Goal: Task Accomplishment & Management: Complete application form

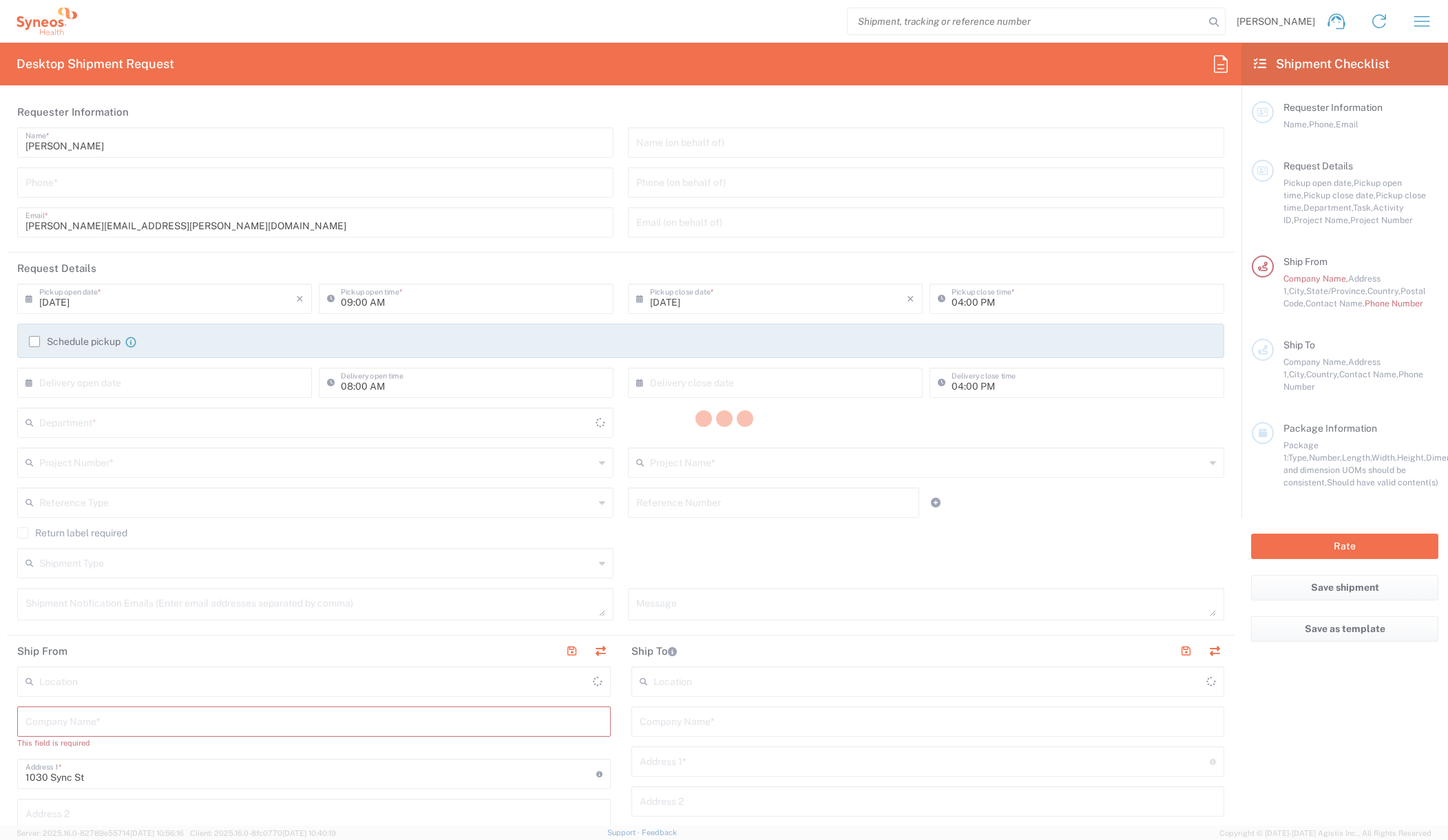
type input "3226"
type input "[US_STATE]"
type input "[GEOGRAPHIC_DATA]"
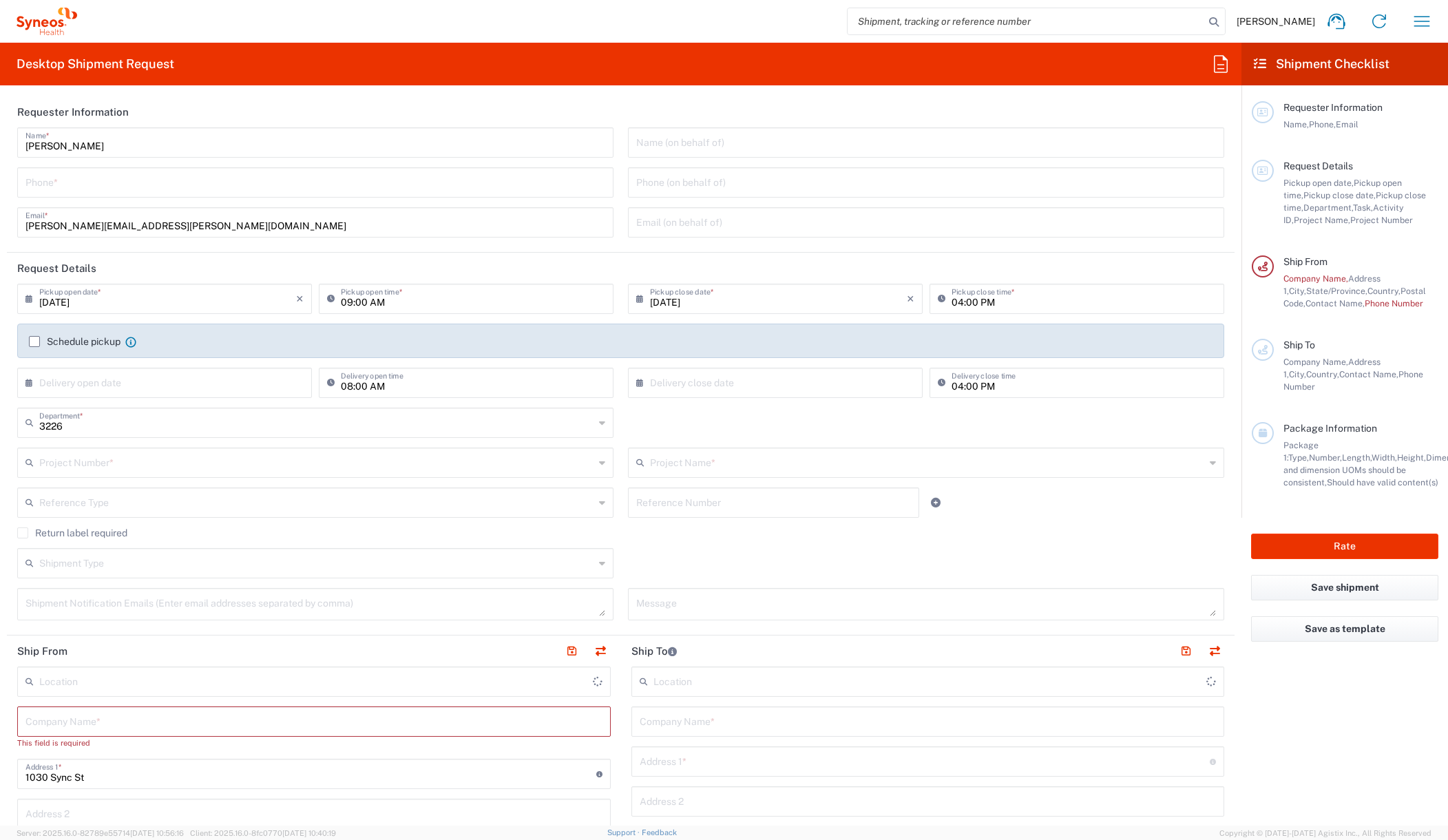
type input "Synteract, Inc.-[GEOGRAPHIC_DATA] [GEOGRAPHIC_DATA] [GEOGRAPHIC_DATA]"
drag, startPoint x: 1322, startPoint y: 675, endPoint x: 1178, endPoint y: 616, distance: 155.6
click at [1322, 675] on agx-form-checklist "Shipment Checklist Requester Information Name, Phone, Email Request Details Pic…" at bounding box center [1344, 434] width 206 height 783
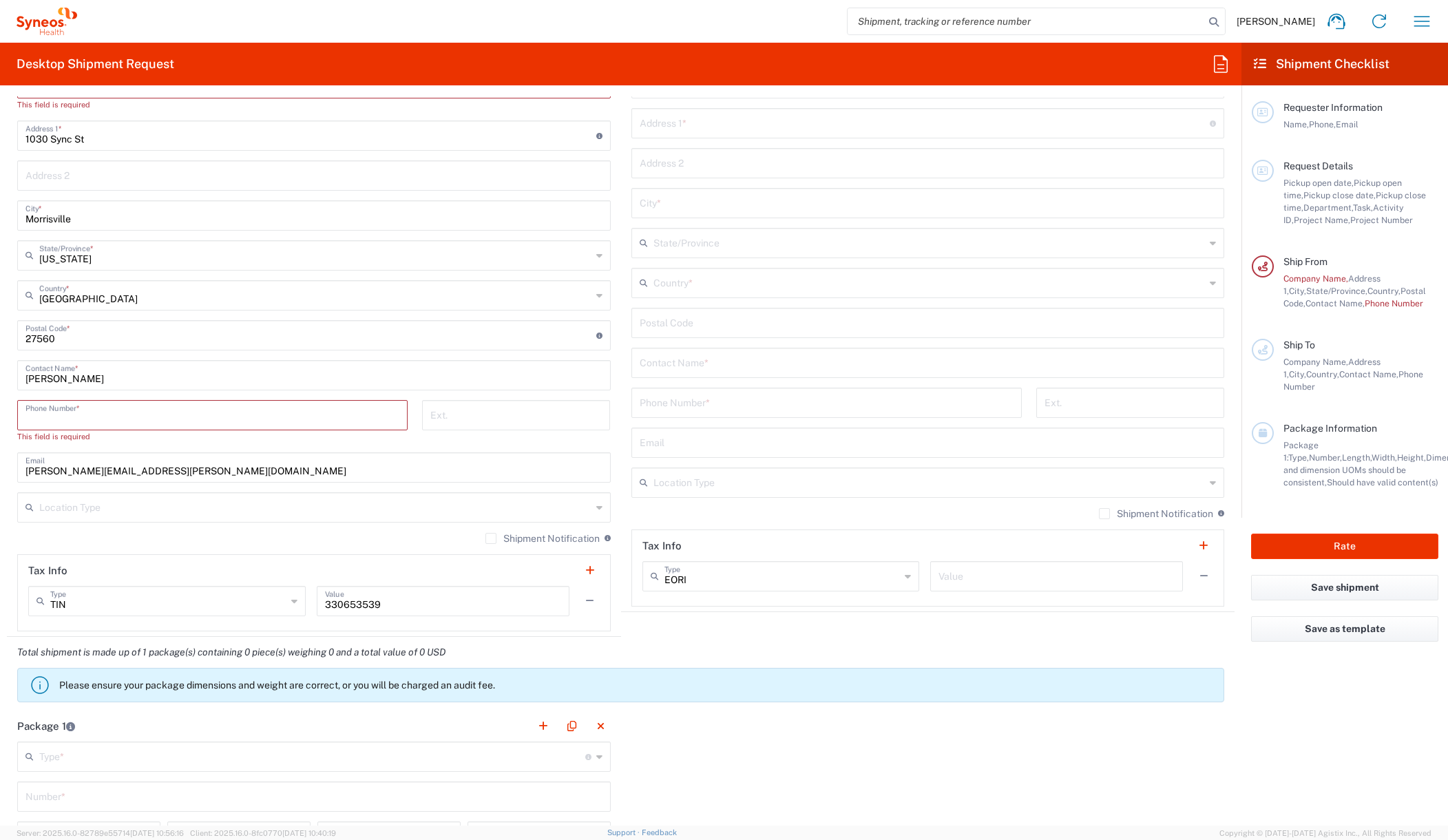
click at [149, 419] on input "tel" at bounding box center [212, 414] width 374 height 24
type input "7605832344"
type input "teresa.evans@syneoshealth.com"
type input "Clinical-NA-Clinical Operations - 5010"
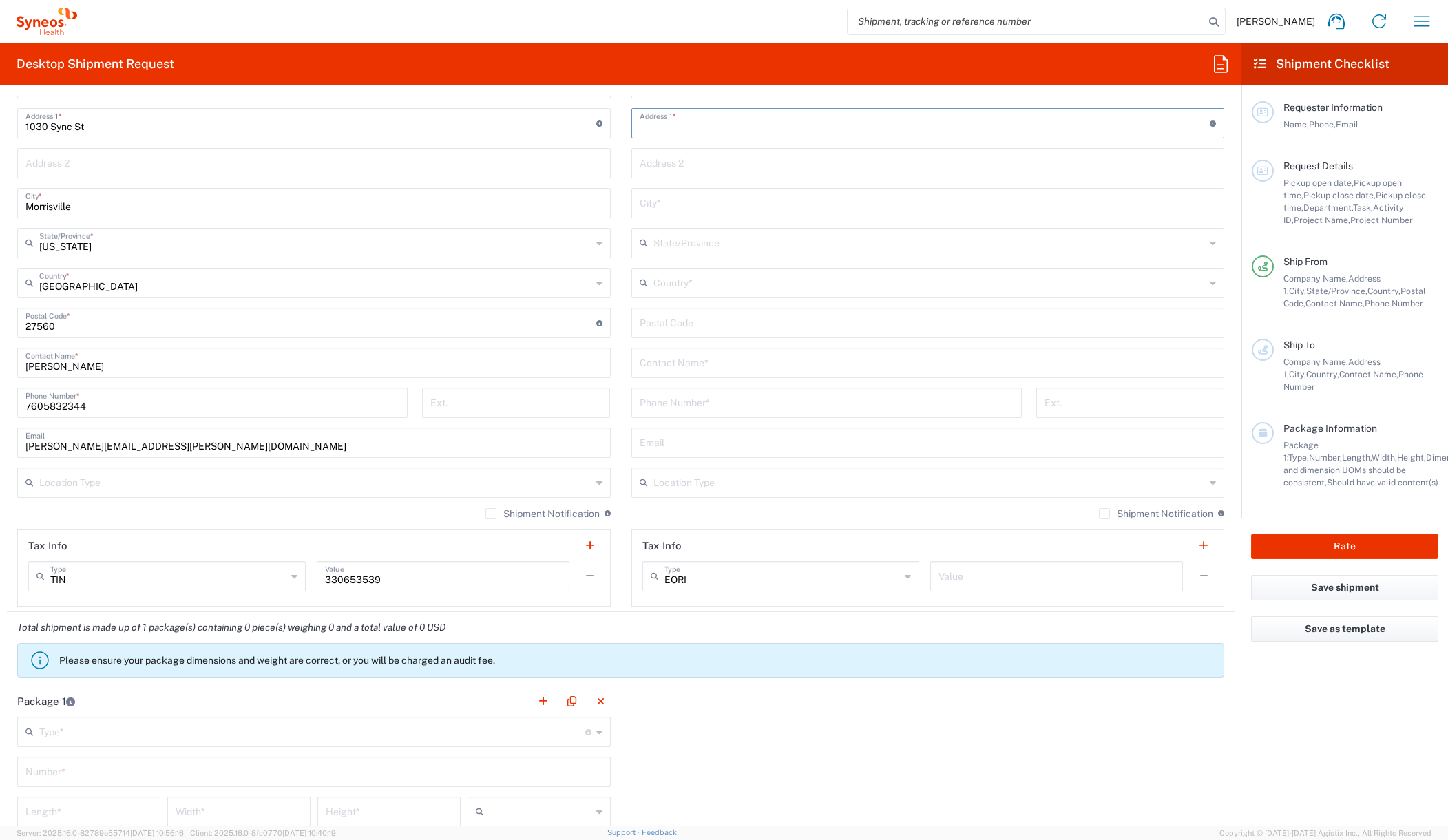
click at [729, 125] on input "text" at bounding box center [925, 122] width 571 height 24
type input "1395 Corte Almeria"
type input "Clinical-NA-Clinical Operations - 5010"
type input "Oceanside"
type input "CA"
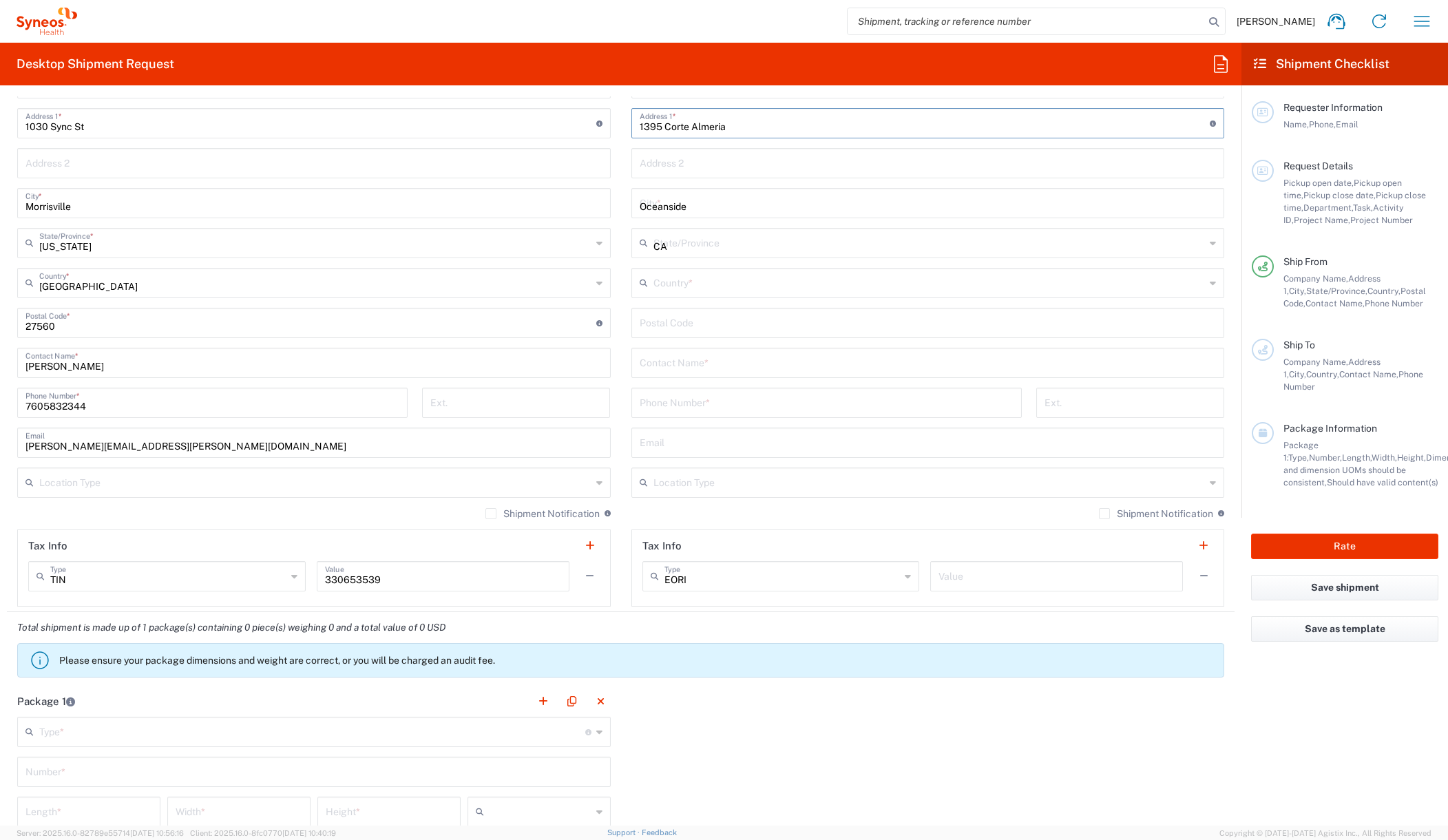
type input "United States"
type input "92057"
type input "7605832344"
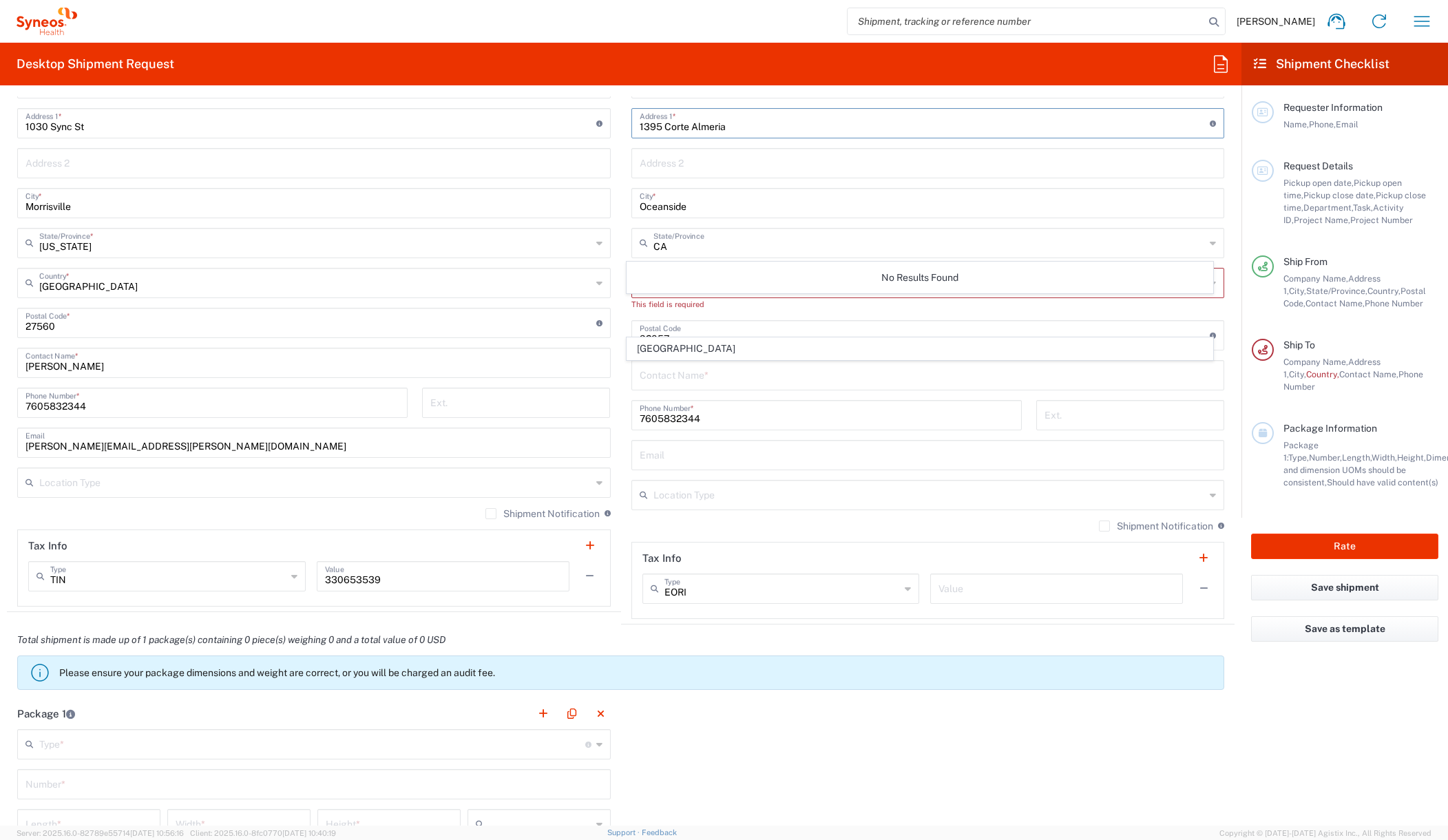
click at [728, 277] on div "No Results Found" at bounding box center [920, 278] width 587 height 31
click at [1229, 256] on form "Requester Information Teresa Evans Name * Phone * teresa.evans@synteract.com Em…" at bounding box center [620, 460] width 1241 height 729
drag, startPoint x: 796, startPoint y: 250, endPoint x: 1204, endPoint y: 242, distance: 408.1
click at [796, 250] on input "text" at bounding box center [930, 242] width 552 height 24
click at [1210, 242] on icon at bounding box center [1213, 243] width 6 height 22
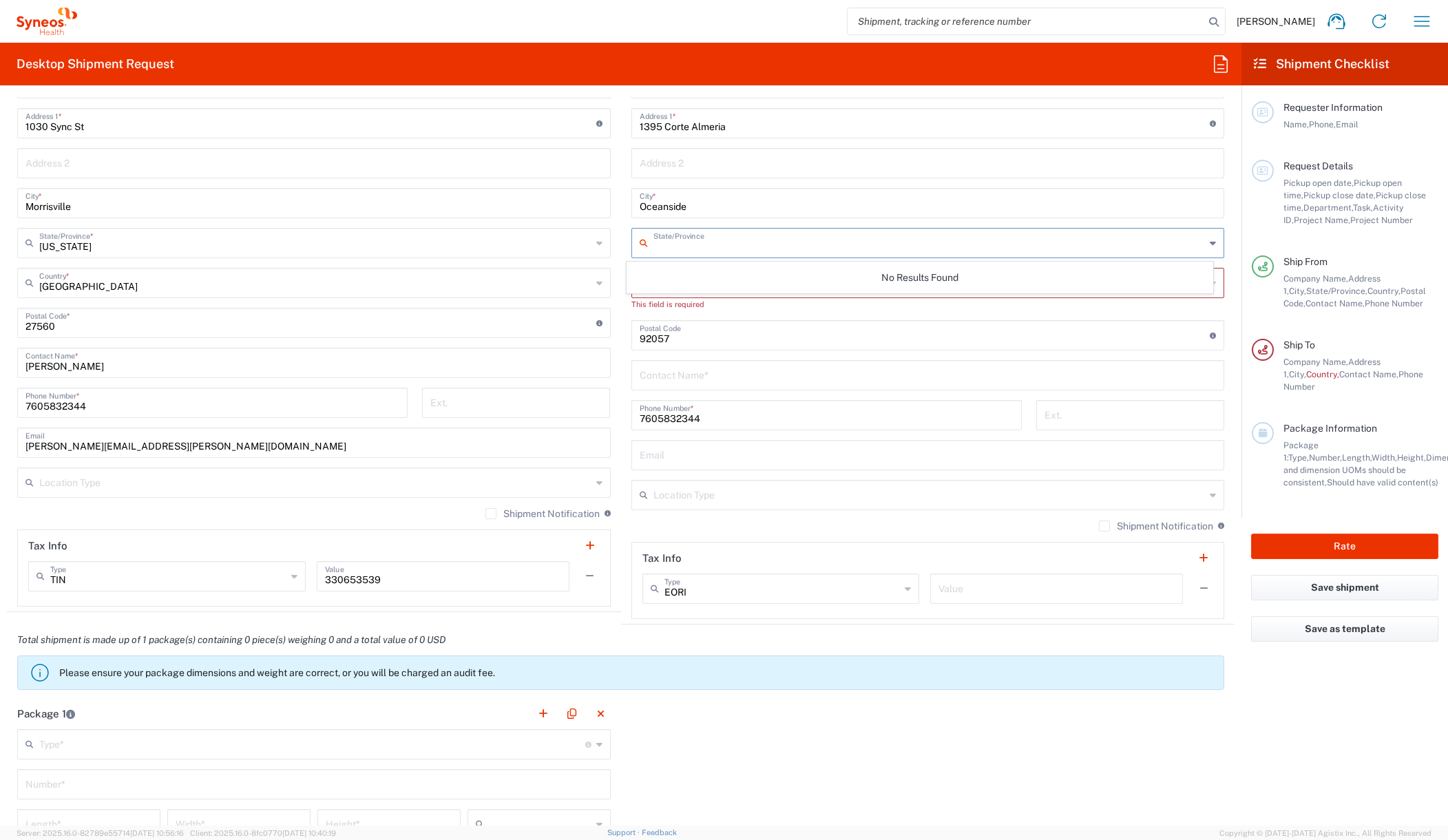
click at [1196, 245] on div "State/Province" at bounding box center [928, 242] width 594 height 31
type input "california"
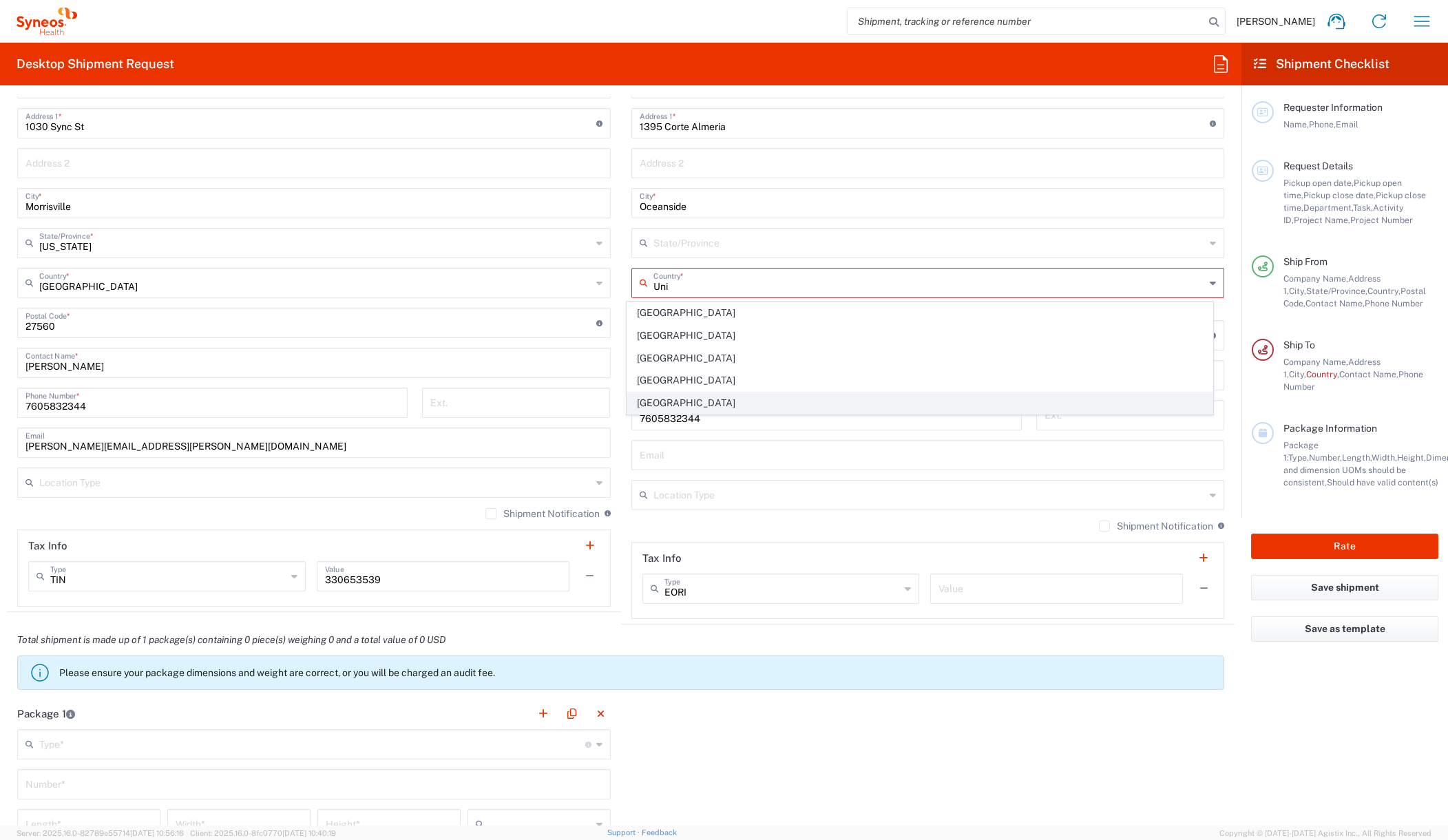
click at [664, 400] on span "United States" at bounding box center [920, 402] width 585 height 21
type input "United States"
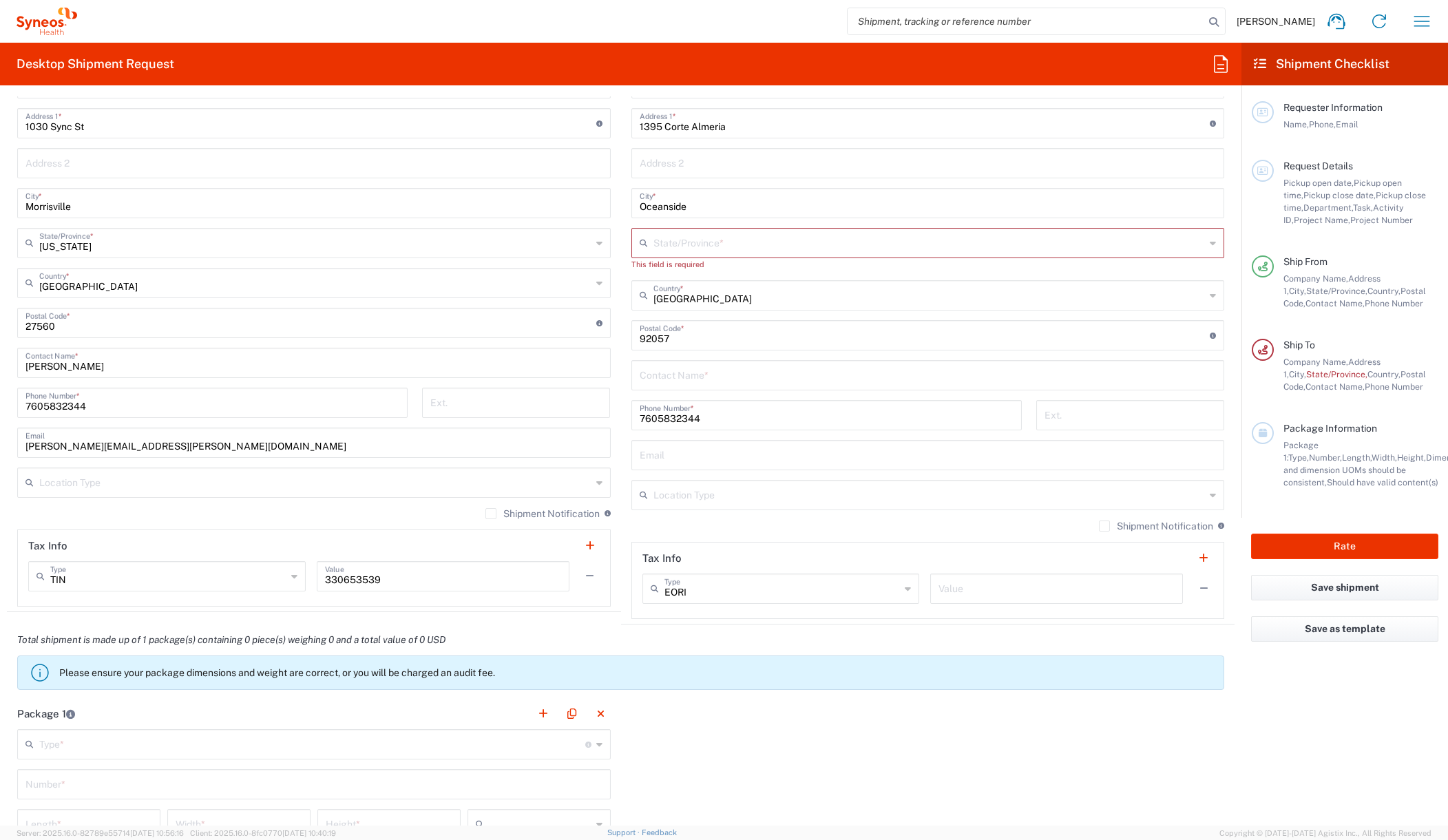
click at [761, 238] on input "text" at bounding box center [930, 242] width 552 height 24
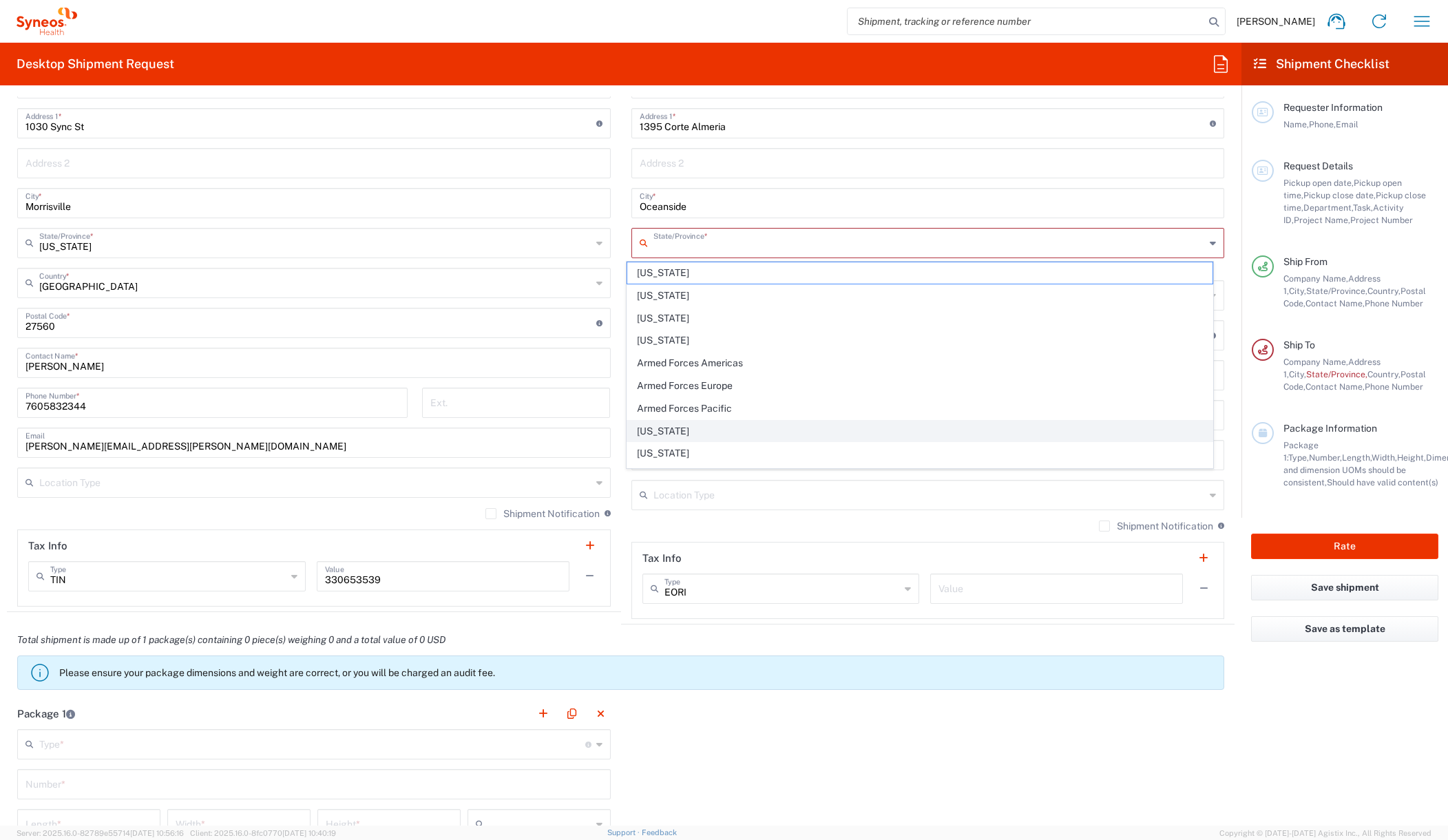
click at [651, 436] on span "California" at bounding box center [920, 431] width 585 height 21
type input "California"
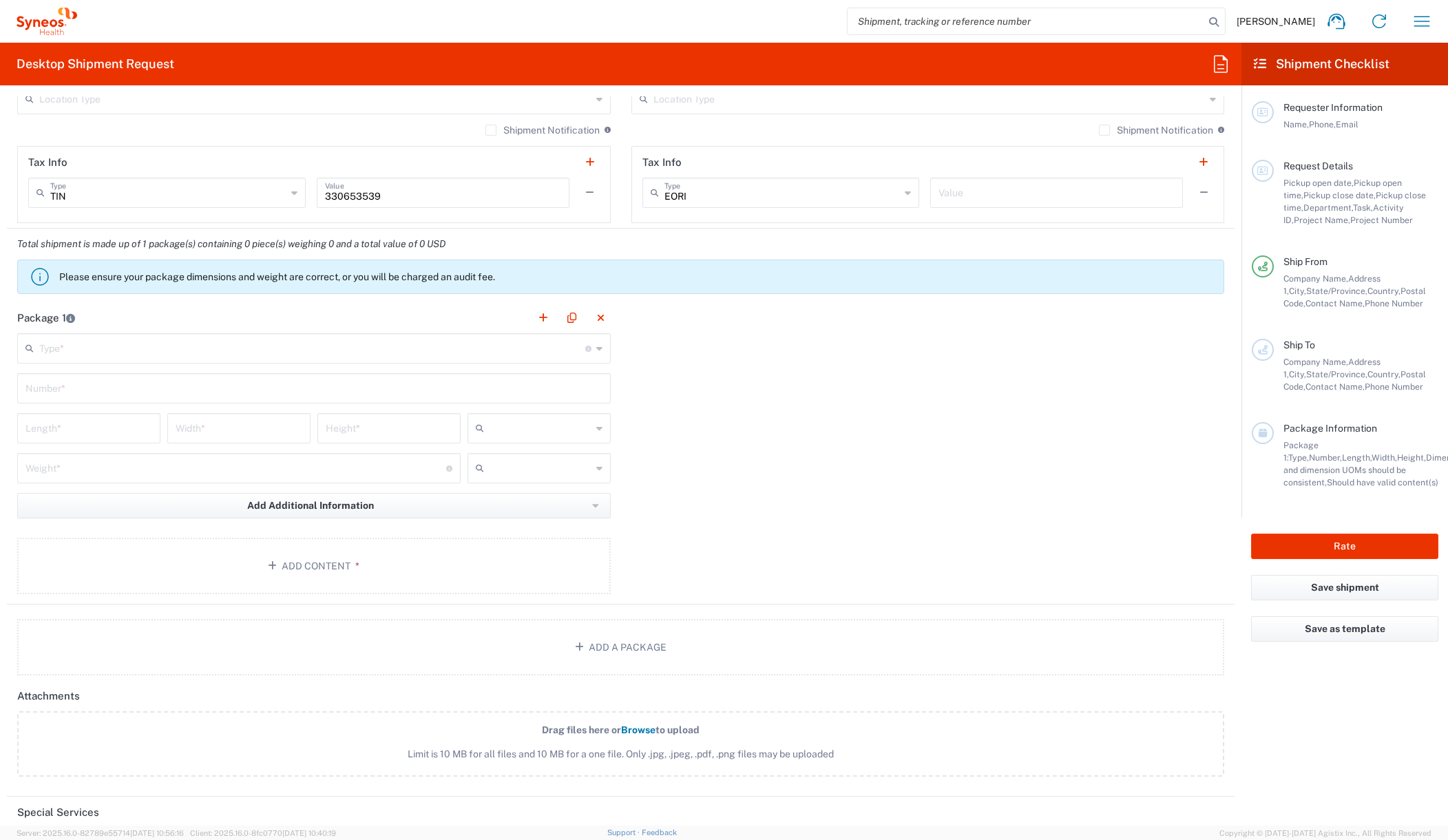
scroll to position [951, 0]
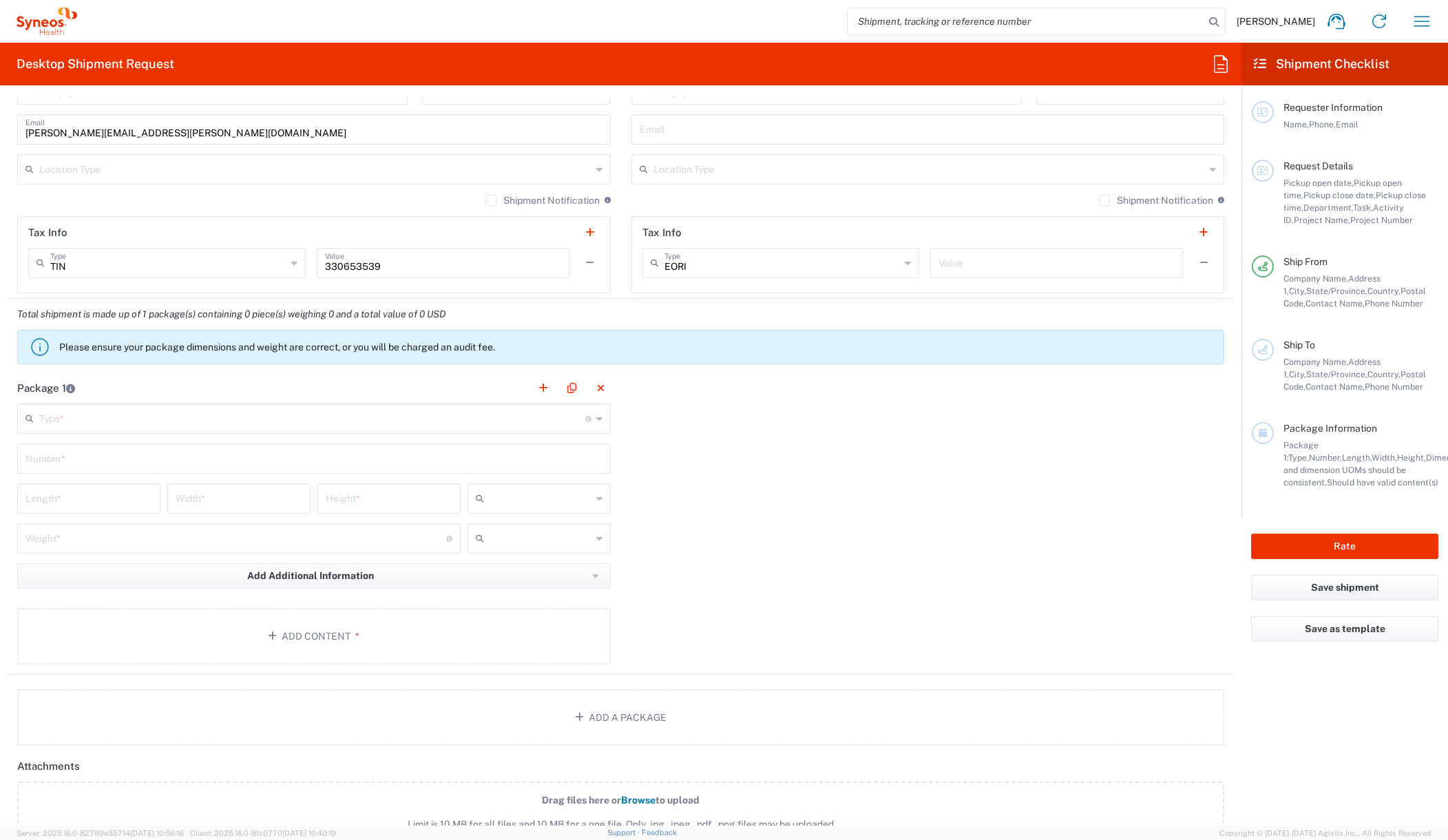
drag, startPoint x: 722, startPoint y: 413, endPoint x: 499, endPoint y: 428, distance: 223.5
click at [722, 413] on div "Package 1 Type * Material used to package goods Envelope Large Box Medium Box P…" at bounding box center [620, 523] width 1228 height 302
click at [596, 420] on icon at bounding box center [599, 419] width 6 height 22
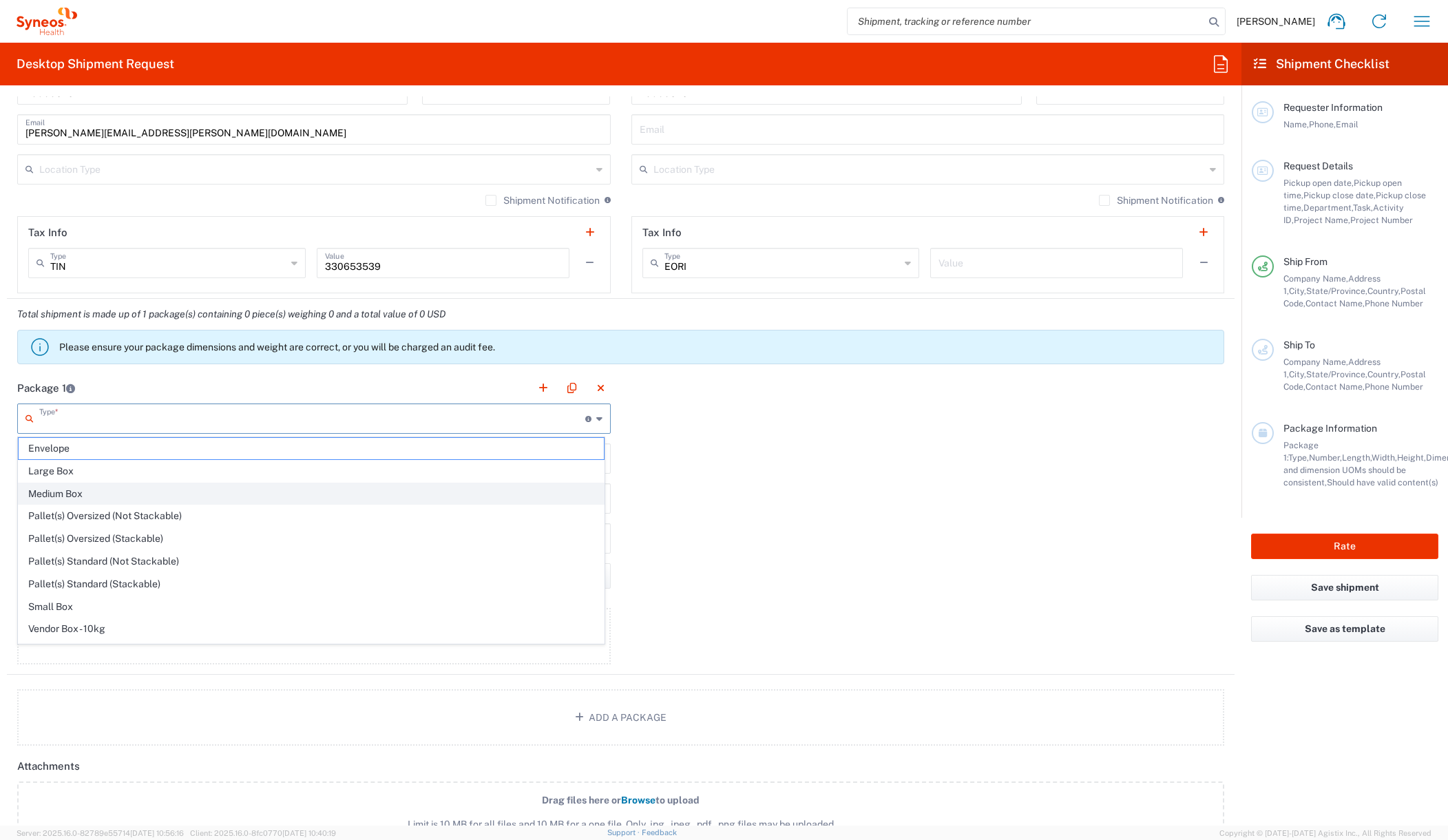
click at [54, 493] on span "Medium Box" at bounding box center [311, 493] width 585 height 21
type input "Medium Box"
type input "13"
type input "11.5"
type input "2.5"
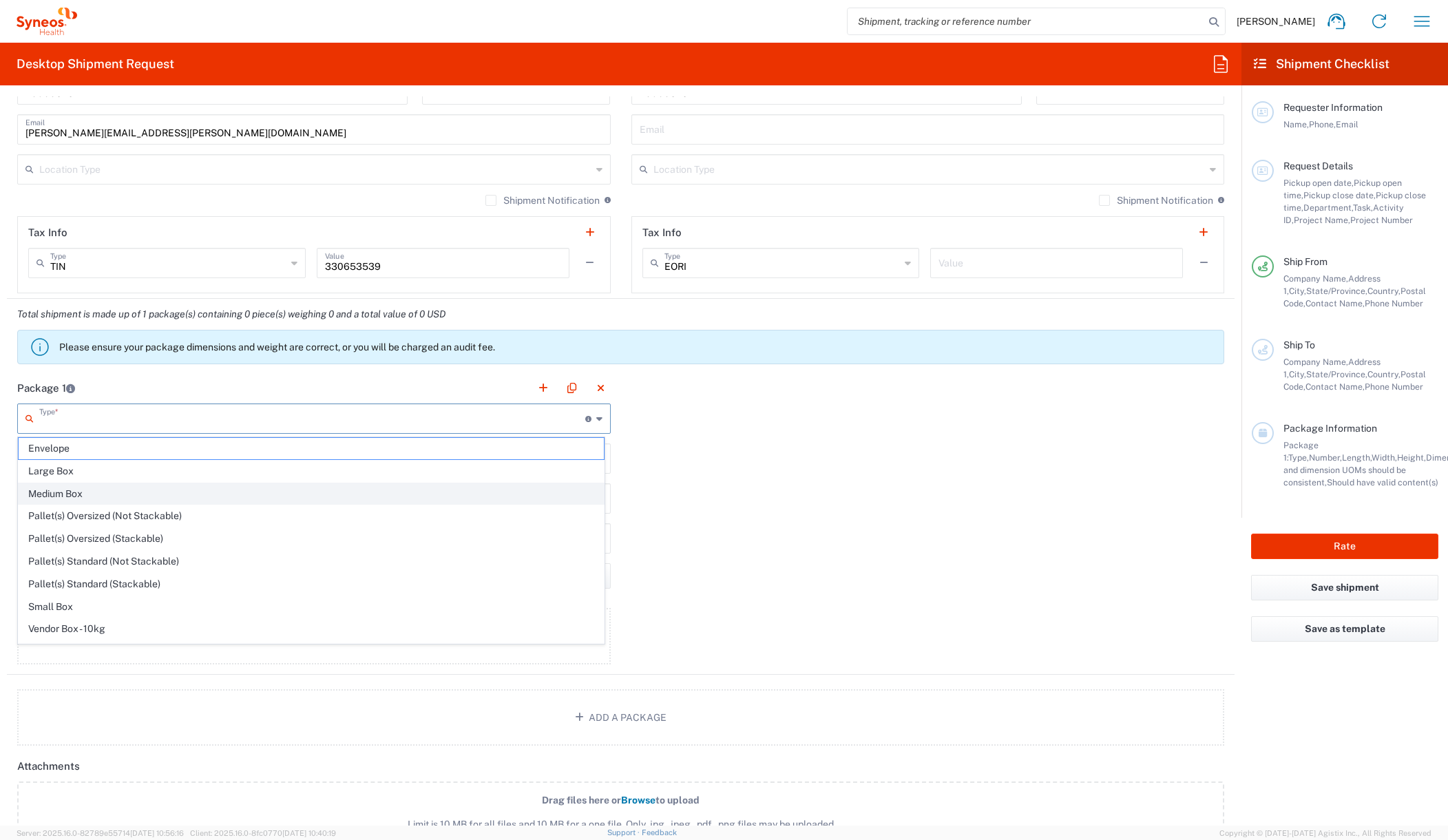
type input "in"
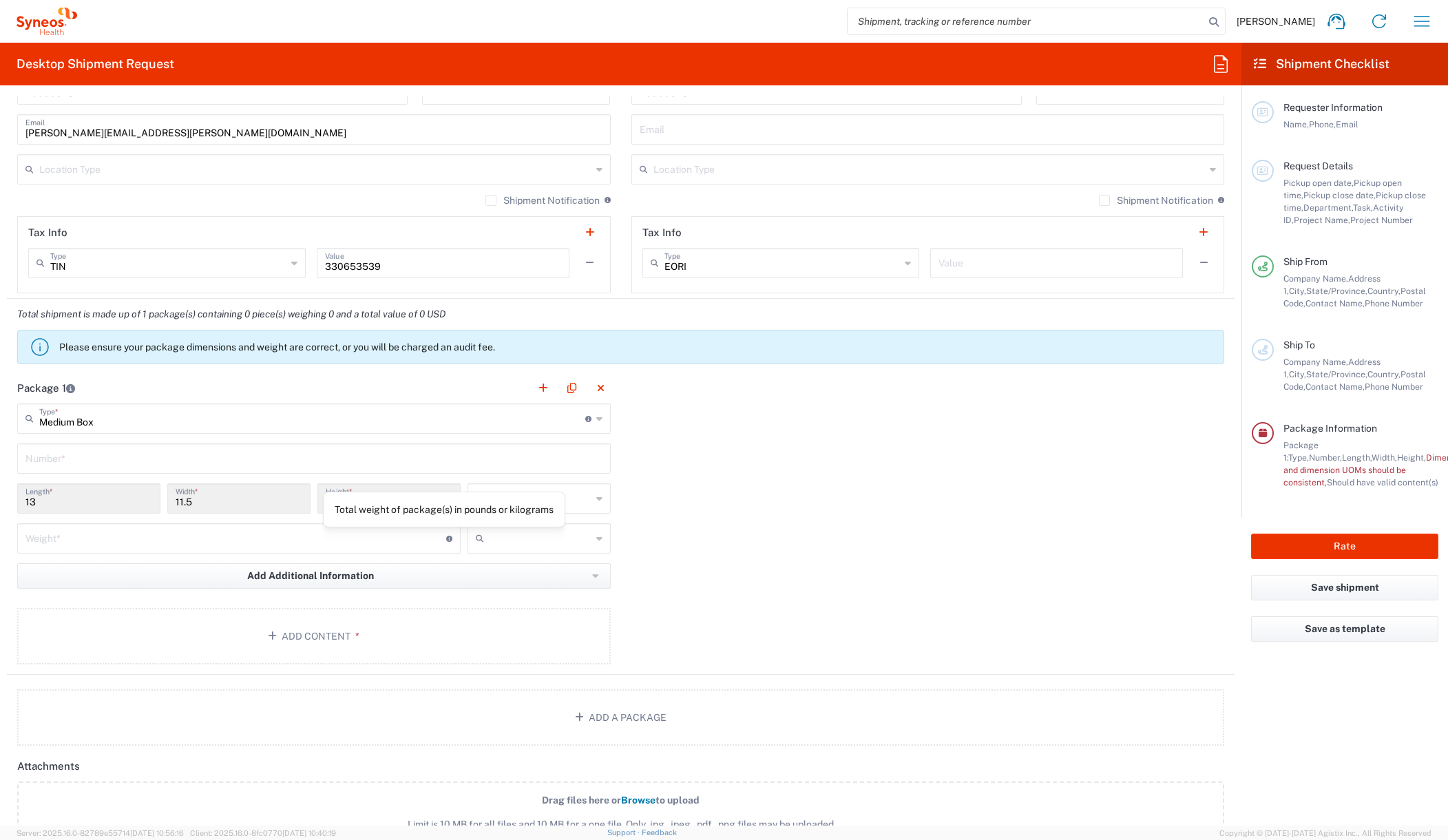
click at [447, 540] on icon at bounding box center [449, 539] width 6 height 6
type input "3"
click at [777, 477] on div "Package 1 Medium Box Type * Material used to package goods Envelope Large Box M…" at bounding box center [620, 523] width 1228 height 302
click at [110, 458] on input "text" at bounding box center [313, 457] width 577 height 24
type input "1"
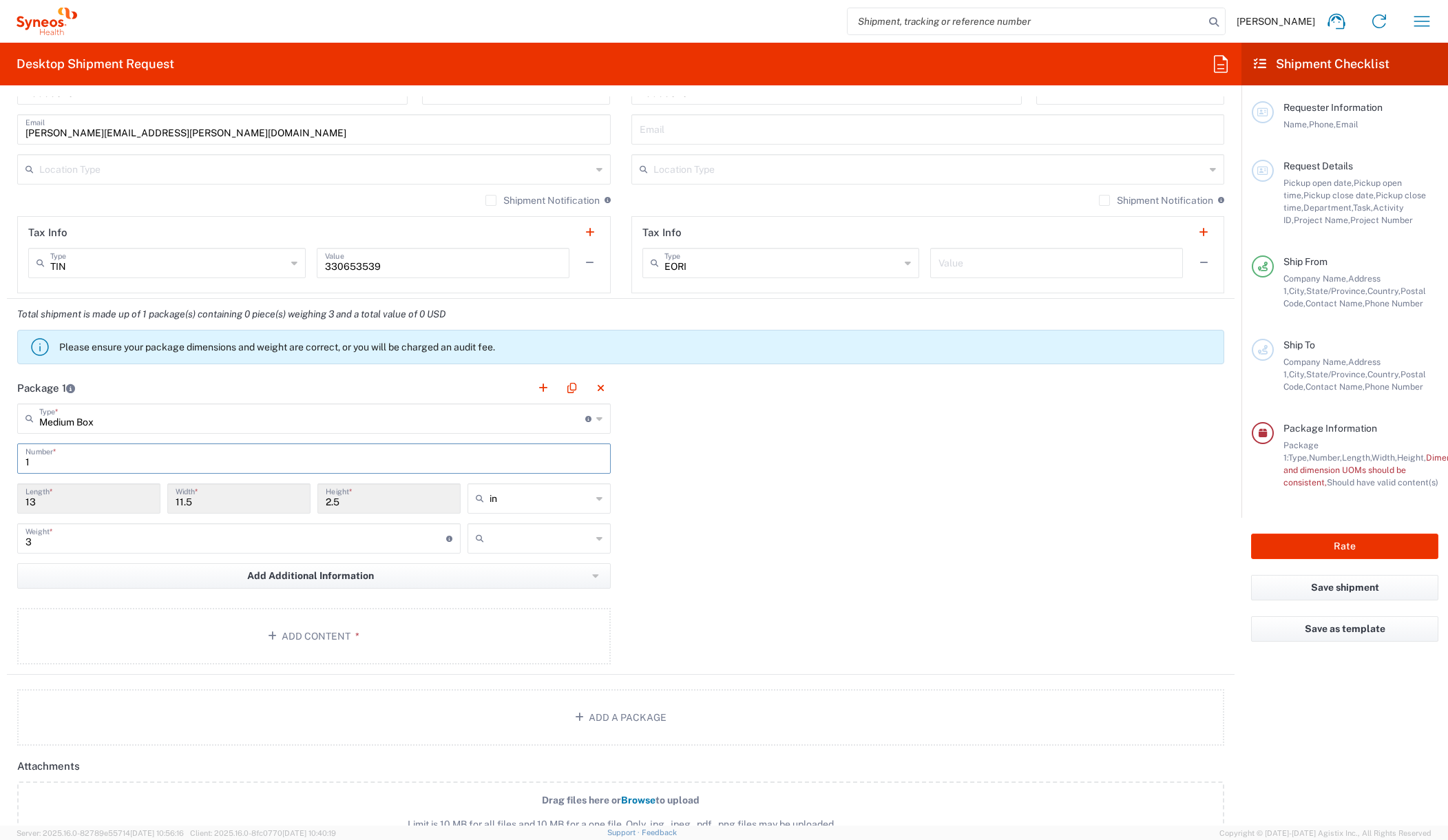
click at [768, 493] on div "Package 1 Medium Box Type * Material used to package goods Envelope Large Box M…" at bounding box center [620, 523] width 1228 height 302
click at [1355, 709] on agx-form-checklist "Shipment Checklist Requester Information Name, Phone, Email Request Details Pic…" at bounding box center [1344, 434] width 206 height 783
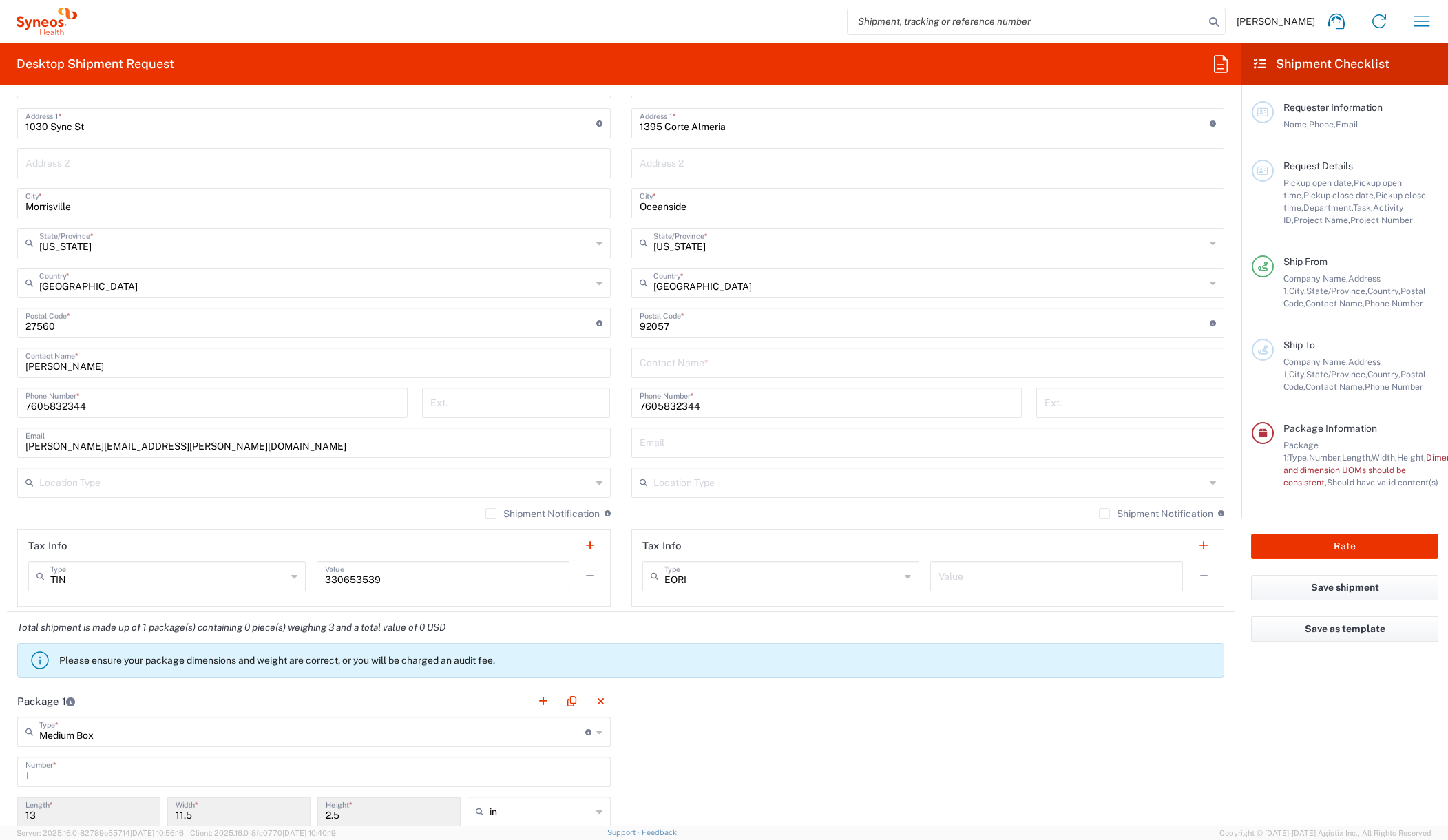
scroll to position [0, 0]
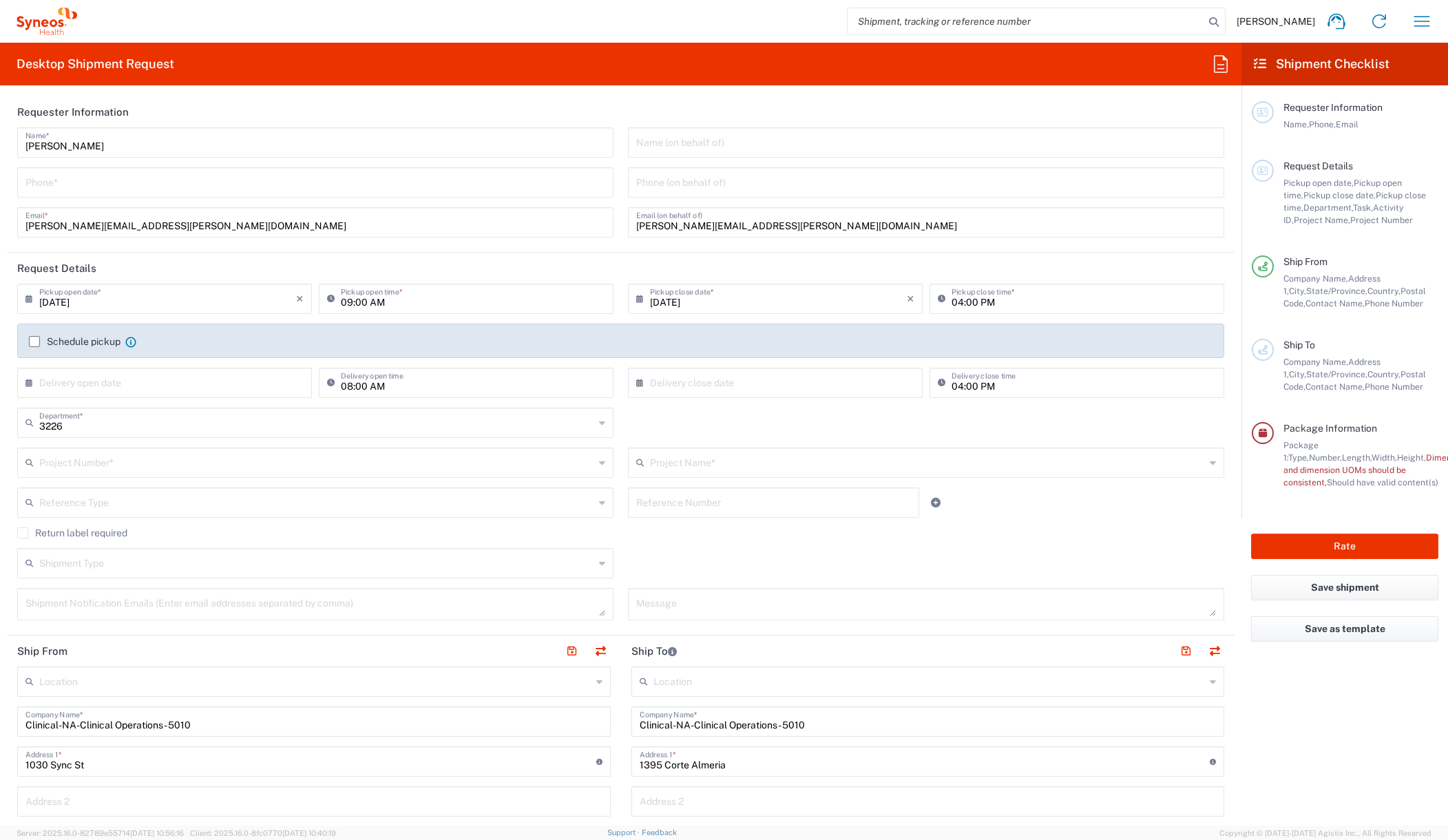
click at [695, 683] on input "text" at bounding box center [930, 680] width 552 height 24
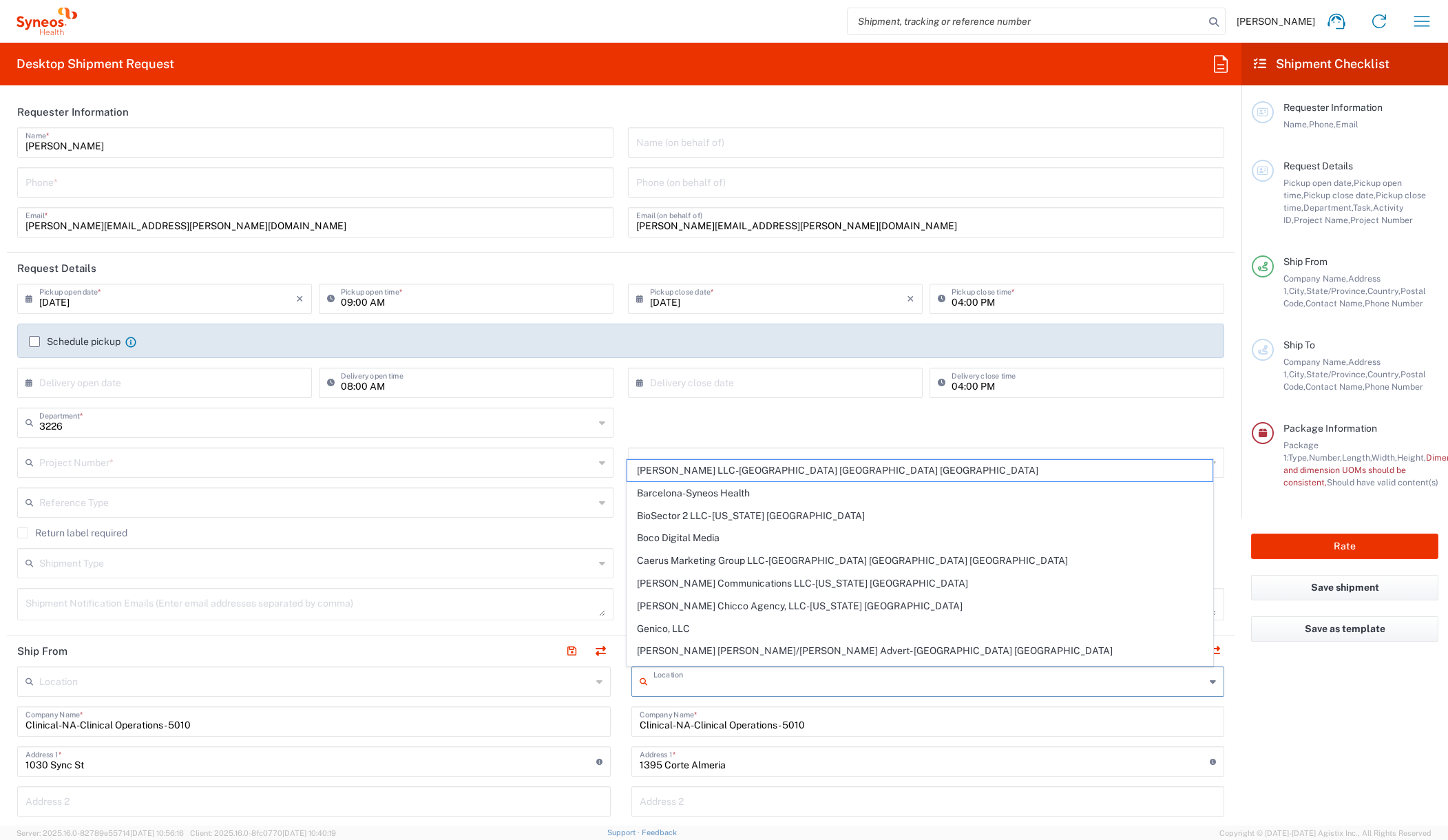
click at [695, 683] on input "text" at bounding box center [930, 680] width 552 height 24
click at [1326, 718] on agx-form-checklist "Shipment Checklist Requester Information Name, Phone, Email Request Details Pic…" at bounding box center [1344, 434] width 206 height 783
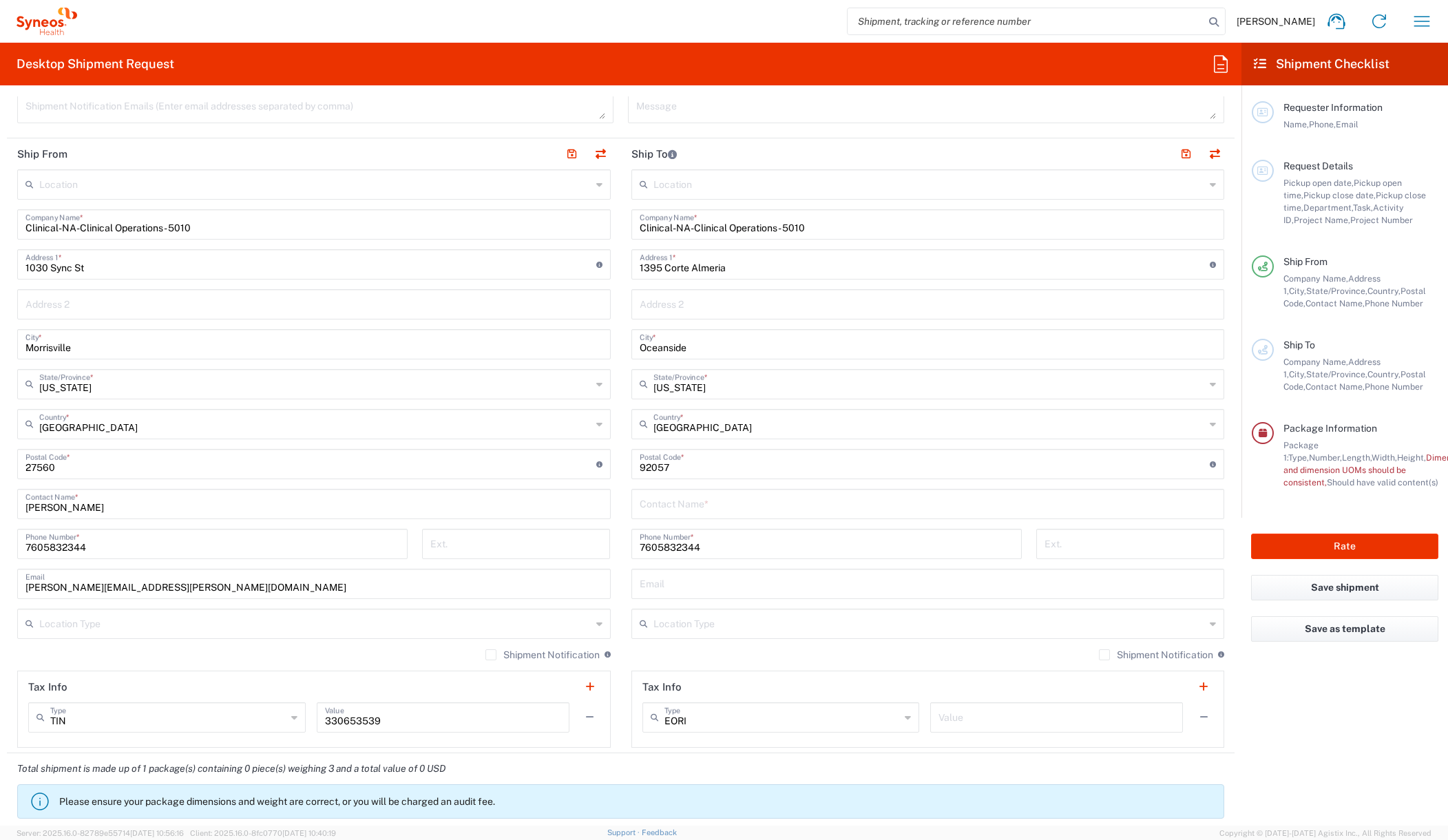
scroll to position [504, 0]
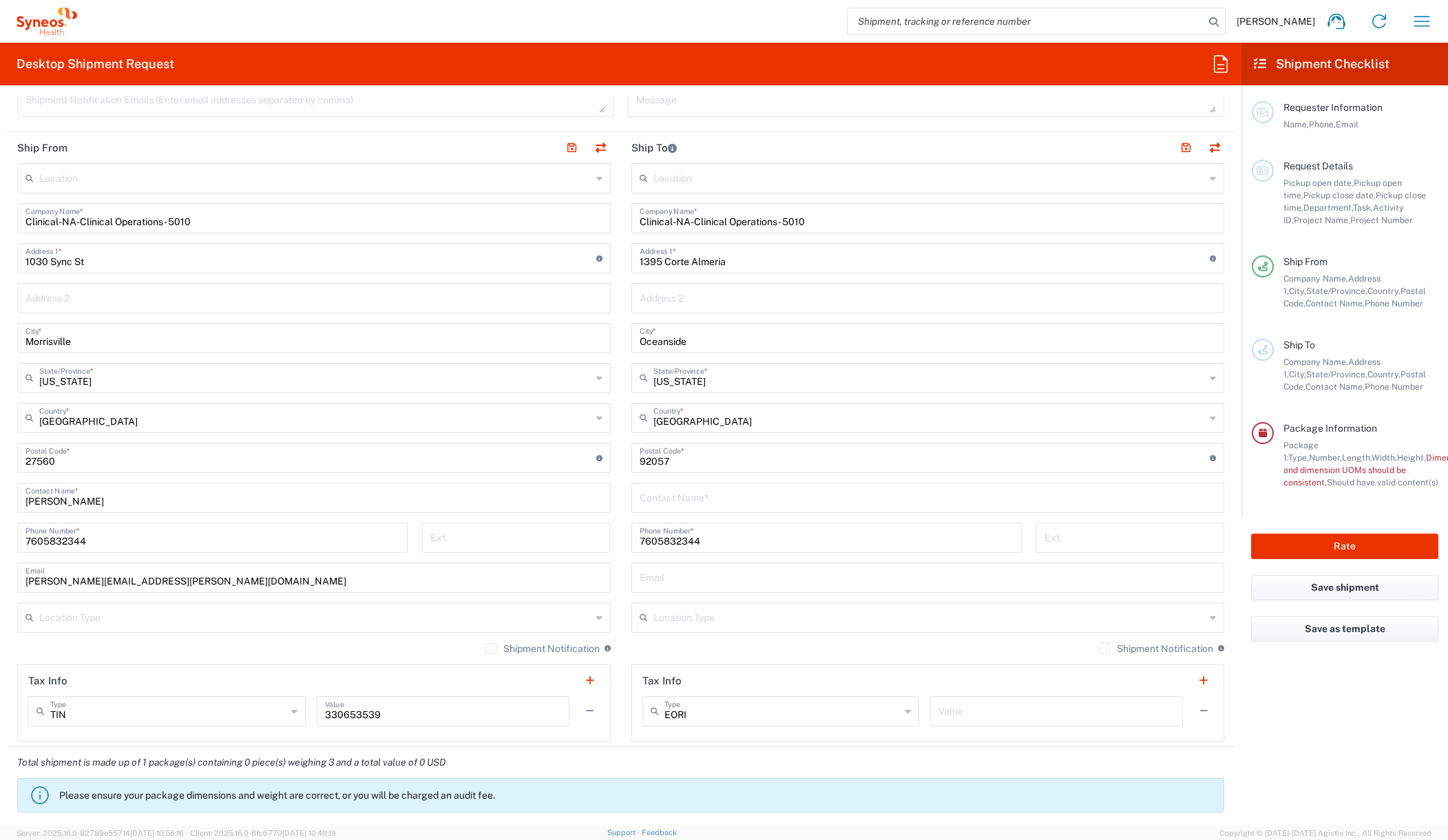
click at [686, 617] on input "text" at bounding box center [930, 616] width 552 height 24
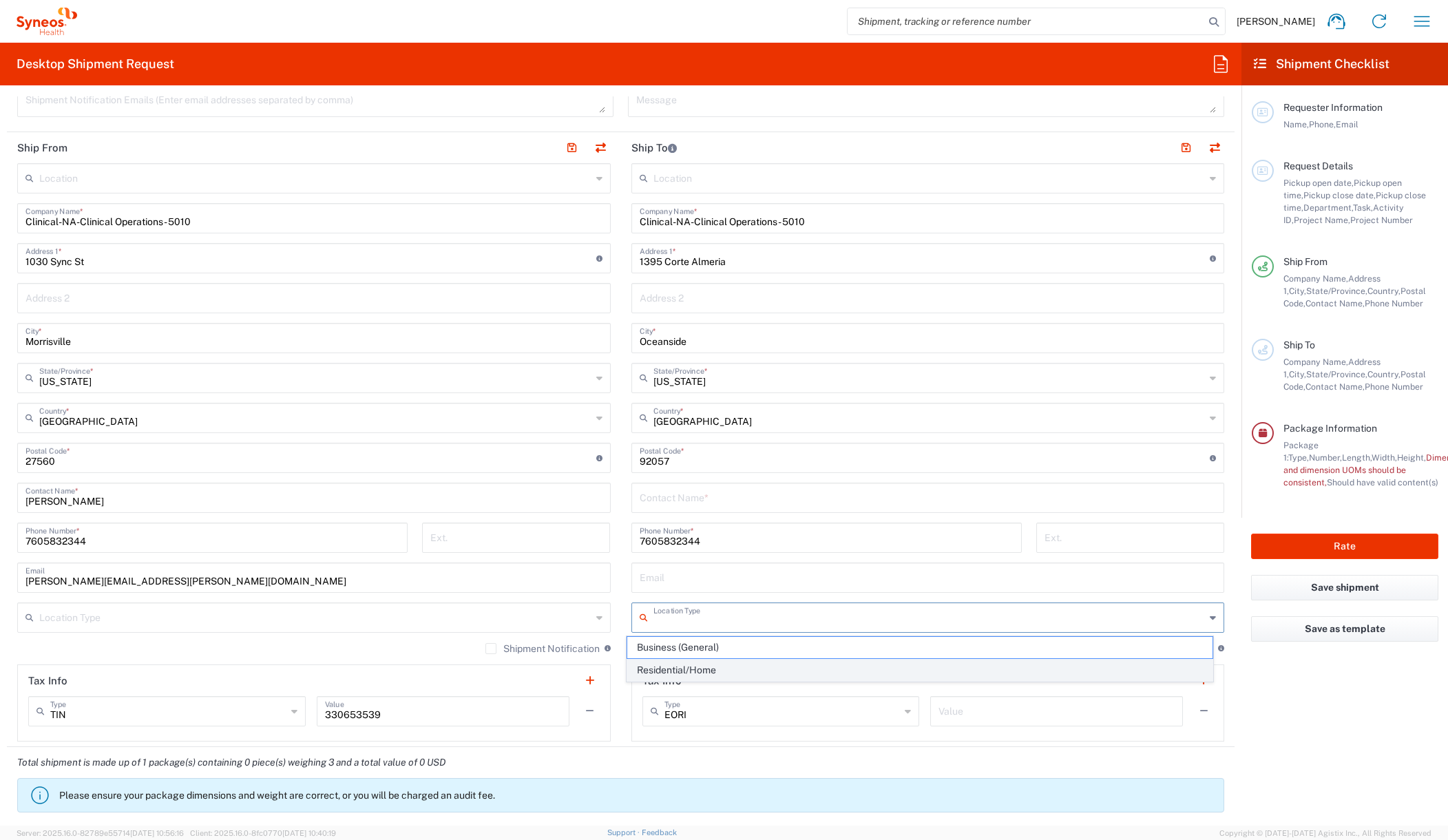
click at [686, 667] on span "Residential/Home" at bounding box center [920, 670] width 585 height 21
type input "Residential/Home"
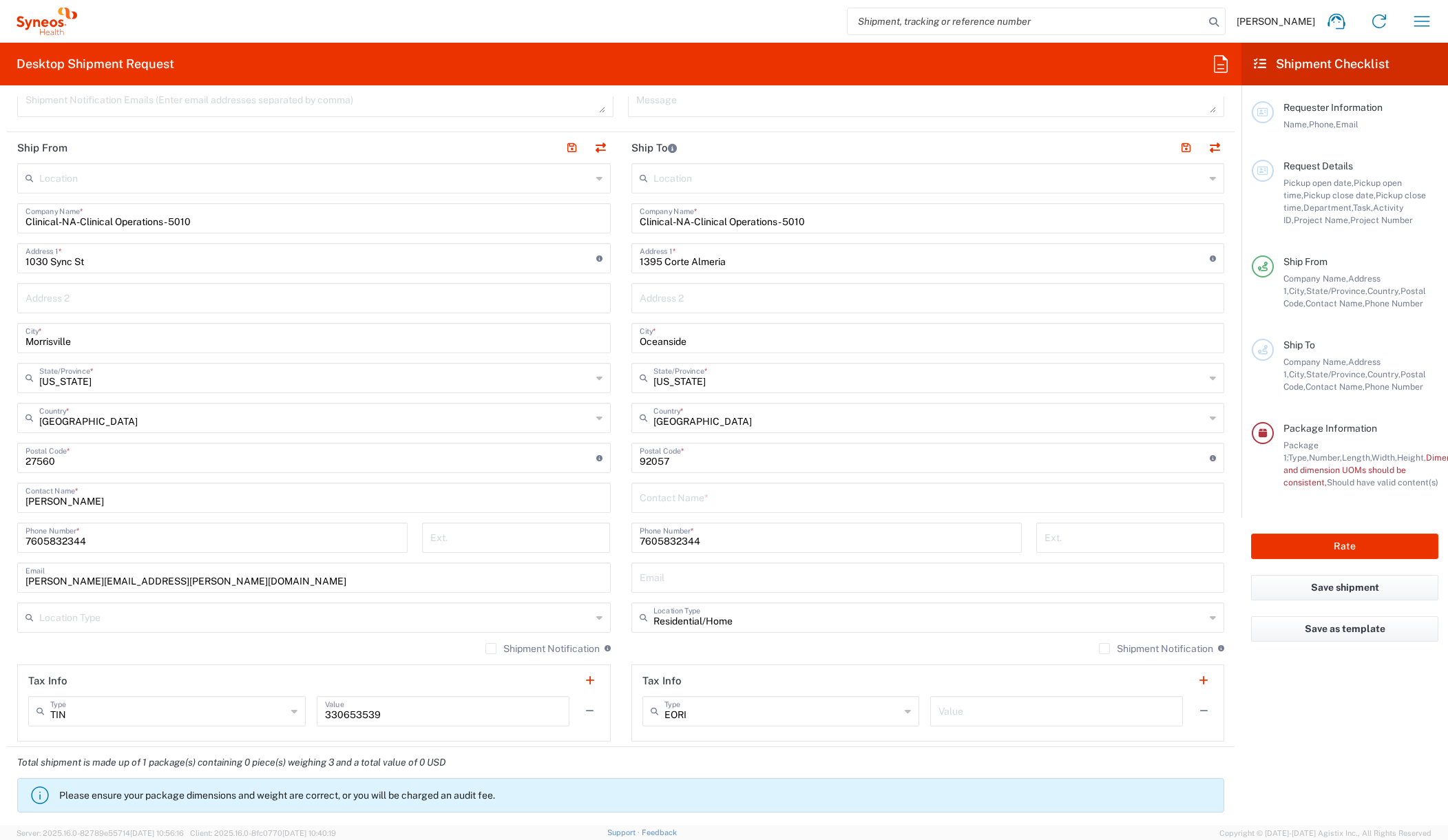
click at [225, 183] on input "text" at bounding box center [315, 177] width 552 height 24
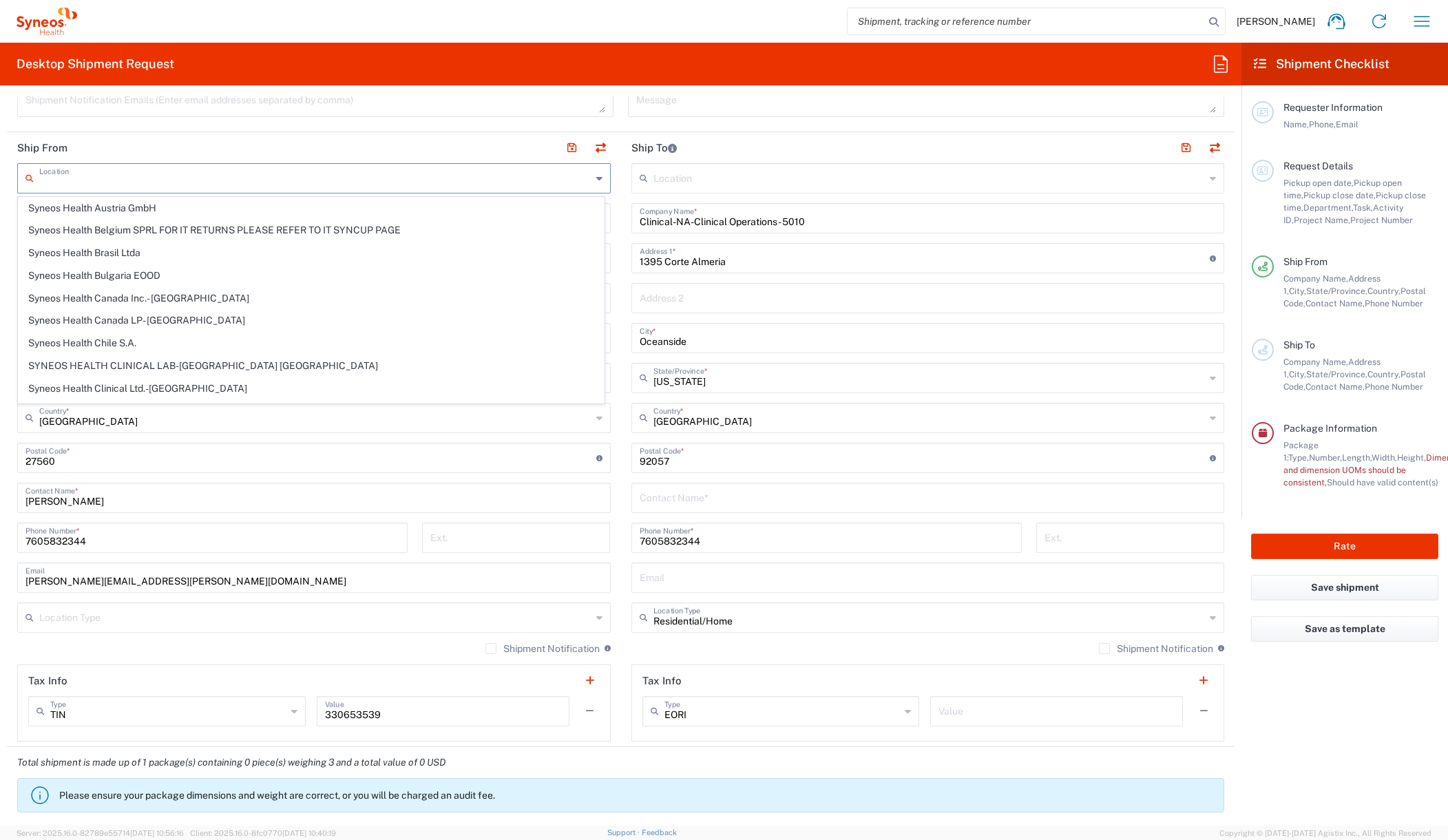
scroll to position [904, 0]
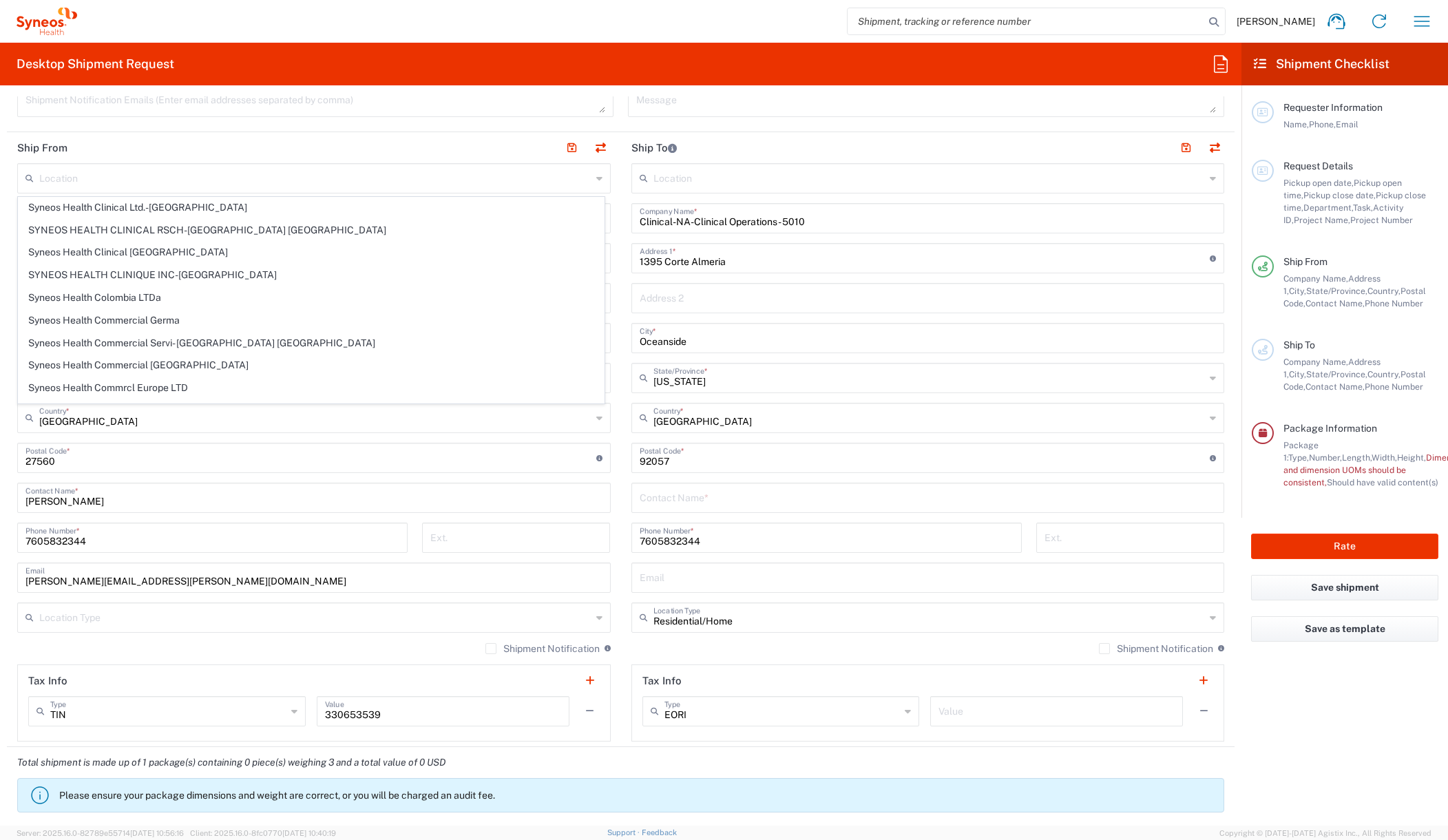
click at [577, 26] on div "Teresa Evans Home Shipment estimator Shipment tracking Desktop shipment request…" at bounding box center [759, 21] width 1366 height 33
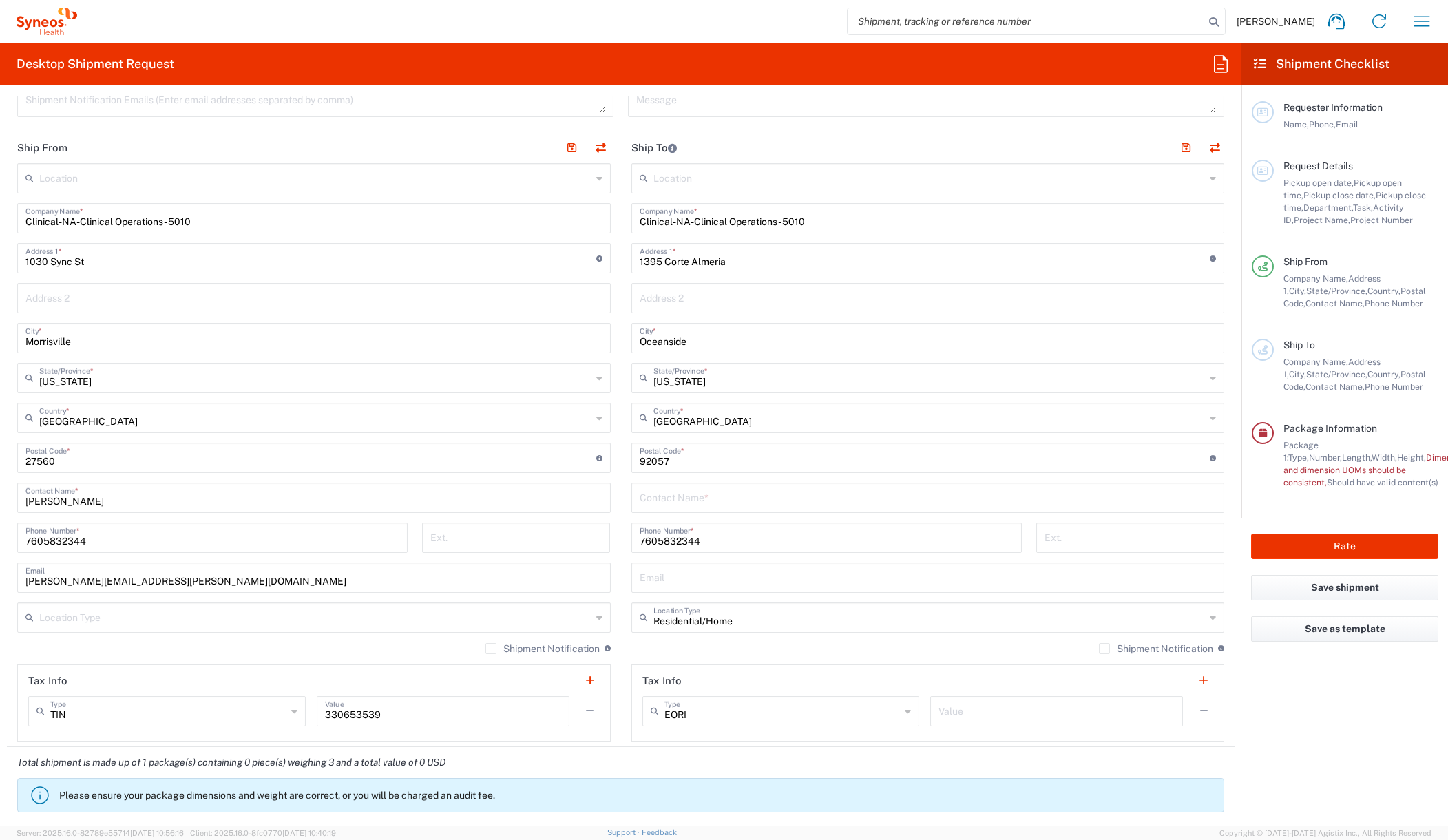
click at [351, 180] on input "text" at bounding box center [315, 177] width 552 height 24
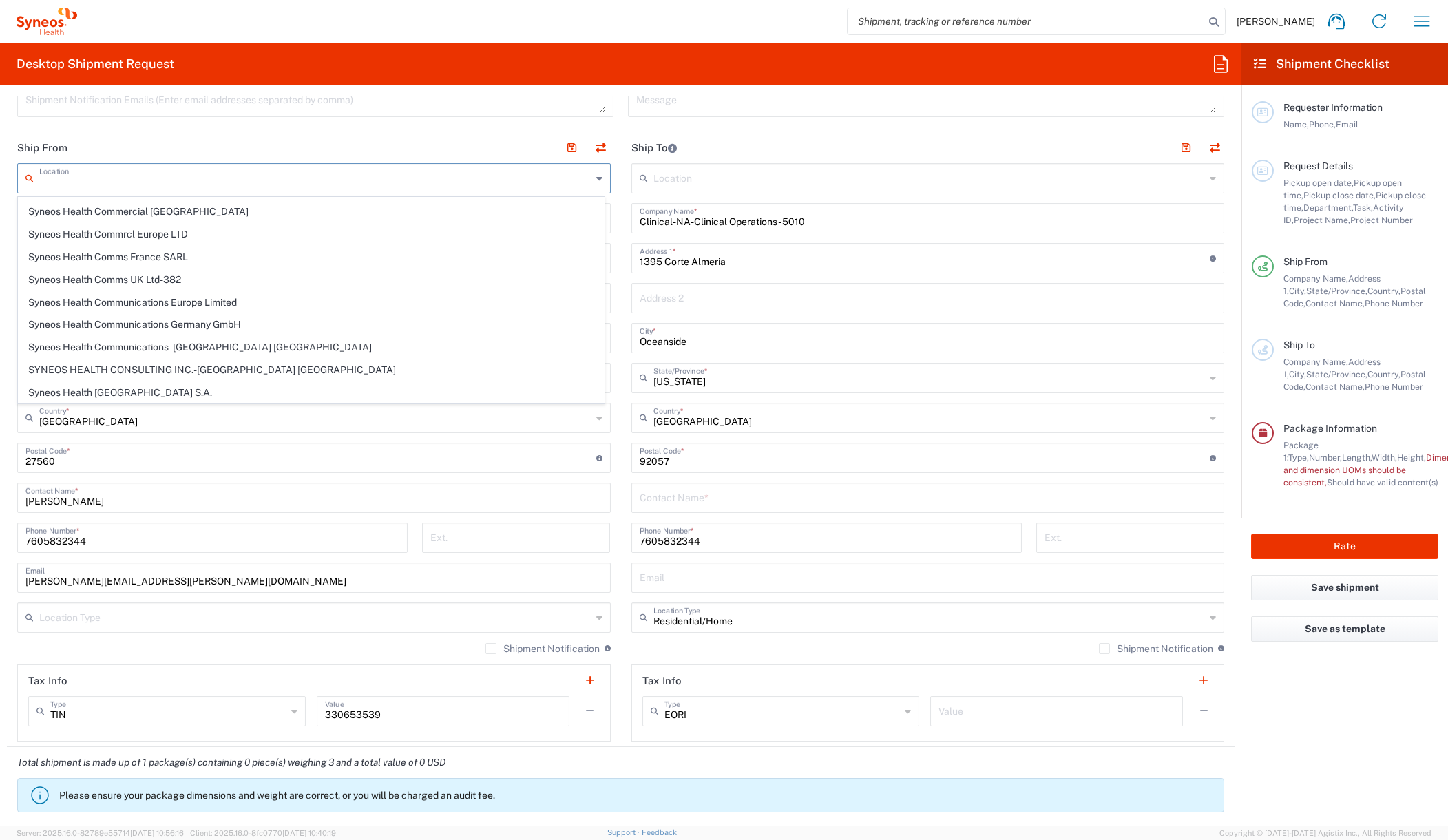
scroll to position [1084, 0]
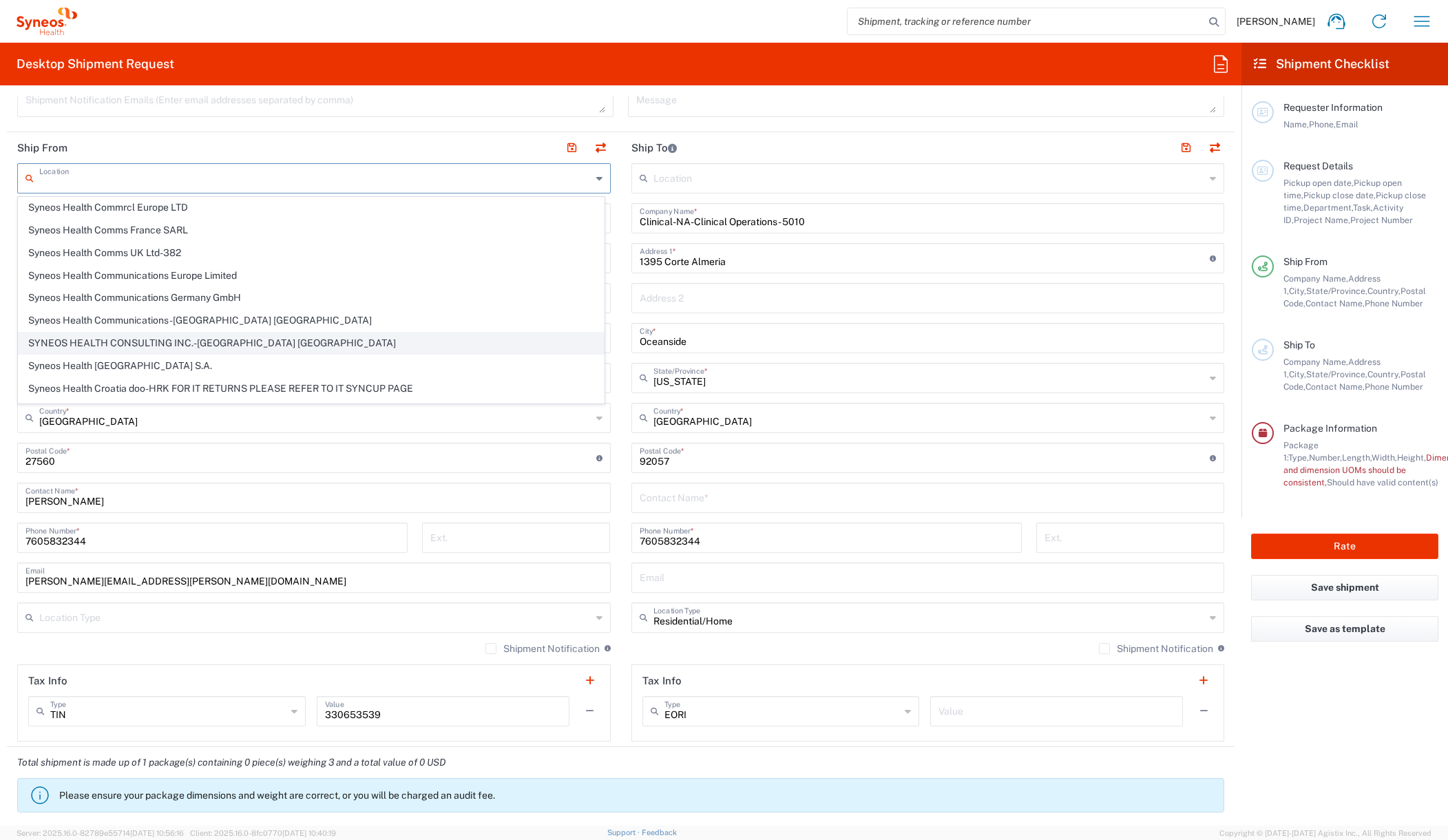
click at [182, 340] on span "SYNEOS HEALTH CONSULTING INC.-Morrisville NC" at bounding box center [311, 343] width 585 height 21
type input "SYNEOS HEALTH CONSULTING INC.-Morrisville NC"
type input "Syneos Health Consulting Inc."
type input "1030 Sync Street"
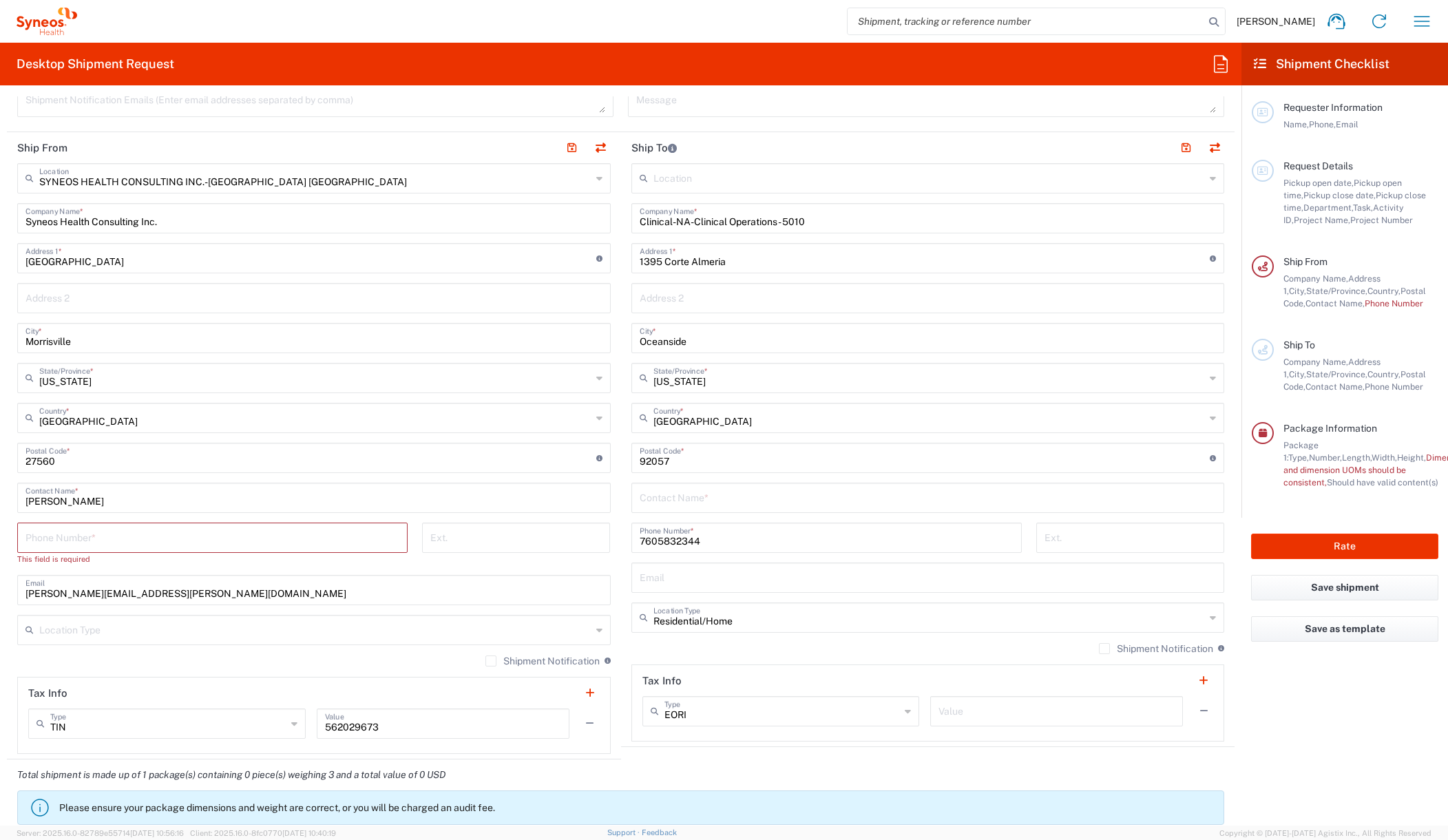
drag, startPoint x: 132, startPoint y: 534, endPoint x: 130, endPoint y: 542, distance: 8.2
click at [132, 534] on input "tel" at bounding box center [212, 536] width 374 height 24
type input "7605832344"
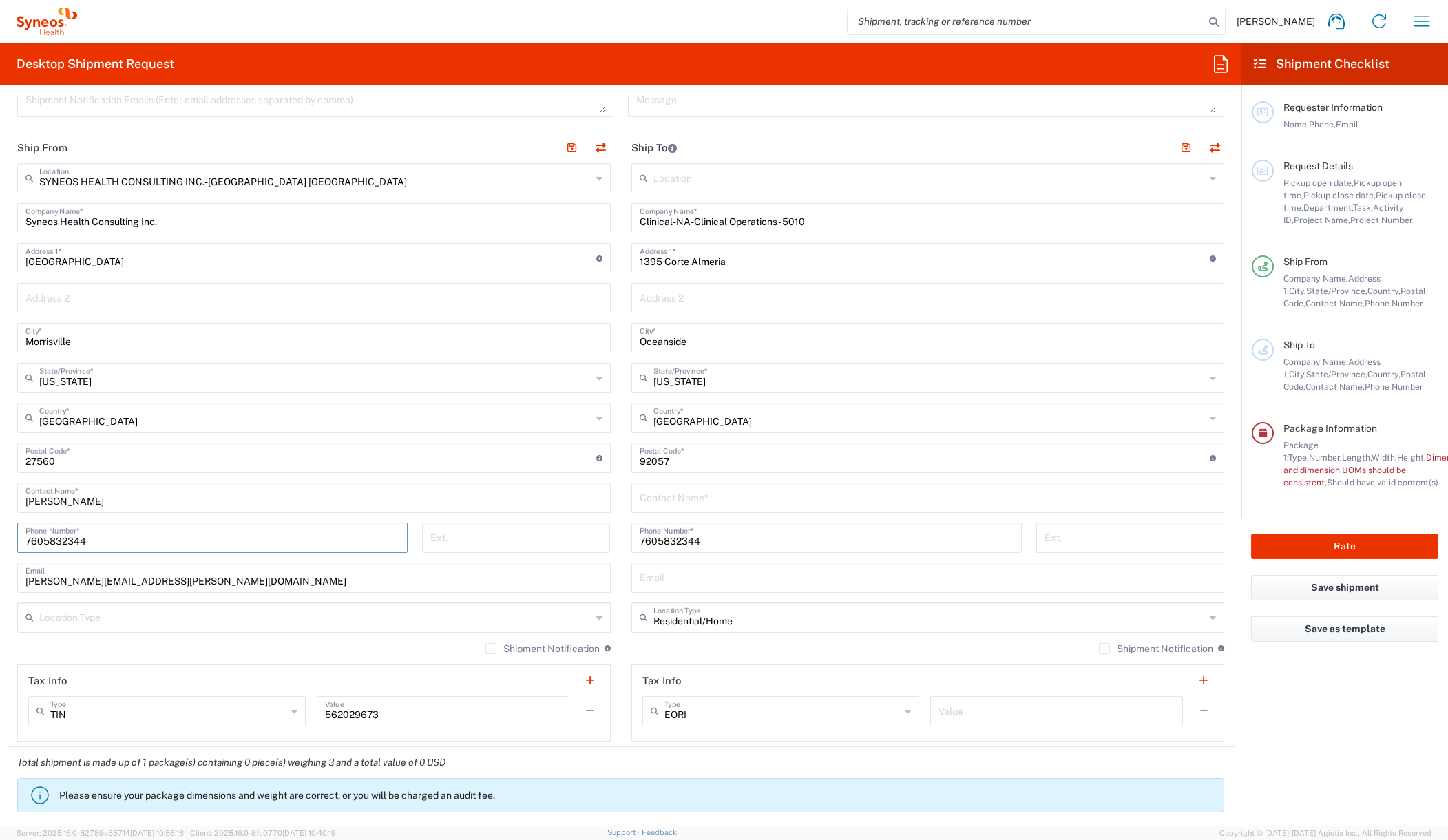
click at [649, 502] on input "text" at bounding box center [927, 496] width 577 height 24
type input "t"
type input "Teresa Evans"
click at [1313, 696] on agx-form-checklist "Shipment Checklist Requester Information Name, Phone, Email Request Details Pic…" at bounding box center [1344, 434] width 206 height 783
click at [413, 609] on input "text" at bounding box center [315, 616] width 552 height 24
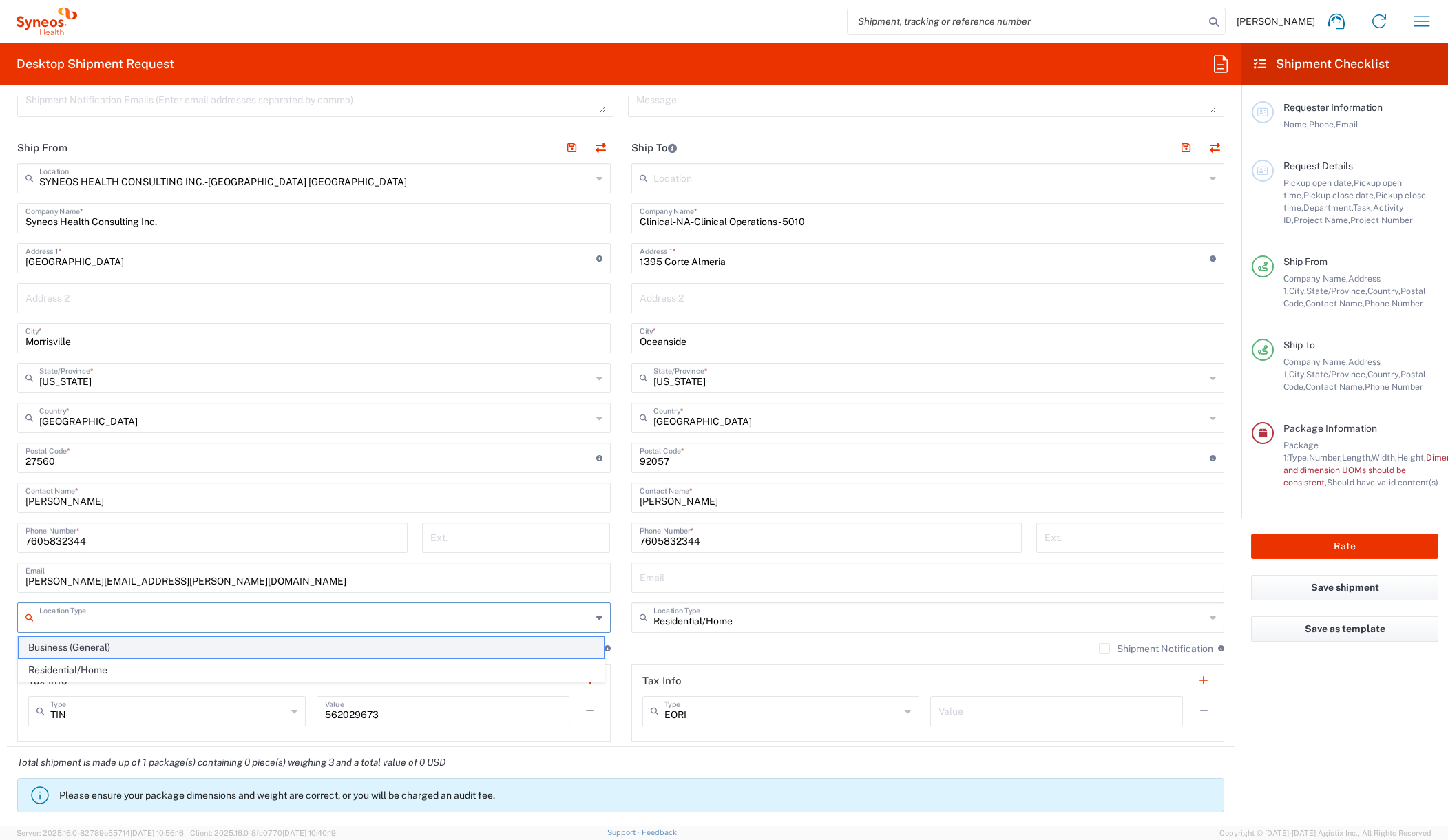
click at [172, 652] on span "Business (General)" at bounding box center [311, 647] width 585 height 21
type input "Business (General)"
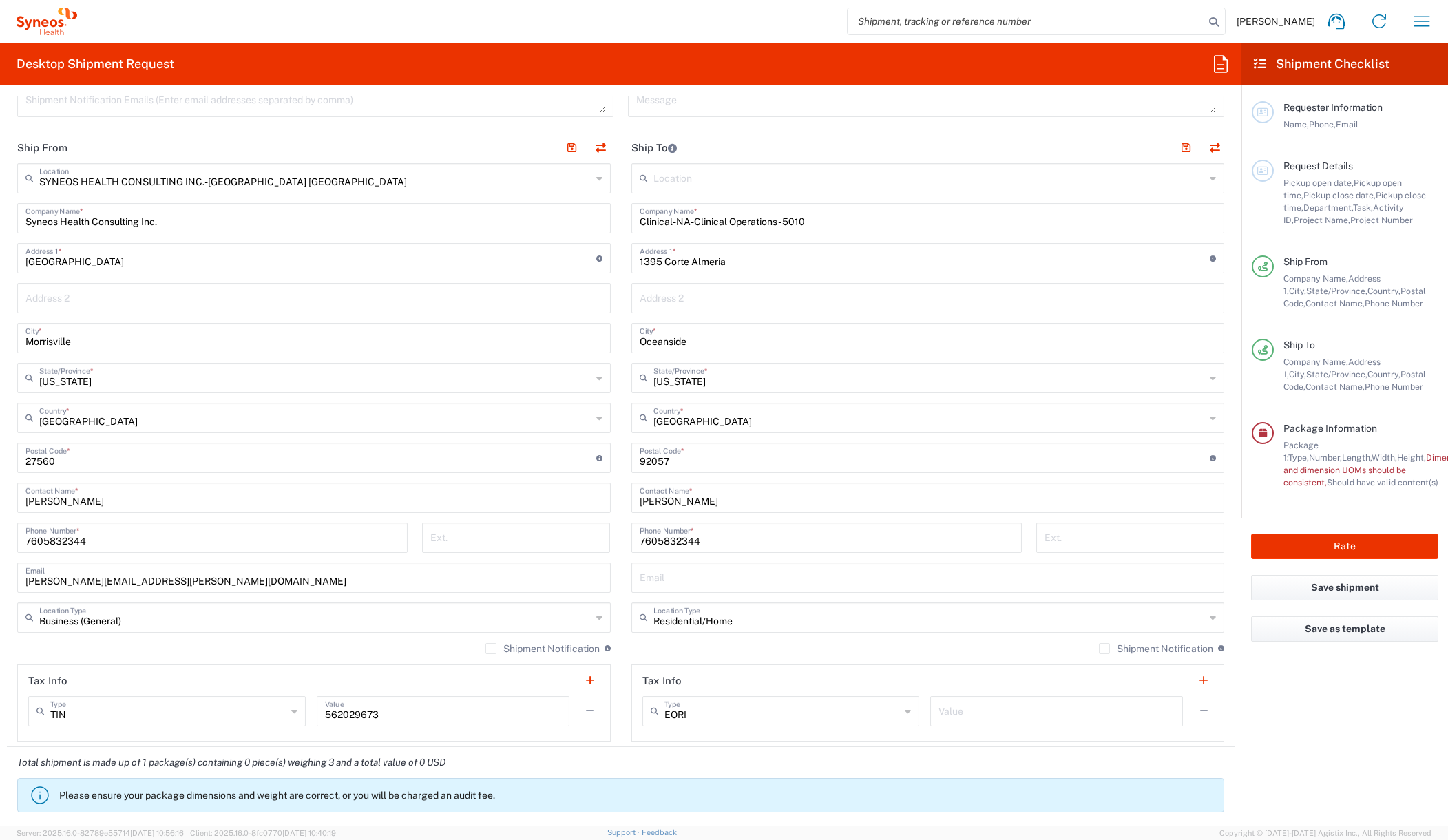
click at [1326, 705] on agx-form-checklist "Shipment Checklist Requester Information Name, Phone, Email Request Details Pic…" at bounding box center [1344, 434] width 206 height 783
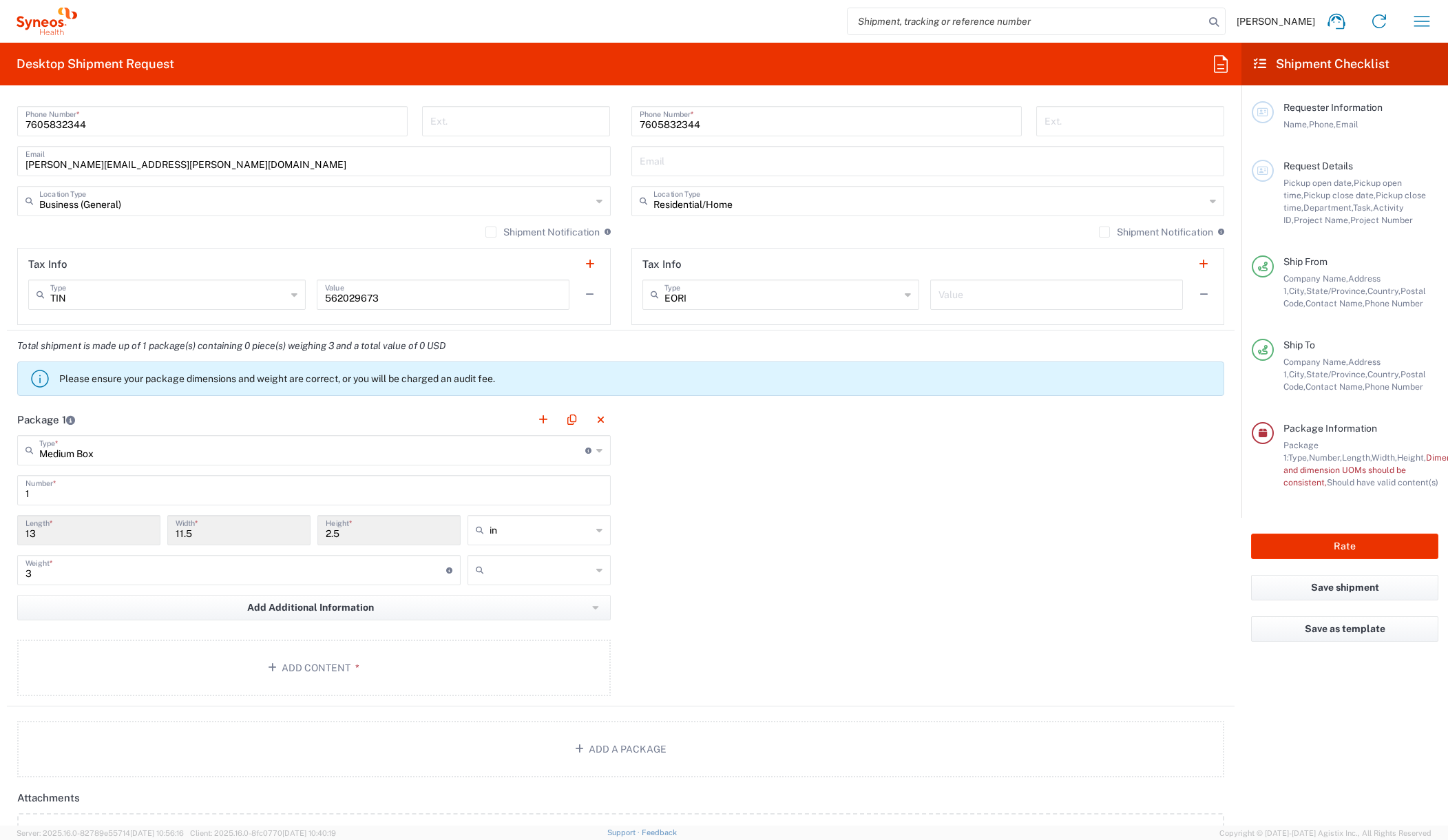
scroll to position [924, 0]
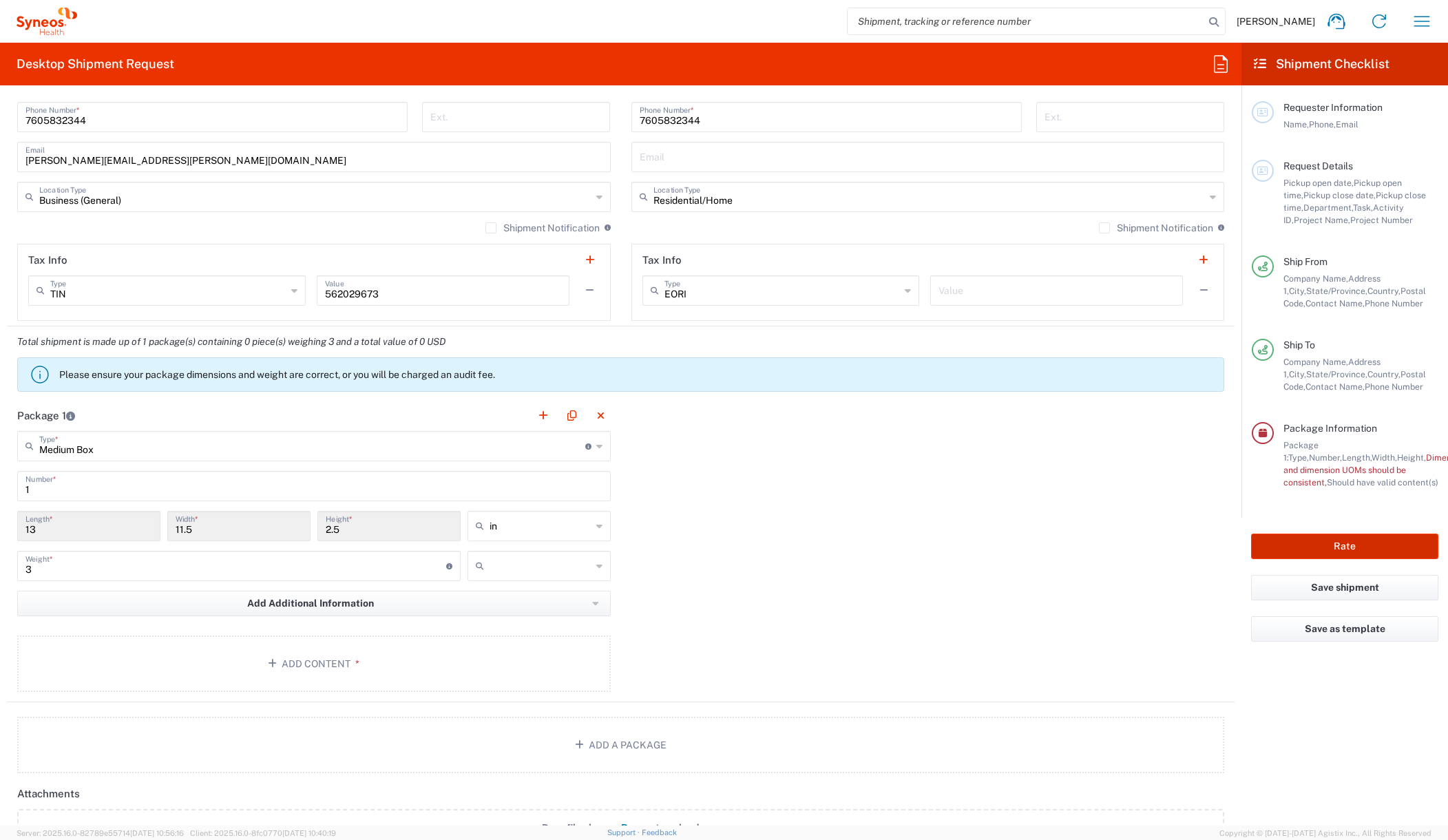
click at [1360, 542] on button "Rate" at bounding box center [1344, 546] width 187 height 25
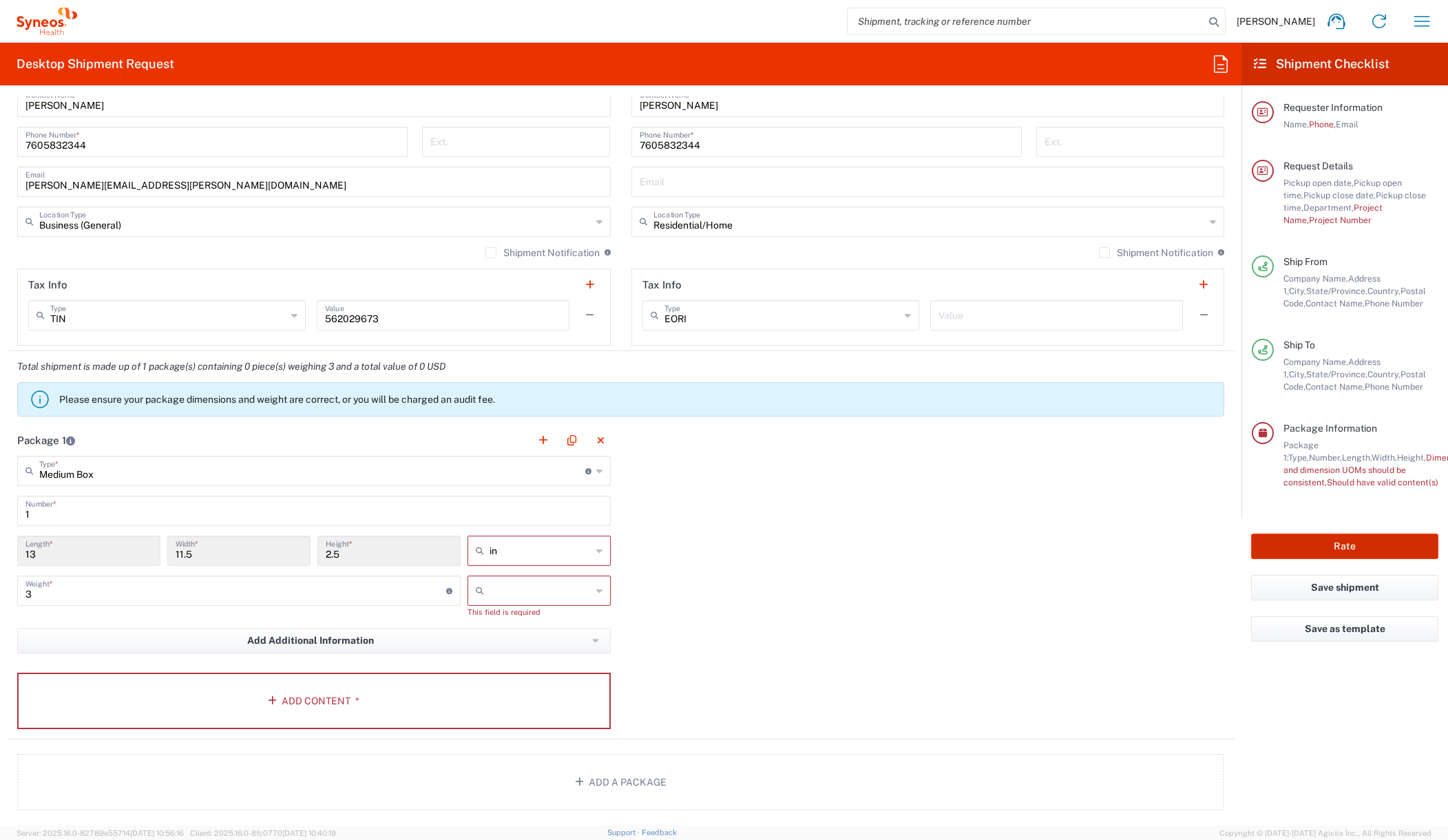
scroll to position [948, 0]
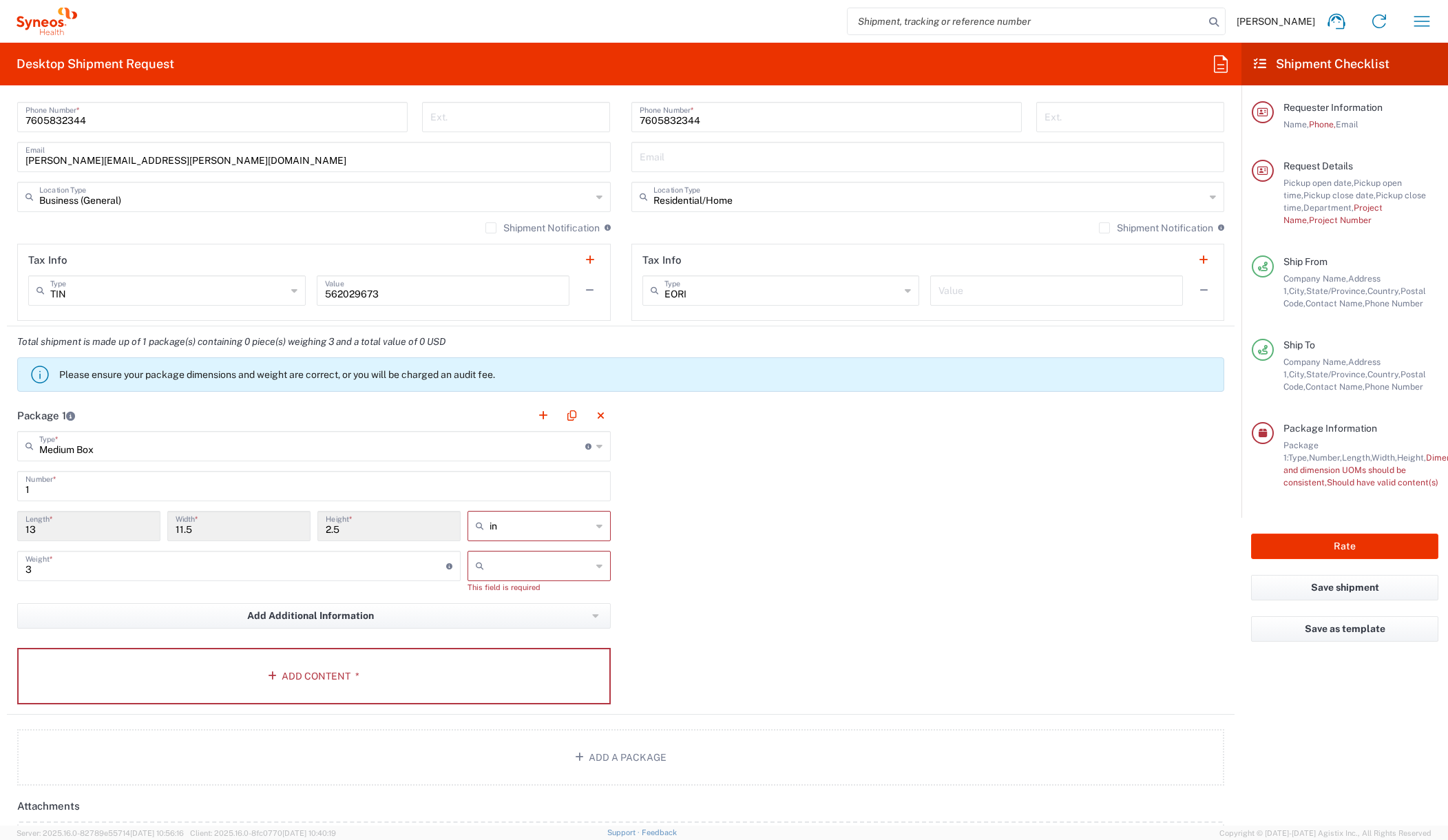
click at [596, 565] on icon at bounding box center [599, 565] width 6 height 22
click at [542, 613] on span "lbs" at bounding box center [533, 618] width 139 height 21
type input "lbs"
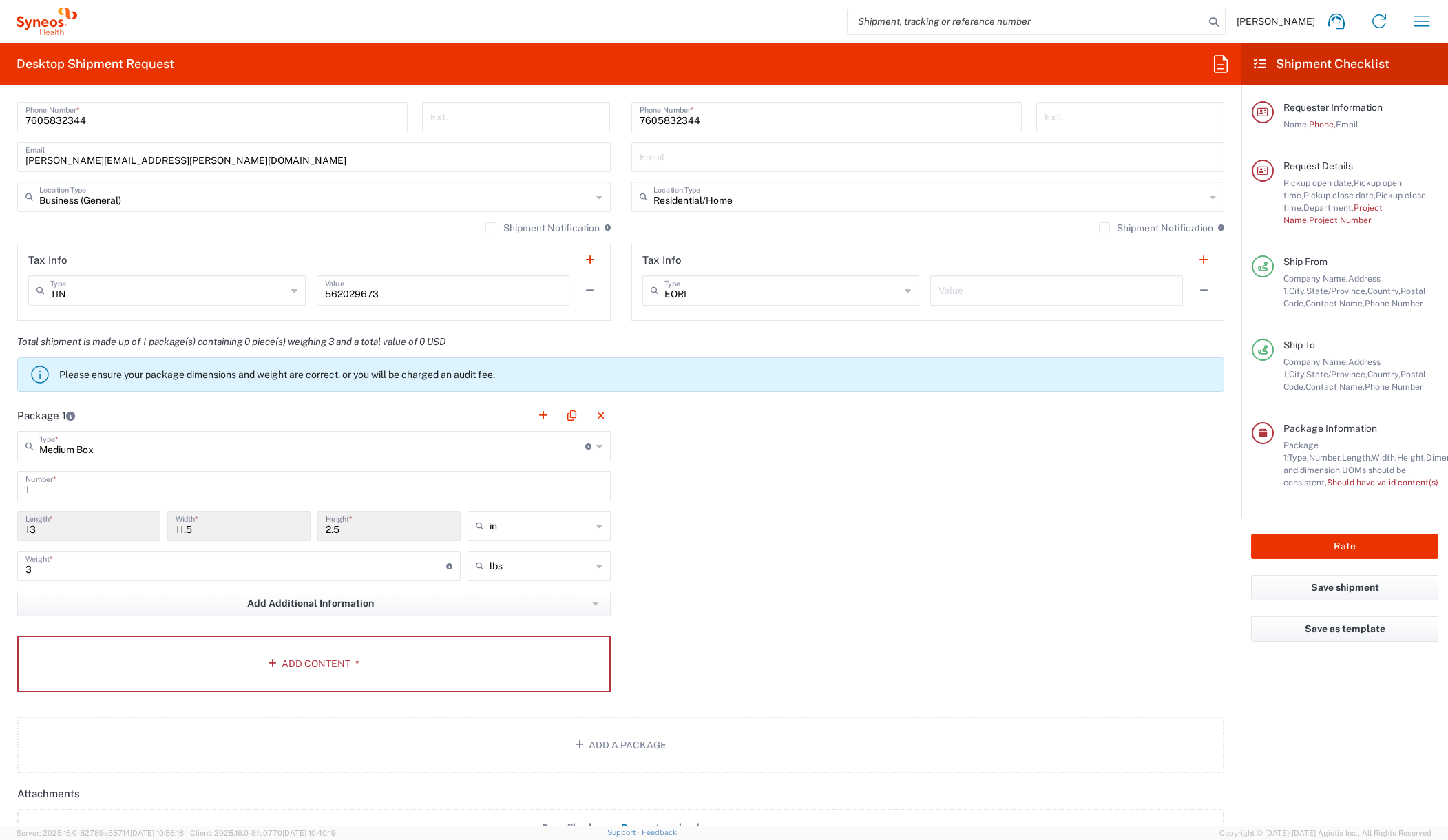
click at [691, 576] on div "Package 1 Medium Box Type * Material used to package goods Envelope Large Box M…" at bounding box center [620, 551] width 1228 height 302
click at [1306, 547] on button "Rate" at bounding box center [1344, 546] width 187 height 25
click at [396, 660] on button "Add Content *" at bounding box center [314, 664] width 594 height 56
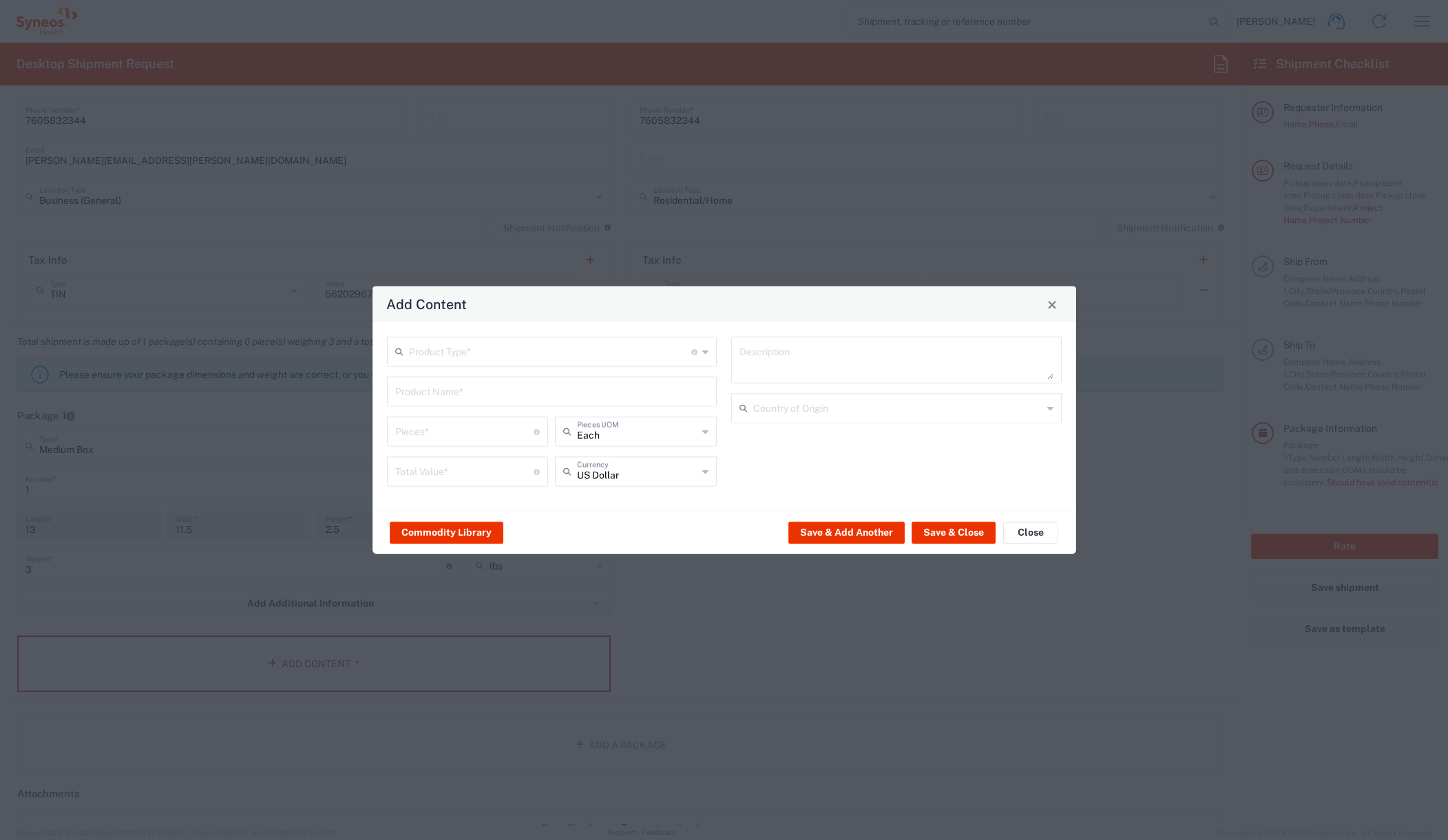
click at [700, 346] on div "Product Type * Document: Paper document generated internally by Syneos, a clien…" at bounding box center [551, 351] width 330 height 31
click at [498, 402] on span "General Commodity" at bounding box center [552, 404] width 328 height 21
type input "General Commodity"
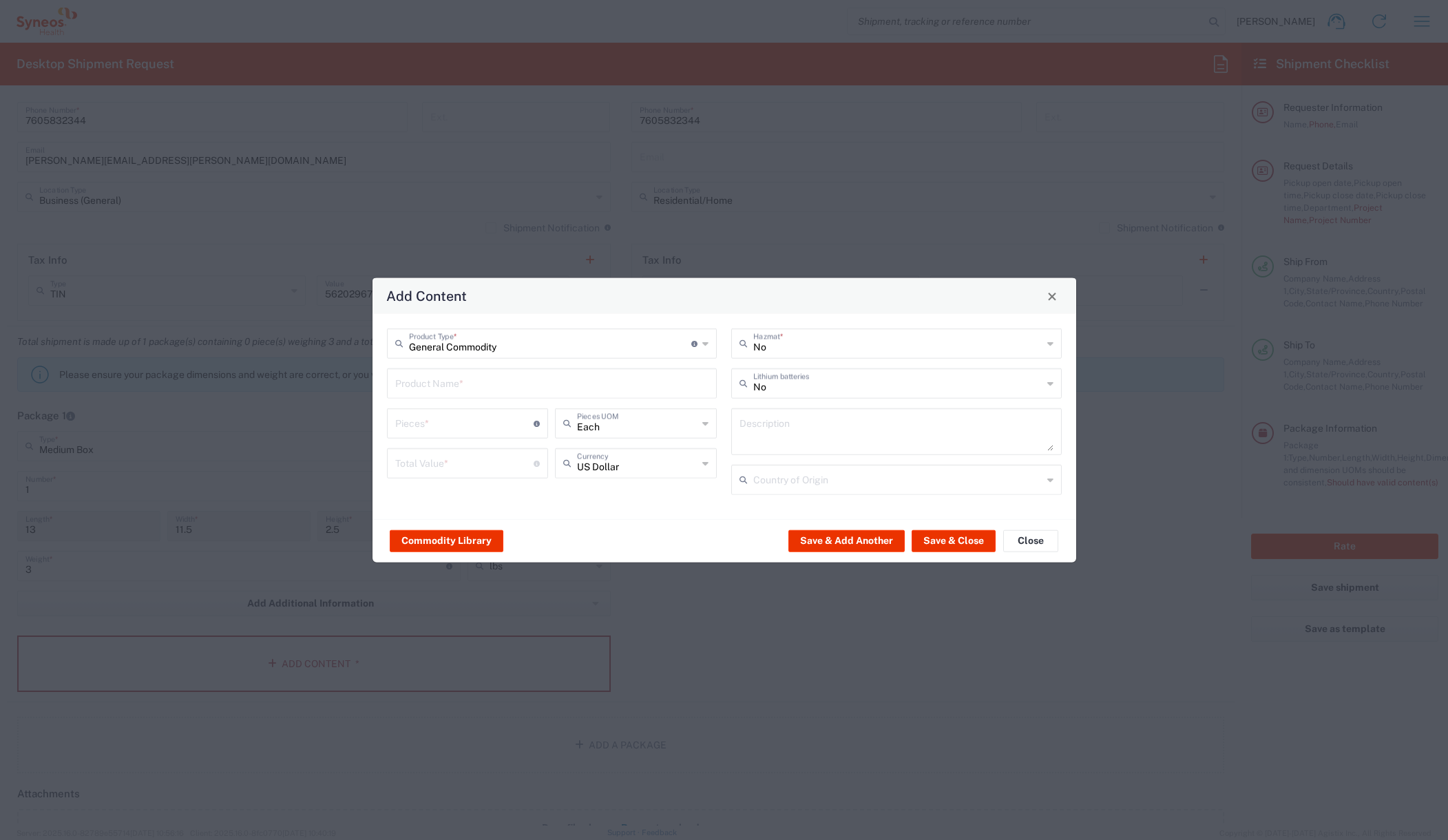
click at [534, 427] on agx-control-info "Number of pieces inside all the packages" at bounding box center [537, 424] width 6 height 22
type input "1"
click at [515, 459] on input "number" at bounding box center [464, 462] width 139 height 24
click at [537, 464] on icon at bounding box center [537, 463] width 6 height 6
click at [465, 458] on input "number" at bounding box center [464, 462] width 139 height 24
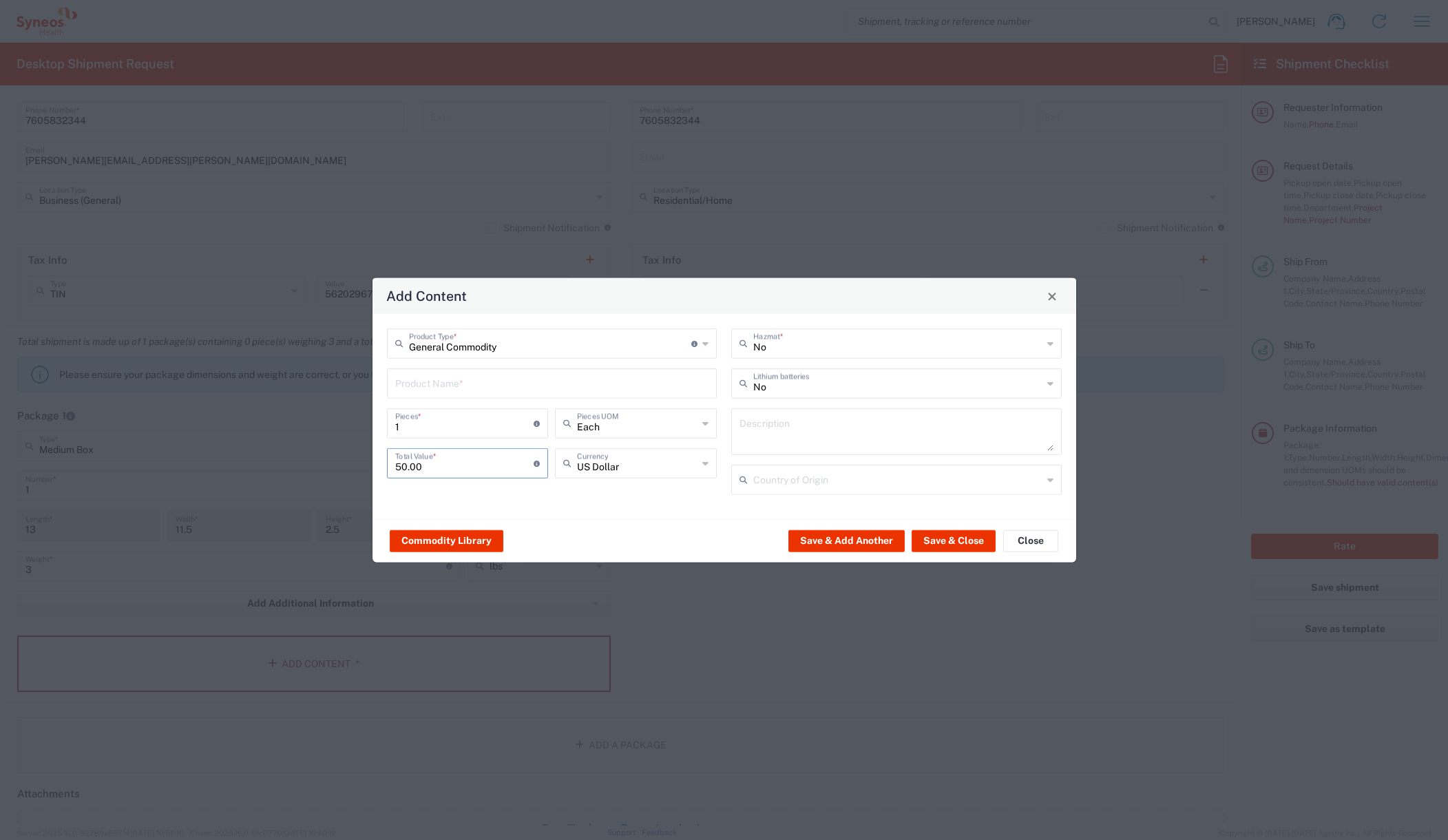
type input "50.00"
click at [610, 504] on div "General Commodity Product Type * Document: Paper document generated internally …" at bounding box center [552, 416] width 345 height 176
click at [477, 385] on input "text" at bounding box center [552, 382] width 314 height 24
click at [410, 382] on input "text" at bounding box center [552, 382] width 314 height 24
type input "targus lap chill mat"
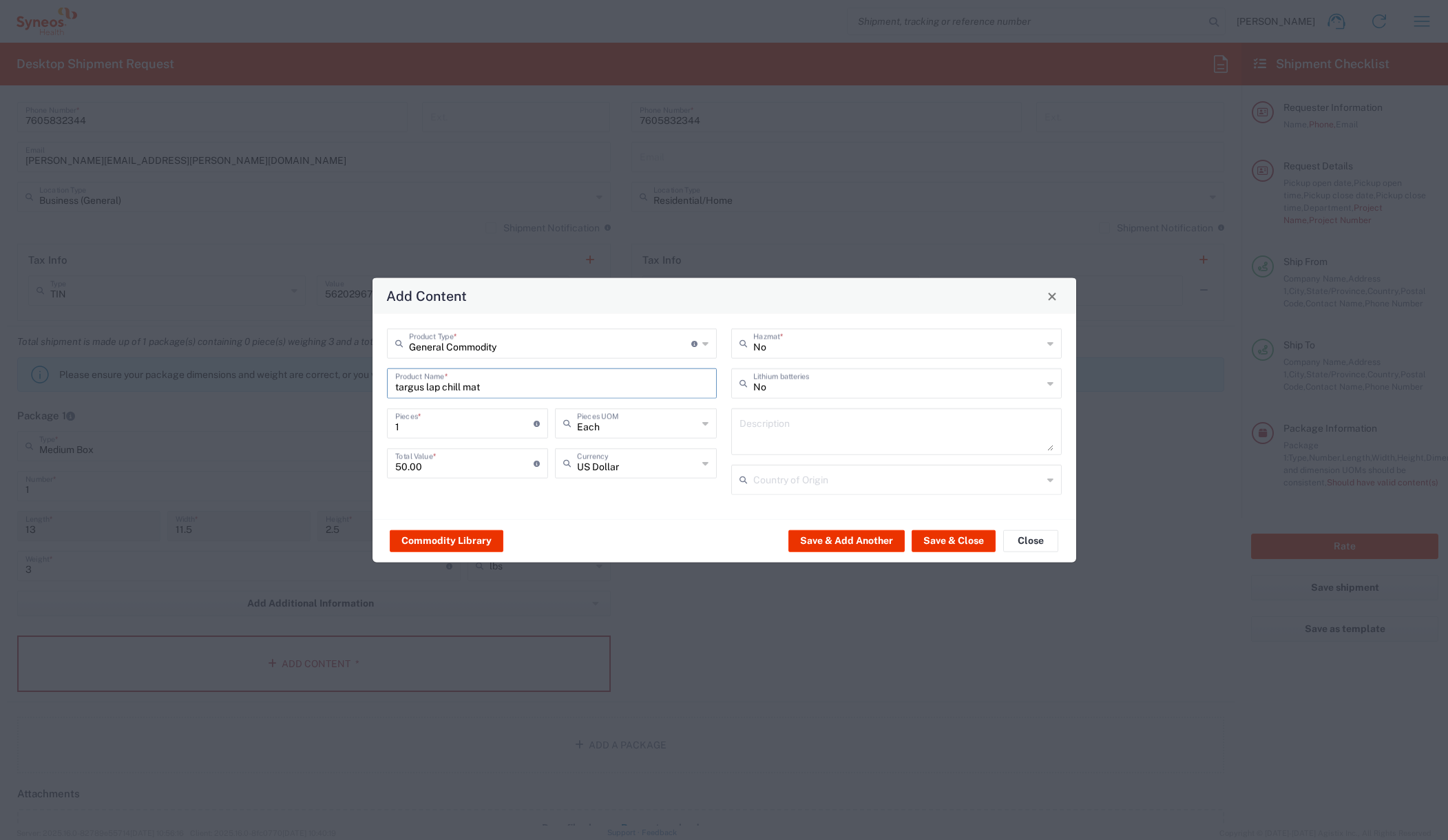
click at [1050, 480] on icon at bounding box center [1050, 480] width 6 height 22
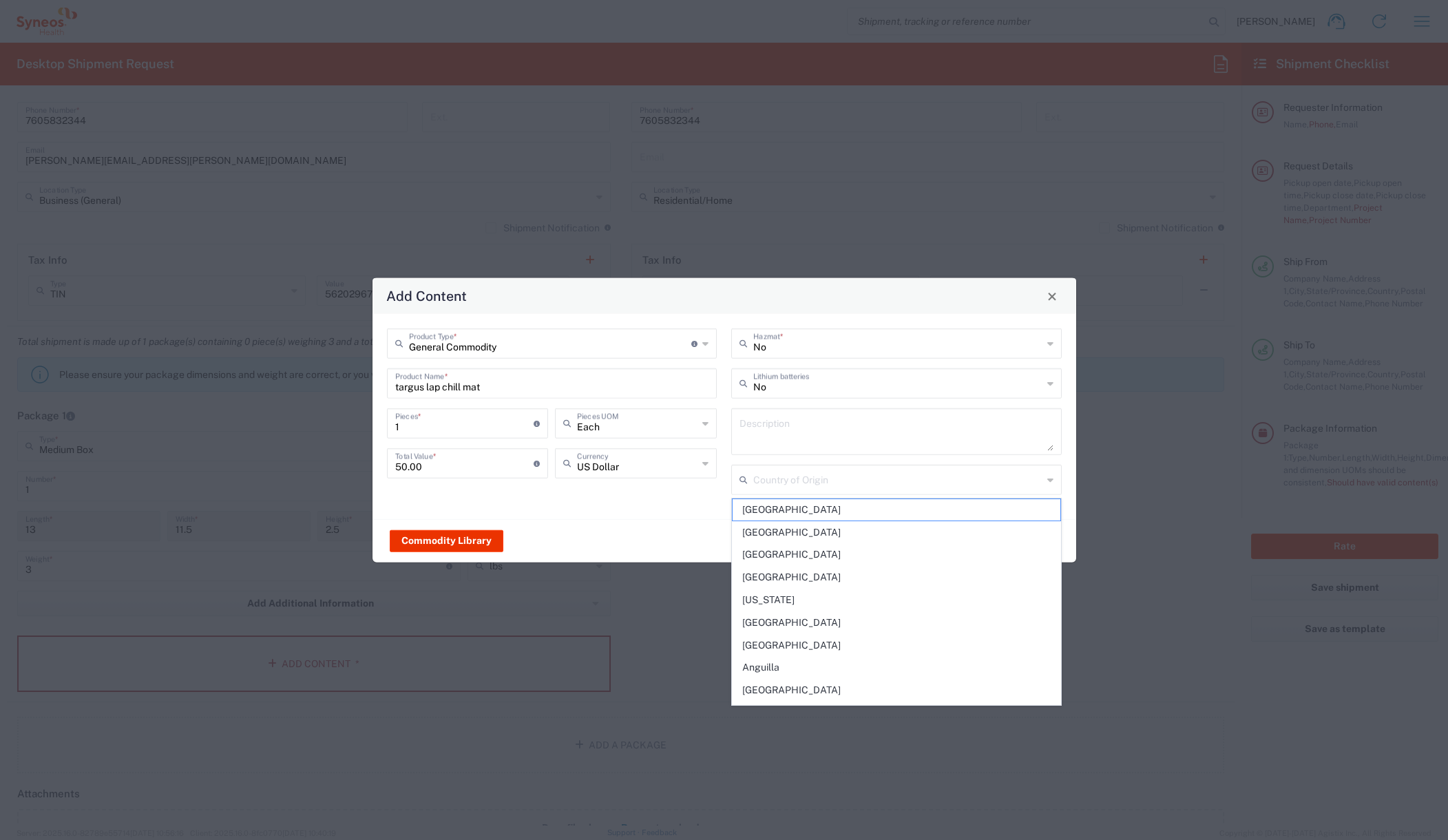
click at [664, 525] on div "Commodity Library Save & Add Another Save & Close Close" at bounding box center [724, 540] width 704 height 43
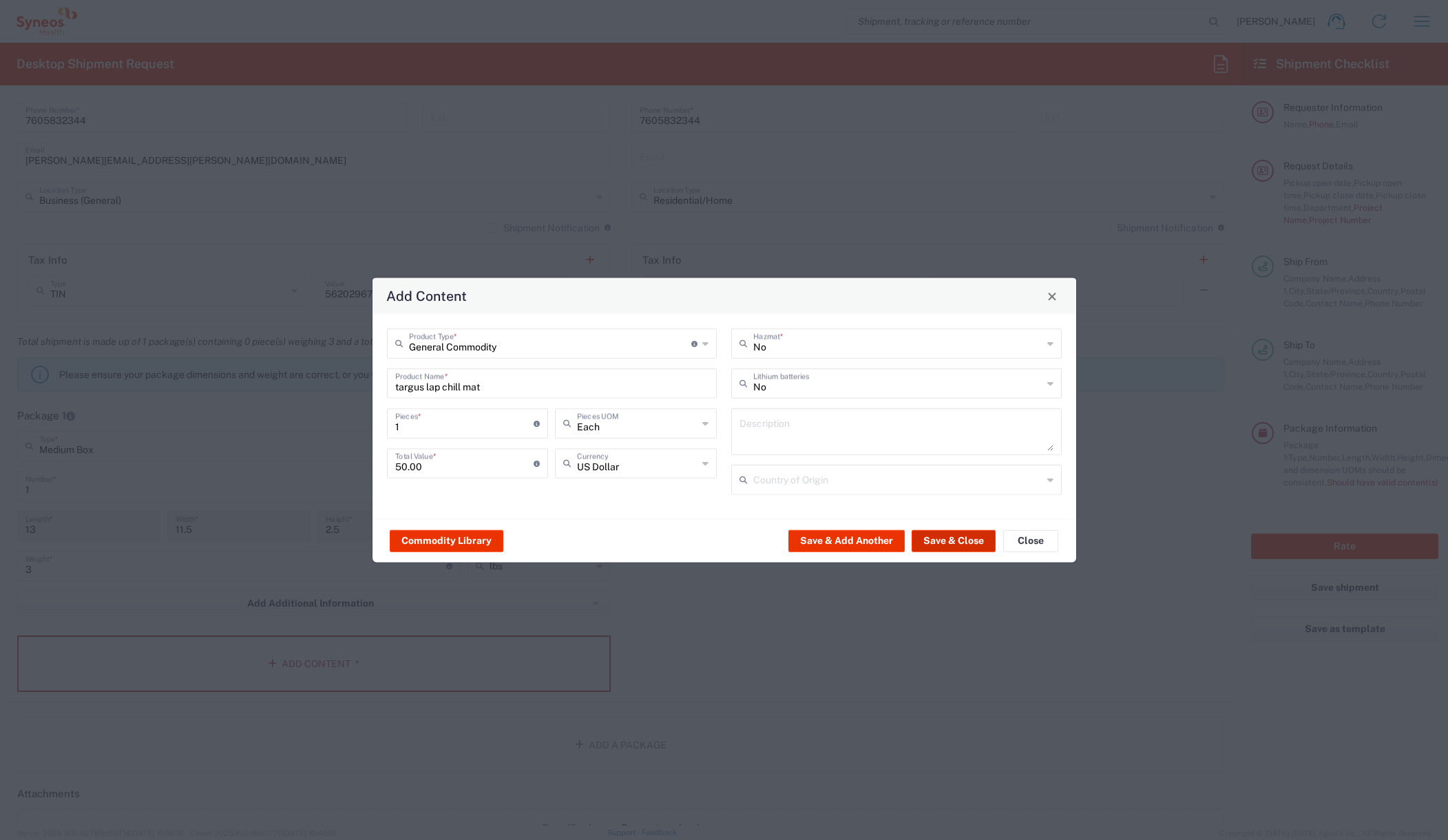
click at [954, 538] on button "Save & Close" at bounding box center [953, 540] width 84 height 22
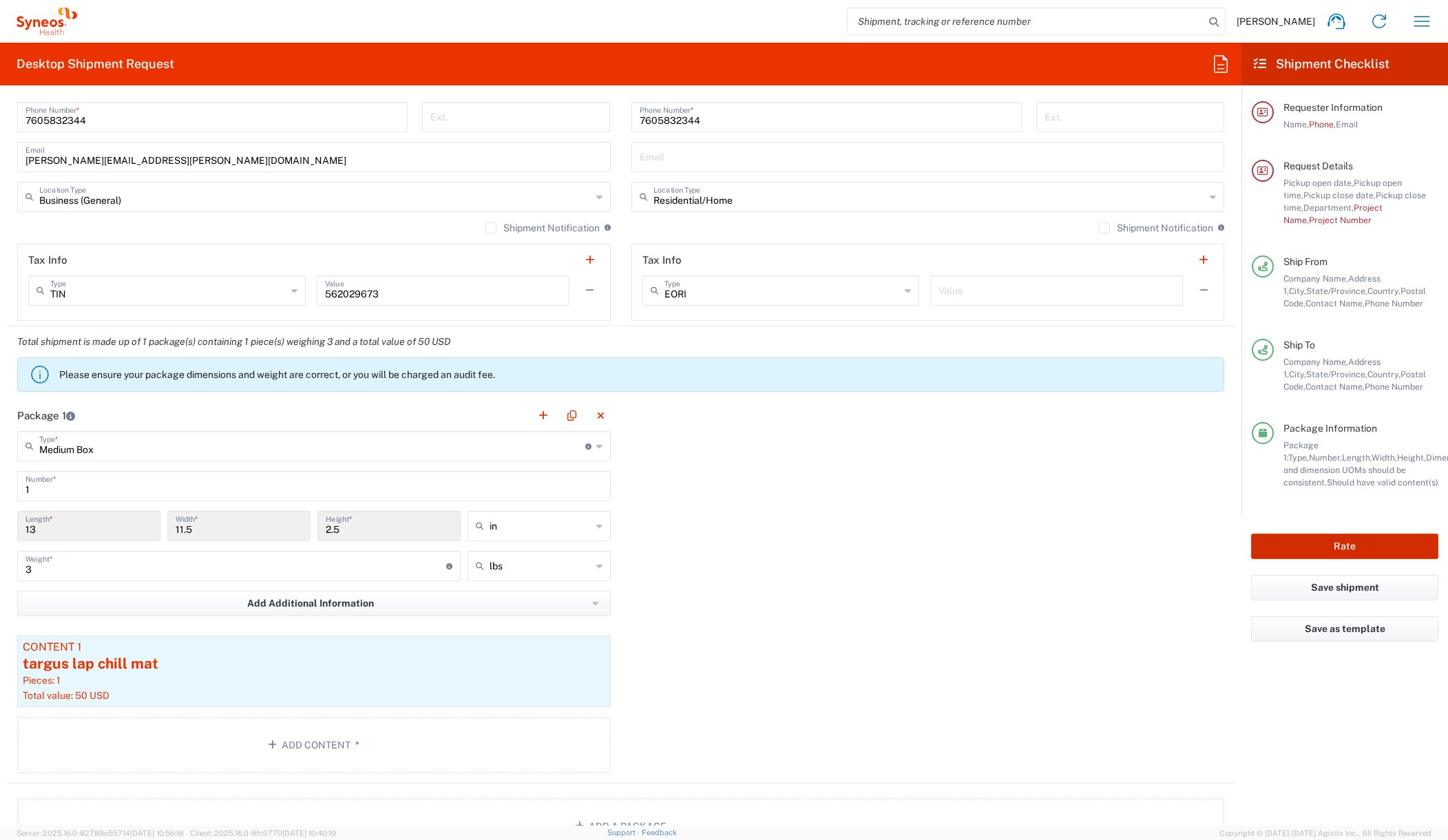
click at [1294, 540] on button "Rate" at bounding box center [1344, 546] width 187 height 25
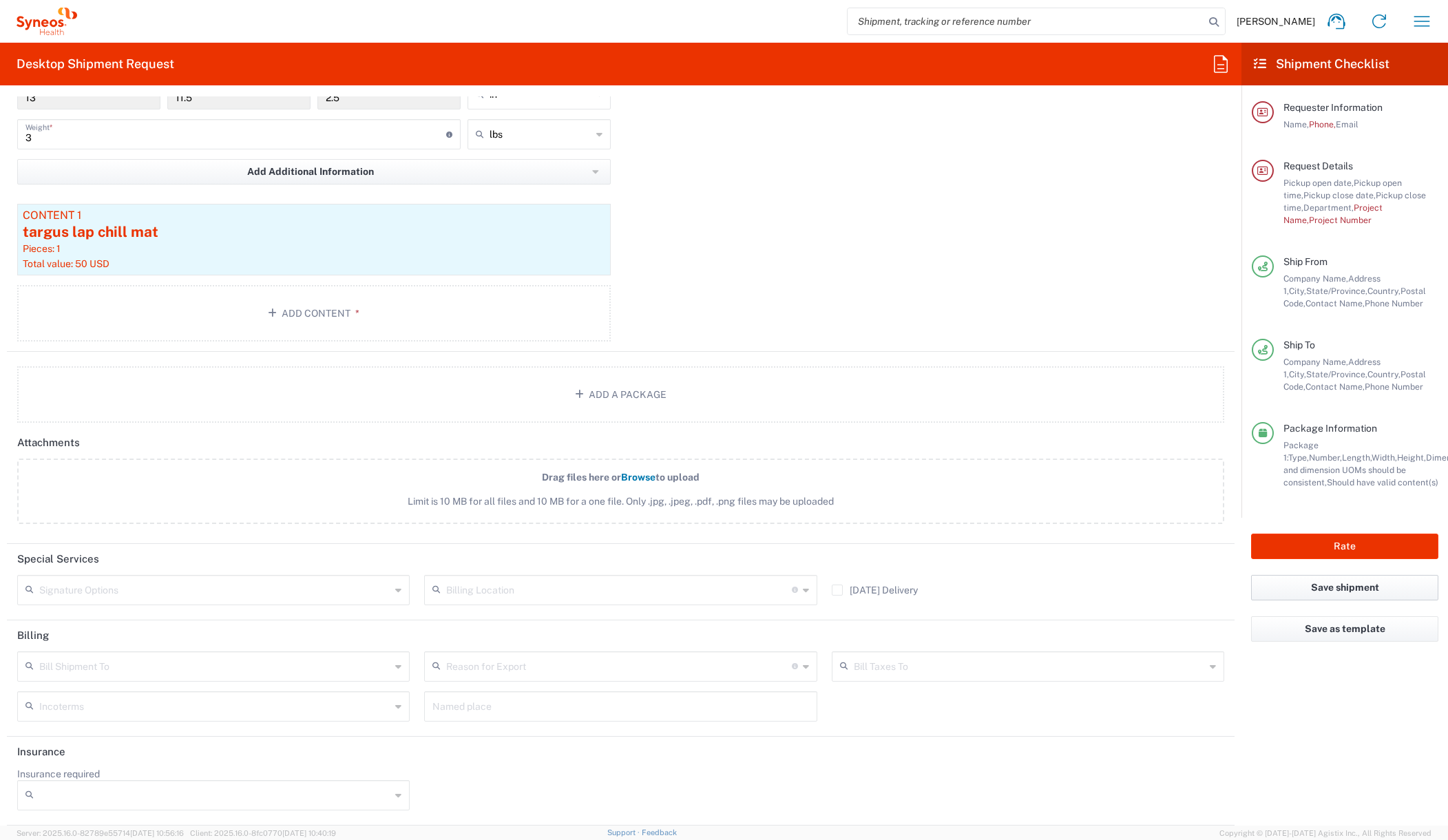
click at [1321, 588] on button "Save shipment" at bounding box center [1344, 587] width 187 height 25
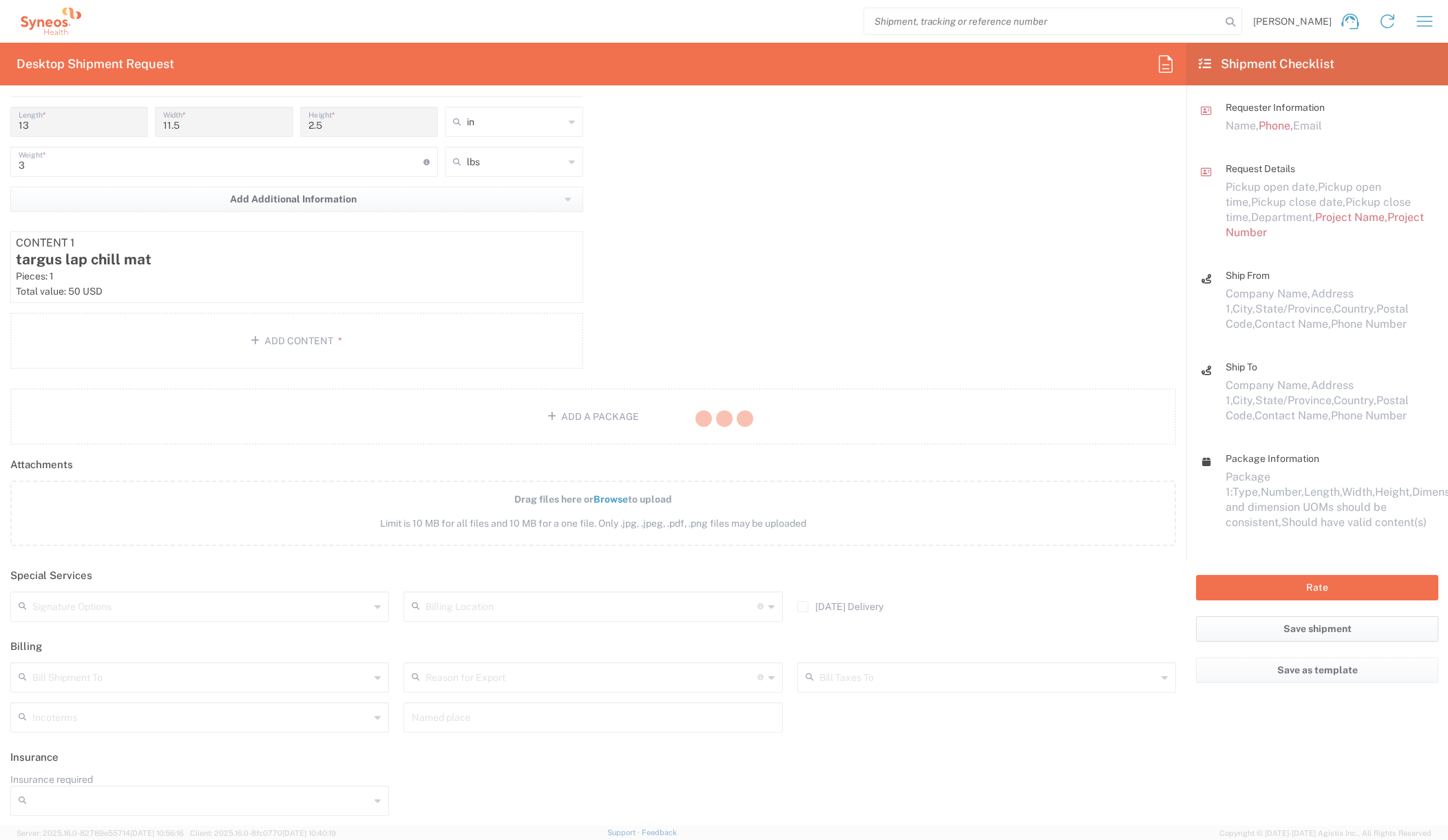
scroll to position [1330, 0]
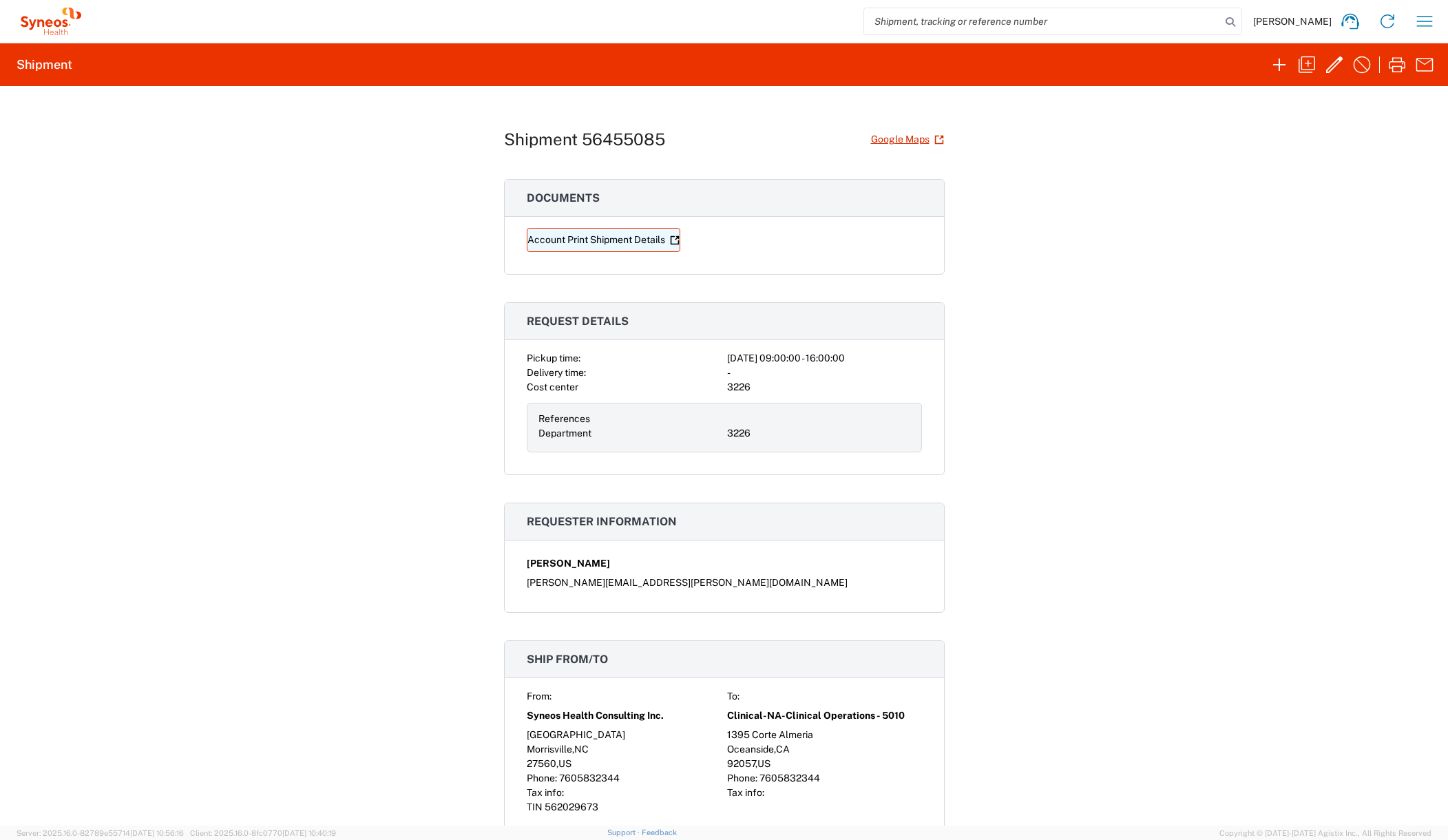
click at [616, 237] on link "Account Print Shipment Details" at bounding box center [603, 239] width 154 height 24
click at [286, 256] on div "Shipment 56455085 Google Maps Documents Account Print Shipment Details Request …" at bounding box center [724, 456] width 1448 height 740
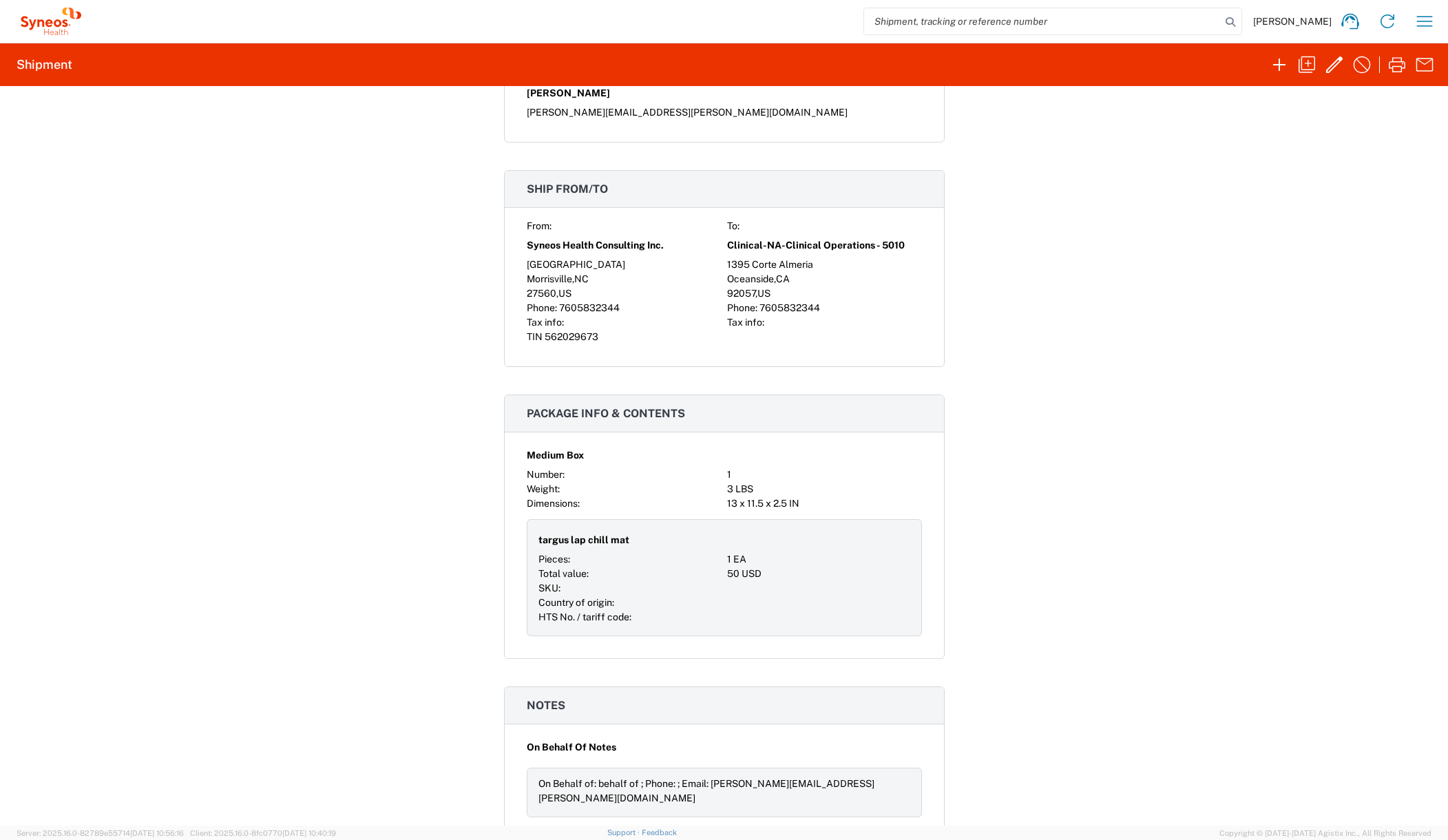
click at [1115, 217] on div "Shipment 56455085 Google Maps Documents Account Print Shipment Details Request …" at bounding box center [724, 456] width 1448 height 740
click at [1339, 62] on icon "button" at bounding box center [1333, 64] width 16 height 16
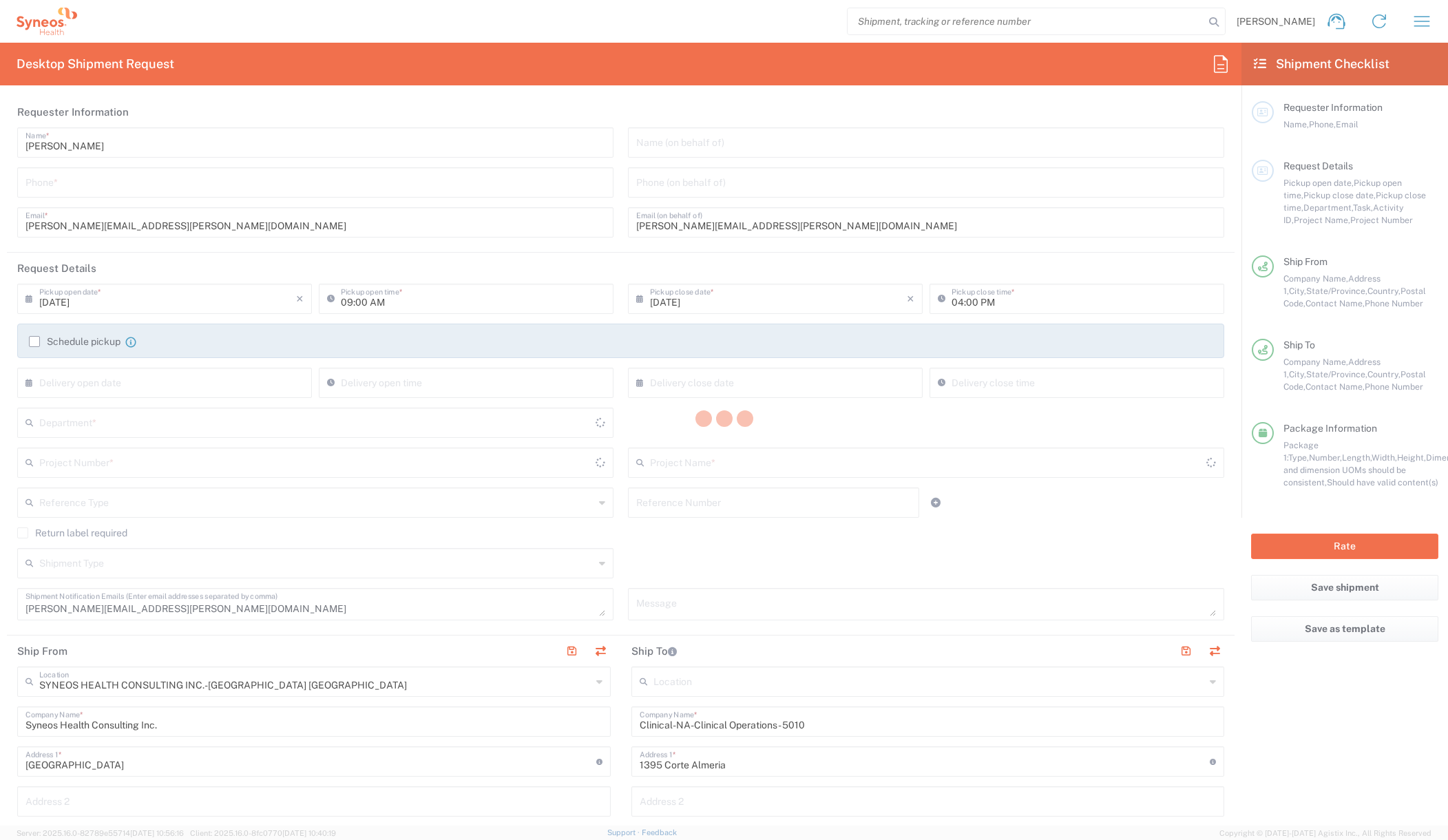
type input "3226"
type input "North Carolina"
type input "California"
type input "Medium Box"
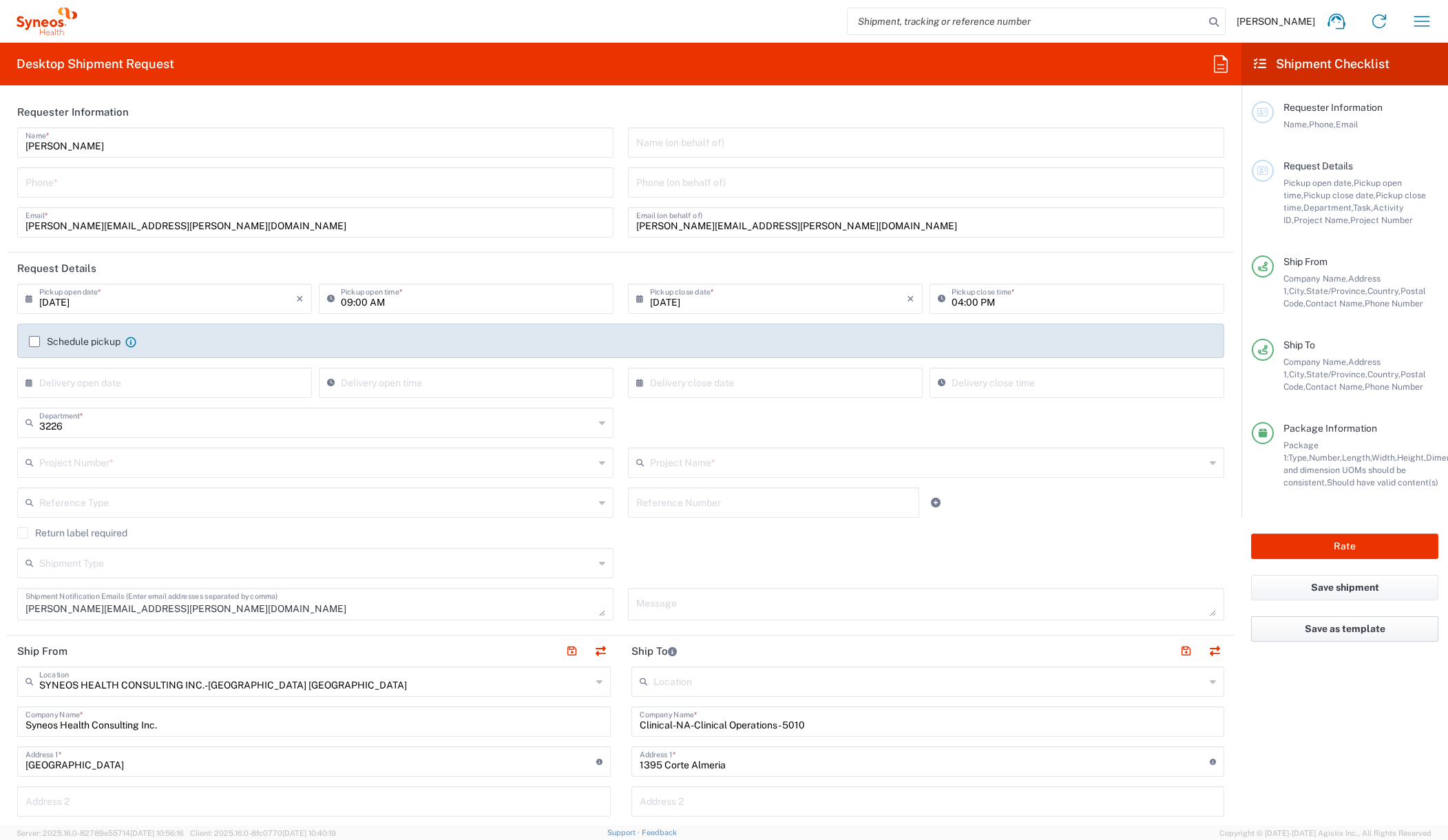
click at [1348, 629] on button "Save as template" at bounding box center [1344, 628] width 187 height 25
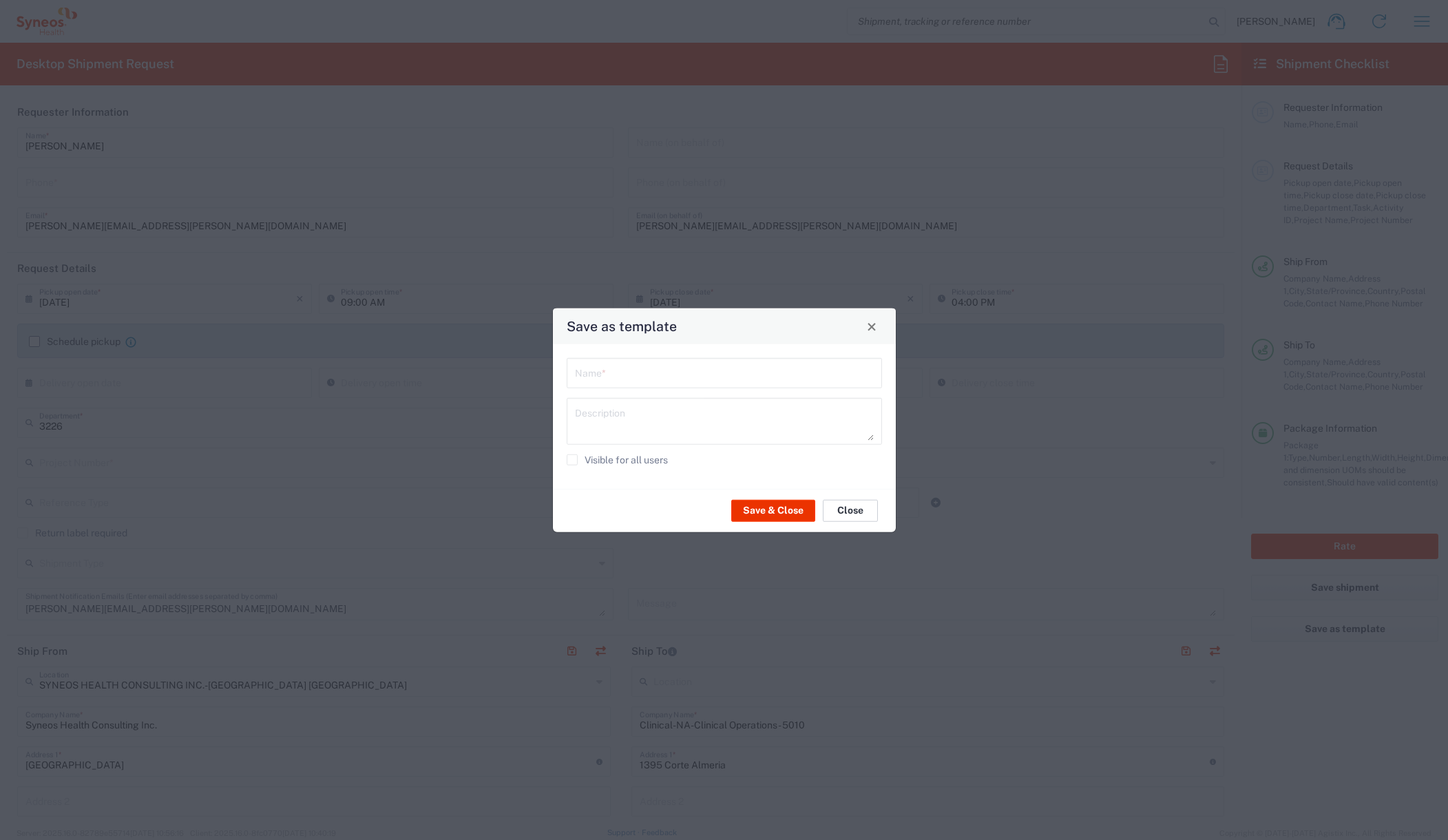
click at [858, 507] on button "Close" at bounding box center [850, 510] width 55 height 22
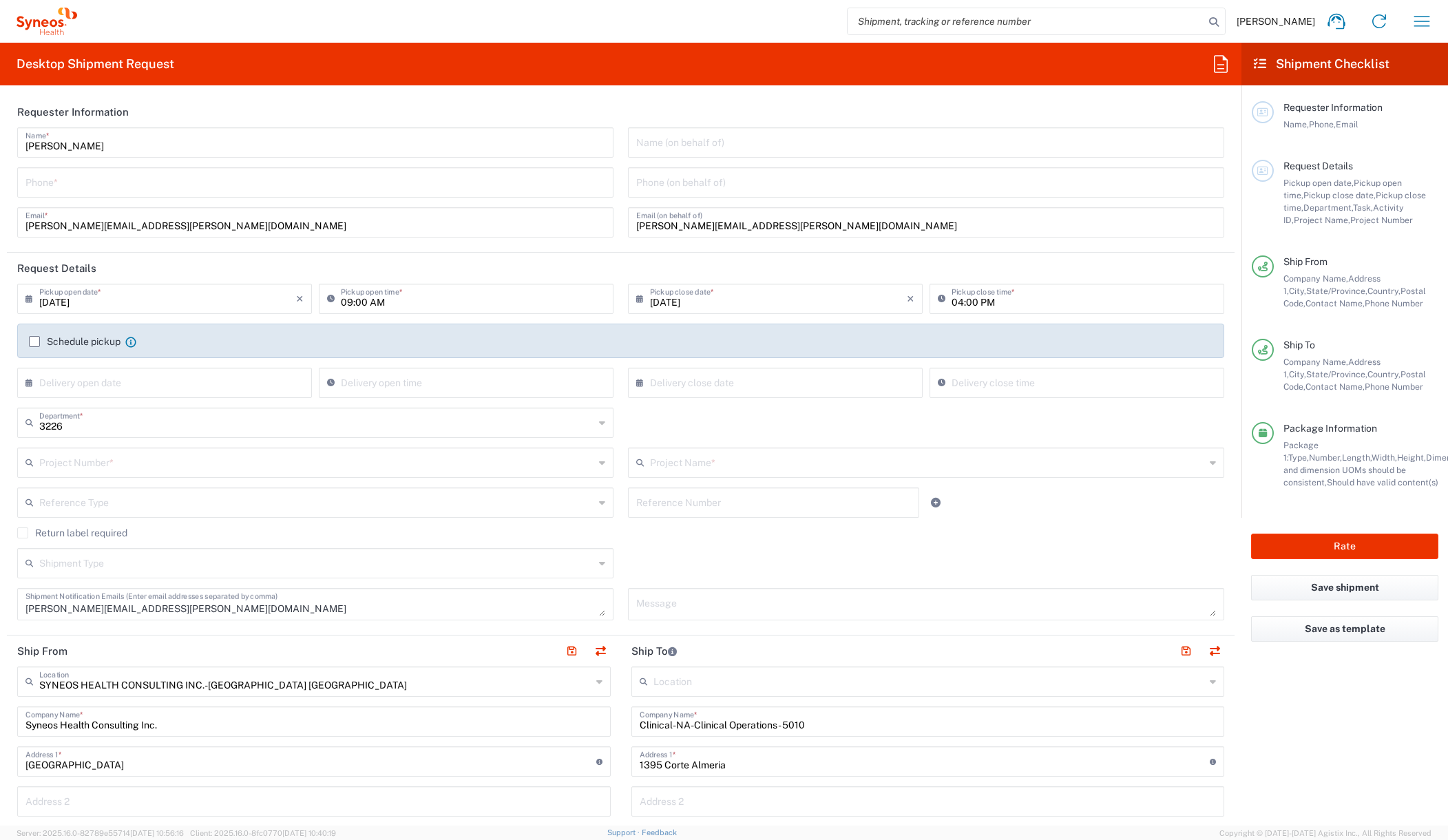
click at [1218, 60] on icon at bounding box center [1221, 64] width 22 height 22
click at [1155, 64] on agx-form-header "Desktop Shipment Request" at bounding box center [620, 64] width 1241 height 42
click at [1429, 20] on icon "button" at bounding box center [1421, 21] width 22 height 22
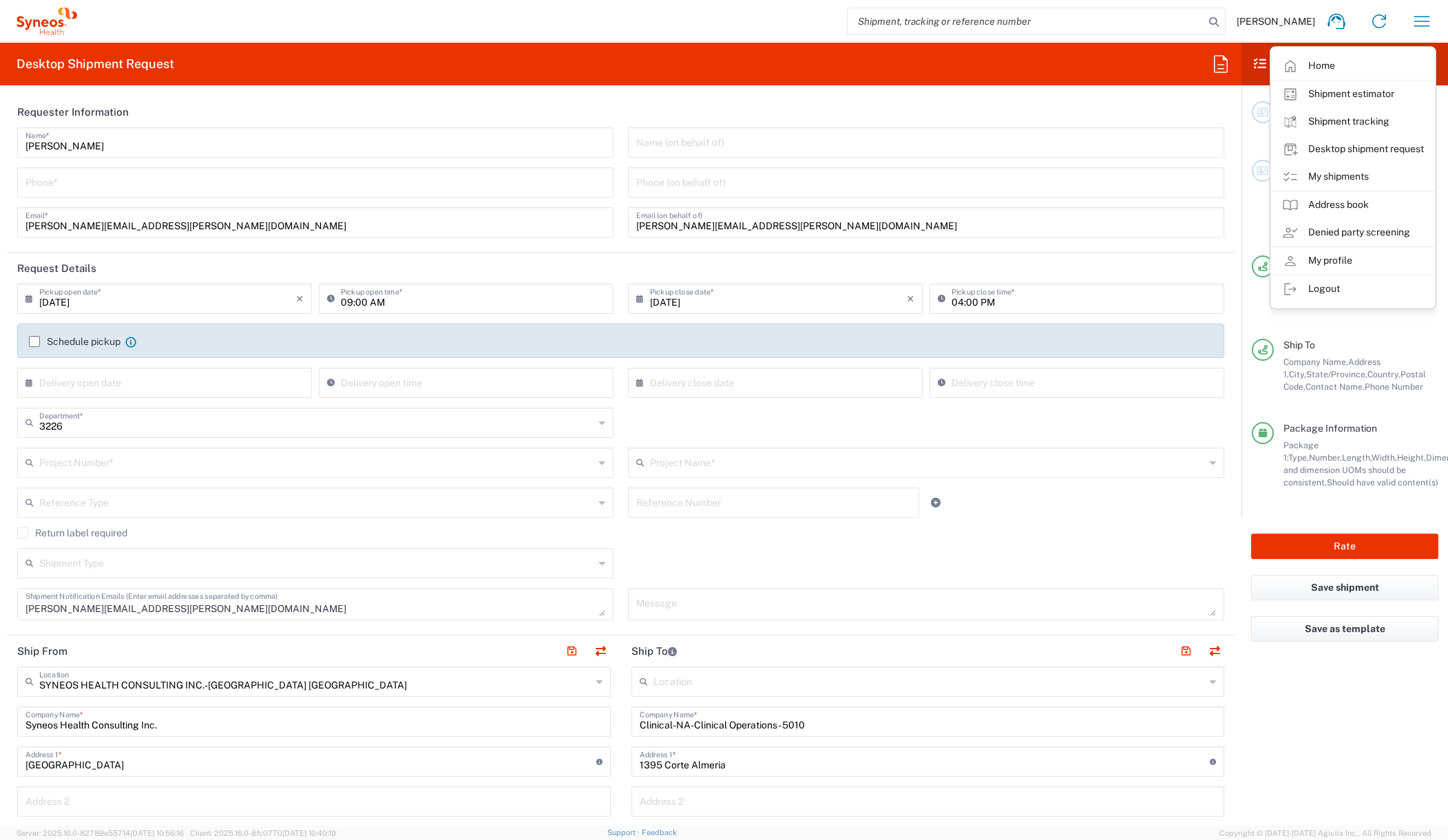
drag, startPoint x: 1093, startPoint y: 62, endPoint x: 702, endPoint y: 48, distance: 391.3
click at [1093, 62] on agx-form-header "Desktop Shipment Request" at bounding box center [620, 64] width 1241 height 42
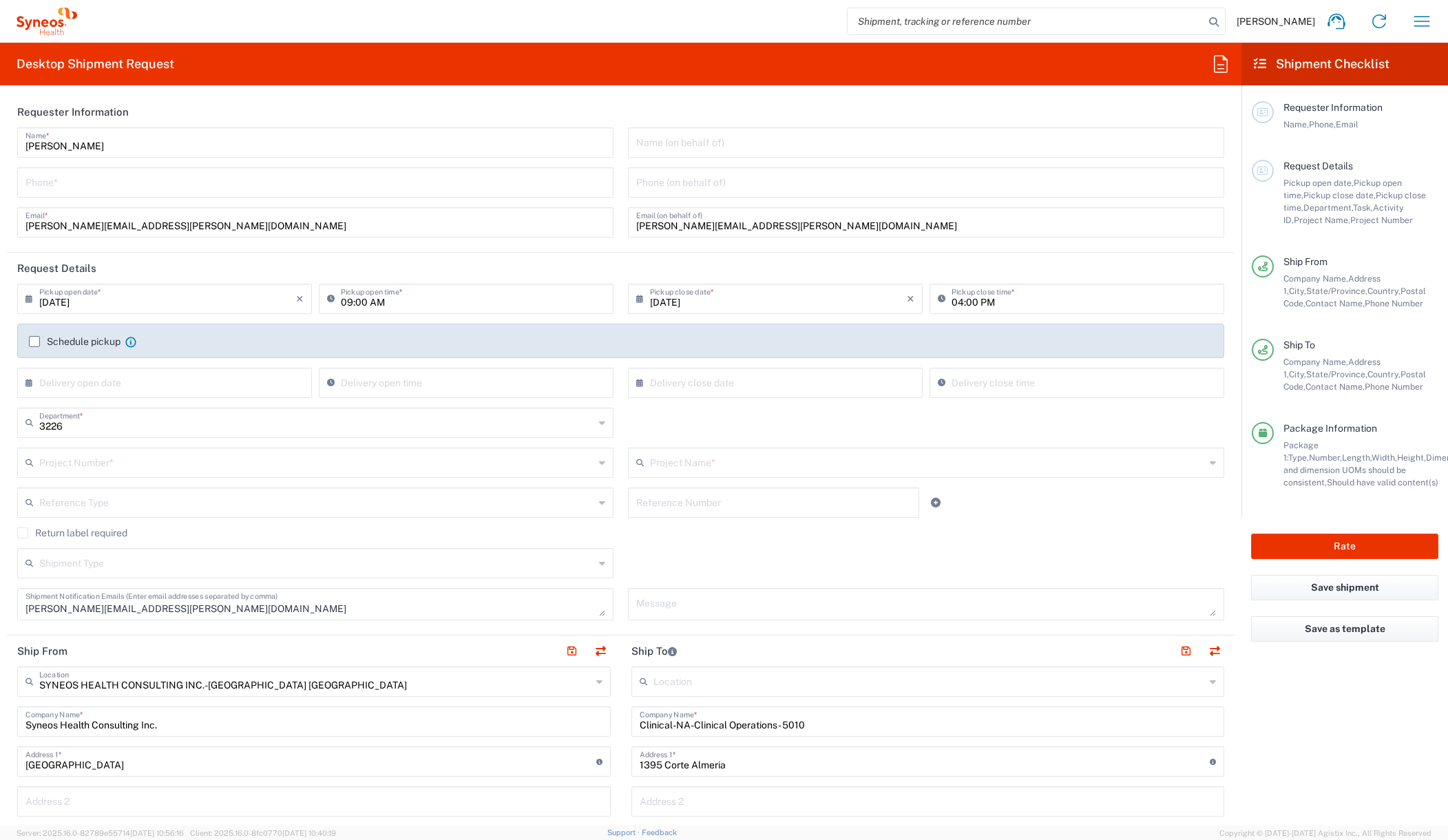
click at [1196, 681] on div "Location" at bounding box center [928, 682] width 594 height 31
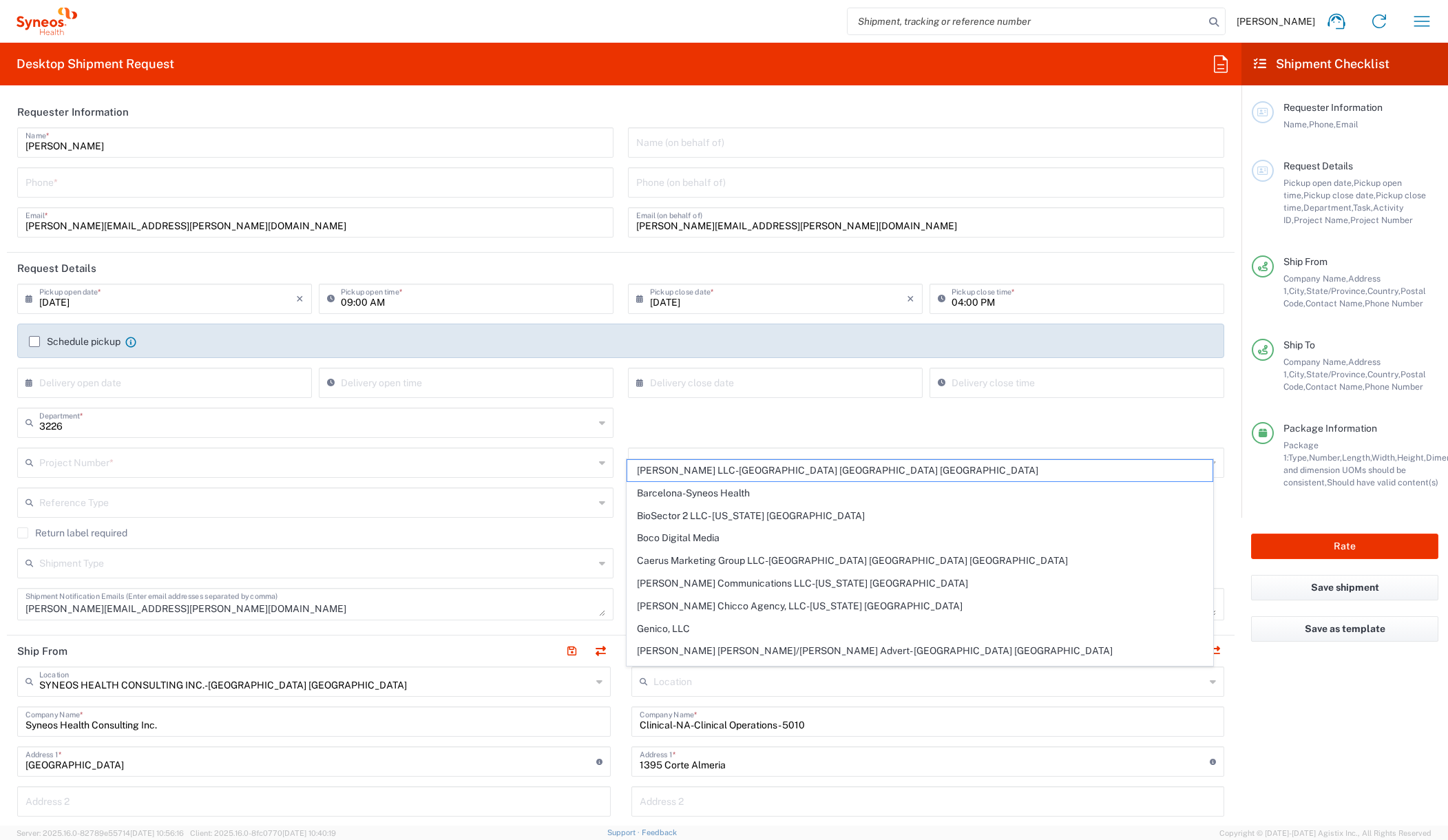
click at [1263, 751] on agx-form-checklist "Shipment Checklist Requester Information Name, Phone, Email Request Details Pic…" at bounding box center [1344, 434] width 206 height 783
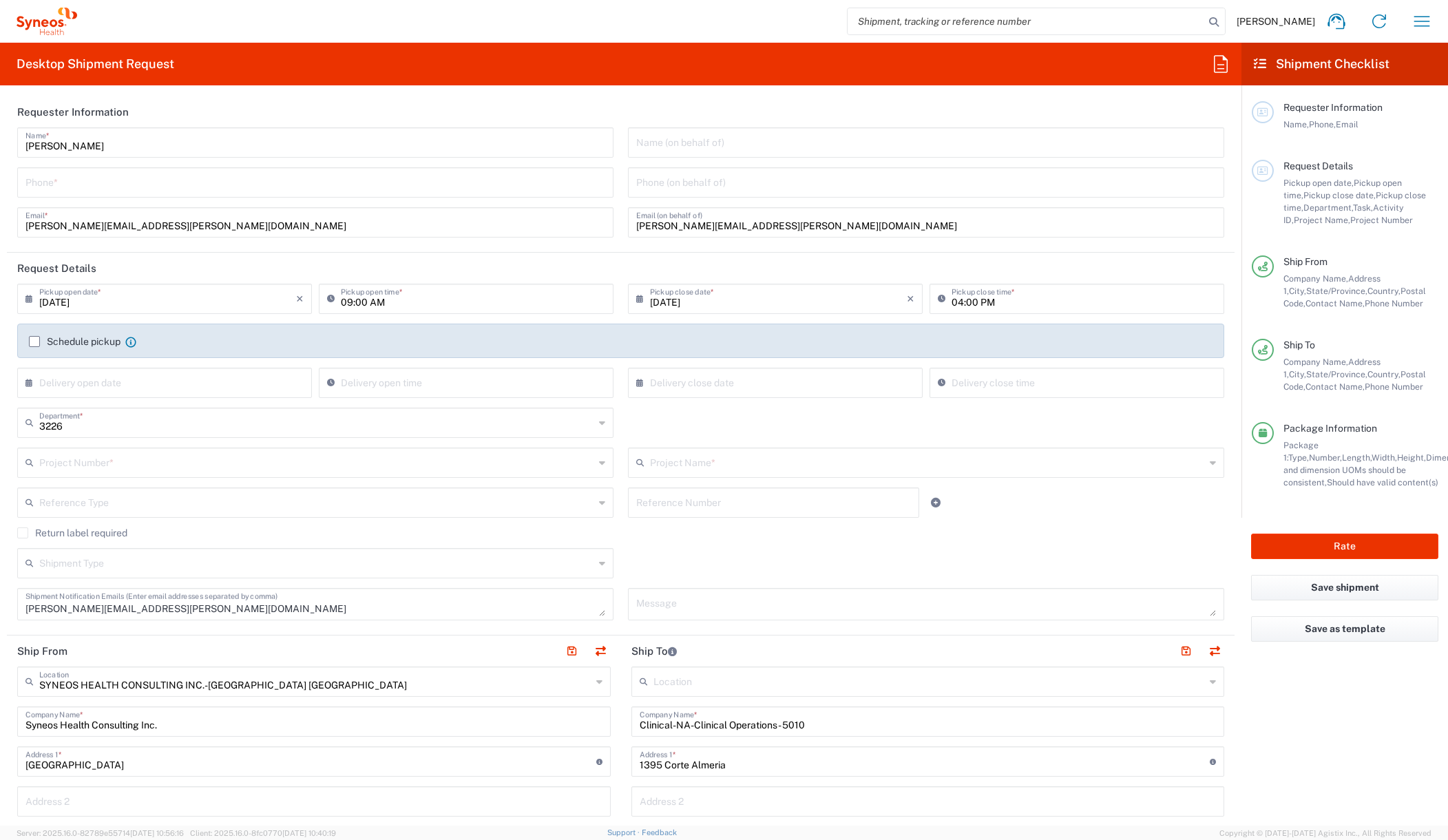
click at [1263, 64] on icon at bounding box center [1260, 64] width 13 height 13
click at [1423, 22] on icon "button" at bounding box center [1421, 21] width 22 height 22
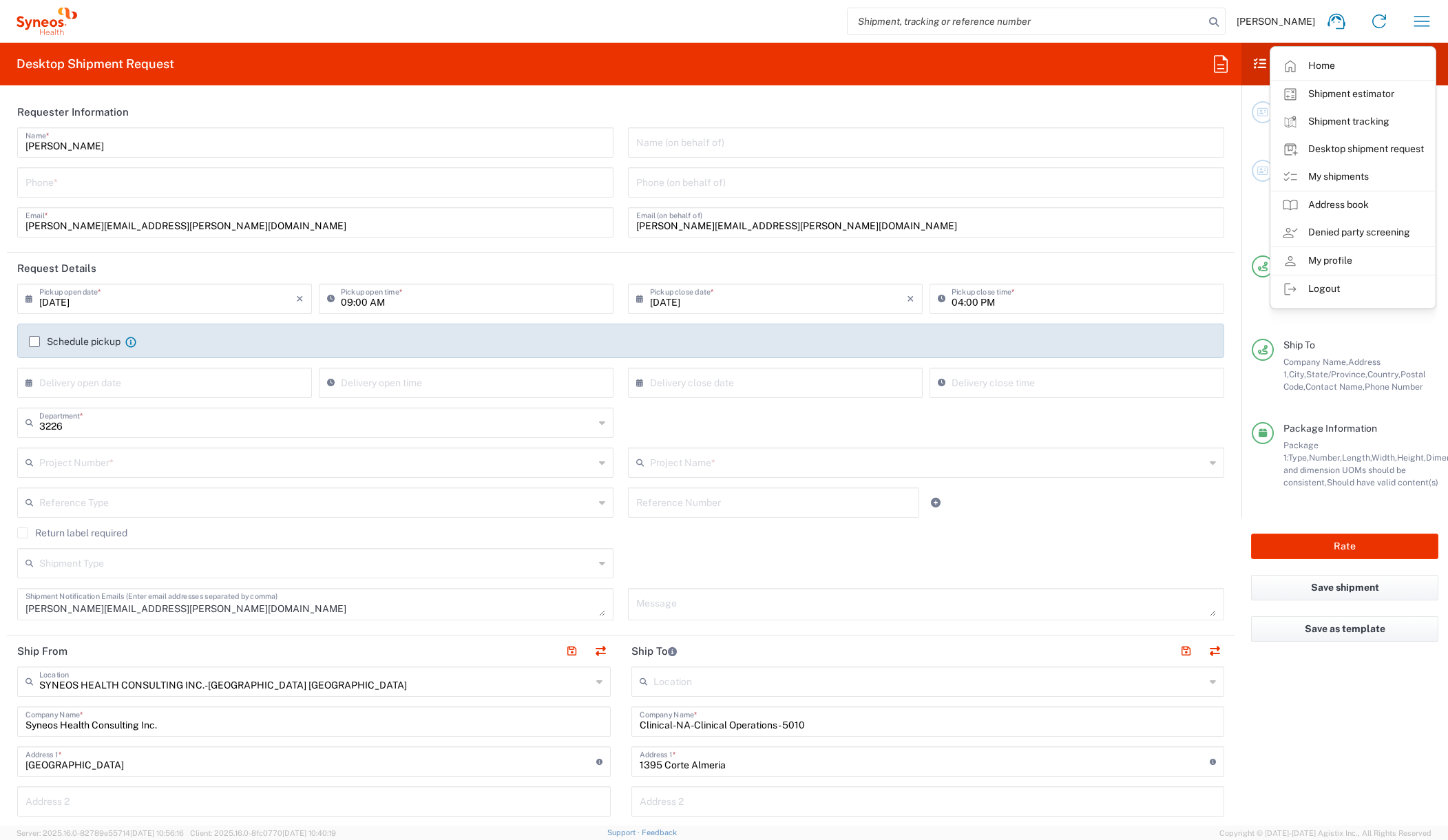
click at [1374, 689] on agx-form-checklist "Shipment Checklist Requester Information Name, Phone, Email Request Details Pic…" at bounding box center [1344, 434] width 206 height 783
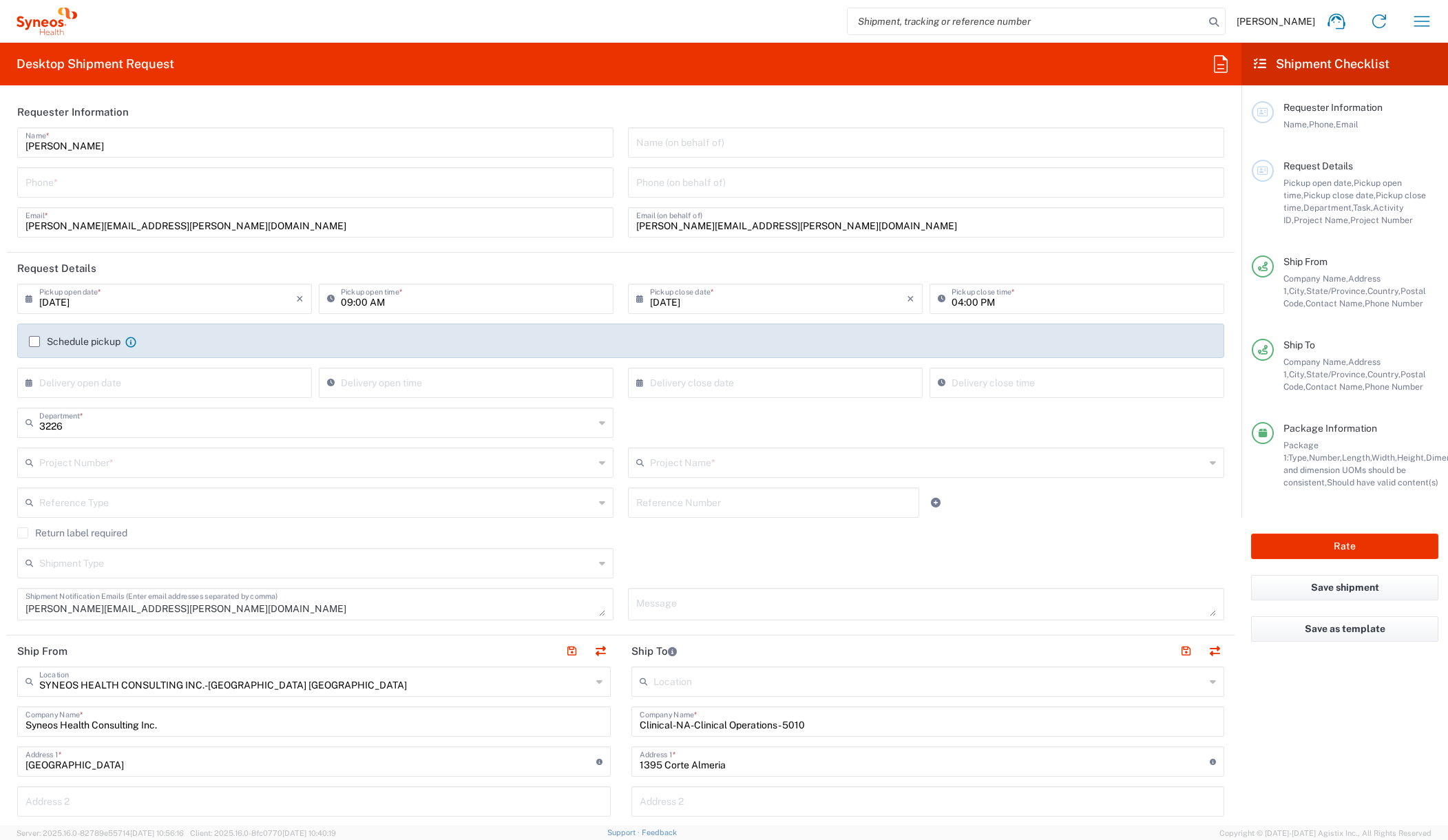
click at [1218, 66] on icon at bounding box center [1221, 64] width 22 height 22
click at [1153, 56] on agx-form-header "Desktop Shipment Request" at bounding box center [620, 64] width 1241 height 42
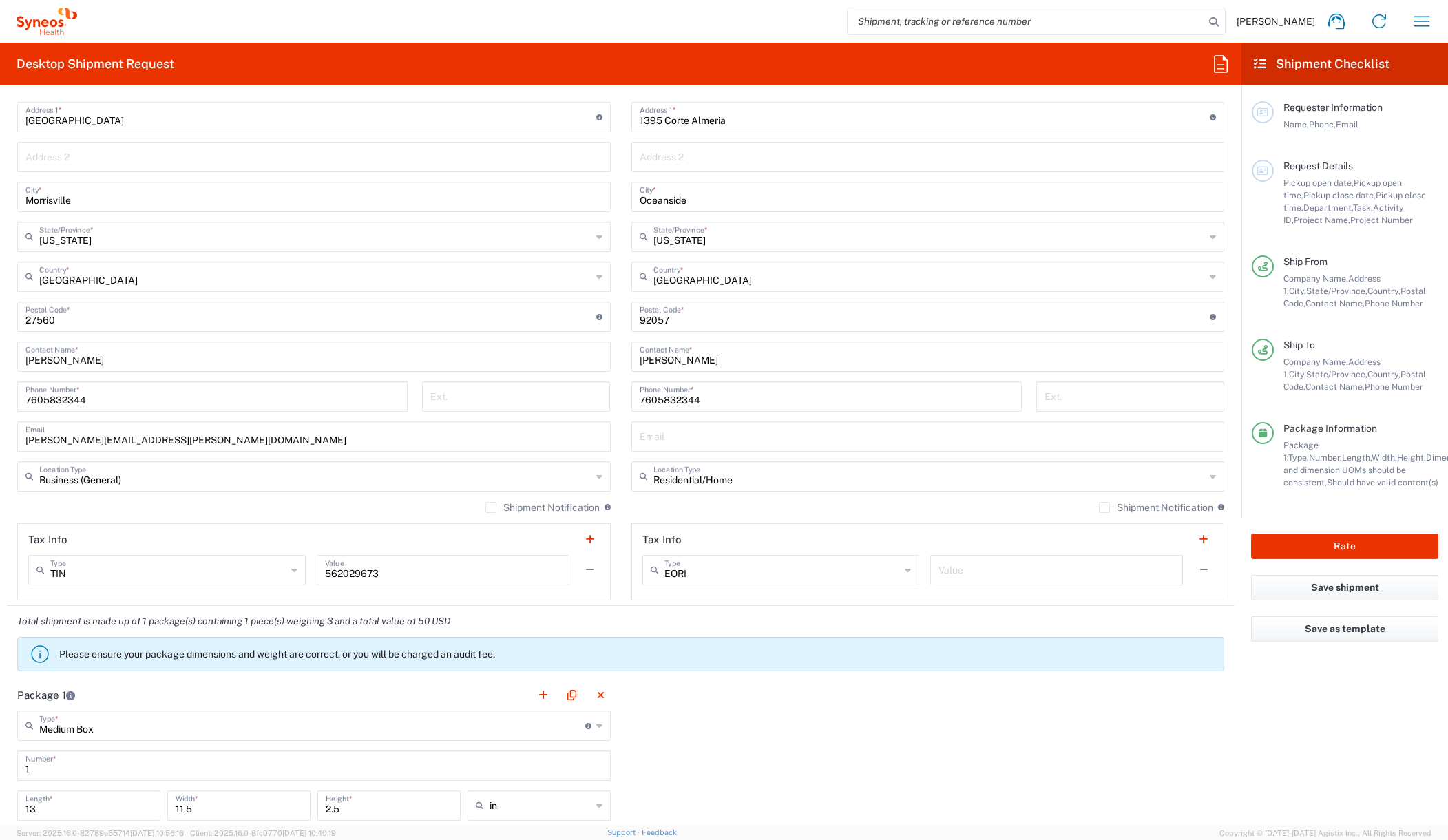
scroll to position [601, 0]
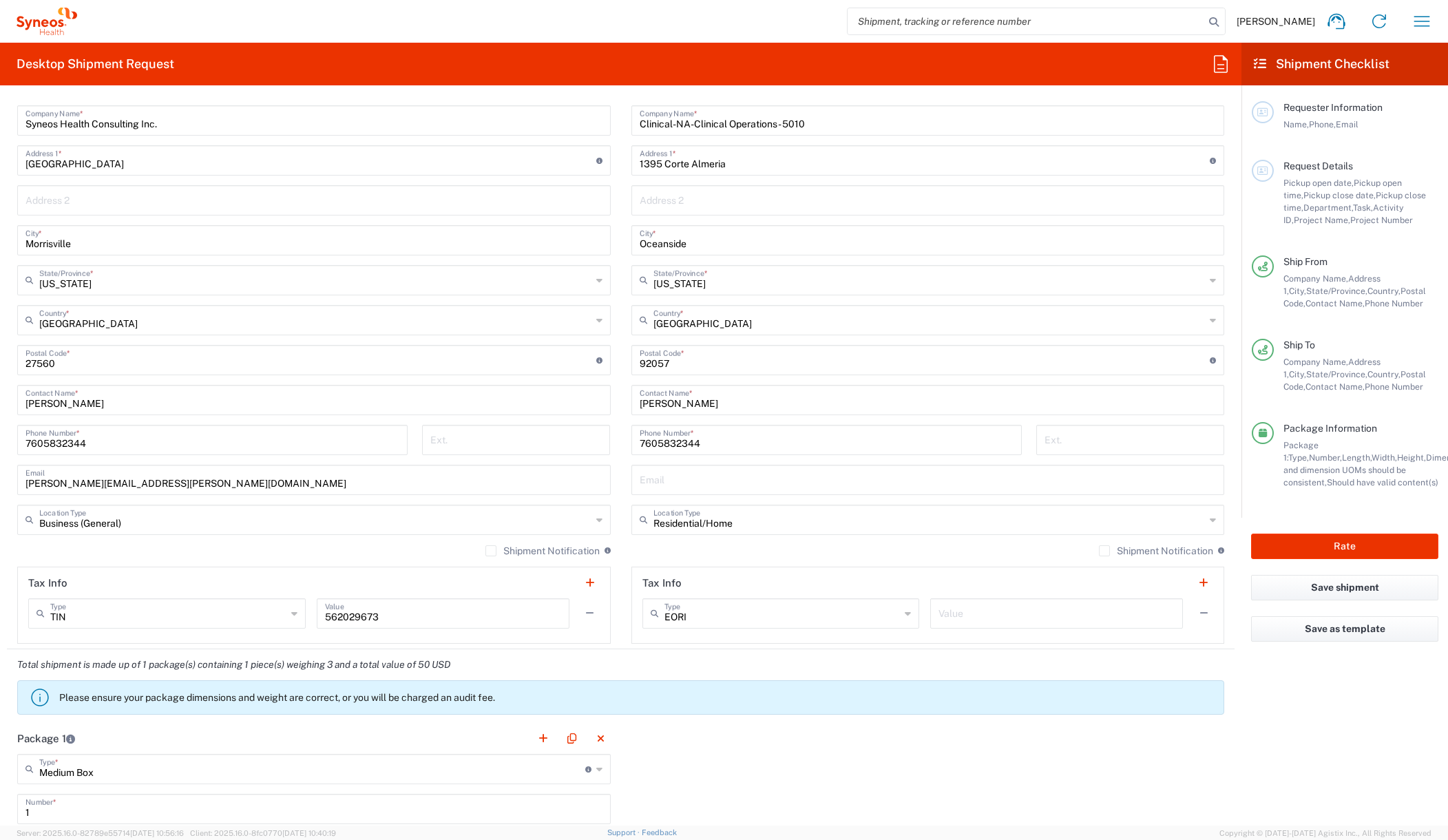
click at [1332, 759] on agx-form-checklist "Shipment Checklist Requester Information Name, Phone, Email Request Details Pic…" at bounding box center [1344, 434] width 206 height 783
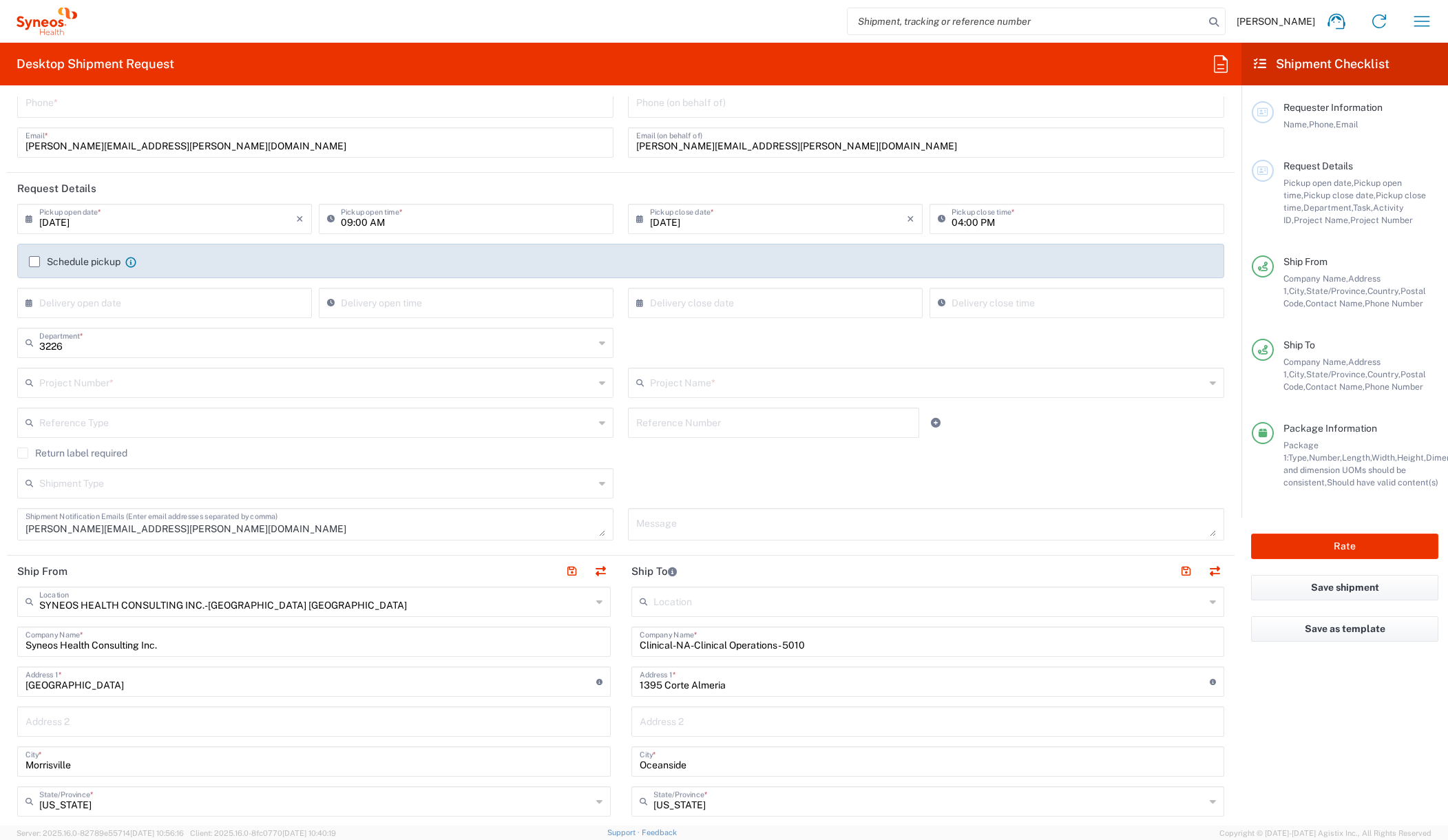
scroll to position [0, 0]
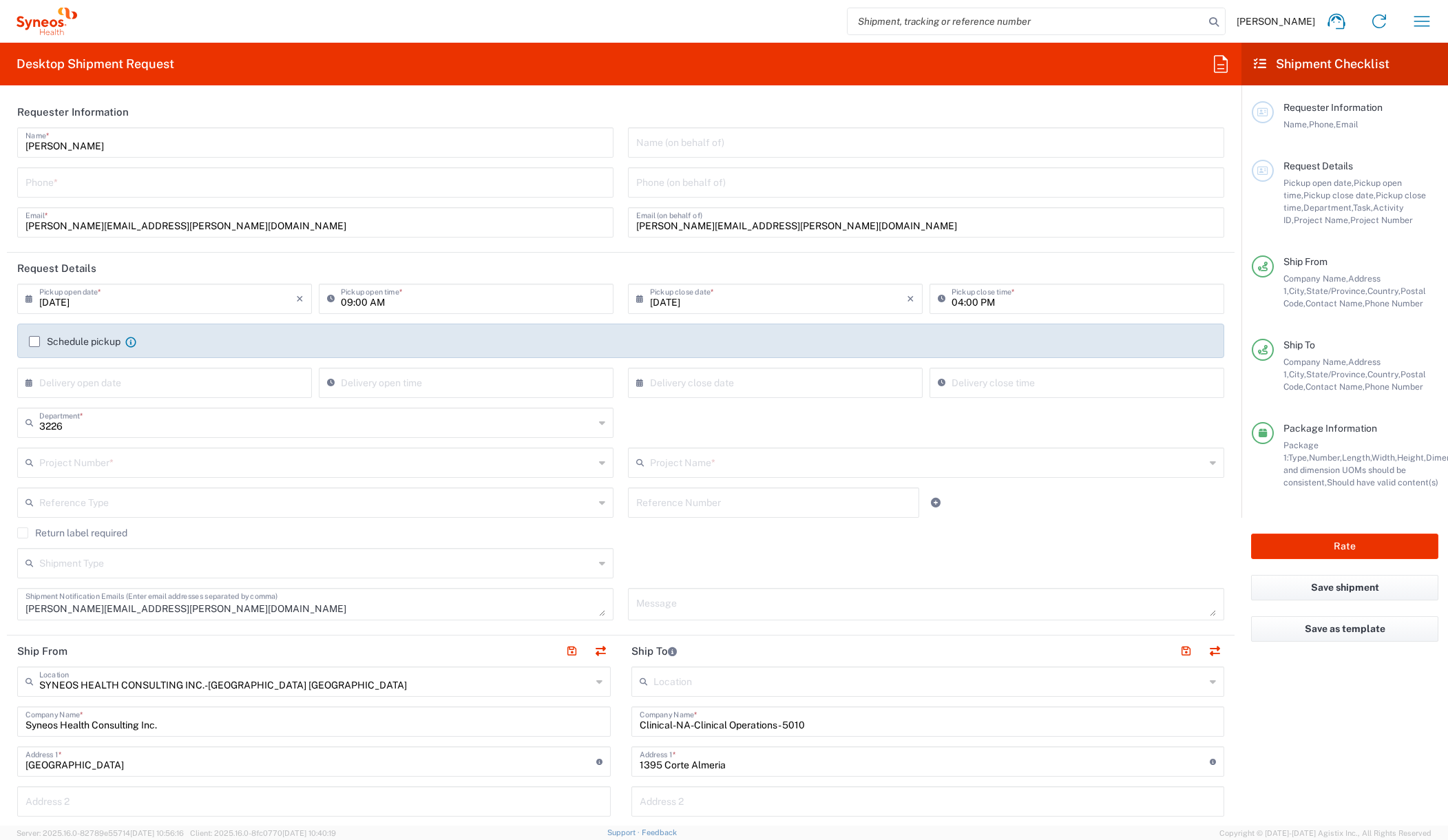
click at [1339, 706] on agx-form-checklist "Shipment Checklist Requester Information Name, Phone, Email Request Details Pic…" at bounding box center [1344, 434] width 206 height 783
click at [1326, 697] on agx-form-checklist "Shipment Checklist Requester Information Name, Phone, Email Request Details Pic…" at bounding box center [1344, 434] width 206 height 783
click at [1421, 28] on icon "button" at bounding box center [1421, 21] width 22 height 22
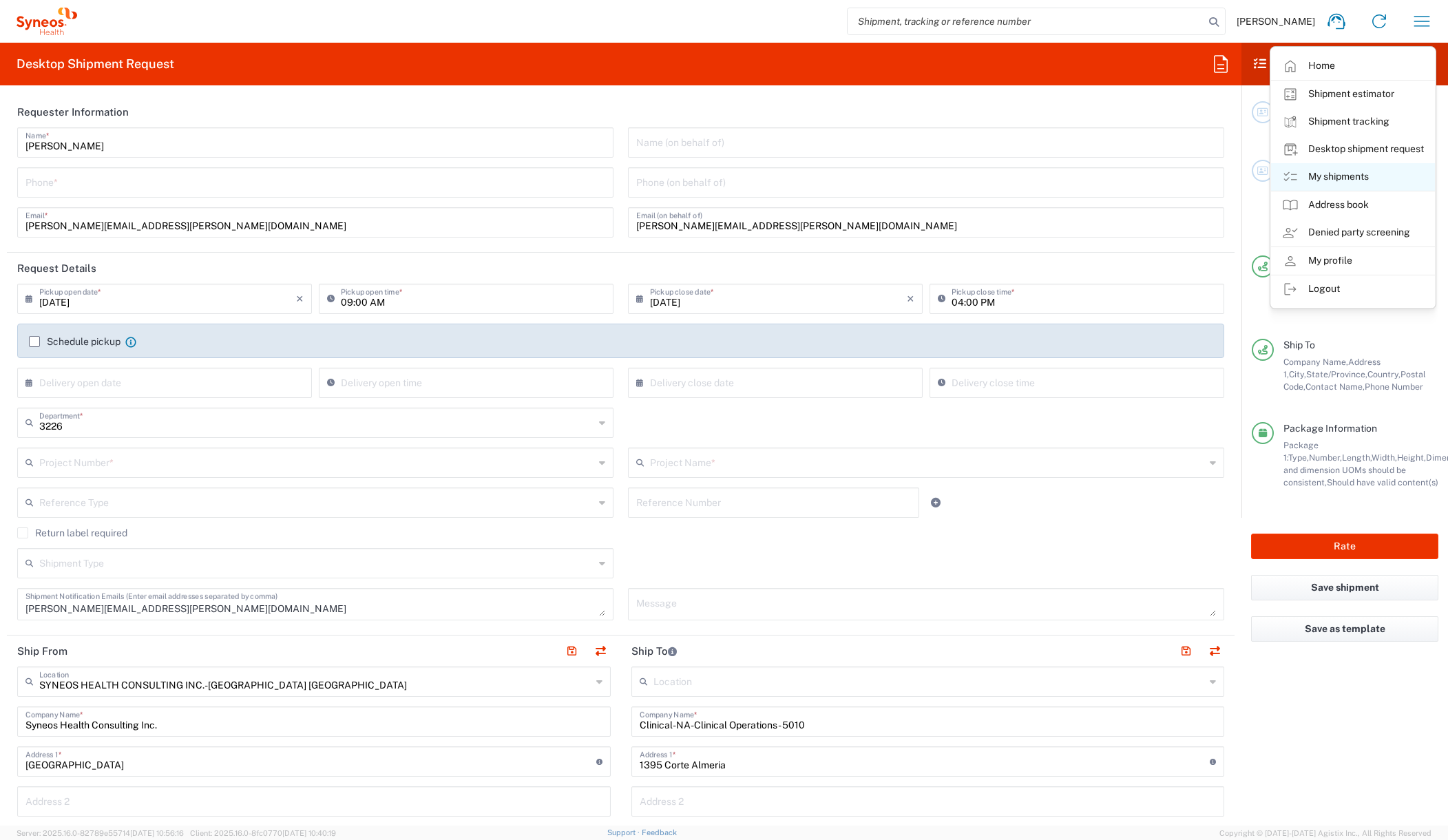
click at [1319, 173] on link "My shipments" at bounding box center [1352, 176] width 164 height 27
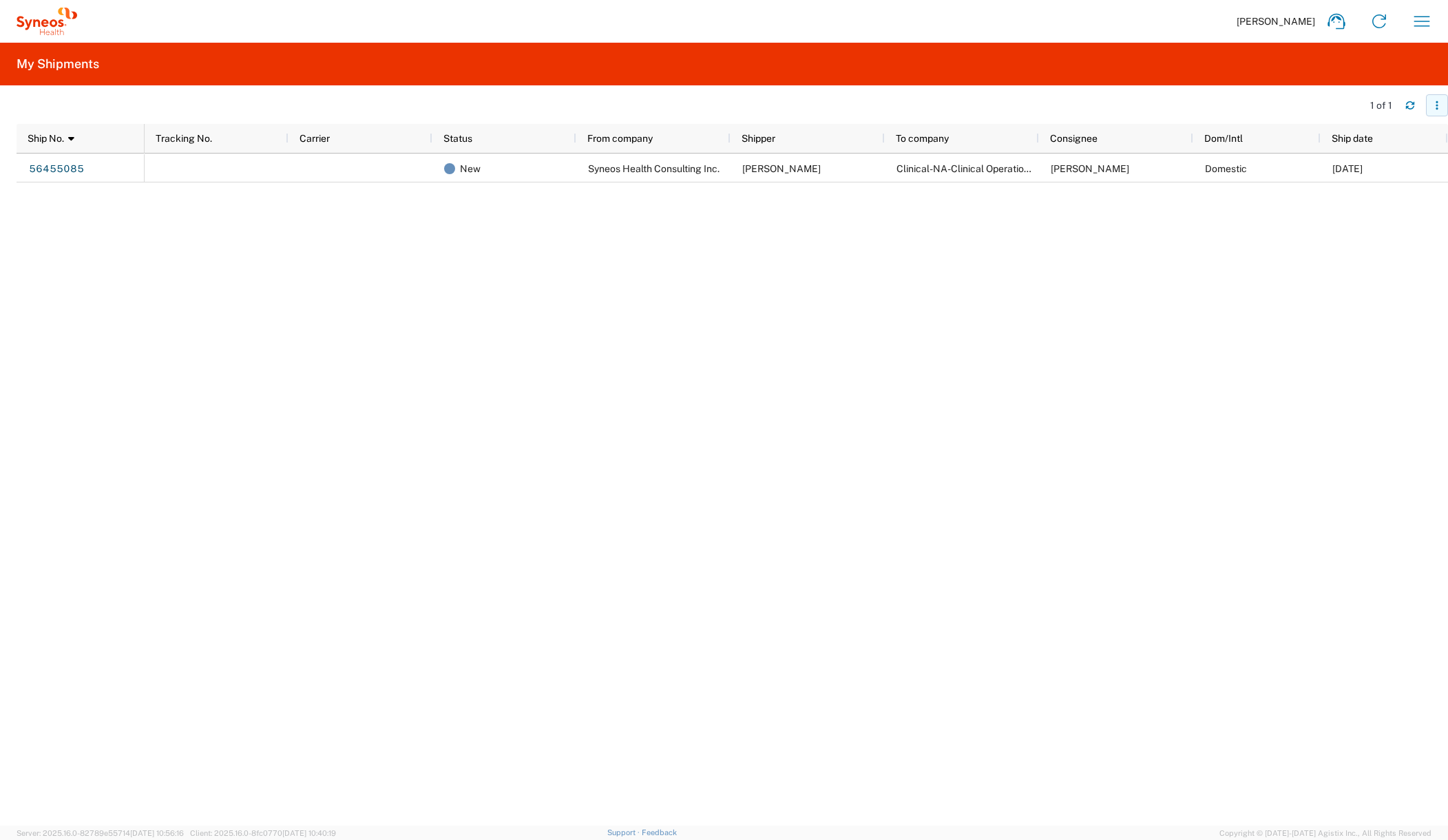
click at [1436, 104] on icon "button" at bounding box center [1436, 105] width 9 height 9
click at [1058, 303] on div "New Syneos Health Consulting Inc. Teresa Evans Clinical-NA-Clinical Operations …" at bounding box center [795, 489] width 1303 height 672
click at [1420, 20] on icon "button" at bounding box center [1421, 21] width 22 height 22
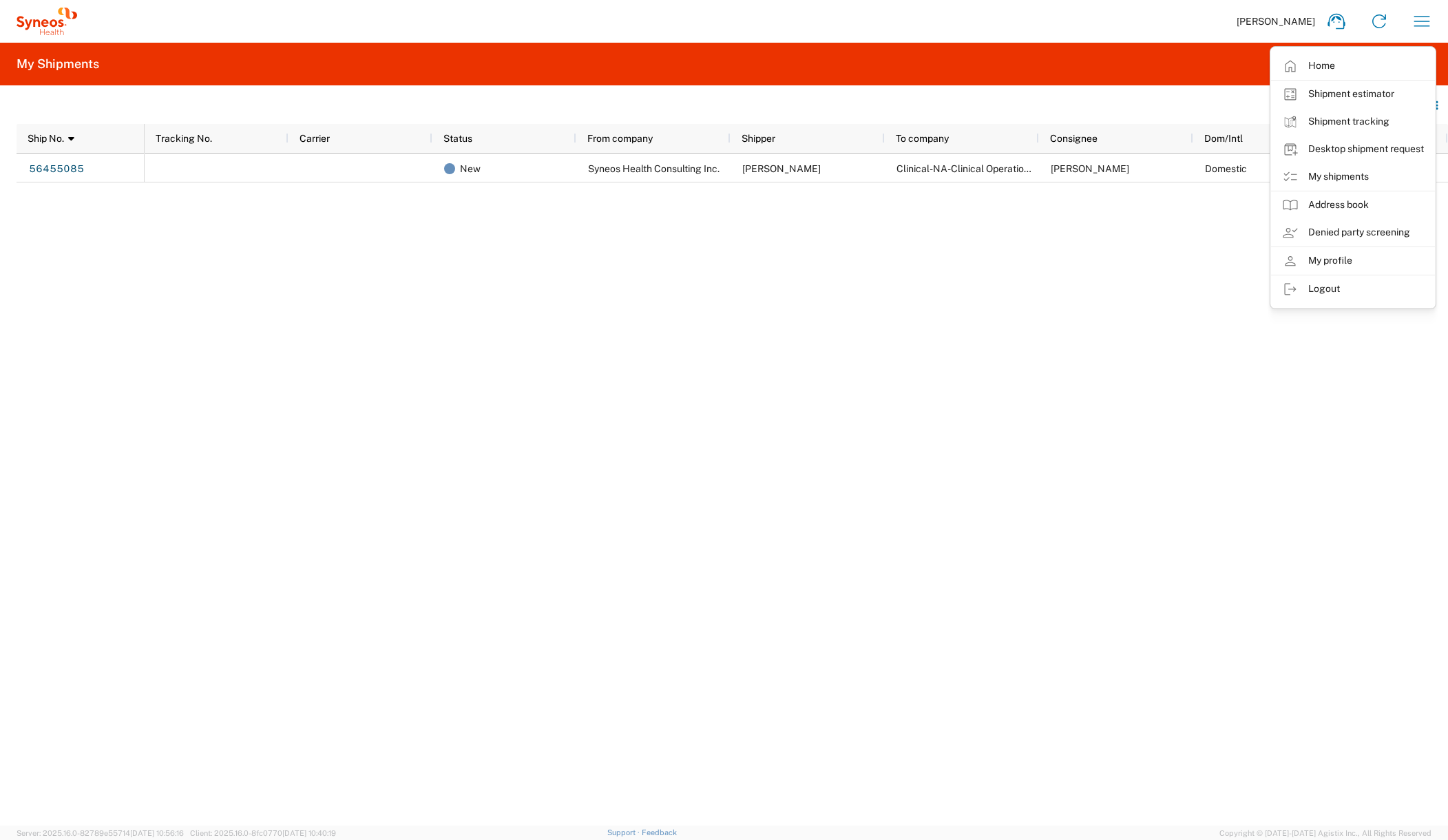
click at [1083, 249] on div "New Syneos Health Consulting Inc. Teresa Evans Clinical-NA-Clinical Operations …" at bounding box center [795, 489] width 1303 height 672
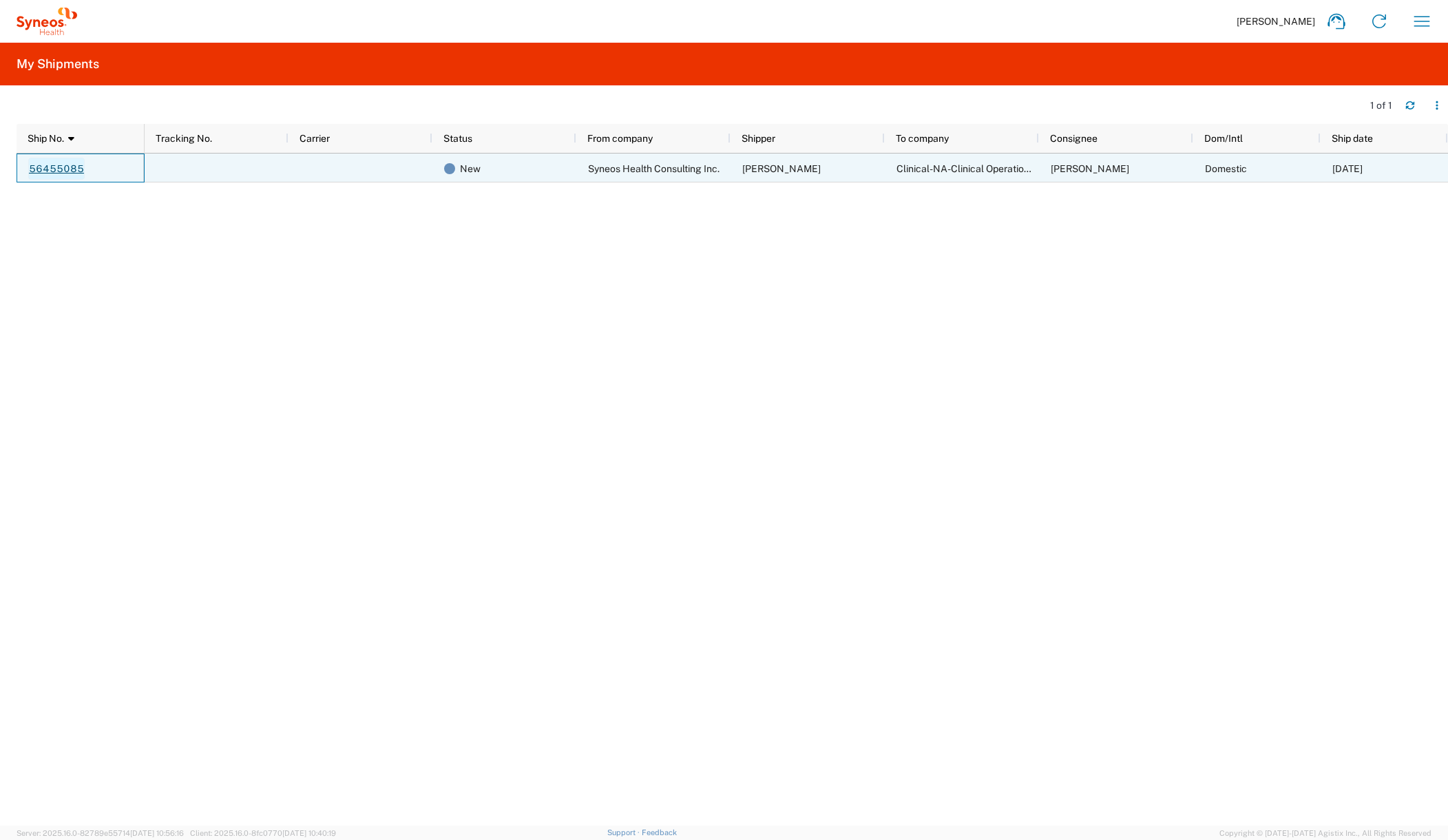
click at [65, 172] on link "56455085" at bounding box center [56, 169] width 56 height 22
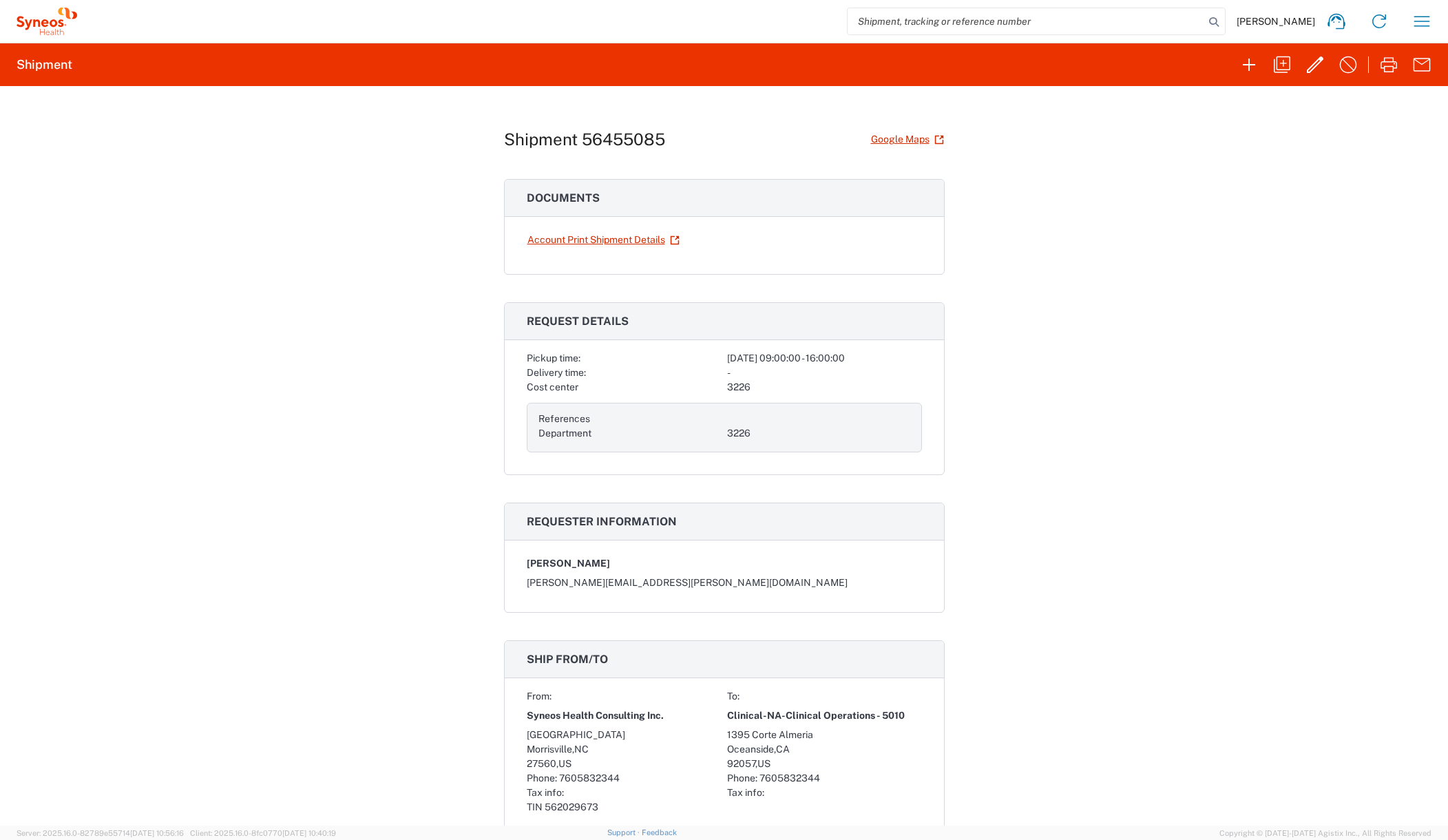
click at [1025, 229] on div "Shipment 56455085 Google Maps Documents Account Print Shipment Details Request …" at bounding box center [724, 456] width 1448 height 740
click at [1096, 179] on div "Shipment 56455085 Google Maps Documents Account Print Shipment Details Request …" at bounding box center [724, 456] width 1448 height 740
click at [1426, 16] on icon "button" at bounding box center [1421, 21] width 22 height 22
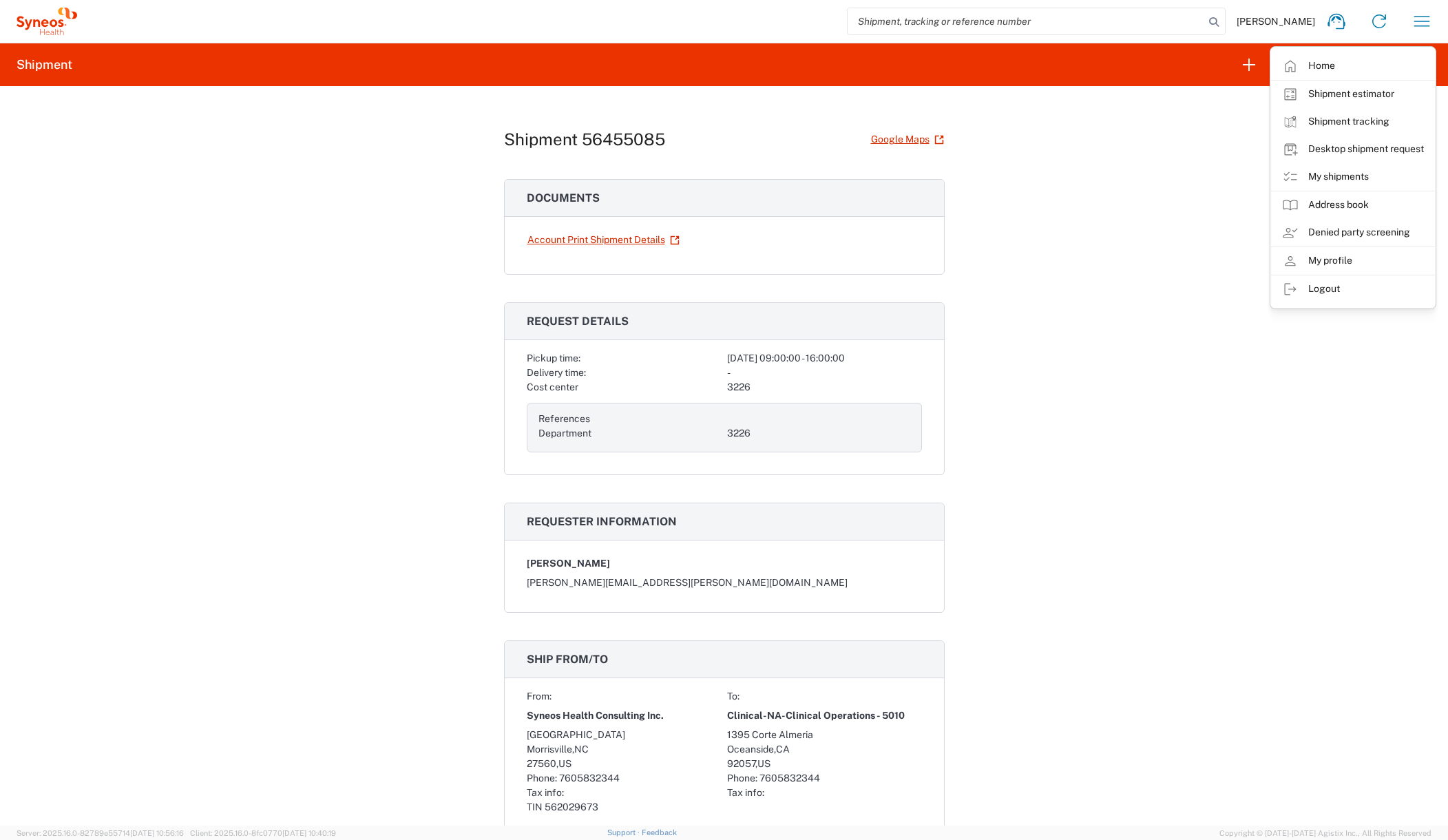
click at [1177, 311] on div "Shipment 56455085 Google Maps Documents Account Print Shipment Details Request …" at bounding box center [724, 456] width 1448 height 740
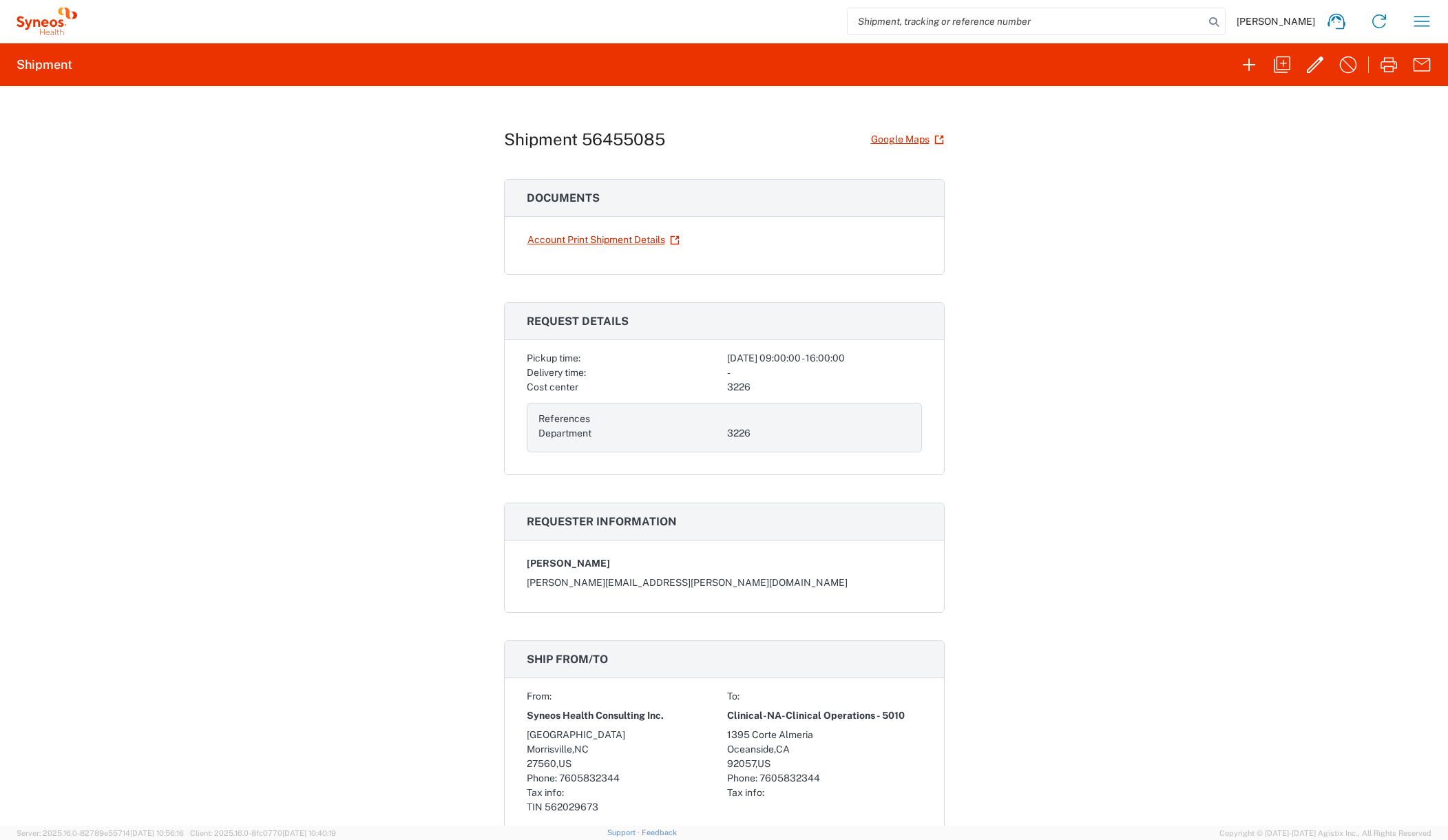
click at [1086, 306] on div "Shipment 56455085 Google Maps Documents Account Print Shipment Details Request …" at bounding box center [724, 456] width 1448 height 740
click at [1263, 216] on div "Shipment 56455085 Google Maps Documents Account Print Shipment Details Request …" at bounding box center [724, 456] width 1448 height 740
click at [36, 64] on h2 "Shipment" at bounding box center [44, 64] width 56 height 16
click at [1217, 125] on div "Shipment 56455085 Google Maps Documents Account Print Shipment Details Request …" at bounding box center [724, 456] width 1448 height 740
click at [225, 165] on div "Shipment 56455085 Google Maps Documents Account Print Shipment Details Request …" at bounding box center [724, 456] width 1448 height 740
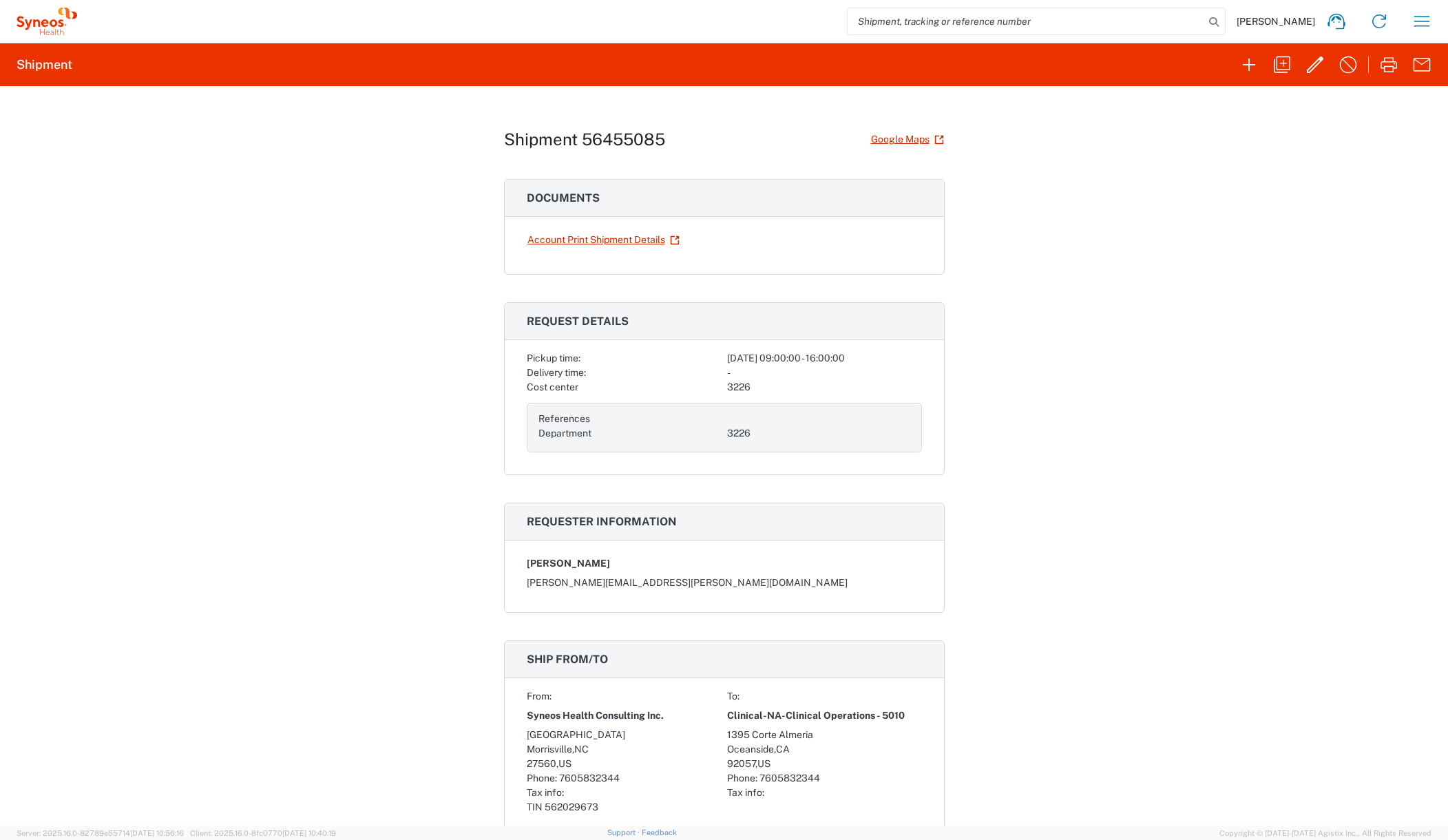
click at [401, 226] on div "Shipment 56455085 Google Maps Documents Account Print Shipment Details Request …" at bounding box center [724, 456] width 1448 height 740
click at [1317, 60] on icon "button" at bounding box center [1315, 64] width 16 height 16
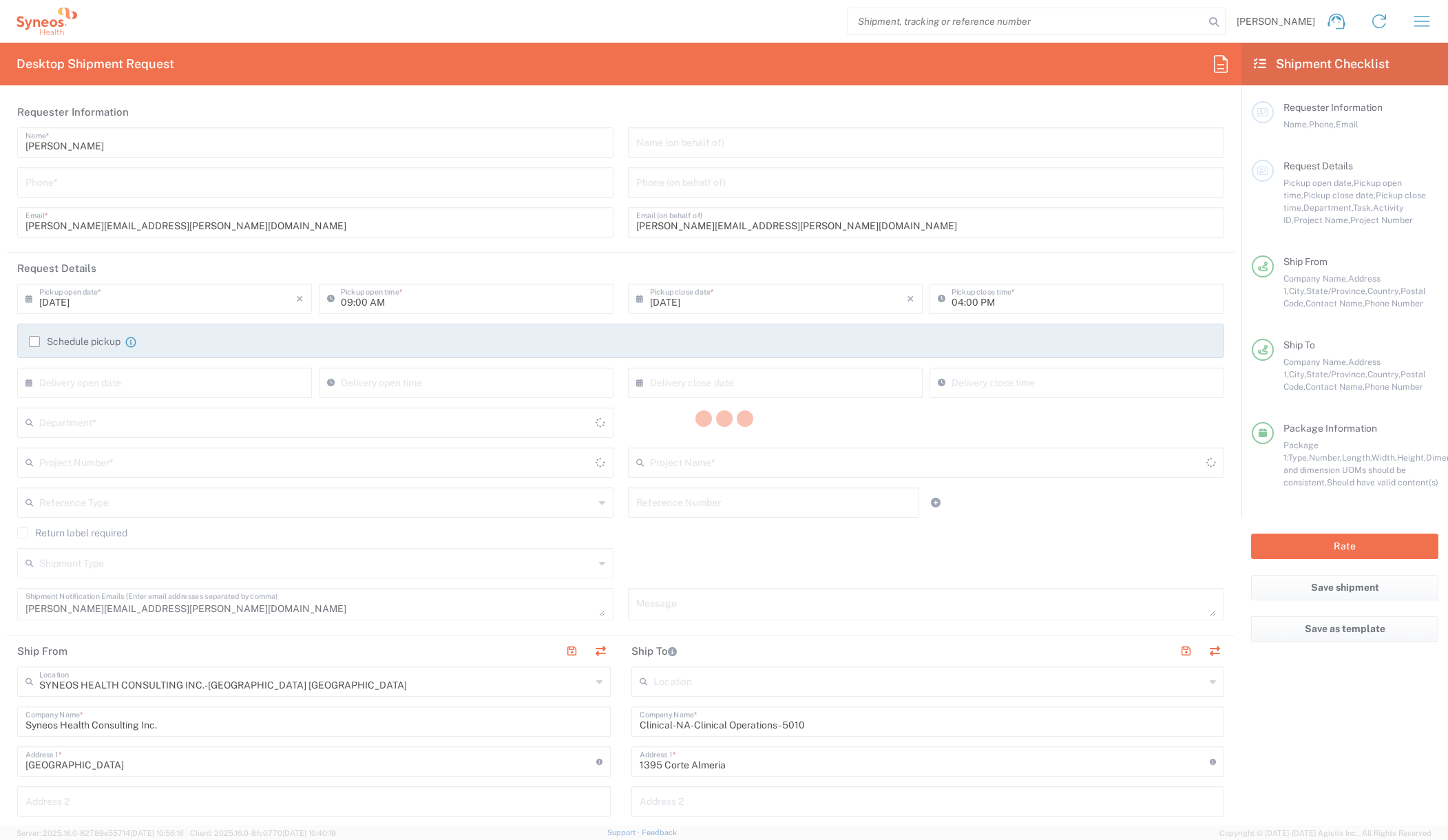
type input "California"
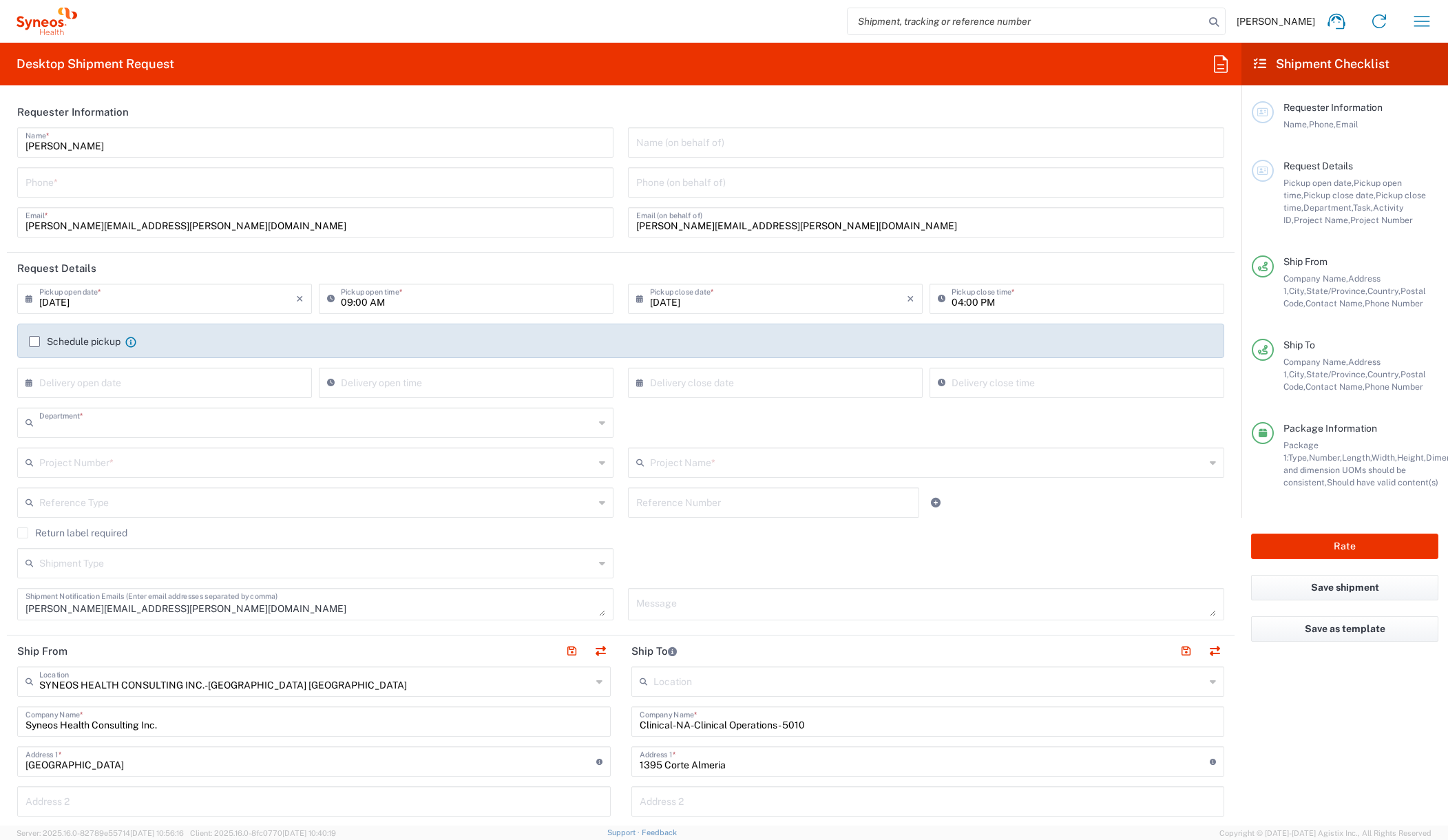
type input "3226"
type input "North Carolina"
type input "Medium Box"
drag, startPoint x: 829, startPoint y: 108, endPoint x: 682, endPoint y: 170, distance: 159.5
click at [829, 108] on header "Requester Information" at bounding box center [620, 111] width 1228 height 31
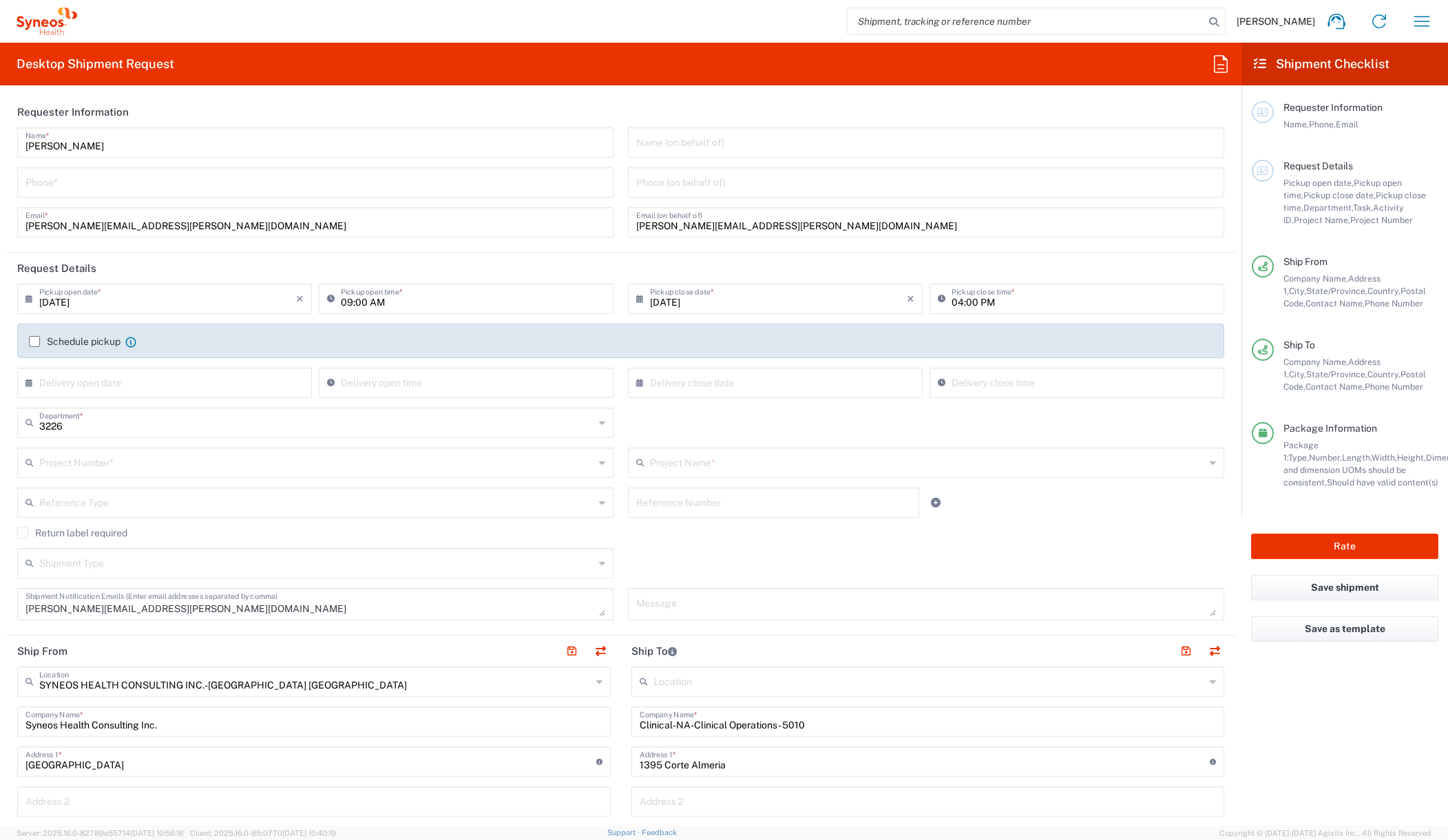
click at [271, 188] on input "tel" at bounding box center [315, 181] width 580 height 24
type input "7605832344"
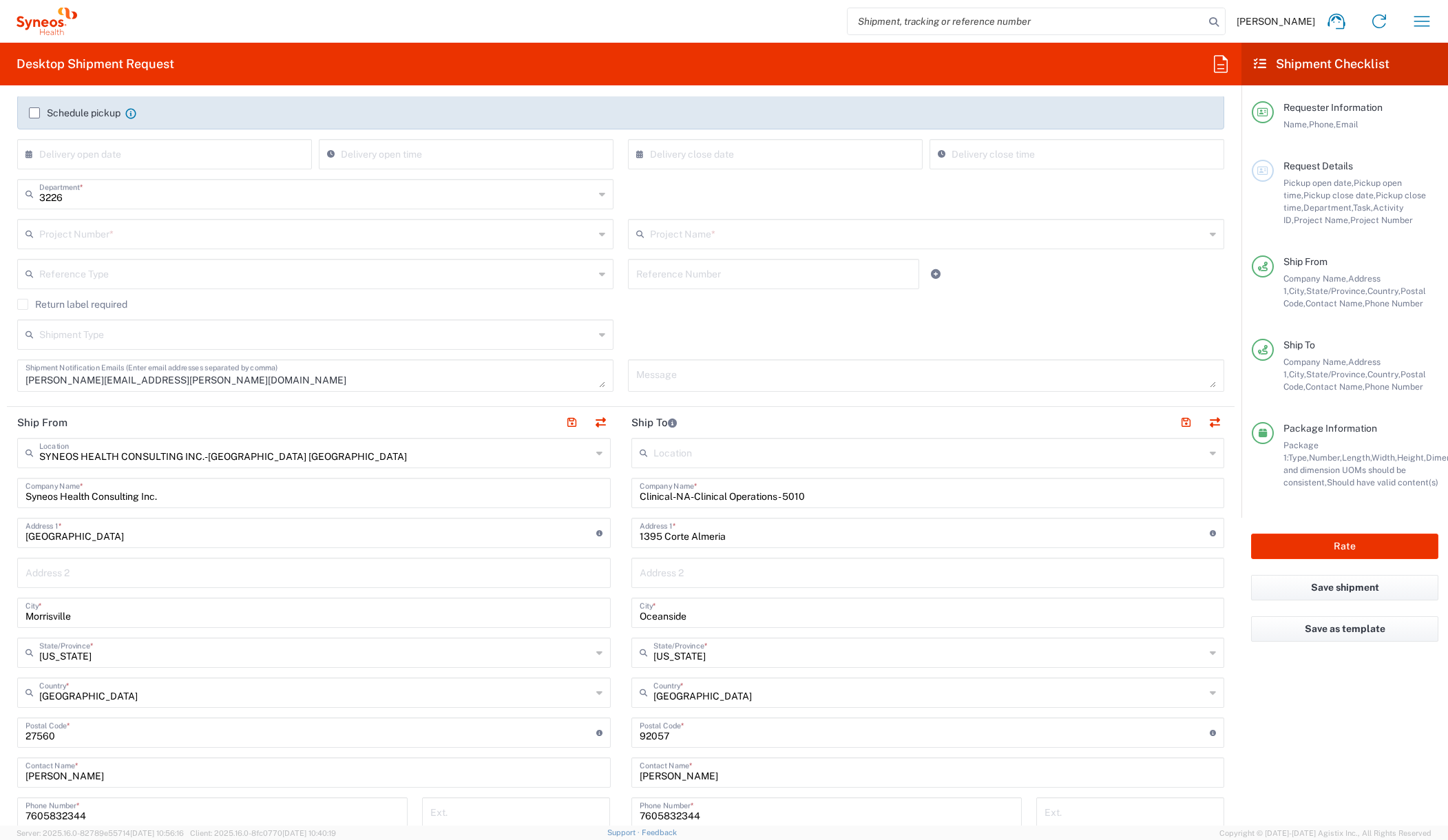
scroll to position [249, 0]
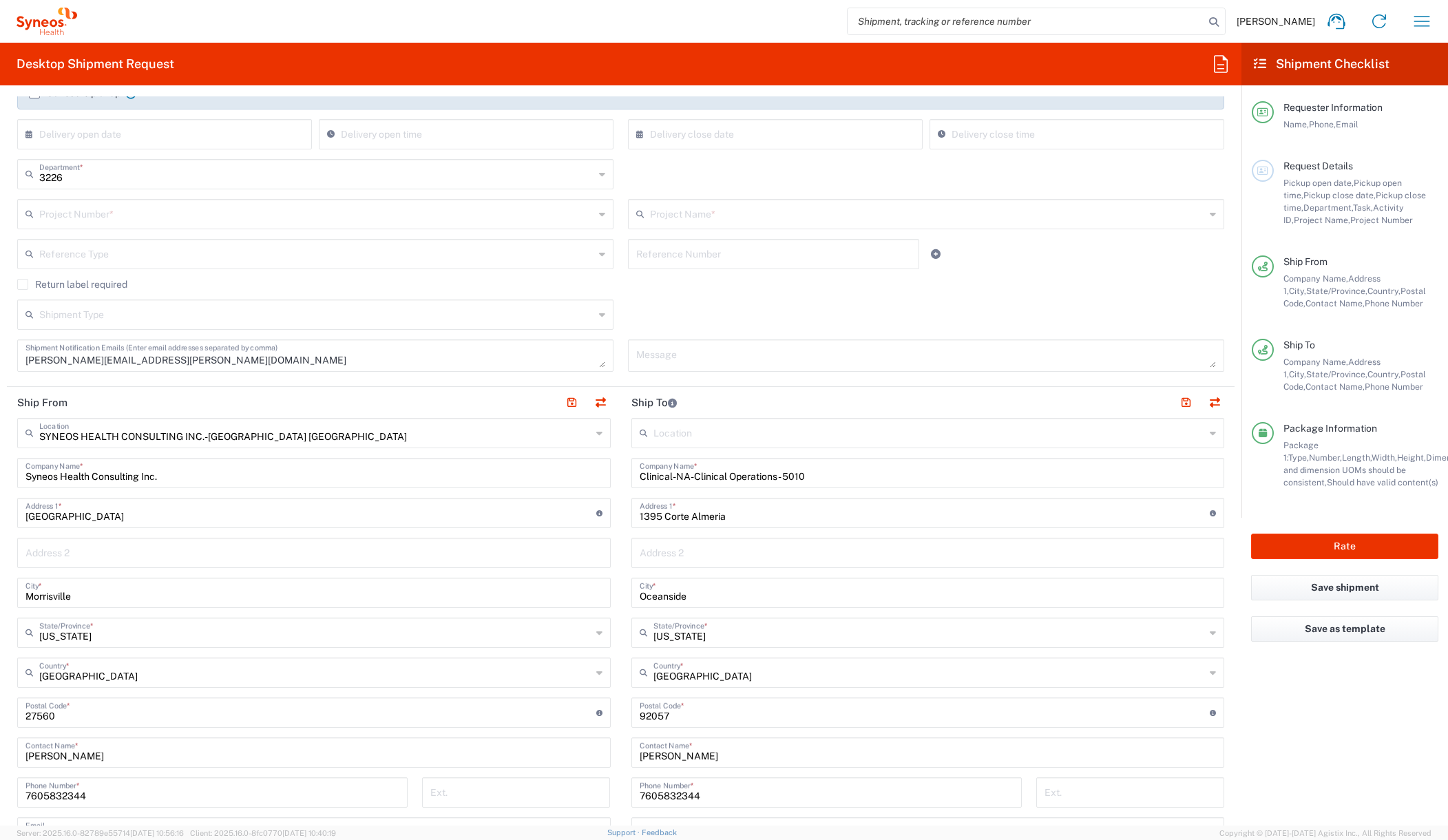
click at [599, 209] on icon at bounding box center [602, 214] width 6 height 22
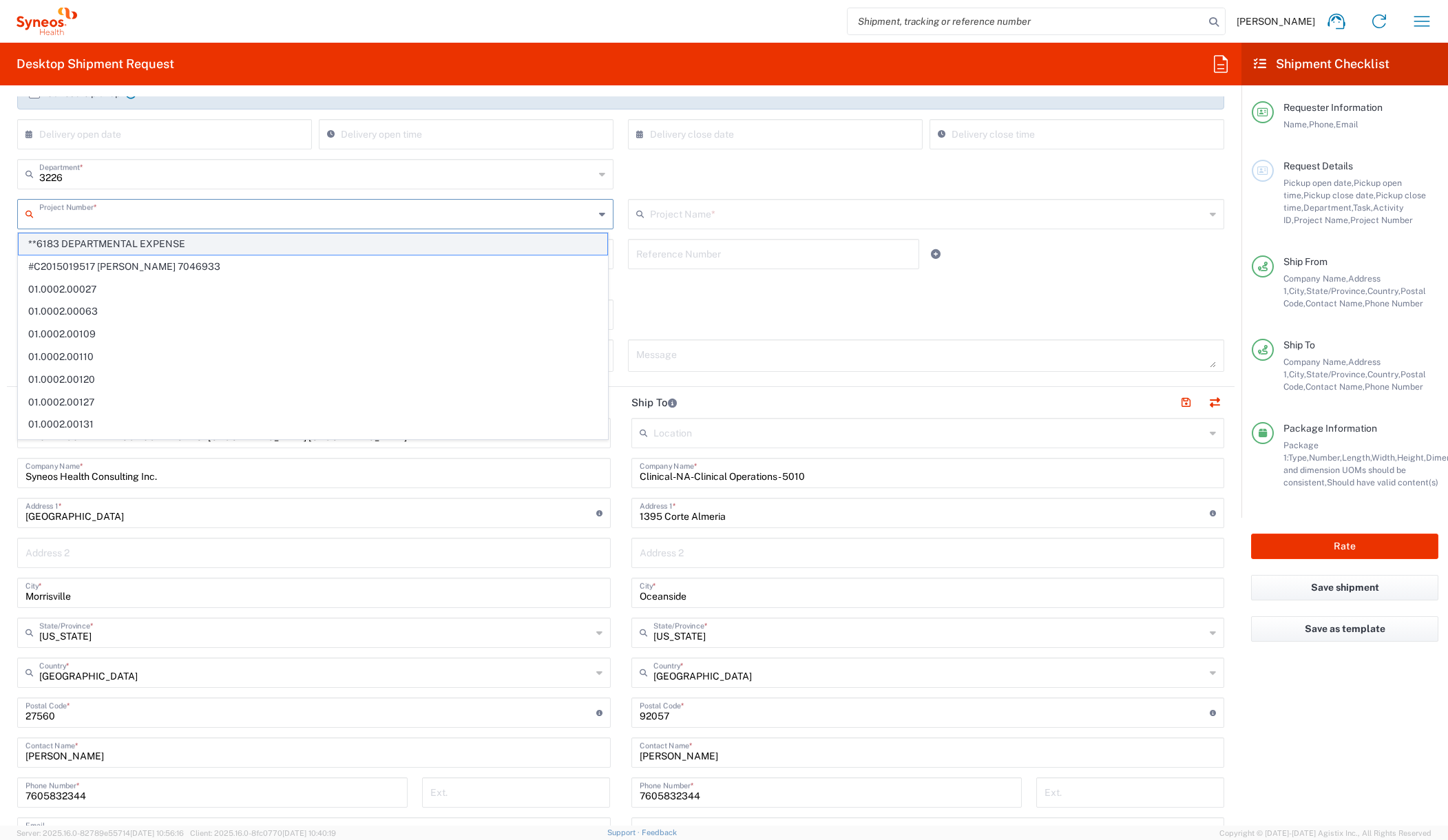
click at [200, 244] on span "**6183 DEPARTMENTAL EXPENSE" at bounding box center [313, 244] width 588 height 21
type input "**6183 DEPARTMENTAL EXPENSE"
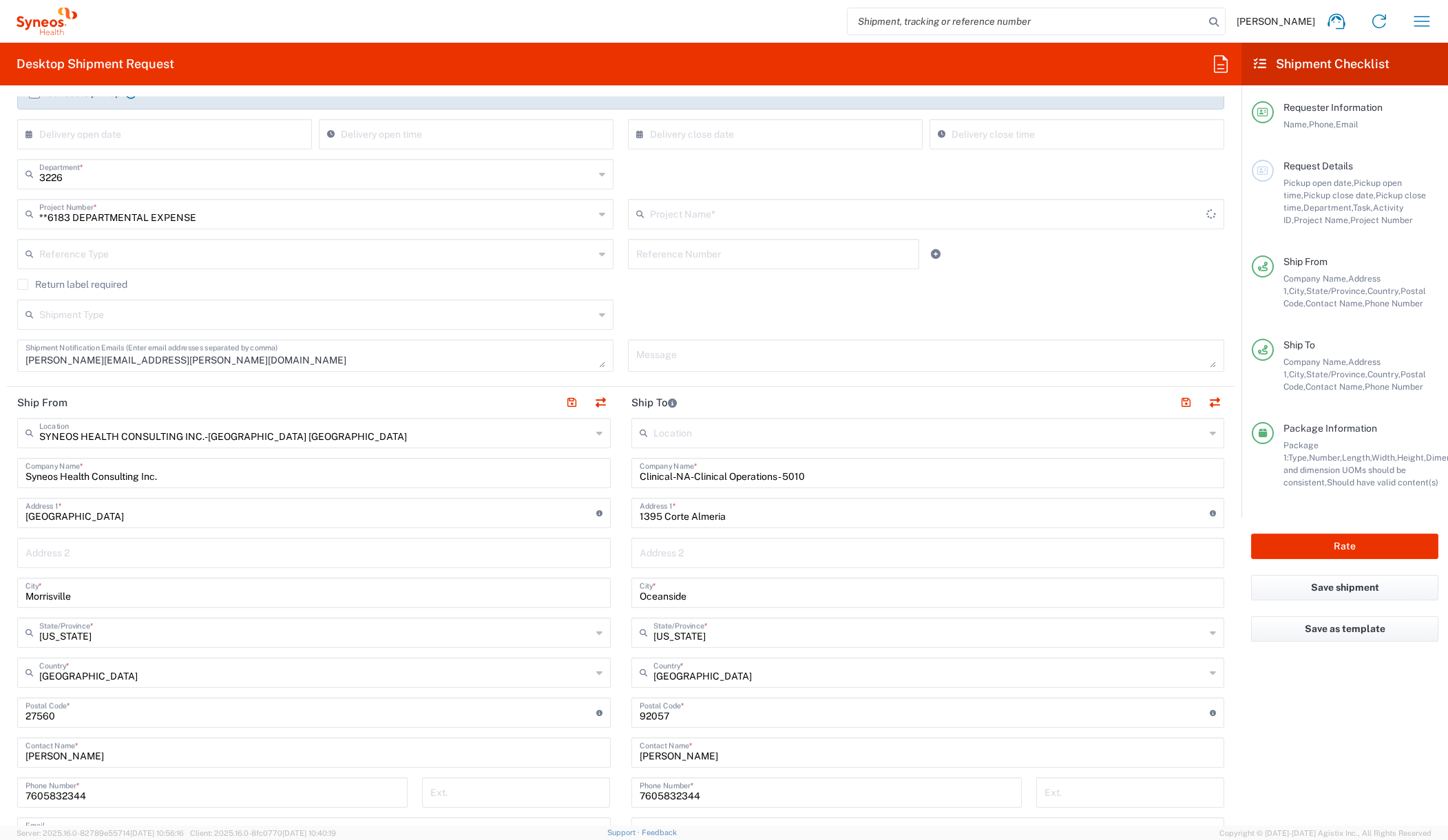
type input "6183"
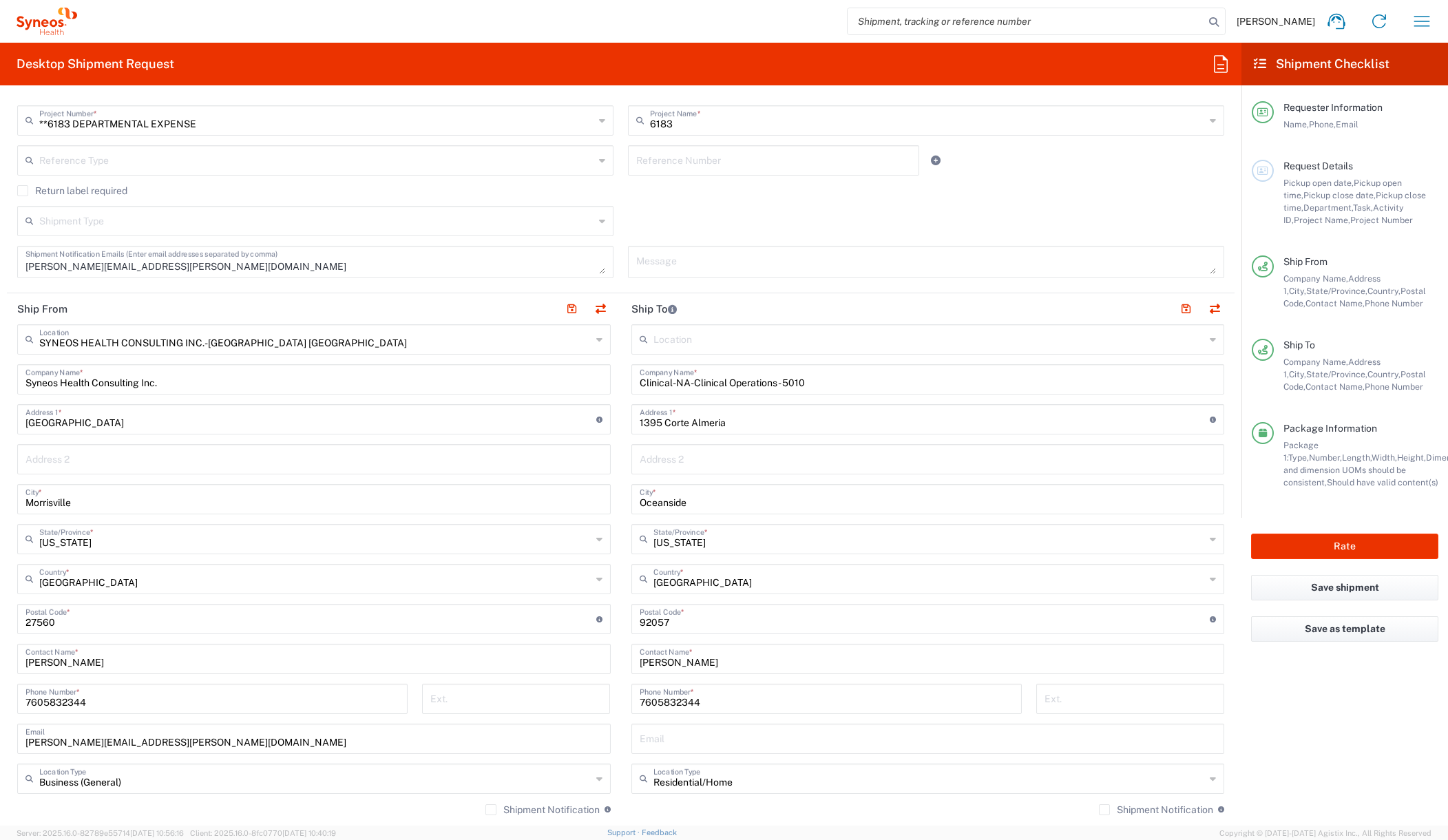
scroll to position [980, 0]
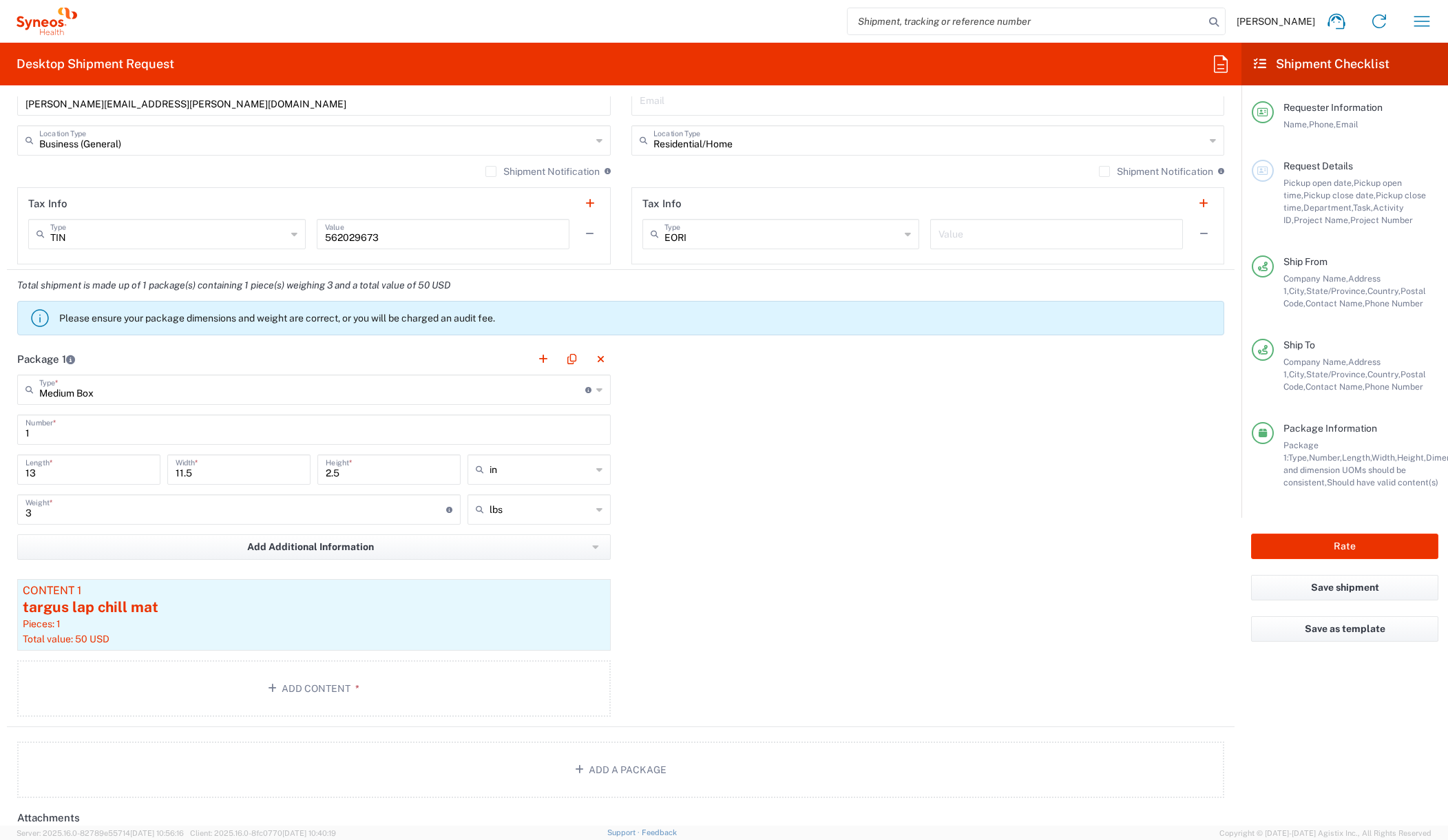
click at [862, 505] on div "Package 1 Medium Box Type * Material used to package goods Medium Box Envelope …" at bounding box center [620, 535] width 1228 height 384
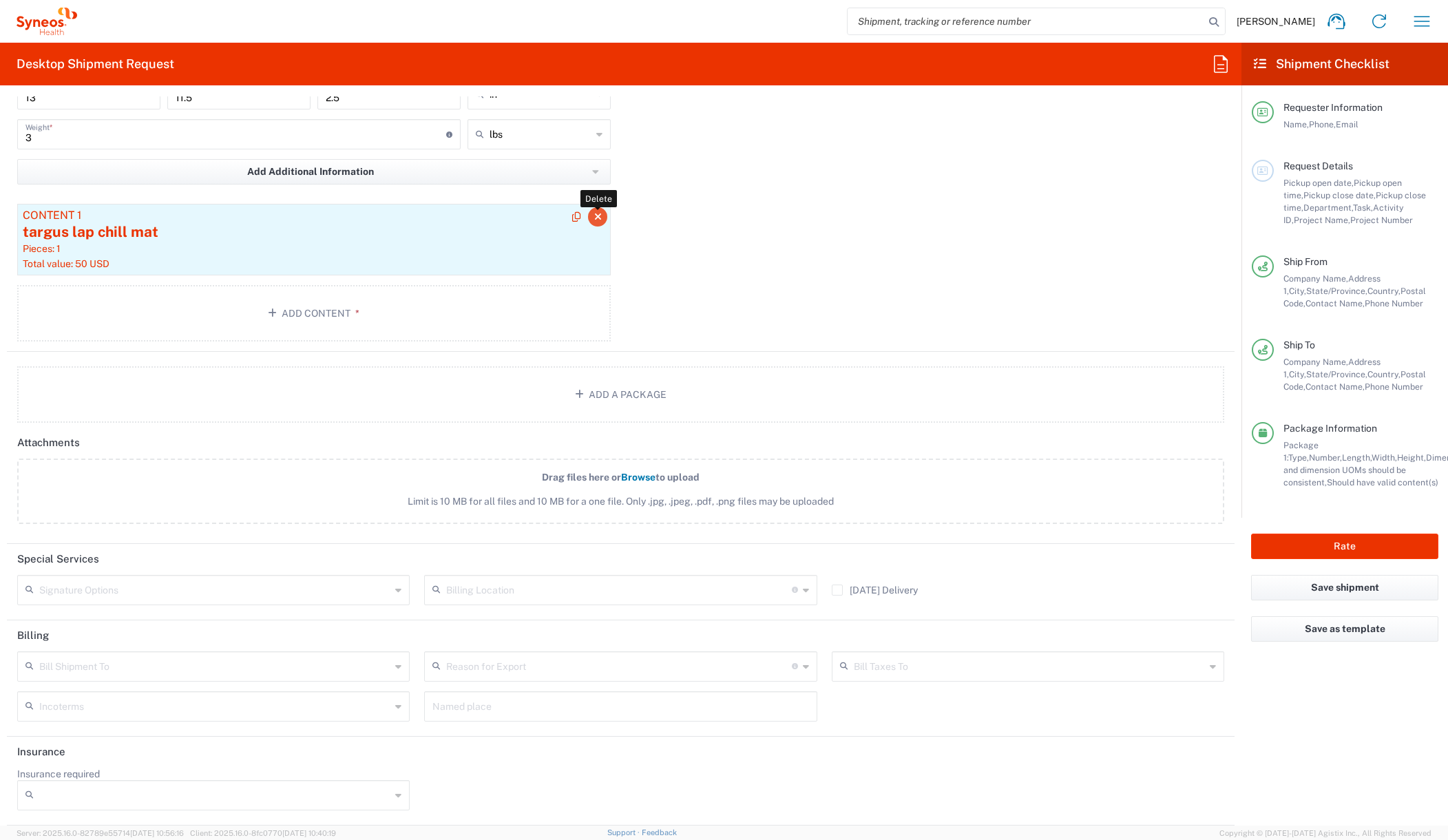
click at [594, 216] on icon "button" at bounding box center [598, 216] width 8 height 9
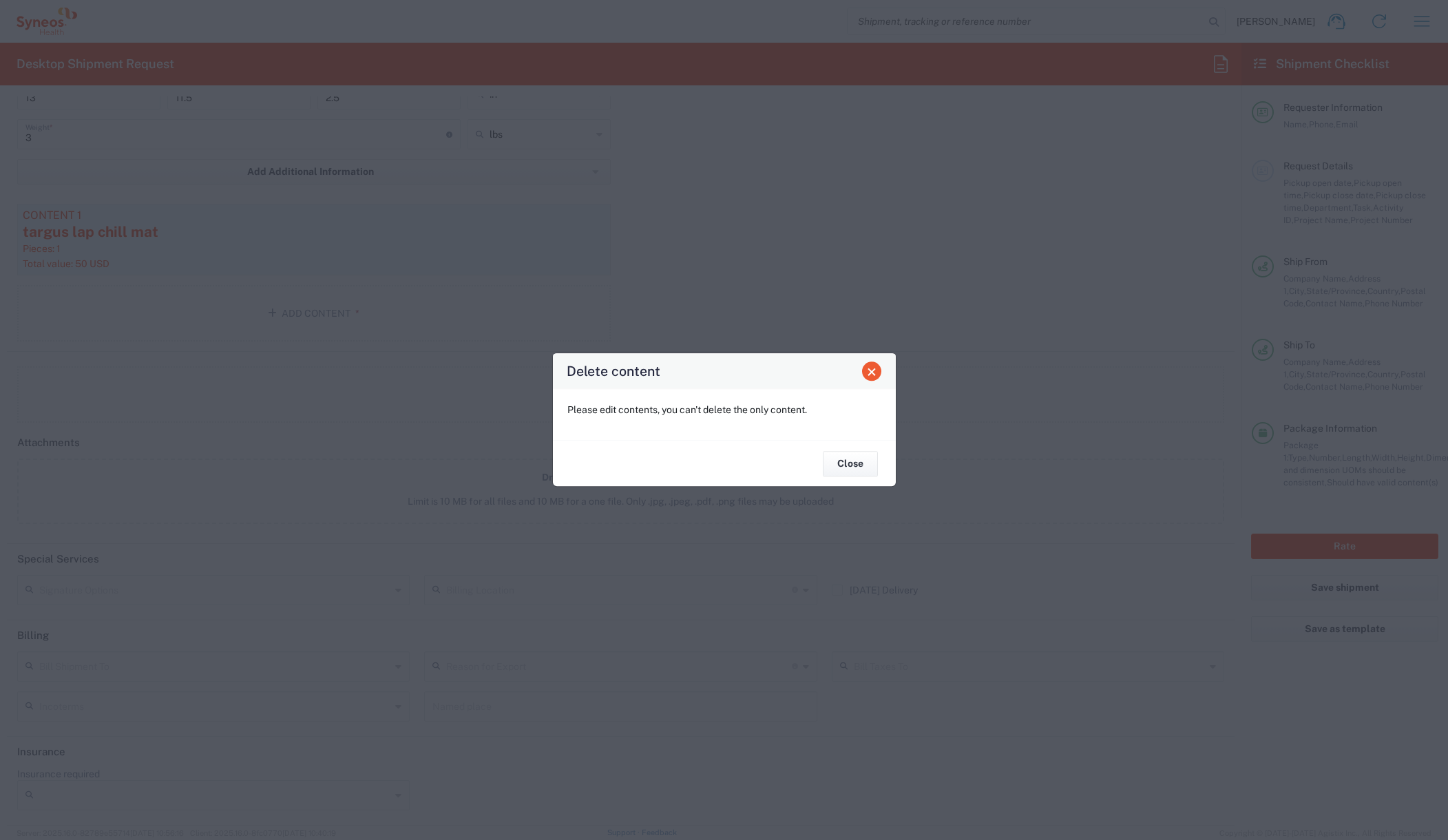
click at [868, 371] on span "Close" at bounding box center [871, 372] width 9 height 9
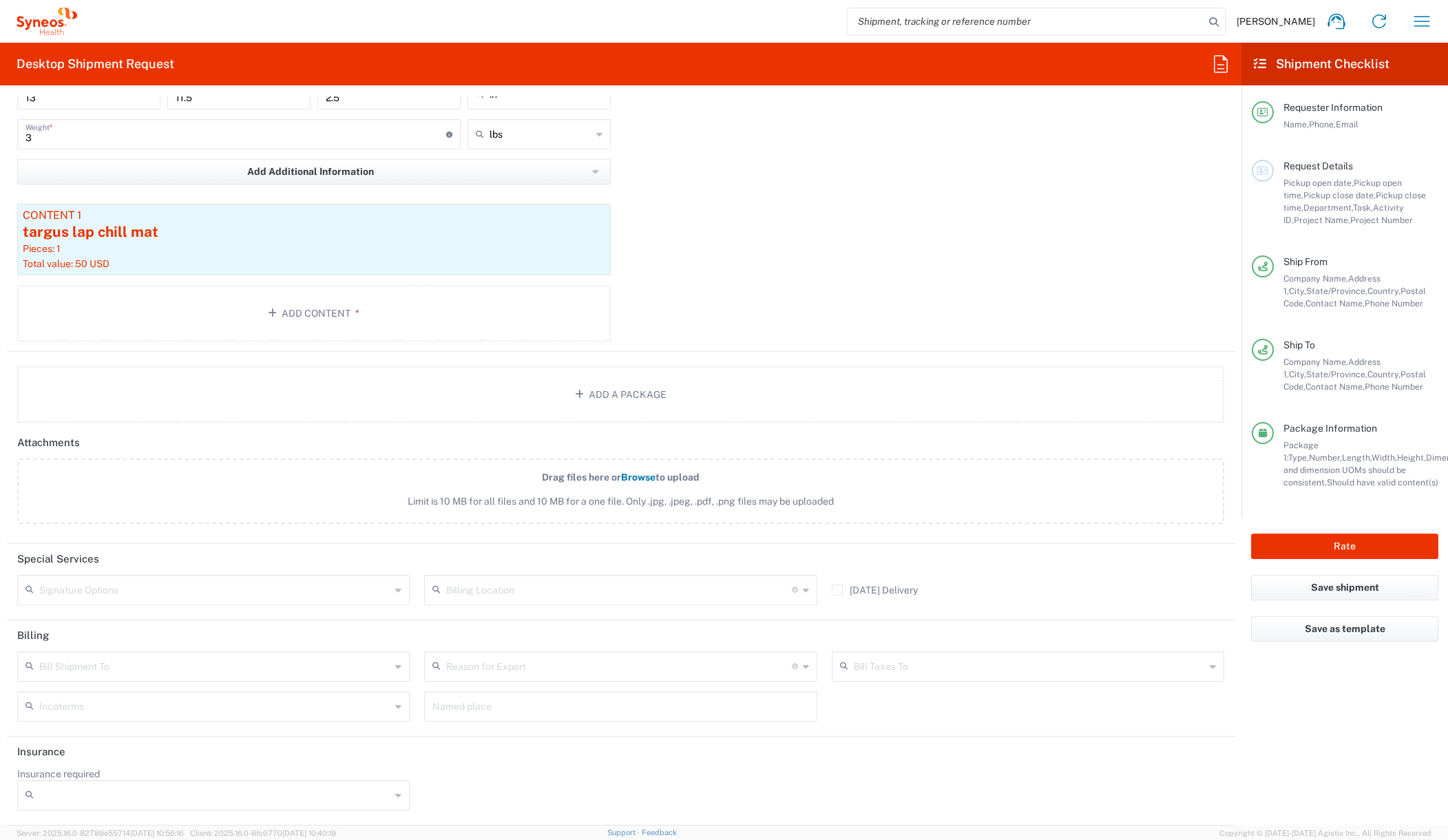
click at [757, 260] on div "Package 1 Medium Box Type * Material used to package goods Medium Box Envelope …" at bounding box center [620, 160] width 1228 height 384
click at [326, 315] on button "Add Content *" at bounding box center [314, 313] width 594 height 56
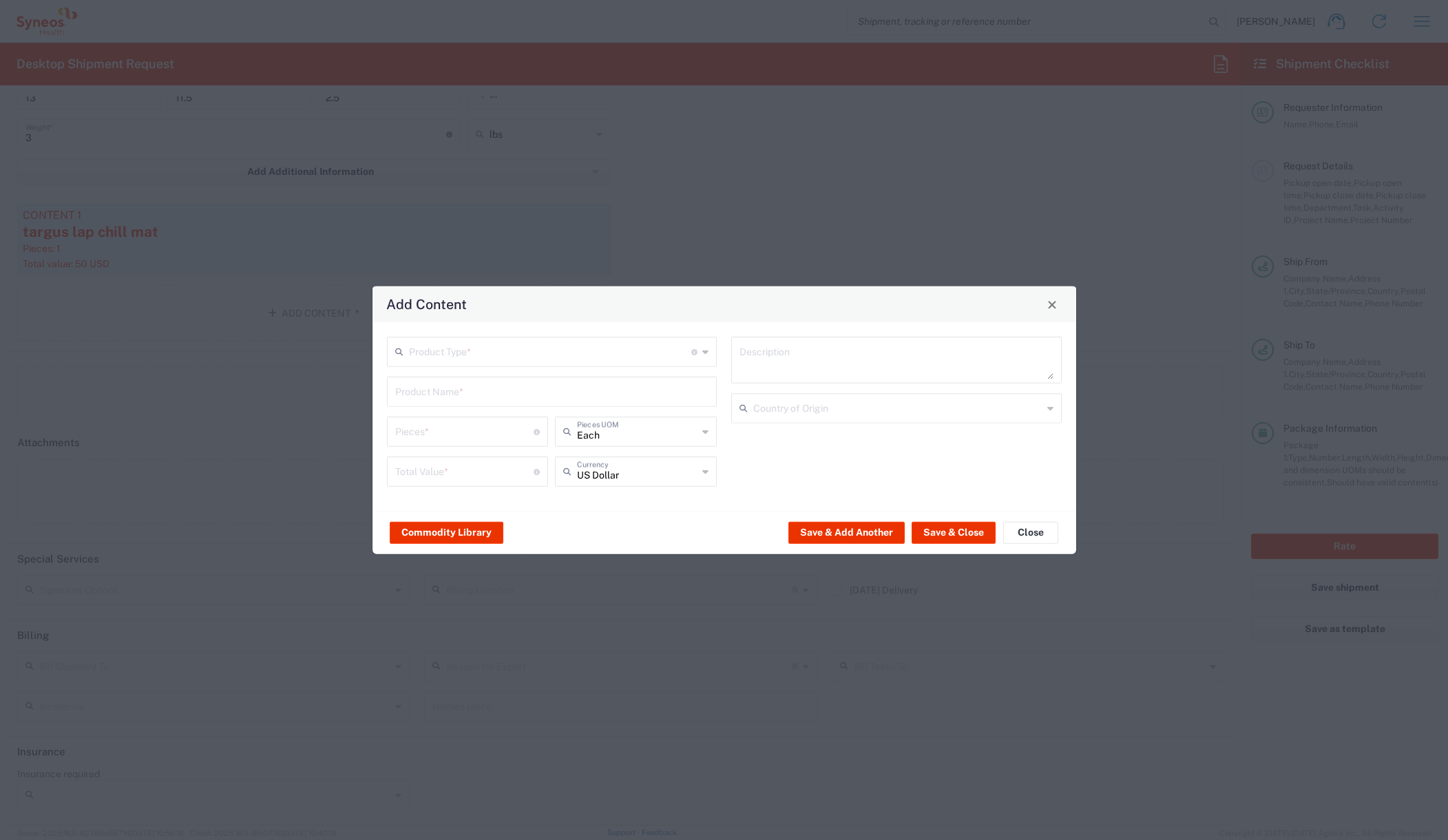
click at [704, 352] on icon at bounding box center [705, 351] width 6 height 22
click at [464, 400] on span "General Commodity" at bounding box center [552, 404] width 328 height 21
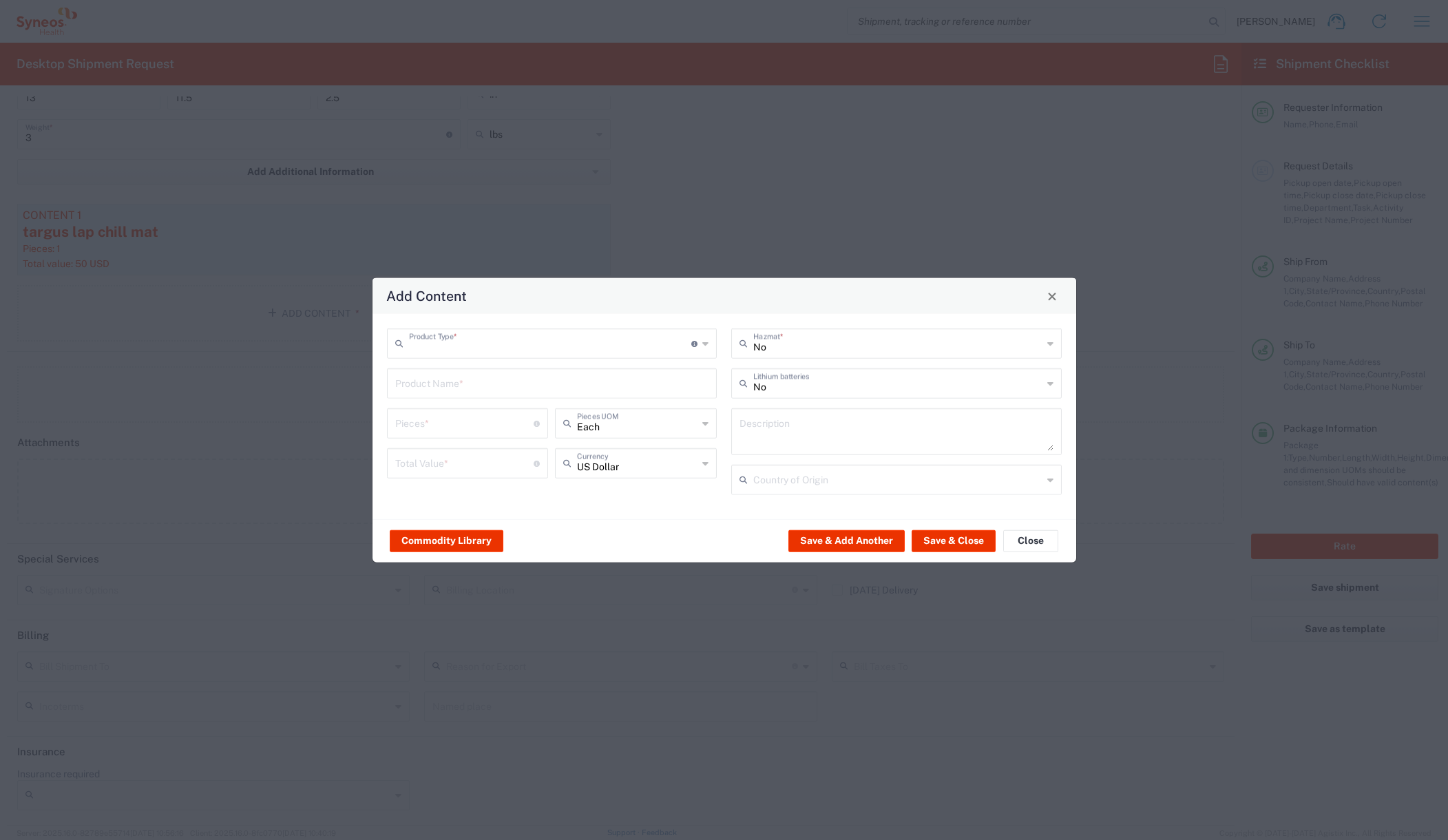
type input "General Commodity"
click at [455, 387] on input "text" at bounding box center [552, 382] width 314 height 24
type input "Targ"
click at [1034, 536] on button "Close" at bounding box center [1031, 540] width 55 height 22
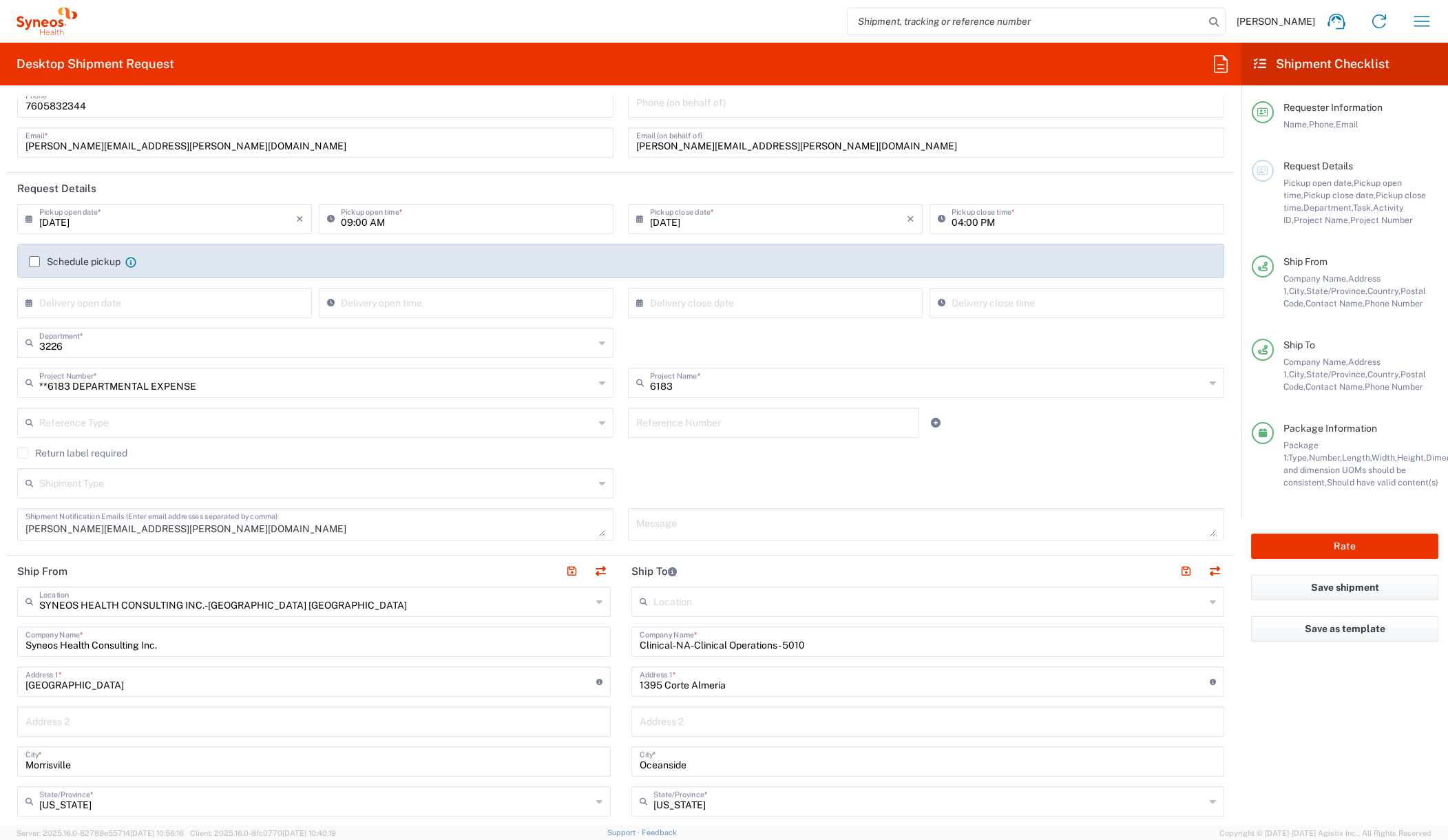
scroll to position [0, 0]
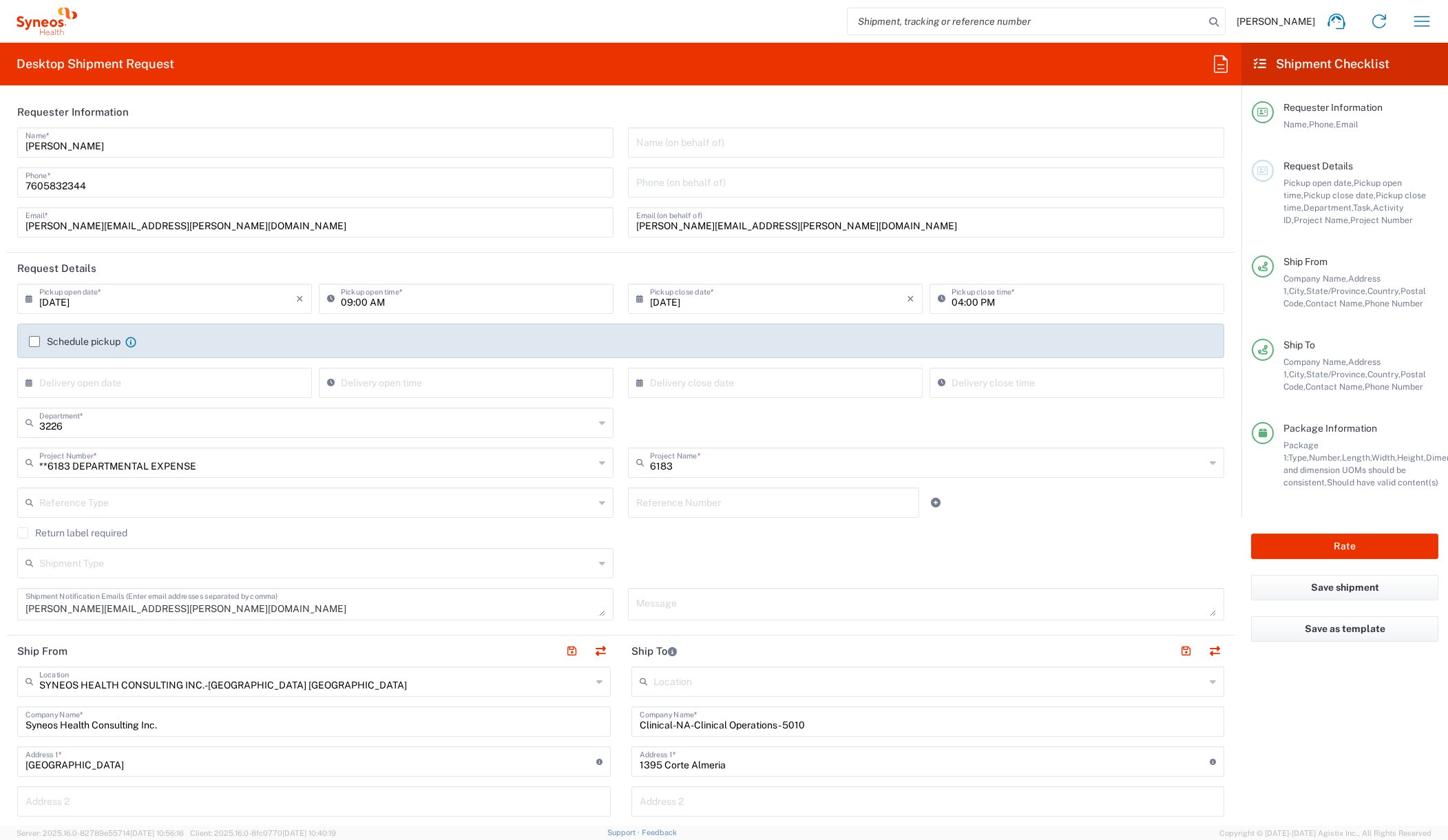
click at [33, 343] on label "Schedule pickup" at bounding box center [75, 341] width 92 height 11
click at [35, 341] on input "Schedule pickup" at bounding box center [35, 341] width 0 height 0
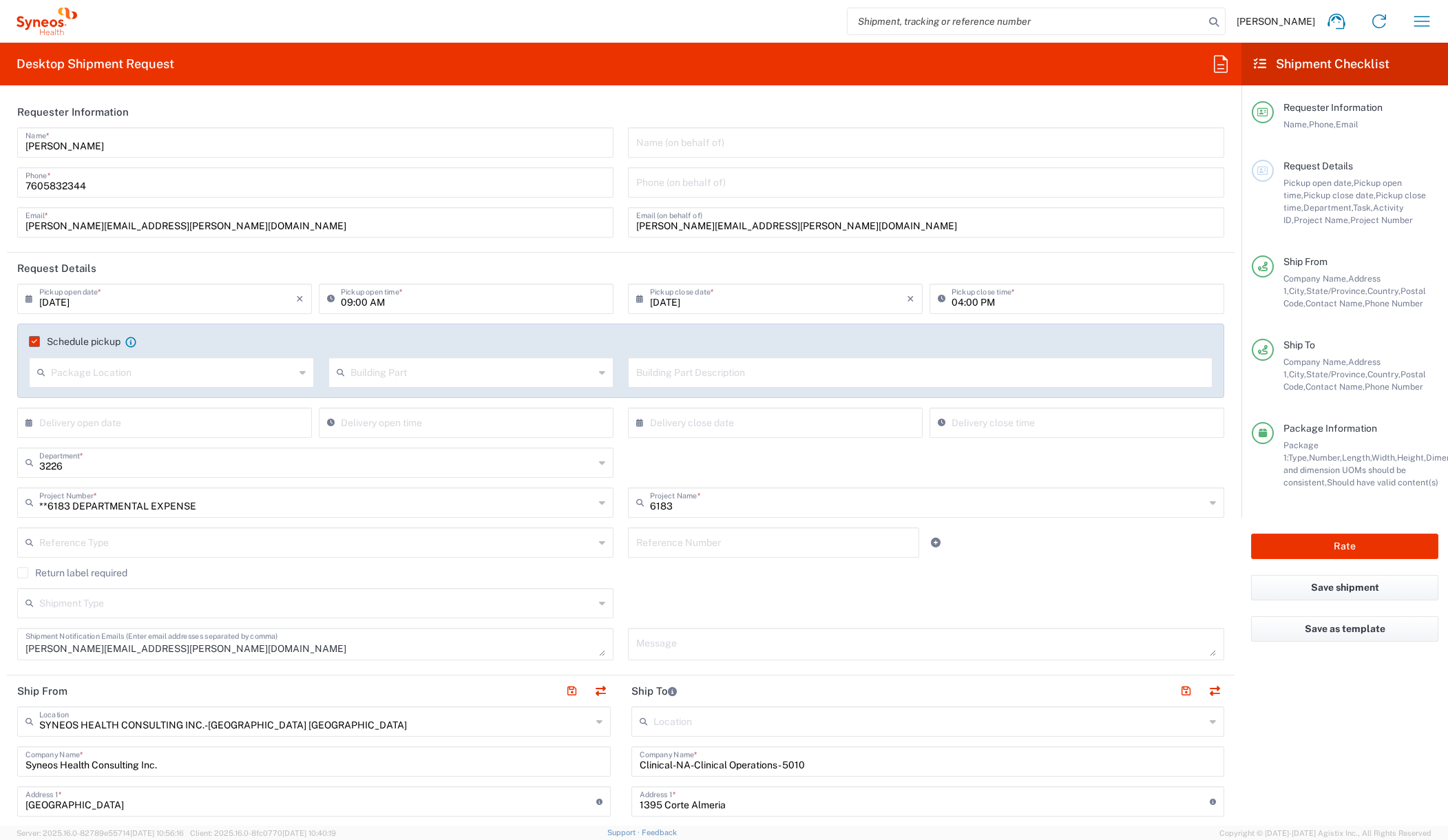
click at [300, 376] on icon at bounding box center [303, 373] width 6 height 22
click at [174, 404] on span "Front" at bounding box center [170, 402] width 279 height 21
type input "Front"
click at [354, 376] on input "text" at bounding box center [472, 371] width 244 height 24
click at [394, 420] on span "Building" at bounding box center [467, 424] width 279 height 21
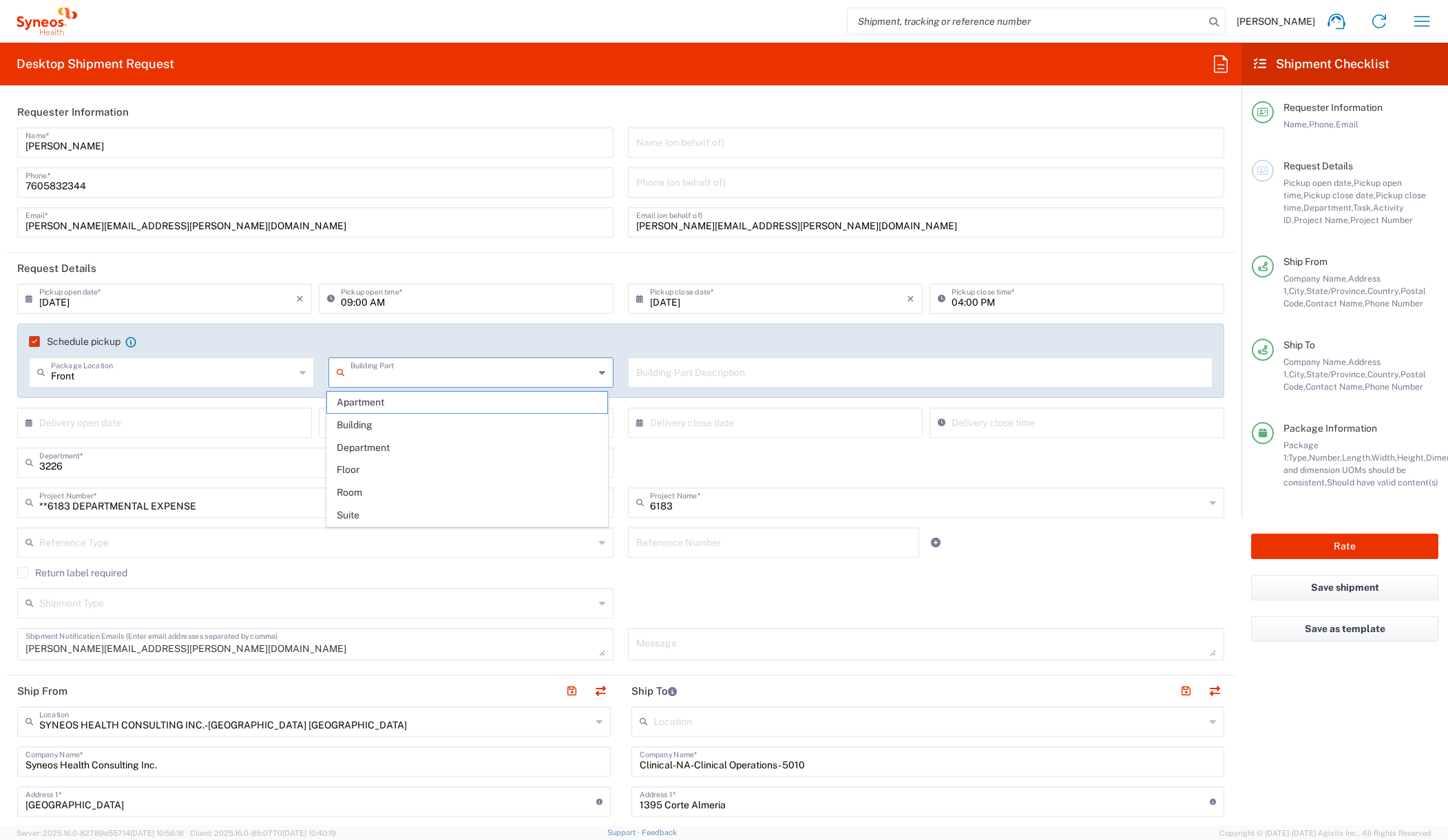
type input "Building"
click at [668, 376] on input "text" at bounding box center [920, 371] width 568 height 24
click at [813, 582] on div "Return label required" at bounding box center [620, 577] width 1206 height 20
click at [768, 269] on header "Request Details" at bounding box center [620, 267] width 1228 height 31
click at [787, 20] on div "Teresa Evans Home Shipment estimator Shipment tracking Desktop shipment request…" at bounding box center [759, 21] width 1366 height 33
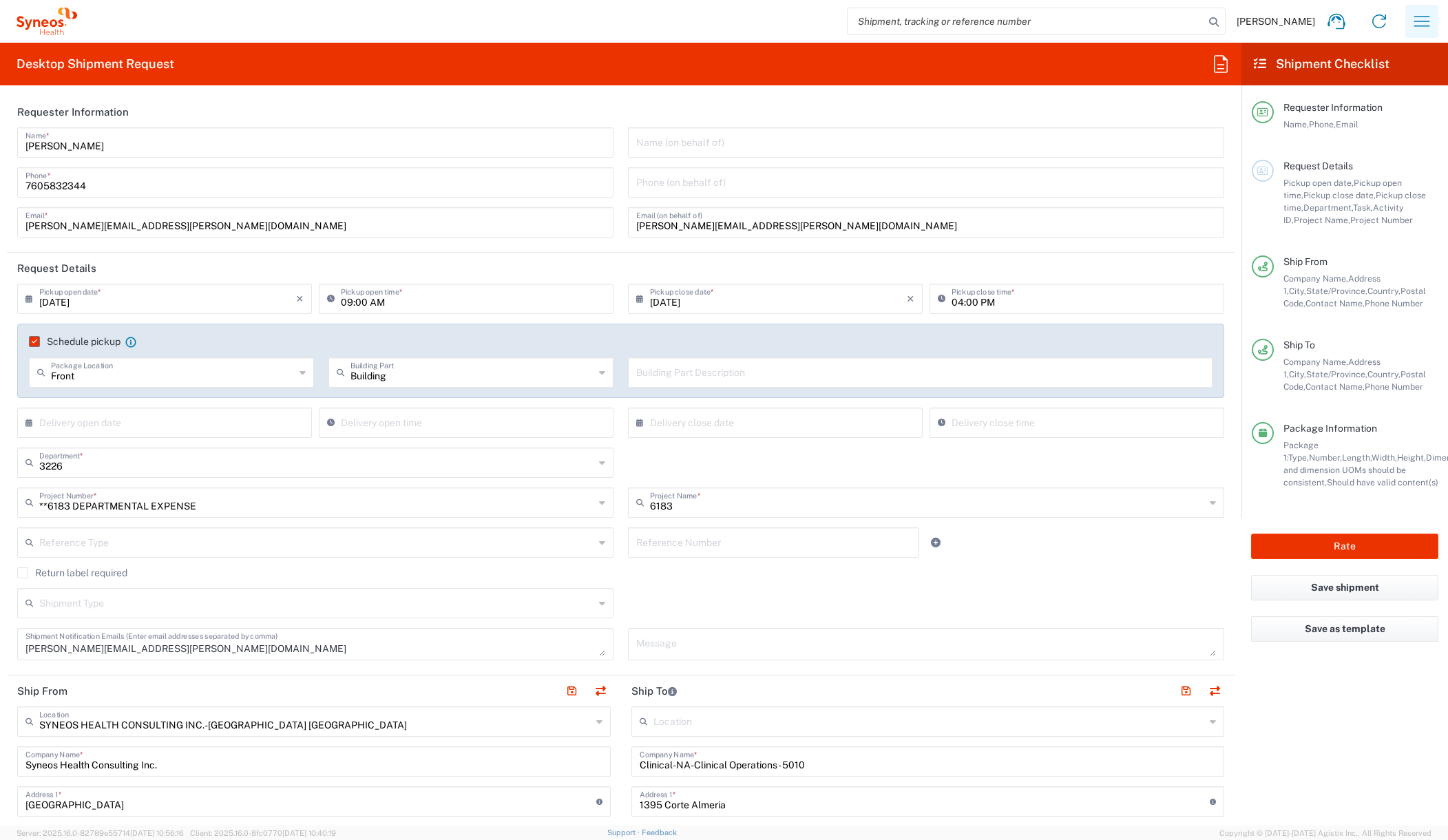
click at [1417, 23] on icon "button" at bounding box center [1421, 21] width 22 height 22
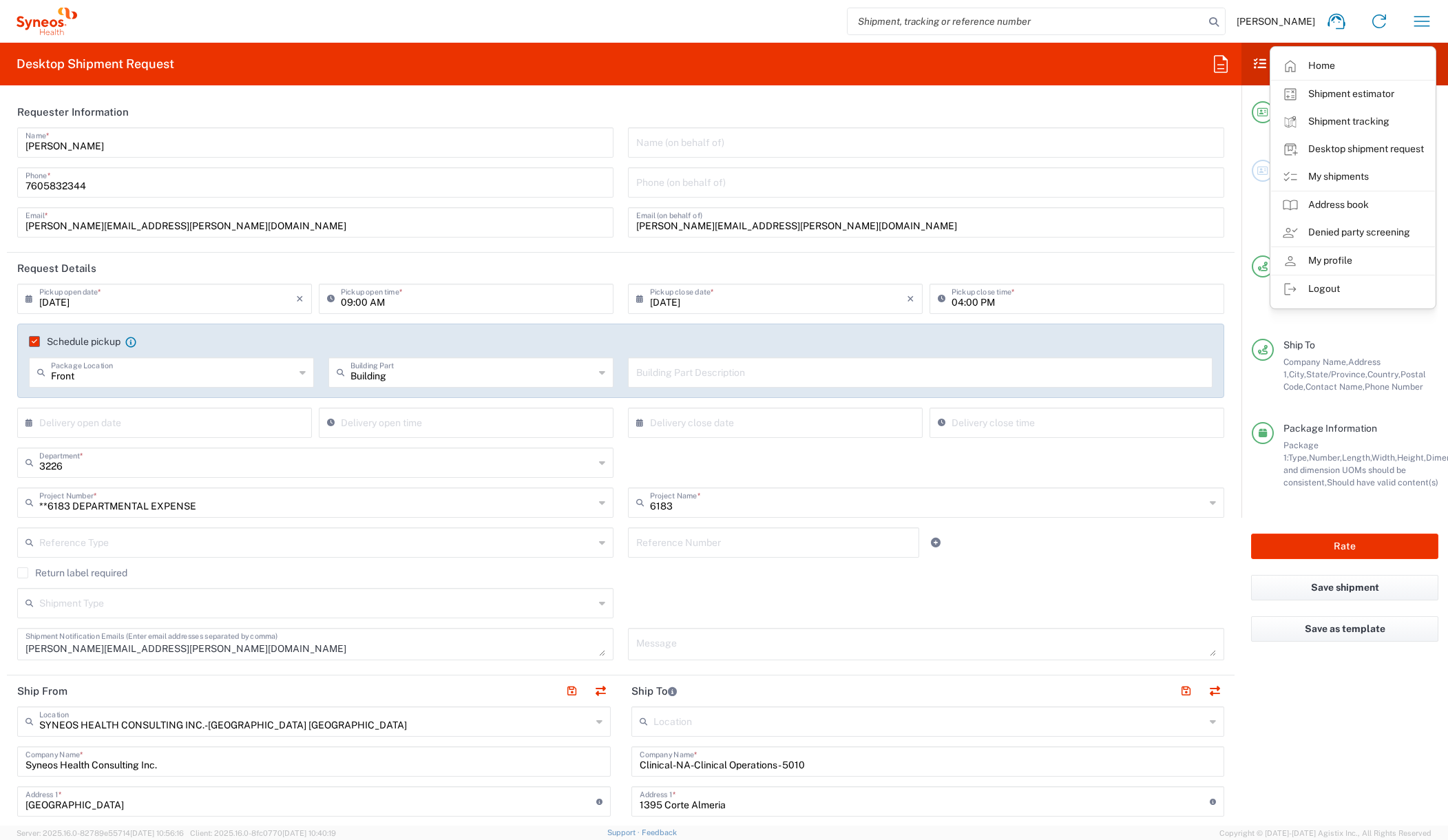
drag, startPoint x: 1410, startPoint y: 774, endPoint x: 1339, endPoint y: 650, distance: 142.9
click at [1410, 774] on agx-form-checklist "Shipment Checklist Requester Information Name, Phone, Email Request Details Pic…" at bounding box center [1344, 434] width 206 height 783
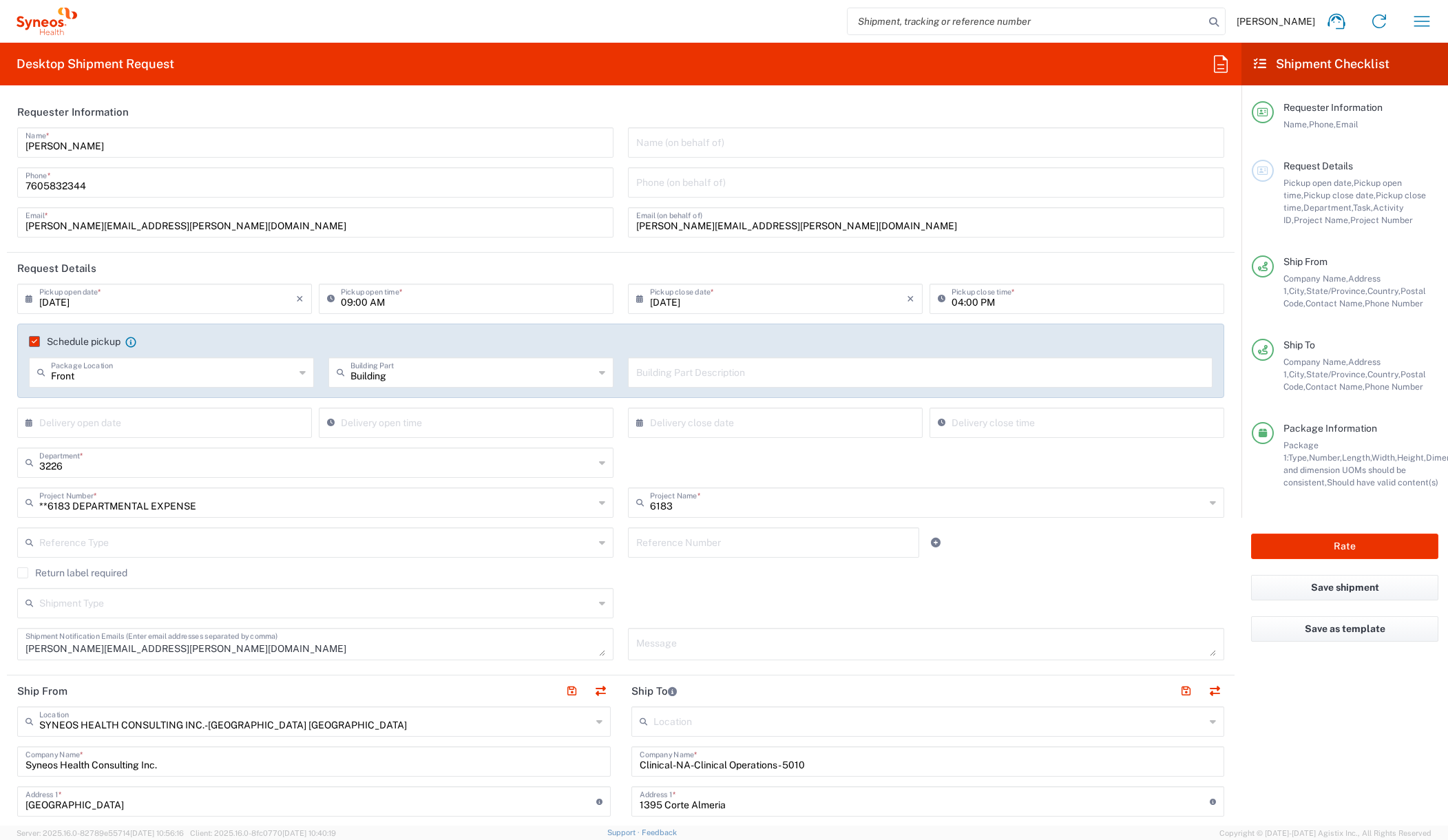
click at [766, 455] on div "3226 Department * 3226 3000 3100 3109 3110 3111 3112 3125 3130 3135 3136 3150 3…" at bounding box center [620, 467] width 1221 height 40
click at [163, 423] on input "text" at bounding box center [167, 421] width 256 height 24
click at [129, 533] on span "11" at bounding box center [126, 528] width 20 height 20
click at [27, 420] on icon at bounding box center [32, 423] width 14 height 22
click at [297, 421] on icon "×" at bounding box center [300, 423] width 8 height 22
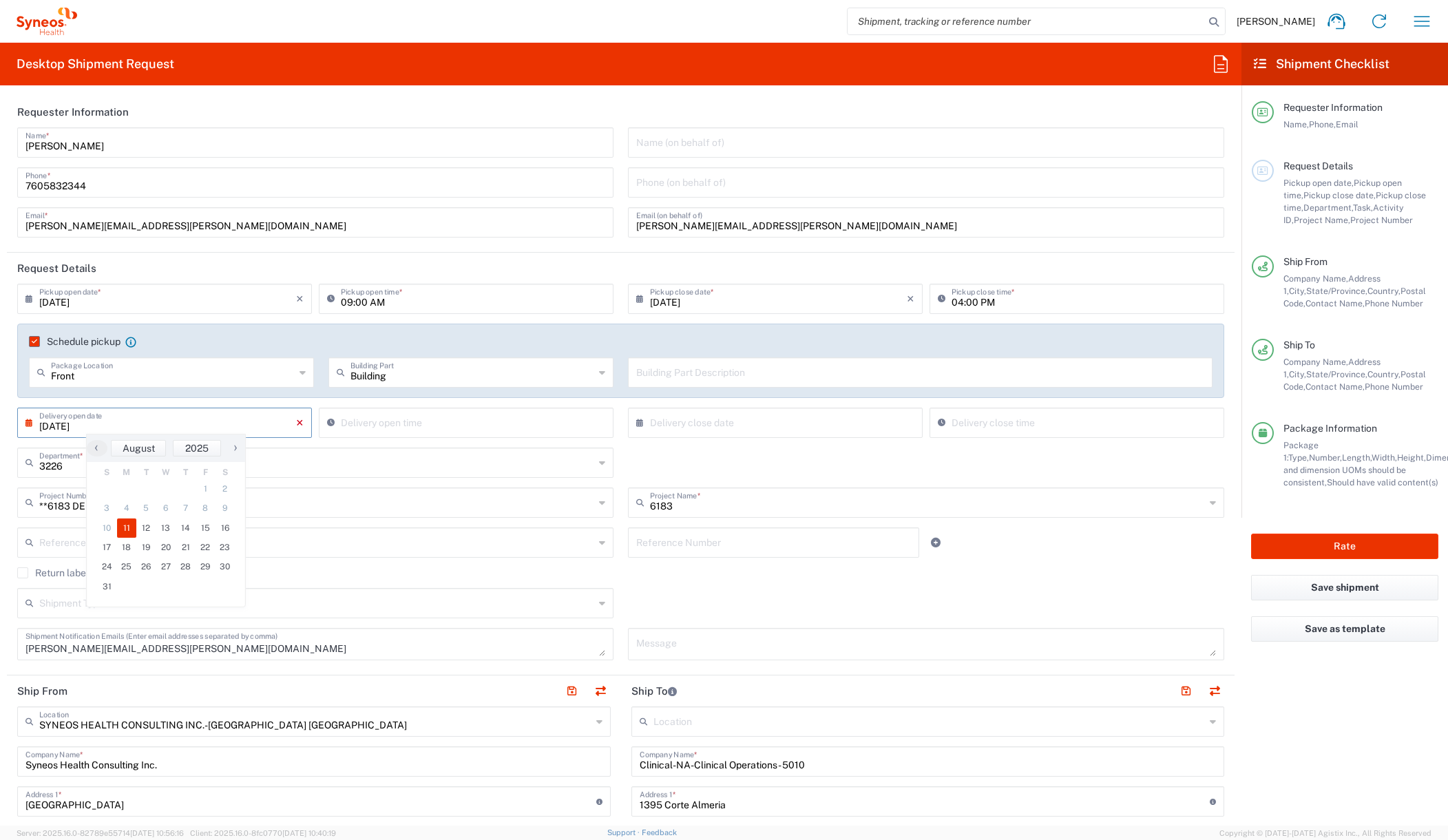
type input "08/11/2025"
drag, startPoint x: 96, startPoint y: 429, endPoint x: 21, endPoint y: 433, distance: 75.1
click at [21, 433] on div "08/11/2025 × Delivery open date" at bounding box center [165, 423] width 295 height 31
click at [1083, 575] on agx-checkbox-control "Return label required" at bounding box center [620, 573] width 1206 height 11
click at [696, 377] on input "text" at bounding box center [920, 371] width 568 height 24
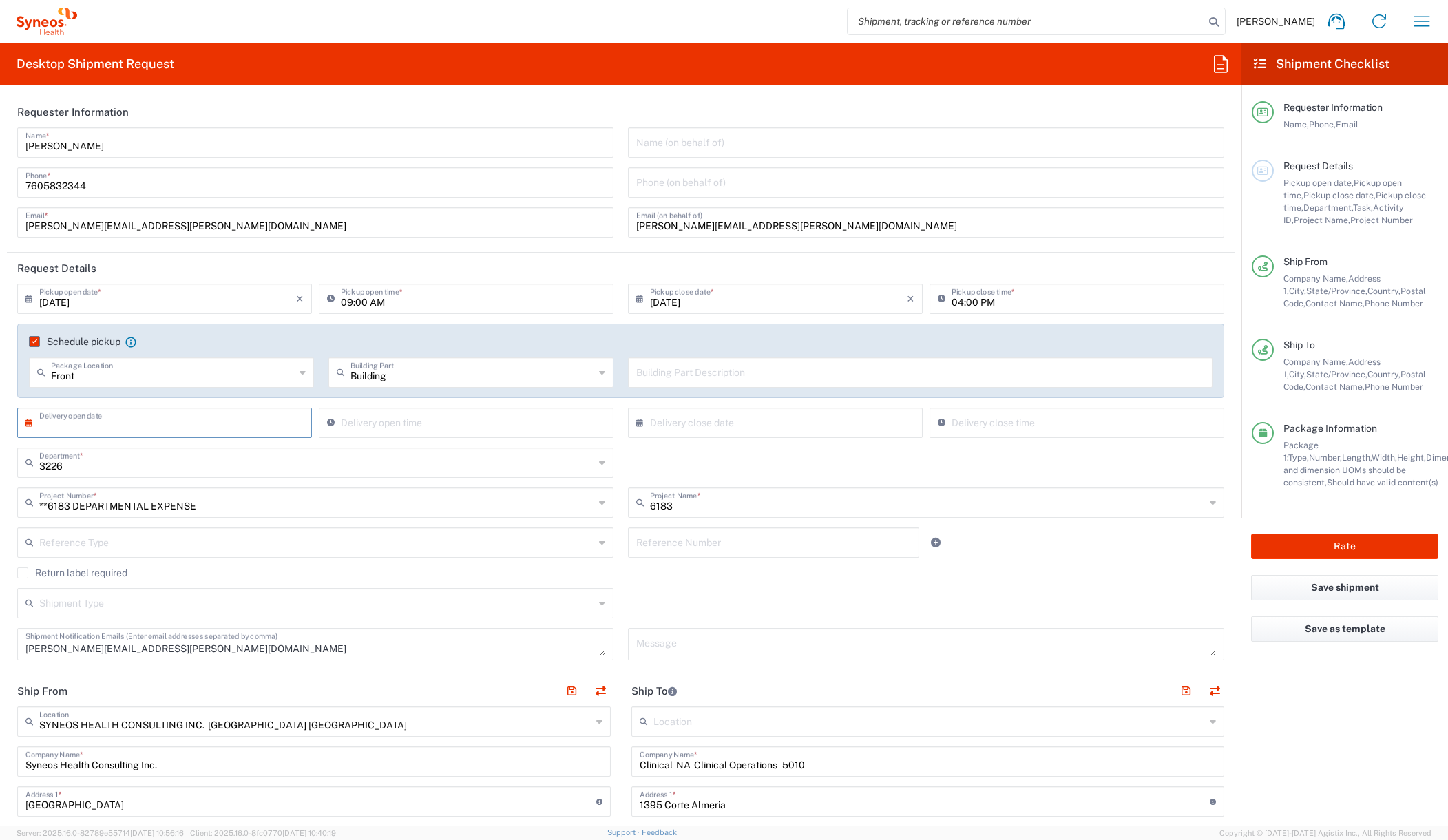
click at [227, 429] on input "text" at bounding box center [167, 421] width 256 height 24
click at [166, 528] on span "13" at bounding box center [166, 528] width 20 height 20
type input "08/13/2025"
click at [371, 427] on input "08:41 AM" at bounding box center [472, 421] width 264 height 24
click at [409, 423] on input "08:41 AM" at bounding box center [472, 421] width 264 height 24
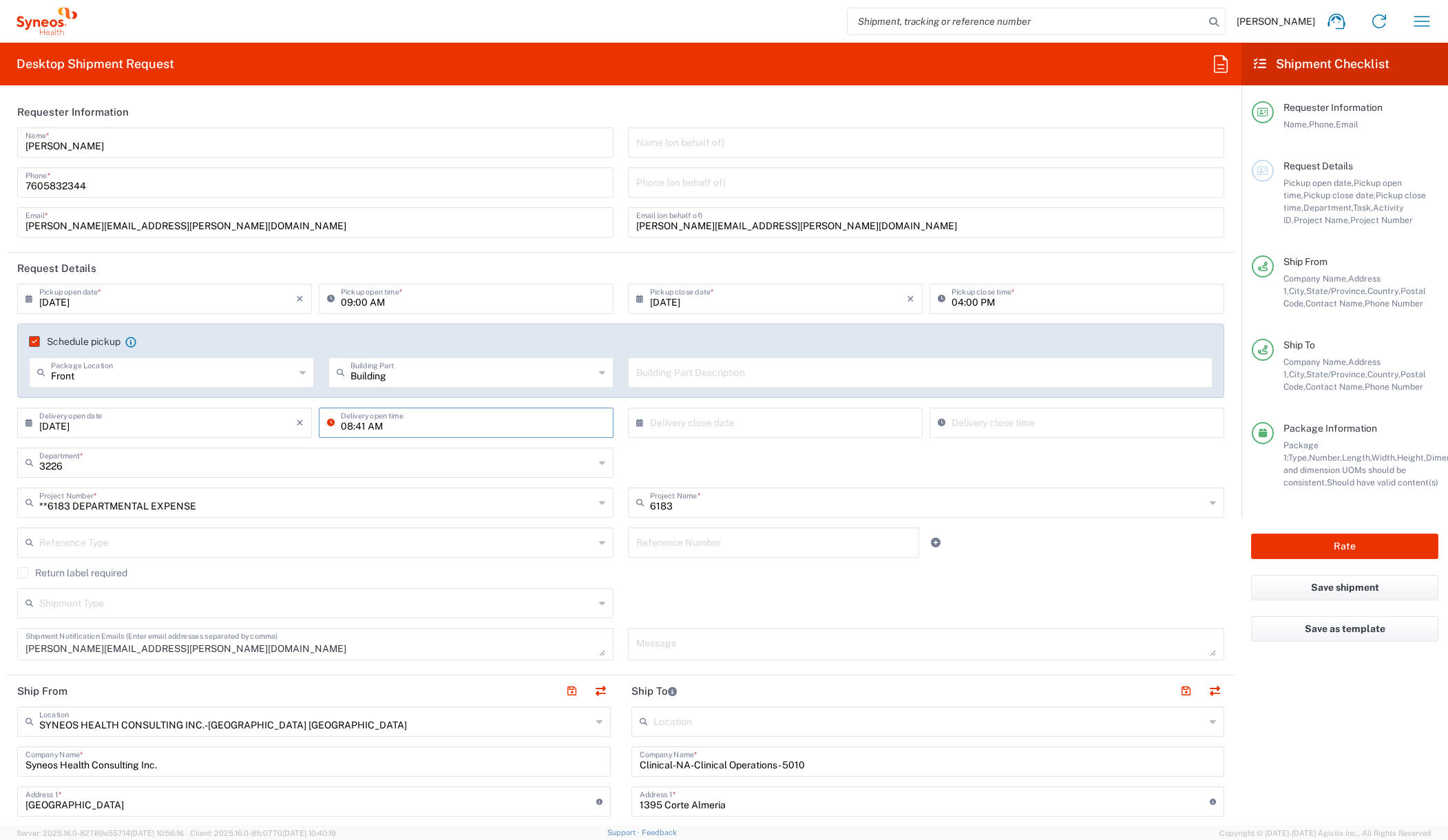
drag, startPoint x: 339, startPoint y: 429, endPoint x: 385, endPoint y: 426, distance: 46.1
click at [385, 426] on input "08:41 AM" at bounding box center [472, 421] width 264 height 24
click at [420, 422] on input "10:41 AM" at bounding box center [472, 421] width 264 height 24
click at [661, 425] on input "text" at bounding box center [777, 421] width 256 height 24
click at [636, 425] on icon at bounding box center [643, 423] width 14 height 22
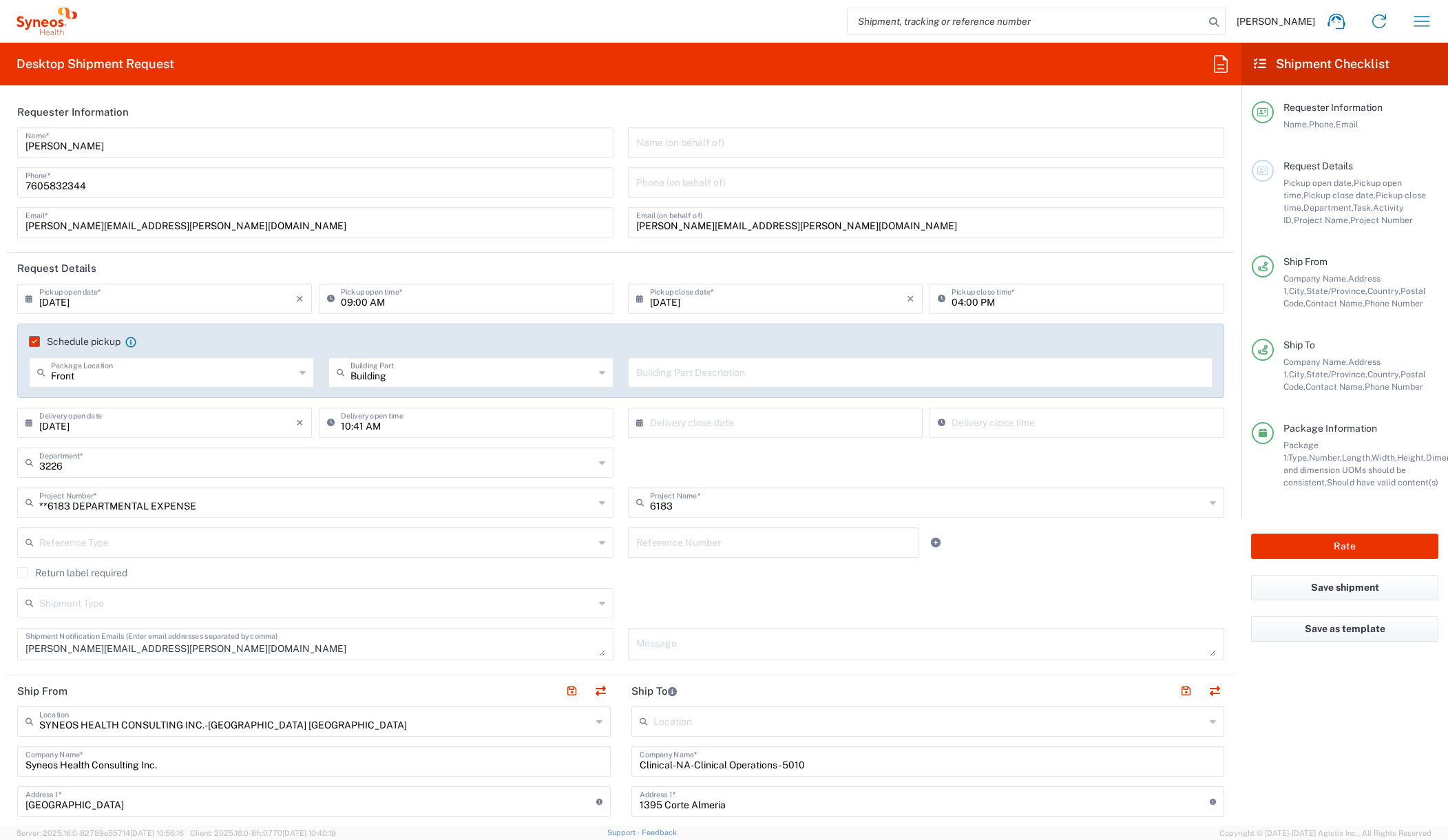
click at [636, 424] on icon at bounding box center [643, 423] width 14 height 22
click at [357, 427] on input "10:41 AM" at bounding box center [472, 421] width 264 height 24
click at [351, 427] on input "10:41 AM" at bounding box center [472, 421] width 264 height 24
type input "10:00 AM"
click at [27, 424] on icon at bounding box center [32, 423] width 14 height 22
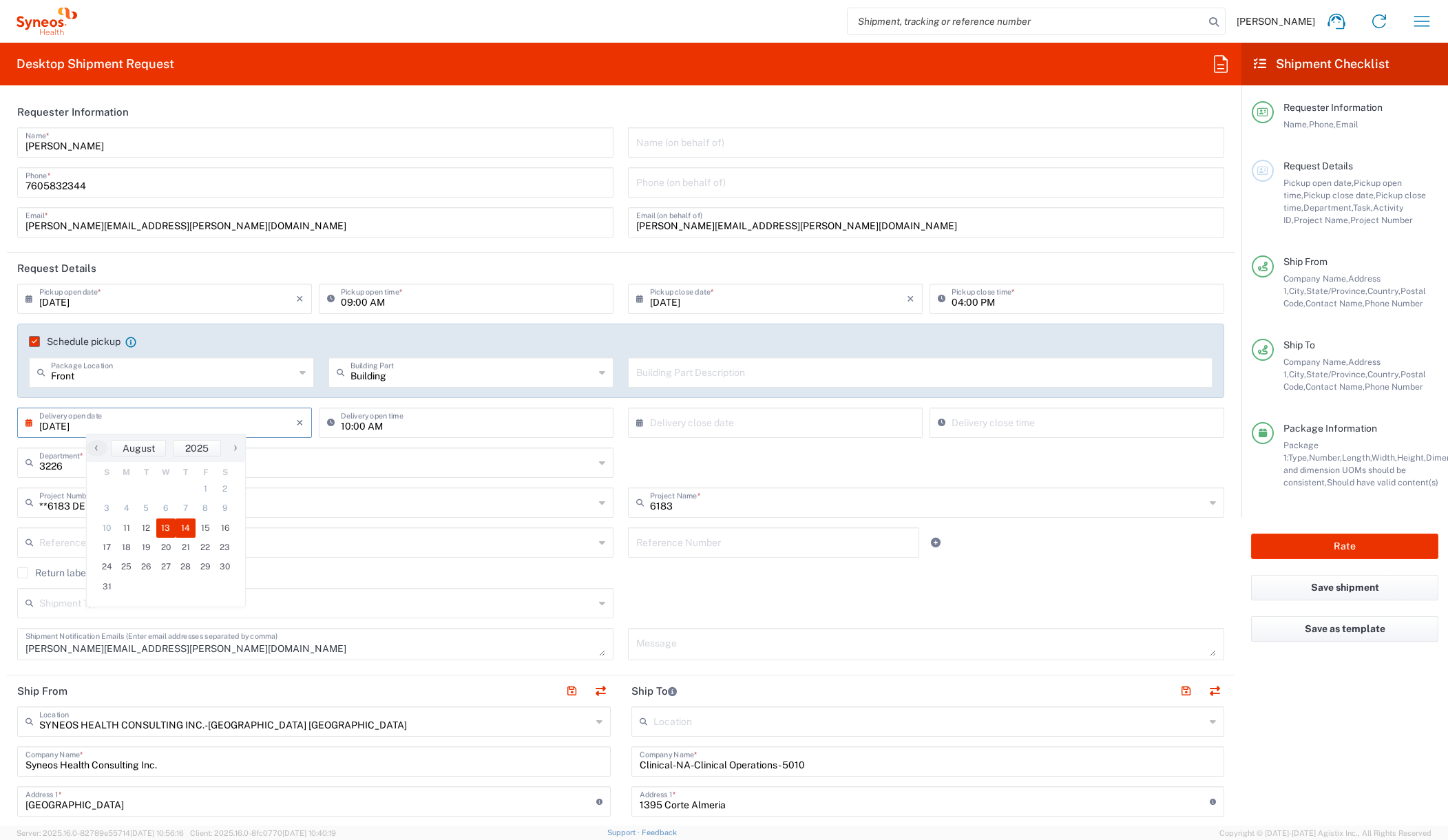
click at [185, 526] on span "14" at bounding box center [185, 528] width 20 height 20
type input "08/14/2025"
click at [683, 424] on input "text" at bounding box center [777, 421] width 256 height 24
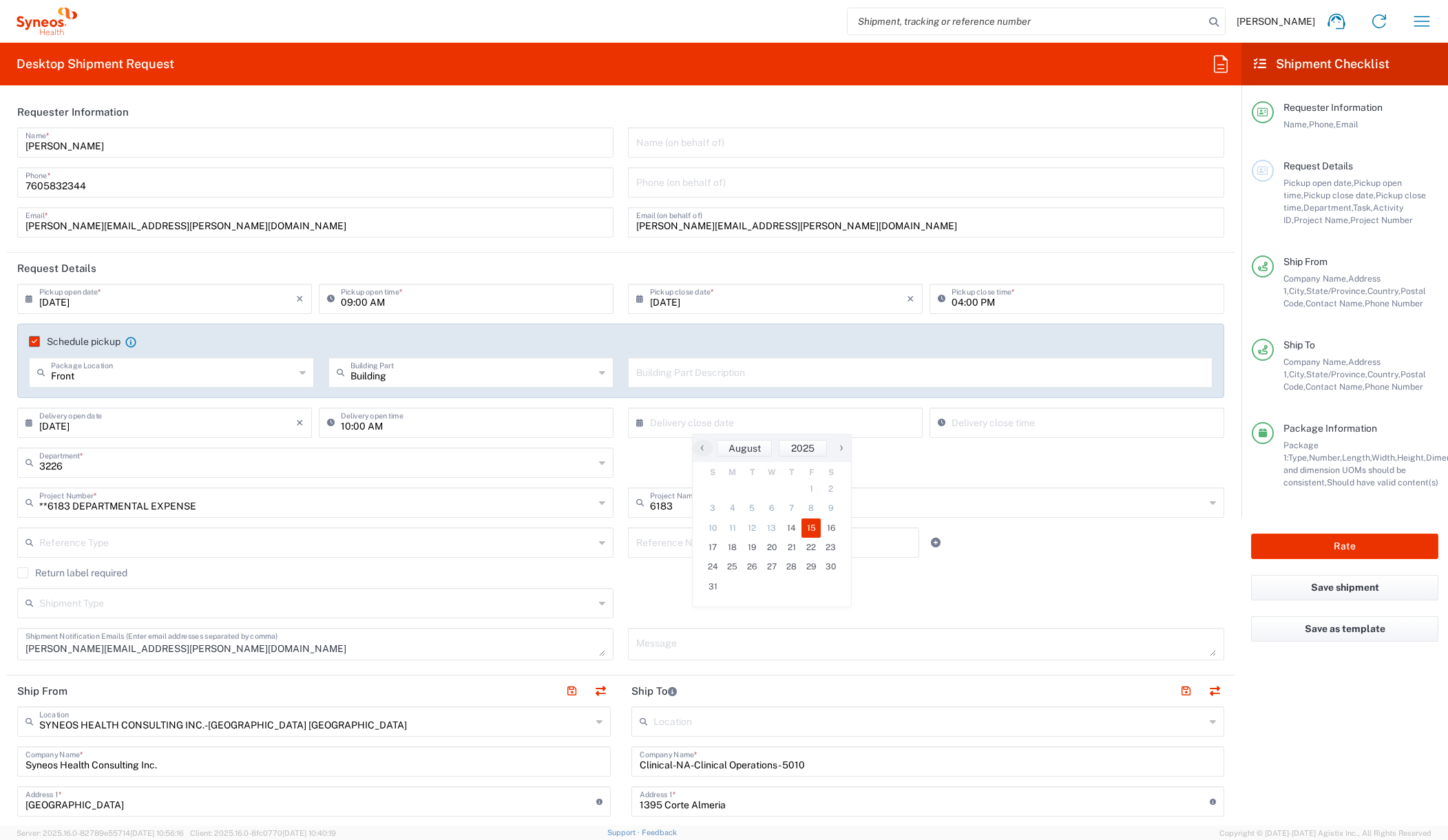
click at [813, 526] on span "15" at bounding box center [811, 528] width 20 height 20
type input "08/15/2025"
click at [974, 429] on input "08:42 AM" at bounding box center [1083, 421] width 264 height 24
click at [959, 425] on input "4:42 AM" at bounding box center [1083, 421] width 264 height 24
type input "0400 pM"
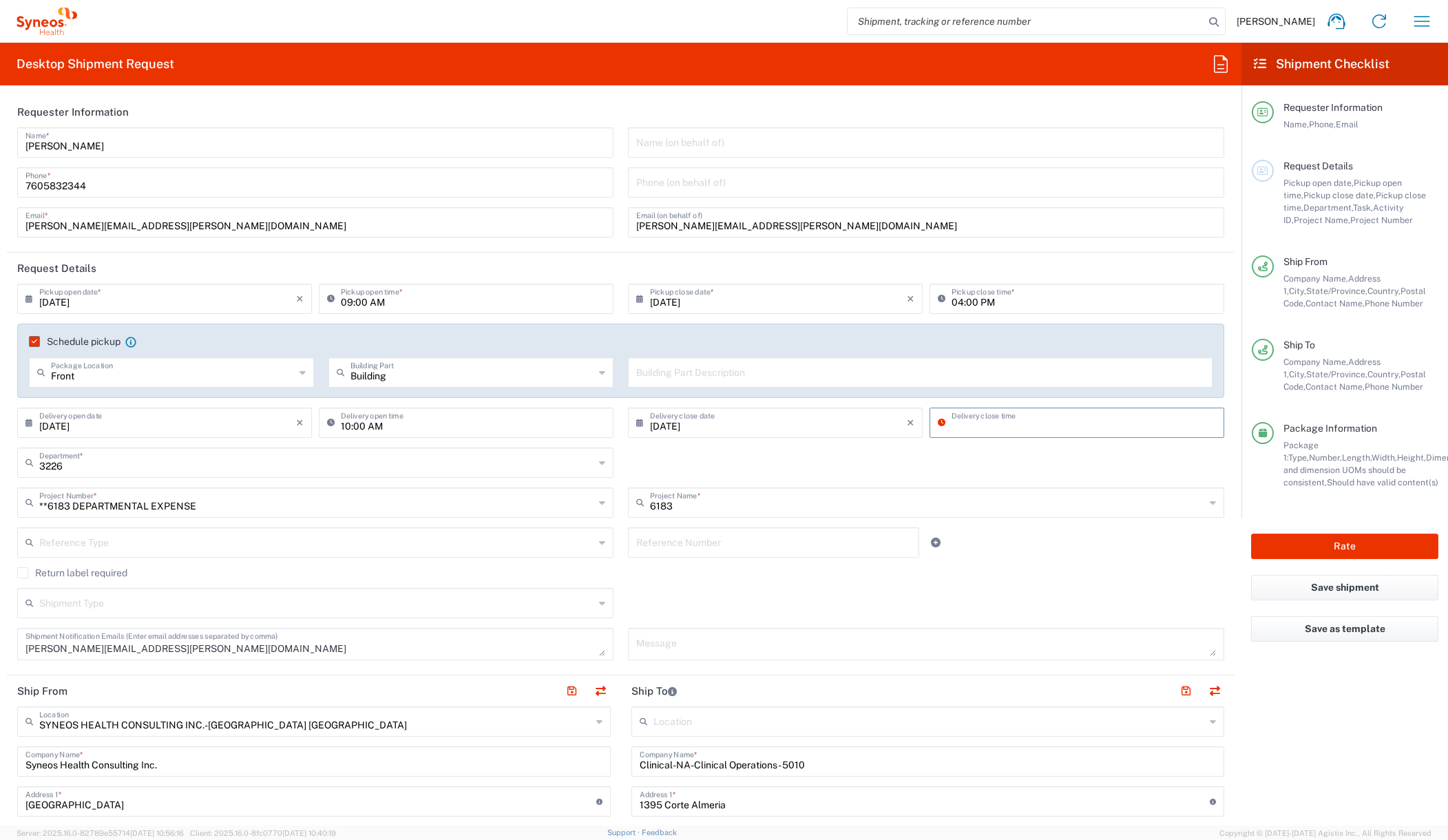
click at [944, 464] on div "3226 Department * 3226 3000 3100 3109 3110 3111 3112 3125 3130 3135 3136 3150 3…" at bounding box center [620, 467] width 1221 height 40
click at [937, 423] on icon at bounding box center [944, 423] width 14 height 22
type input "08:42 AM"
click at [980, 449] on div "3226 Department * 3226 3000 3100 3109 3110 3111 3112 3125 3130 3135 3136 3150 3…" at bounding box center [620, 467] width 1221 height 40
click at [409, 298] on input "09:00 AM" at bounding box center [472, 297] width 264 height 24
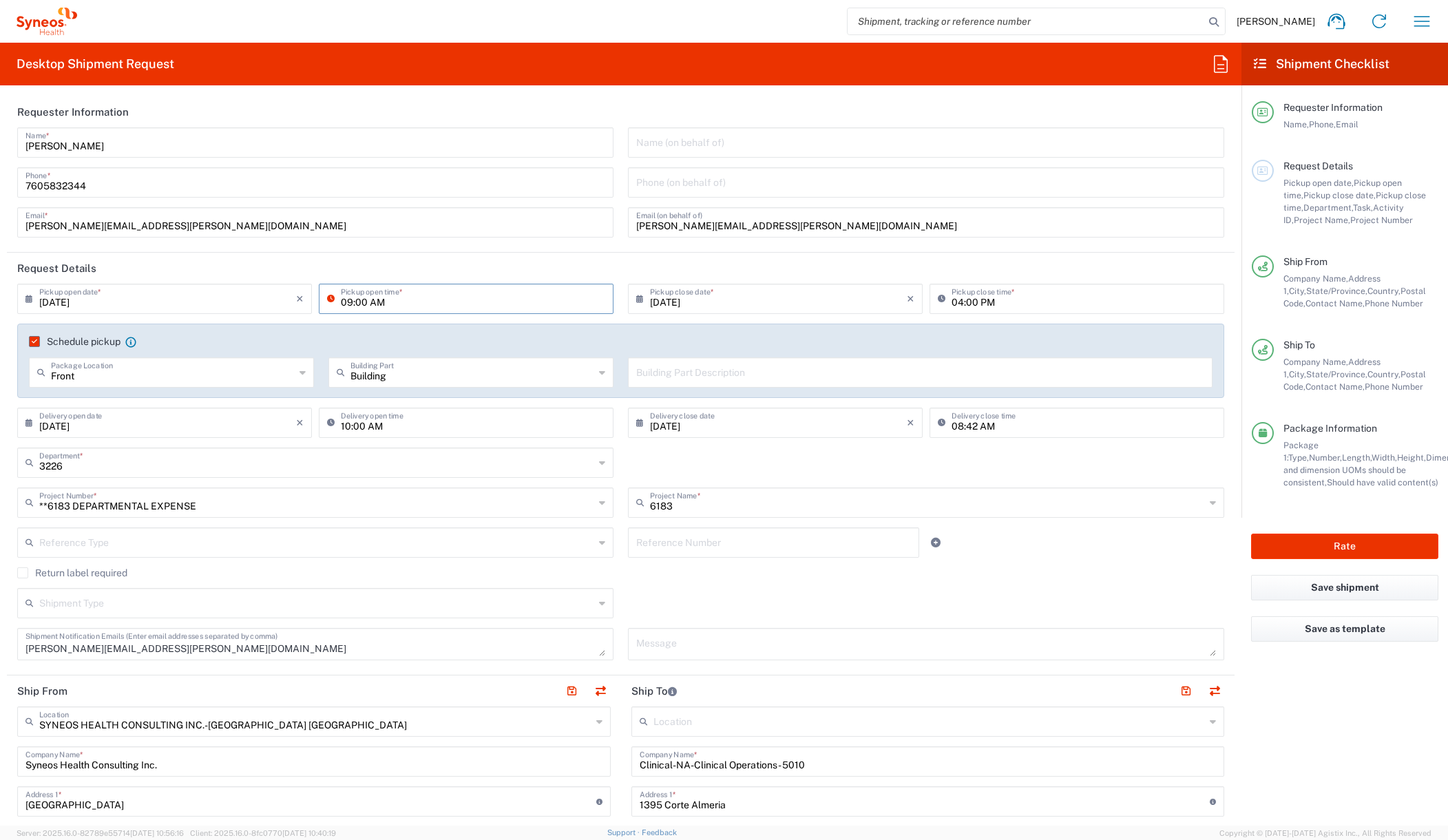
drag, startPoint x: 362, startPoint y: 301, endPoint x: 338, endPoint y: 300, distance: 24.0
click at [340, 300] on input "09:00 AM" at bounding box center [472, 297] width 264 height 24
click at [362, 301] on input "1:00 AM" at bounding box center [472, 297] width 264 height 24
type input "01:00 PM"
click at [552, 259] on header "Request Details" at bounding box center [620, 267] width 1228 height 31
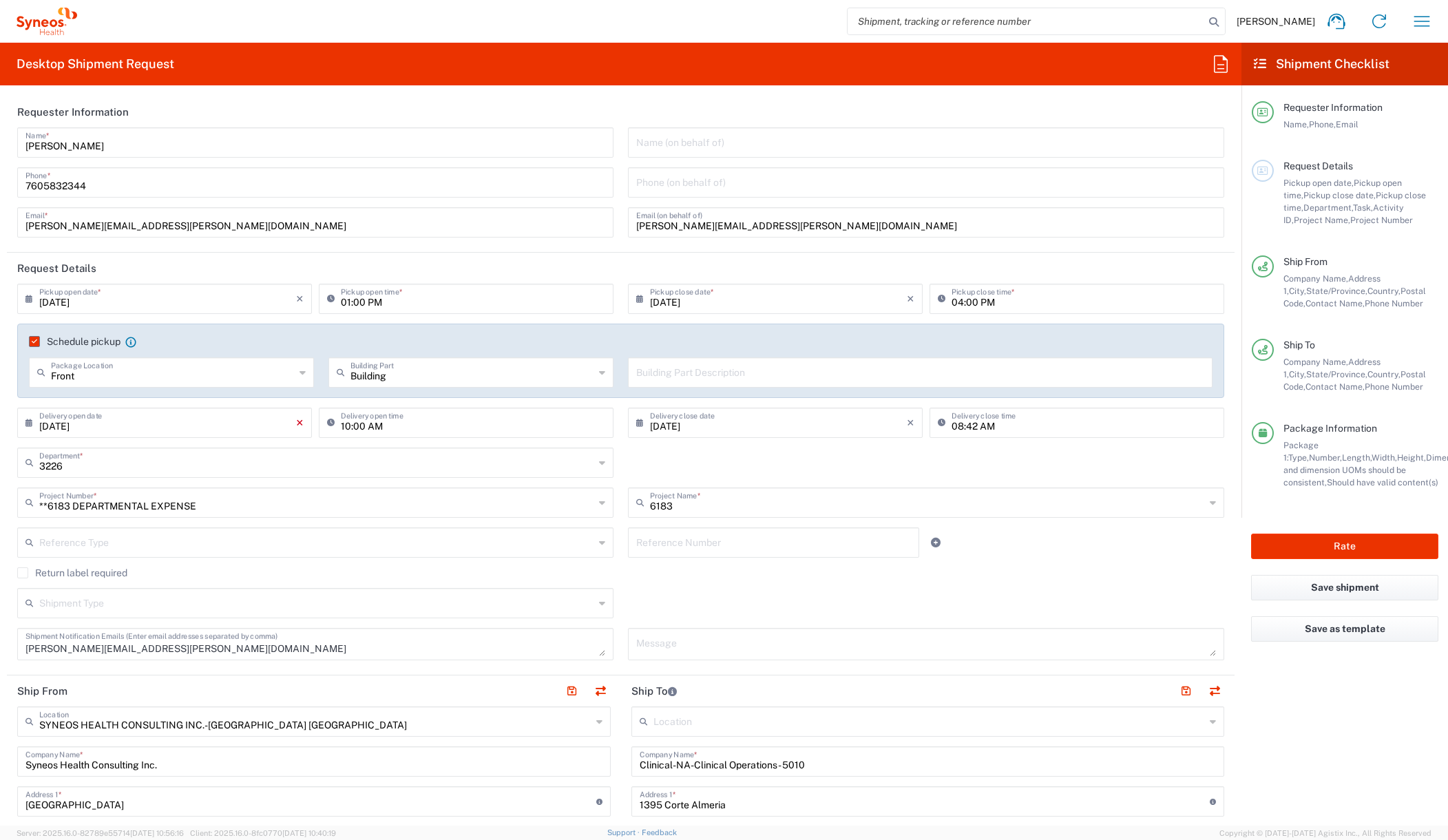
click at [296, 424] on icon "×" at bounding box center [300, 423] width 8 height 22
click at [551, 424] on input "10:00 AM" at bounding box center [472, 421] width 264 height 24
type input "M"
click at [658, 453] on div "3226 Department * 3226 3000 3100 3109 3110 3111 3112 3125 3130 3135 3136 3150 3…" at bounding box center [620, 467] width 1221 height 40
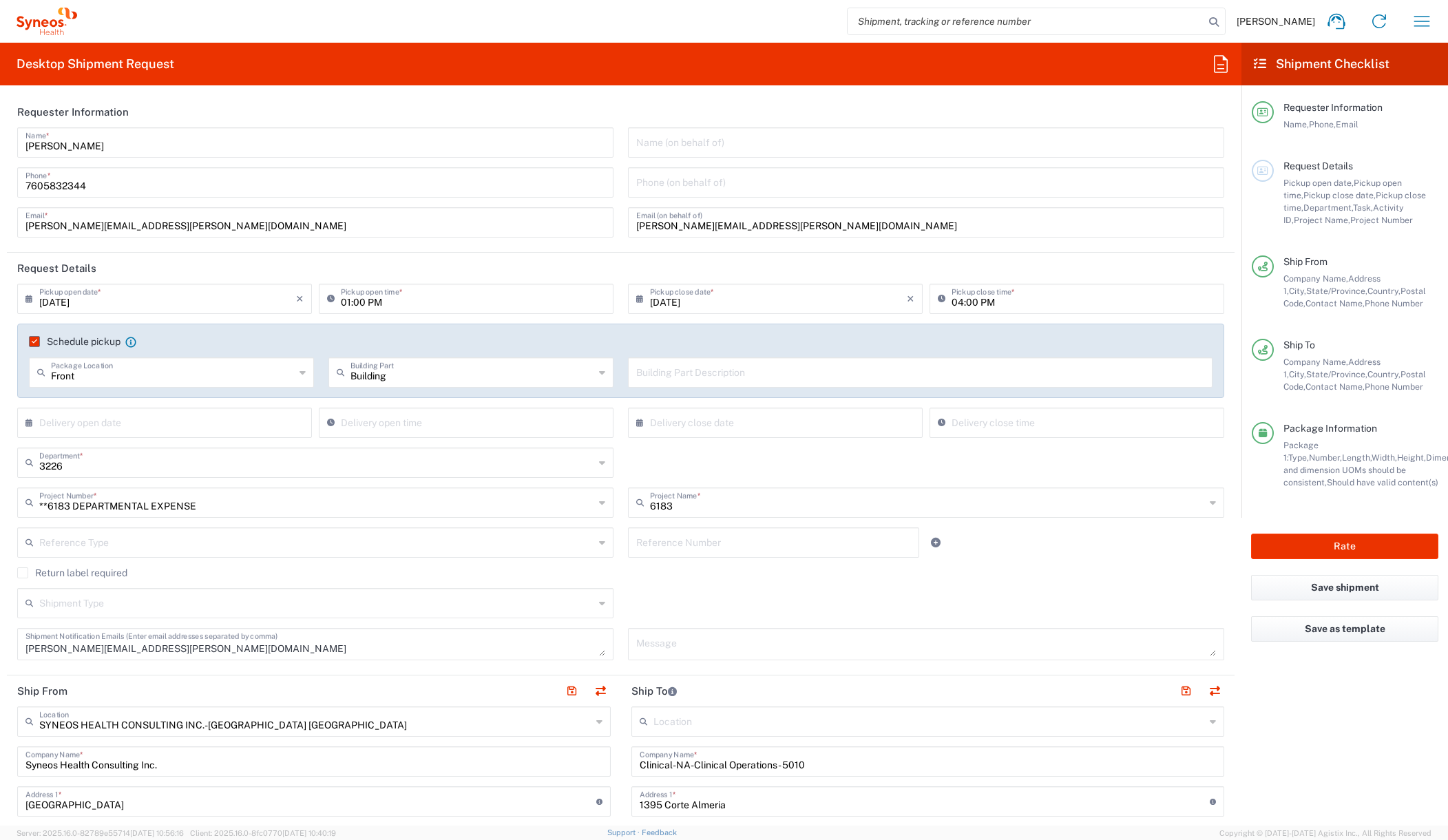
click at [220, 609] on input "text" at bounding box center [316, 602] width 555 height 24
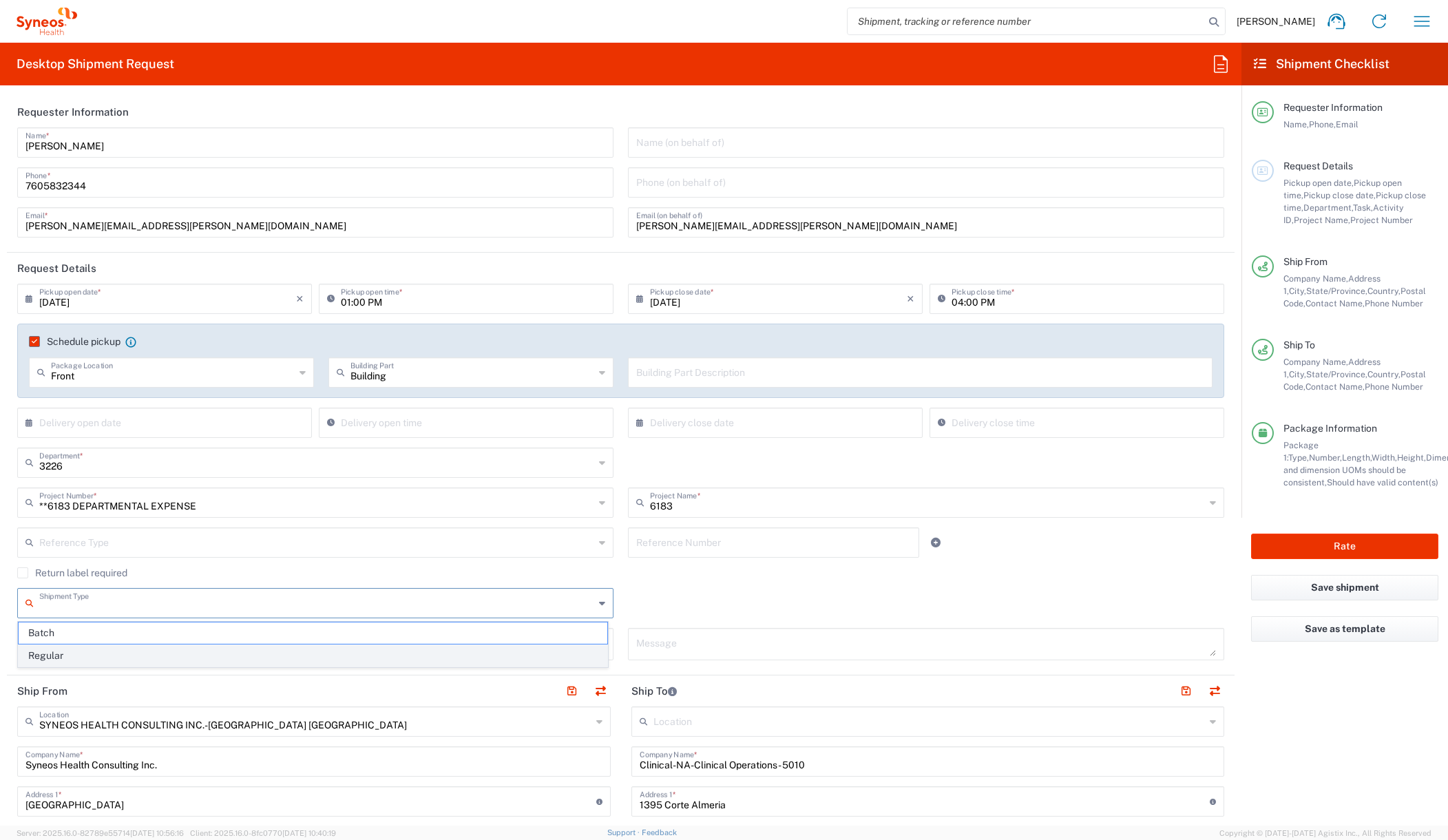
click at [191, 656] on span "Regular" at bounding box center [313, 655] width 588 height 21
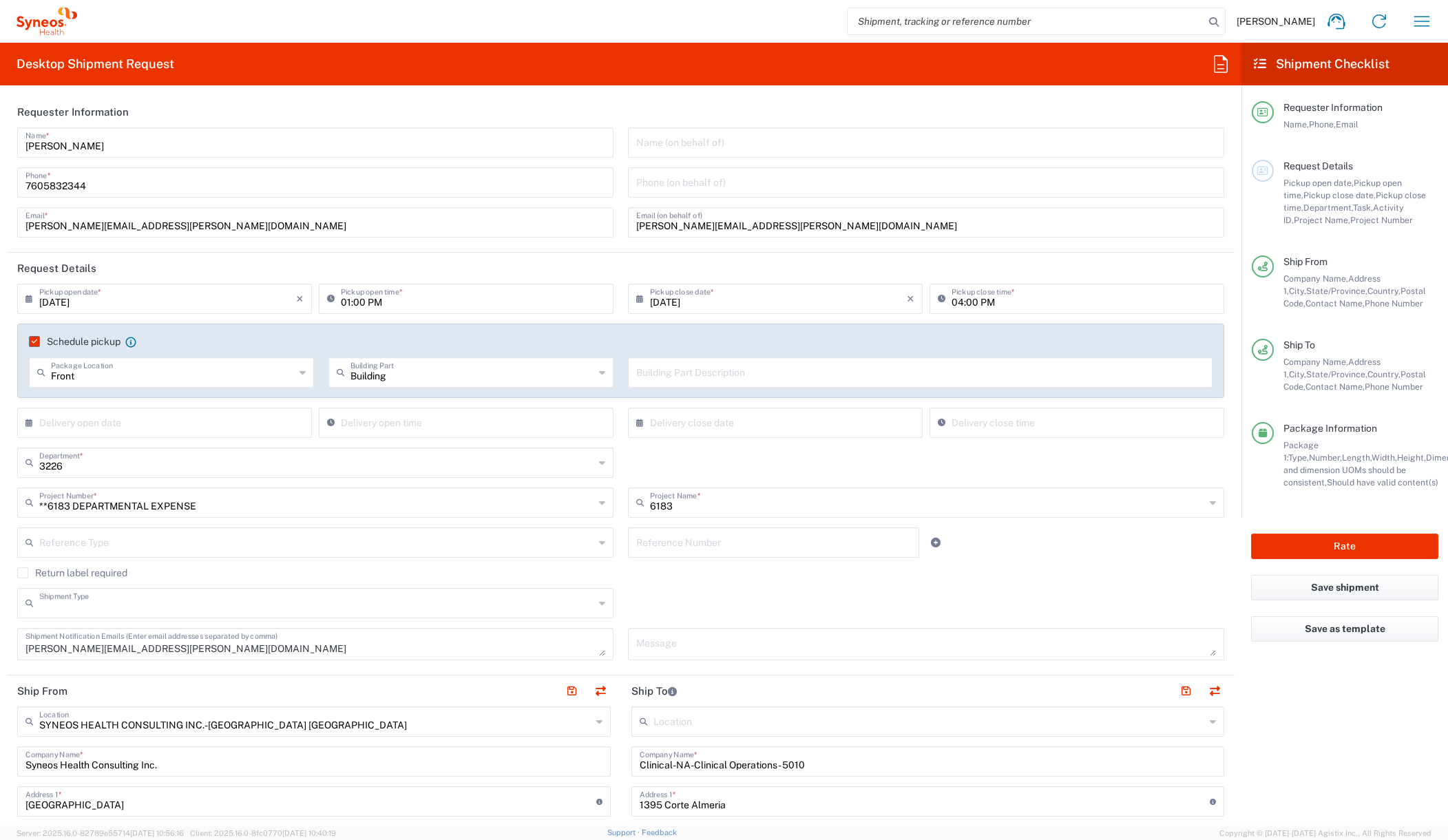
type input "Regular"
click at [778, 594] on div "Regular Shipment Type Batch Regular" at bounding box center [620, 608] width 1221 height 40
click at [147, 544] on input "text" at bounding box center [316, 541] width 555 height 24
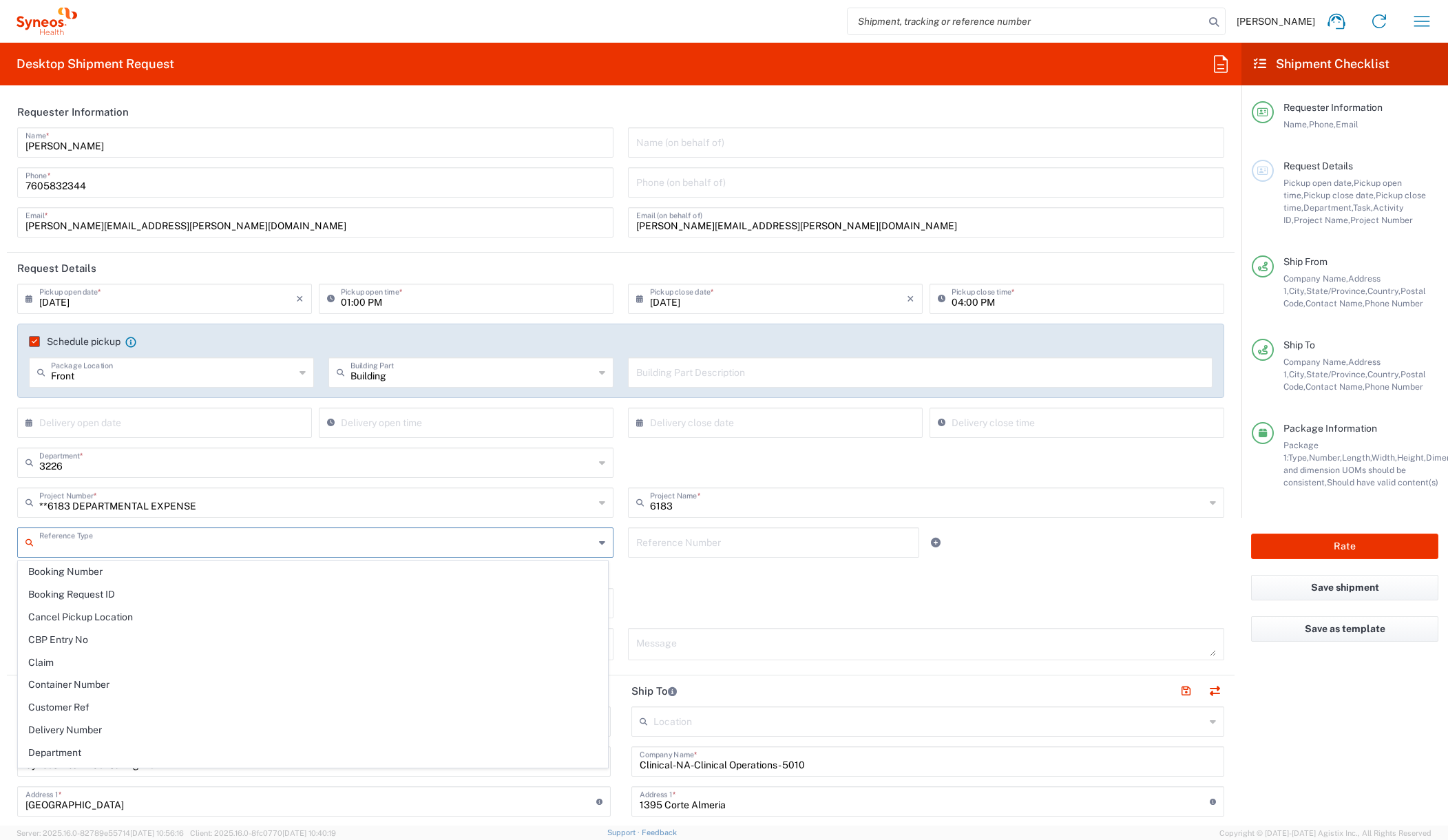
scroll to position [362, 0]
click at [149, 682] on span "General" at bounding box center [313, 685] width 588 height 21
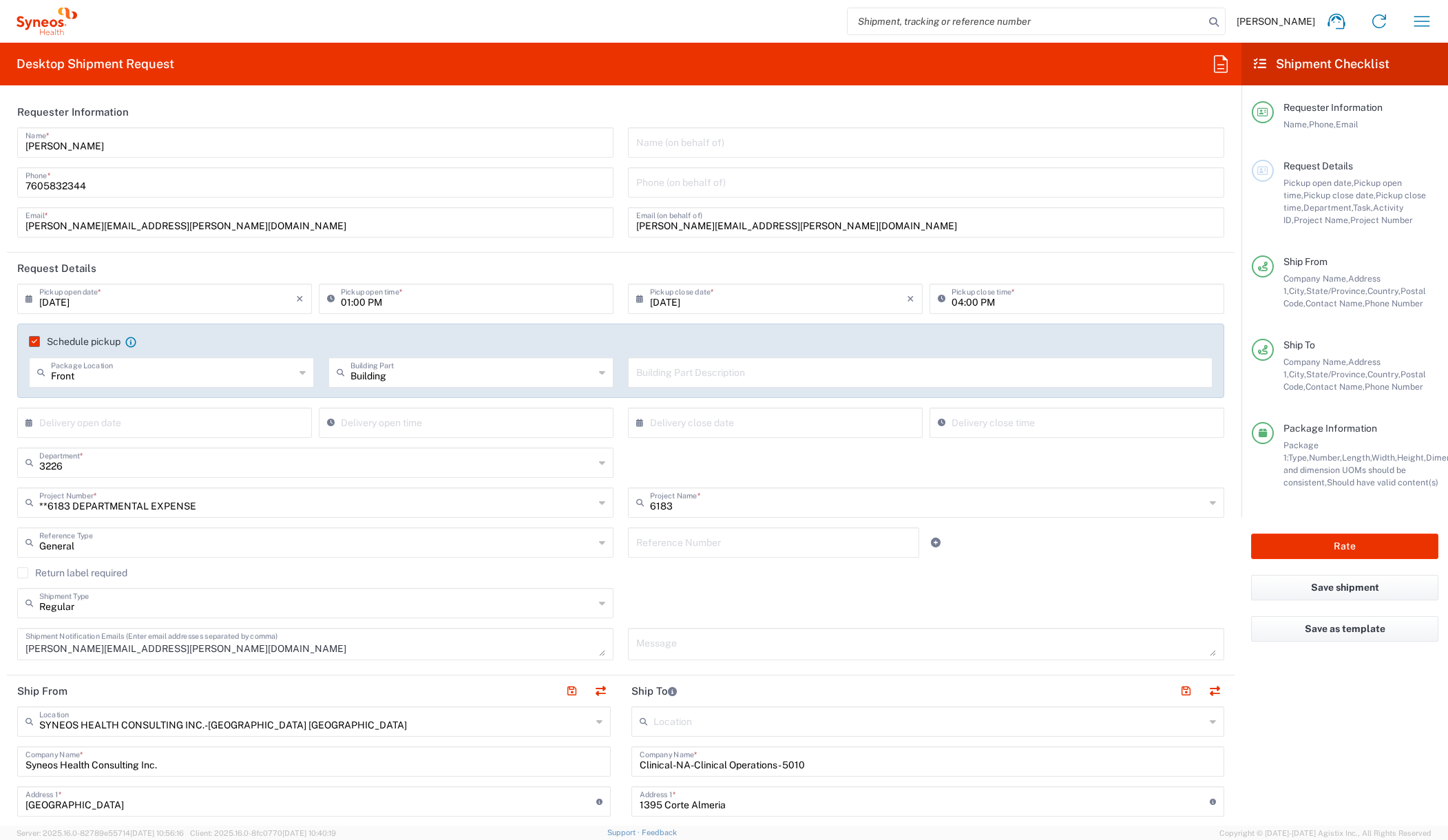
click at [658, 570] on agx-checkbox-control "Return label required" at bounding box center [620, 573] width 1206 height 11
type input "General"
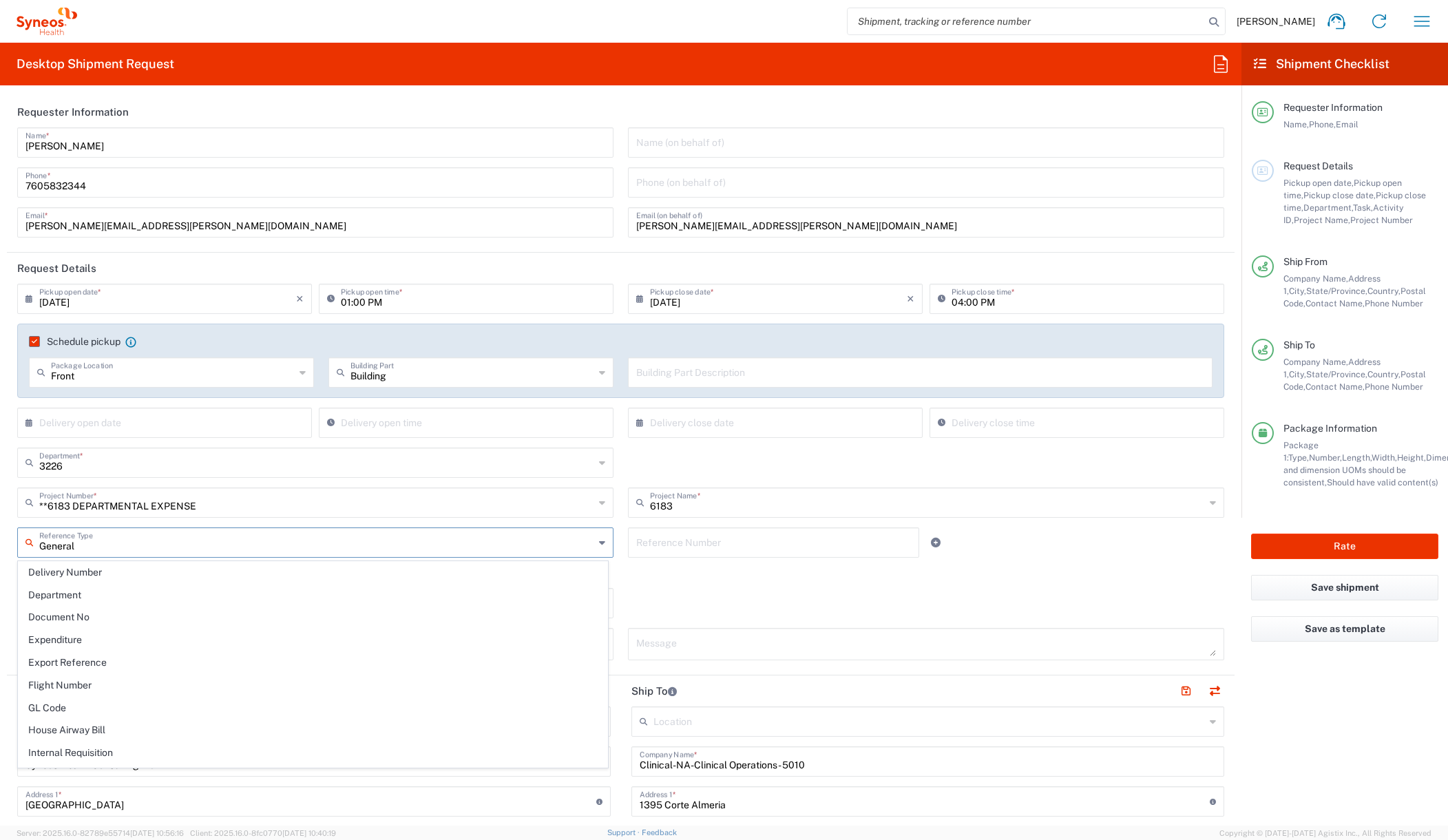
scroll to position [0, 0]
drag, startPoint x: 85, startPoint y: 543, endPoint x: 24, endPoint y: 544, distance: 61.0
click at [24, 544] on div "General Reference Type" at bounding box center [315, 542] width 596 height 31
click at [764, 576] on agx-checkbox-control "Return label required" at bounding box center [620, 573] width 1206 height 11
type input "General"
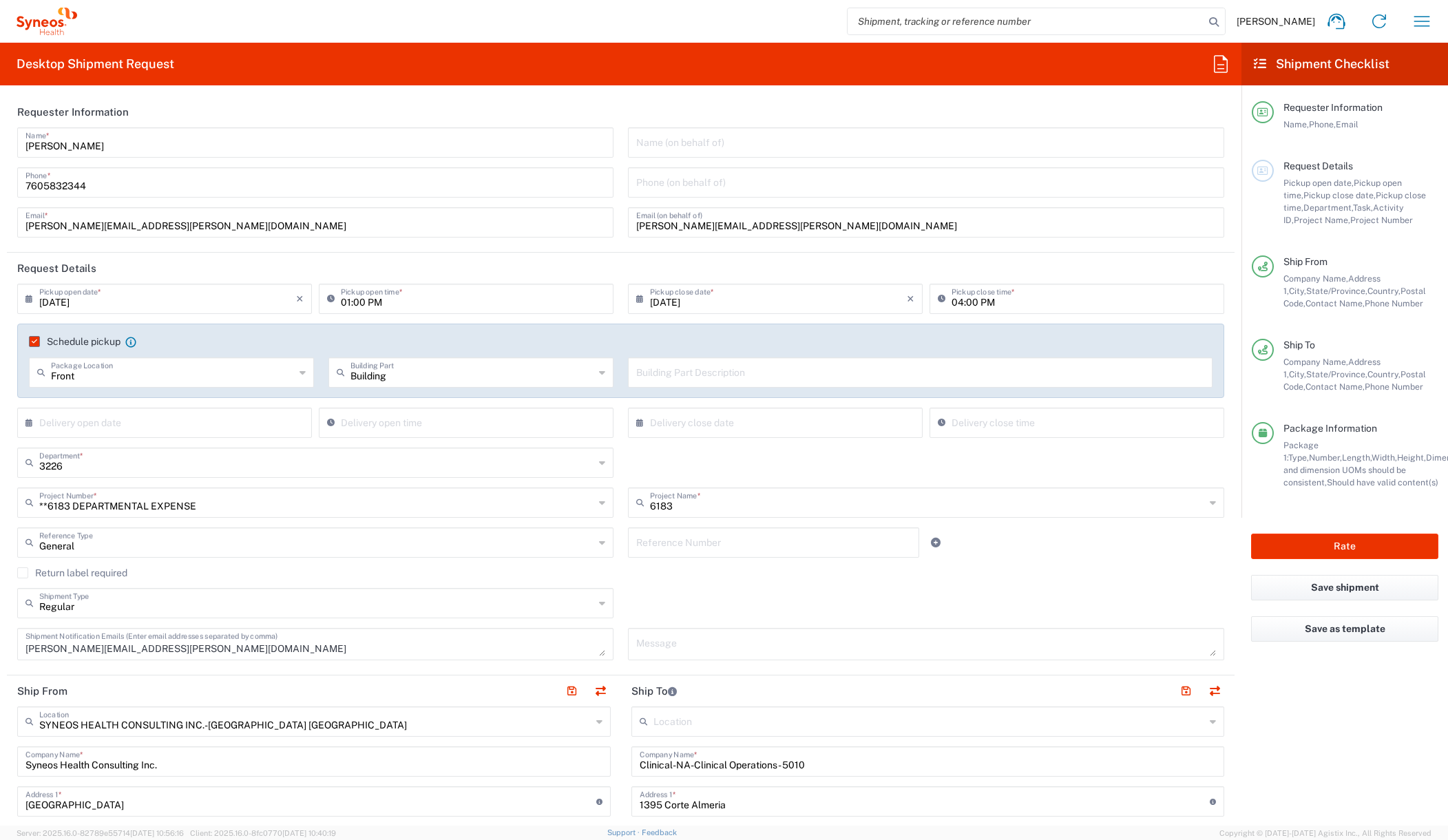
click at [685, 587] on div "Return label required" at bounding box center [620, 577] width 1206 height 20
click at [1342, 587] on button "Save shipment" at bounding box center [1344, 587] width 187 height 25
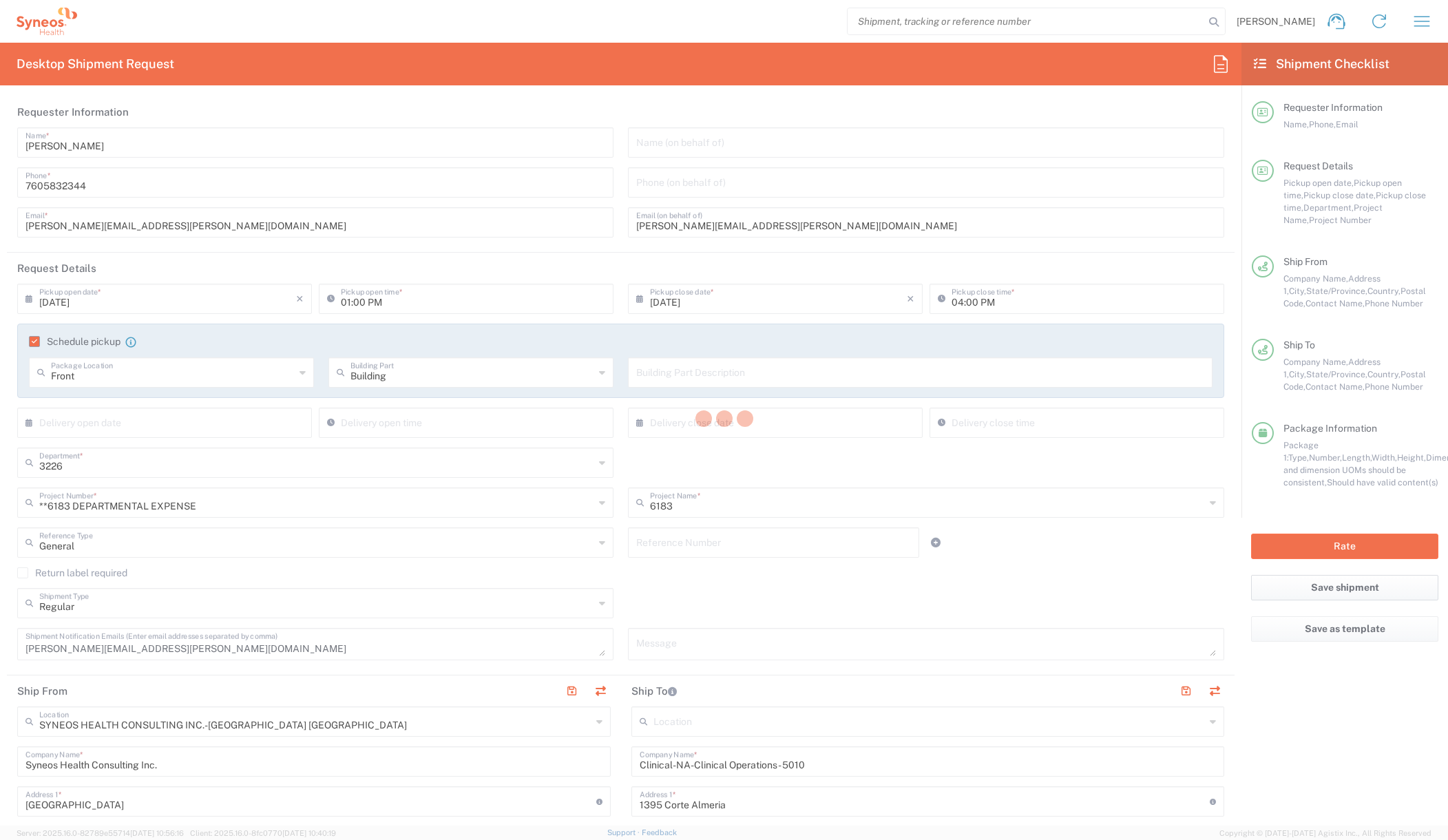
type input "**6183 DEPARTMENTAL EXPENSE"
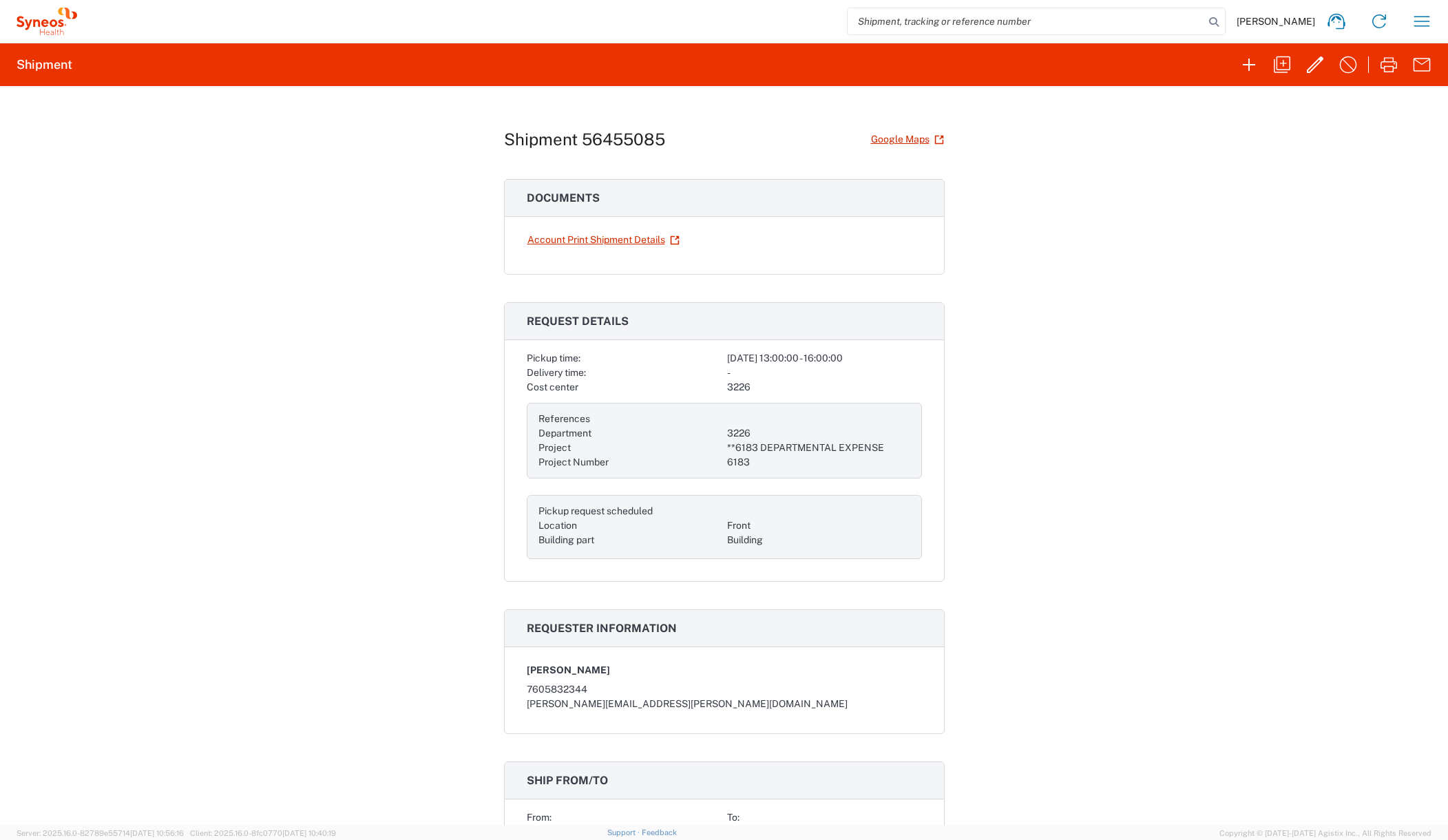
click at [1142, 227] on div "Shipment 56455085 Google Maps Documents Account Print Shipment Details Request …" at bounding box center [724, 456] width 1448 height 740
click at [1014, 183] on div "Shipment 56455085 Google Maps Documents Account Print Shipment Details Request …" at bounding box center [724, 456] width 1448 height 740
click at [581, 235] on link "Account Print Shipment Details" at bounding box center [603, 239] width 154 height 24
click at [1308, 59] on icon "button" at bounding box center [1315, 64] width 22 height 22
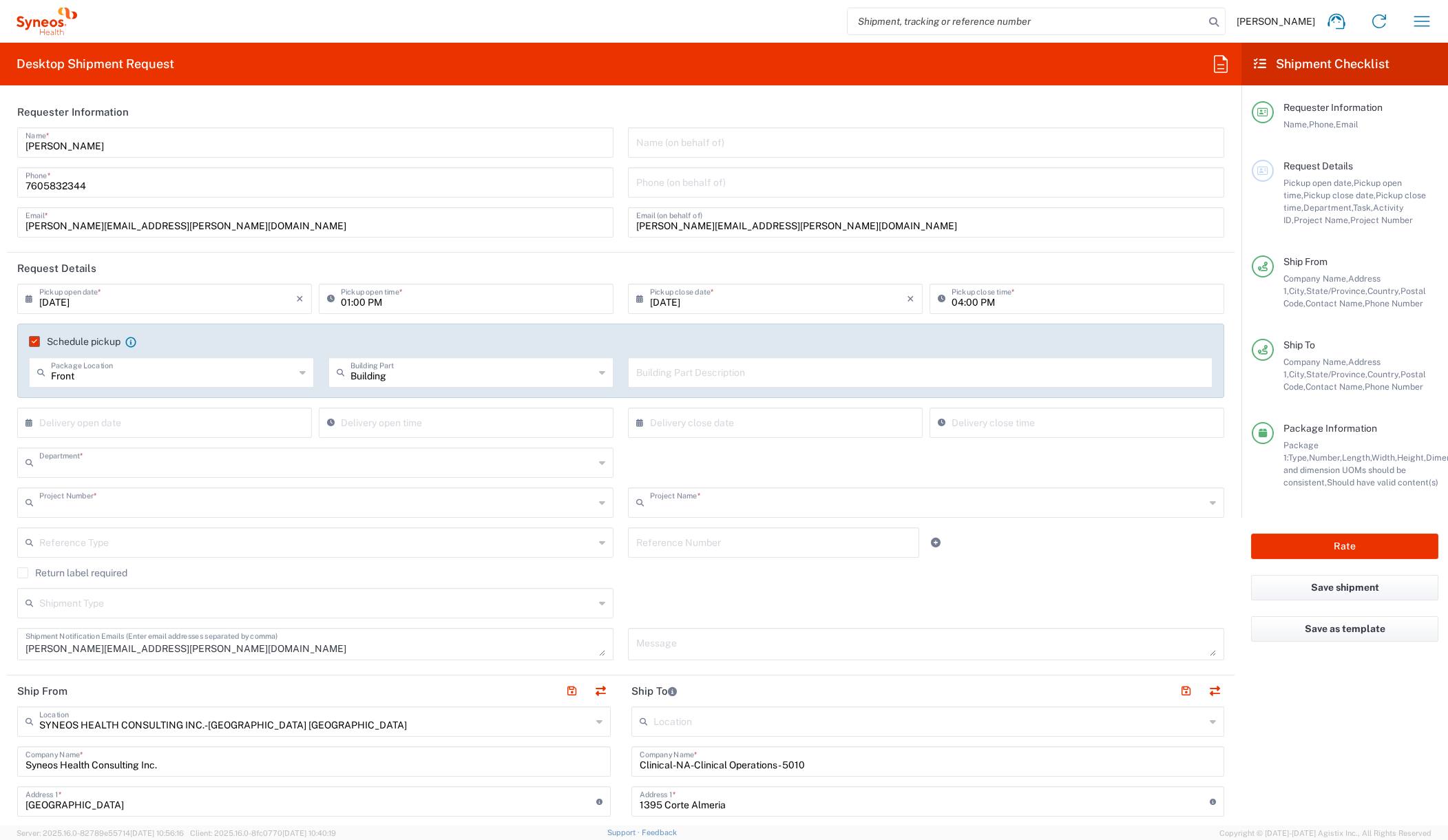
type input "3226"
type input "**6183 DEPARTMENTAL EXPENSE"
type input "6183"
type input "North Carolina"
type input "California"
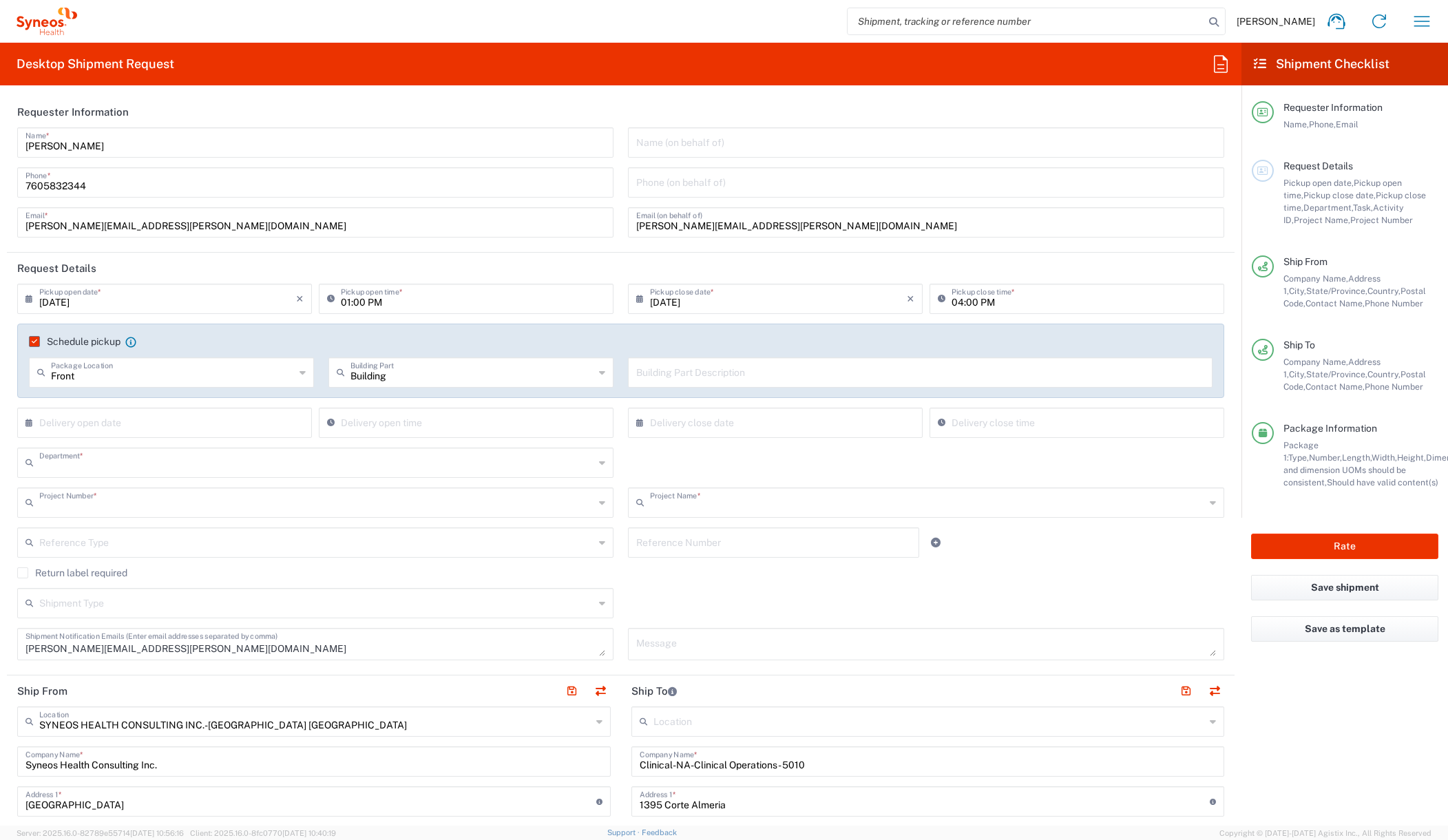
type input "Medium Box"
click at [932, 542] on icon at bounding box center [936, 542] width 9 height 9
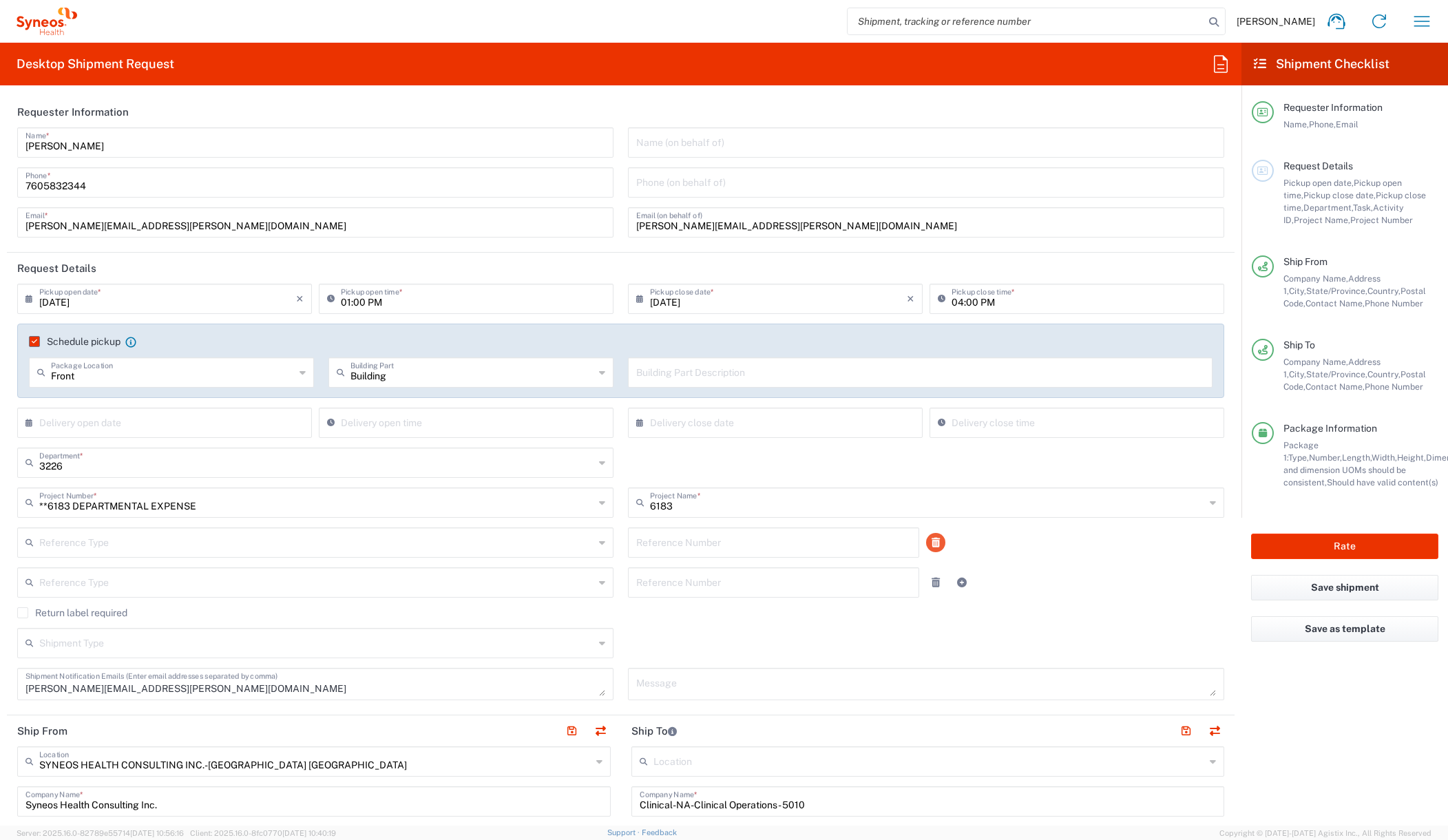
click at [931, 542] on icon at bounding box center [935, 542] width 9 height 9
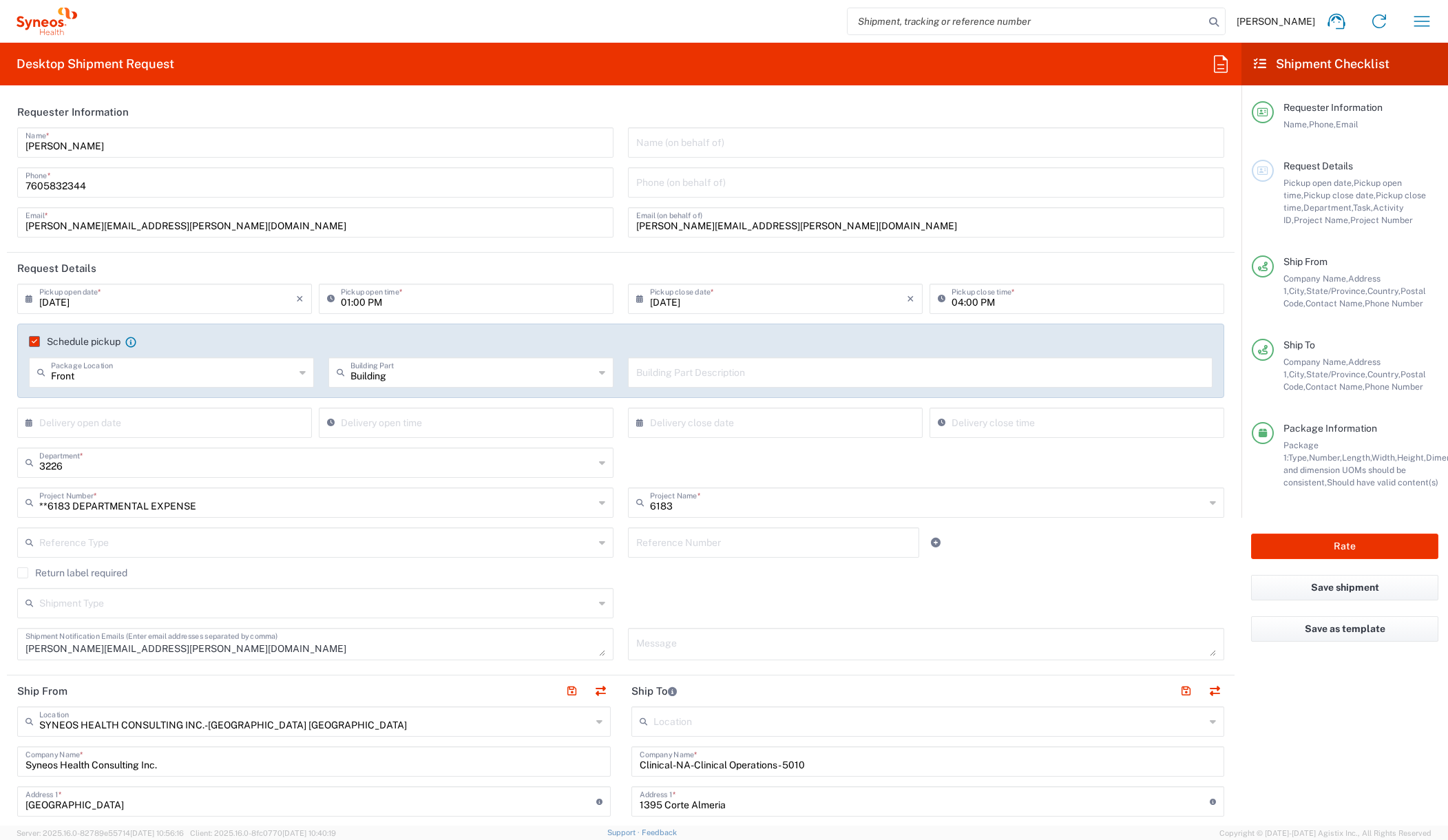
click at [212, 544] on input "text" at bounding box center [316, 541] width 555 height 24
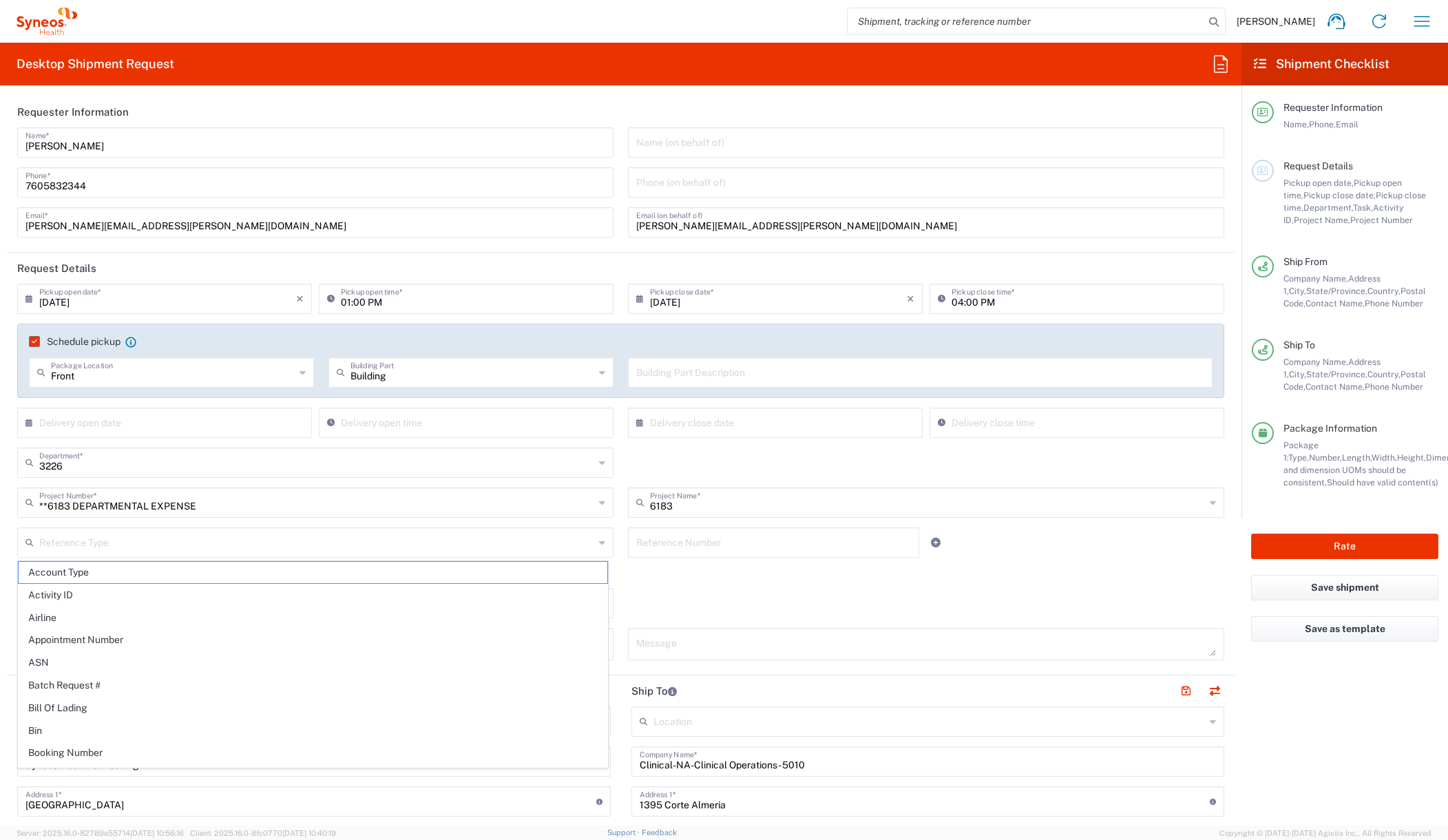
click at [672, 588] on div "Shipment Type Batch Regular" at bounding box center [620, 608] width 1221 height 40
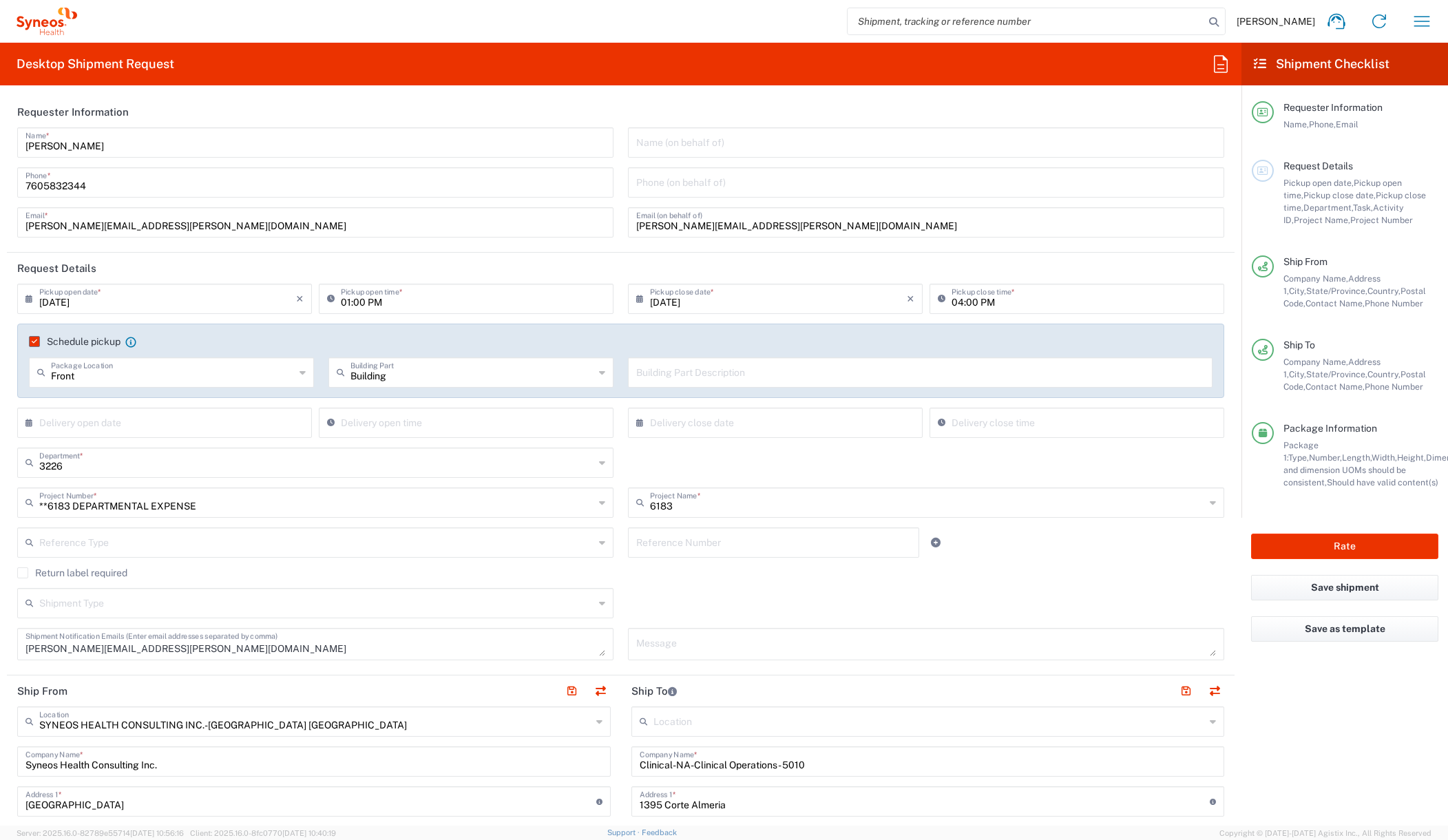
click at [155, 541] on input "text" at bounding box center [316, 541] width 555 height 24
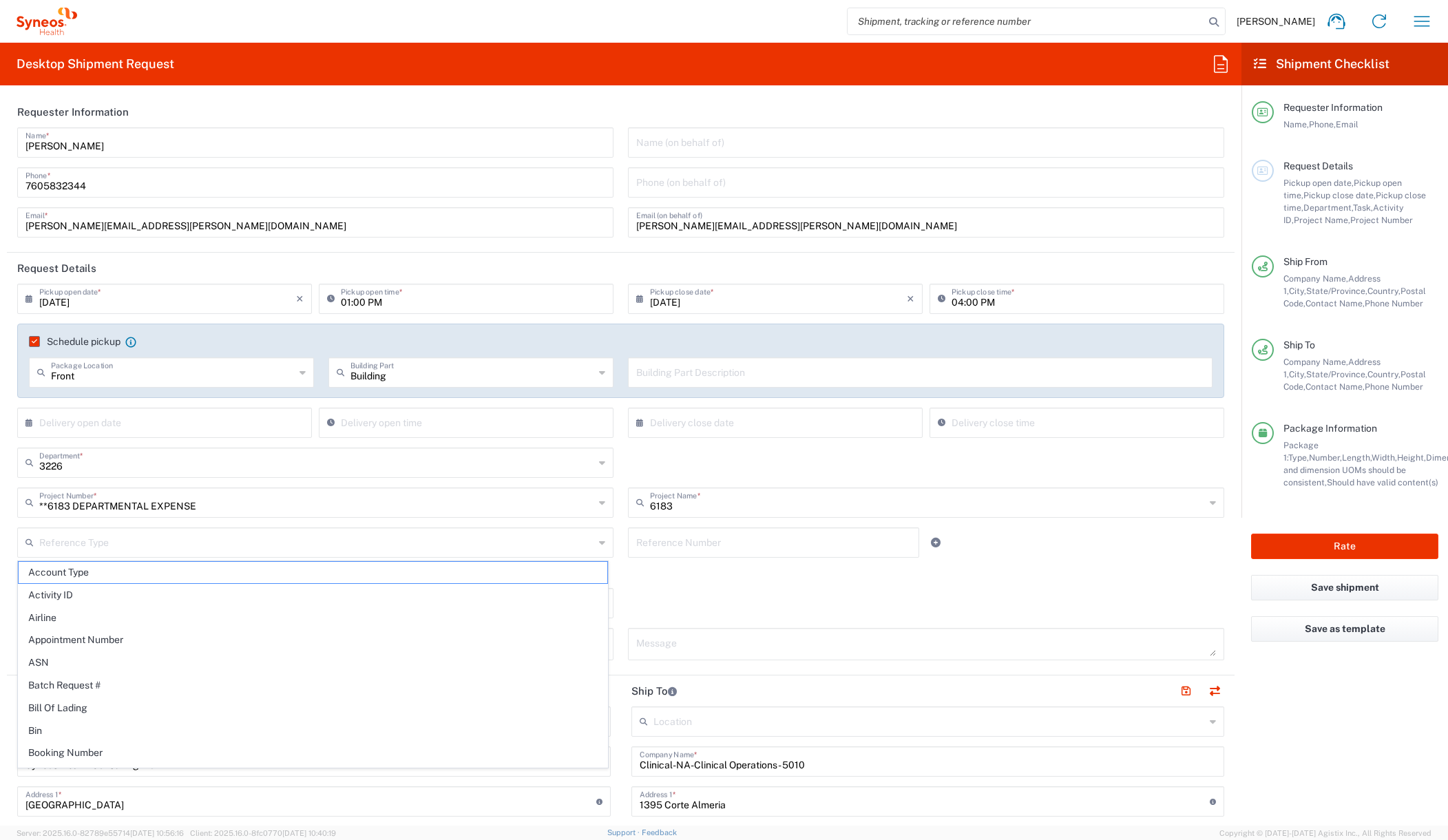
click at [736, 103] on header "Requester Information" at bounding box center [620, 111] width 1228 height 31
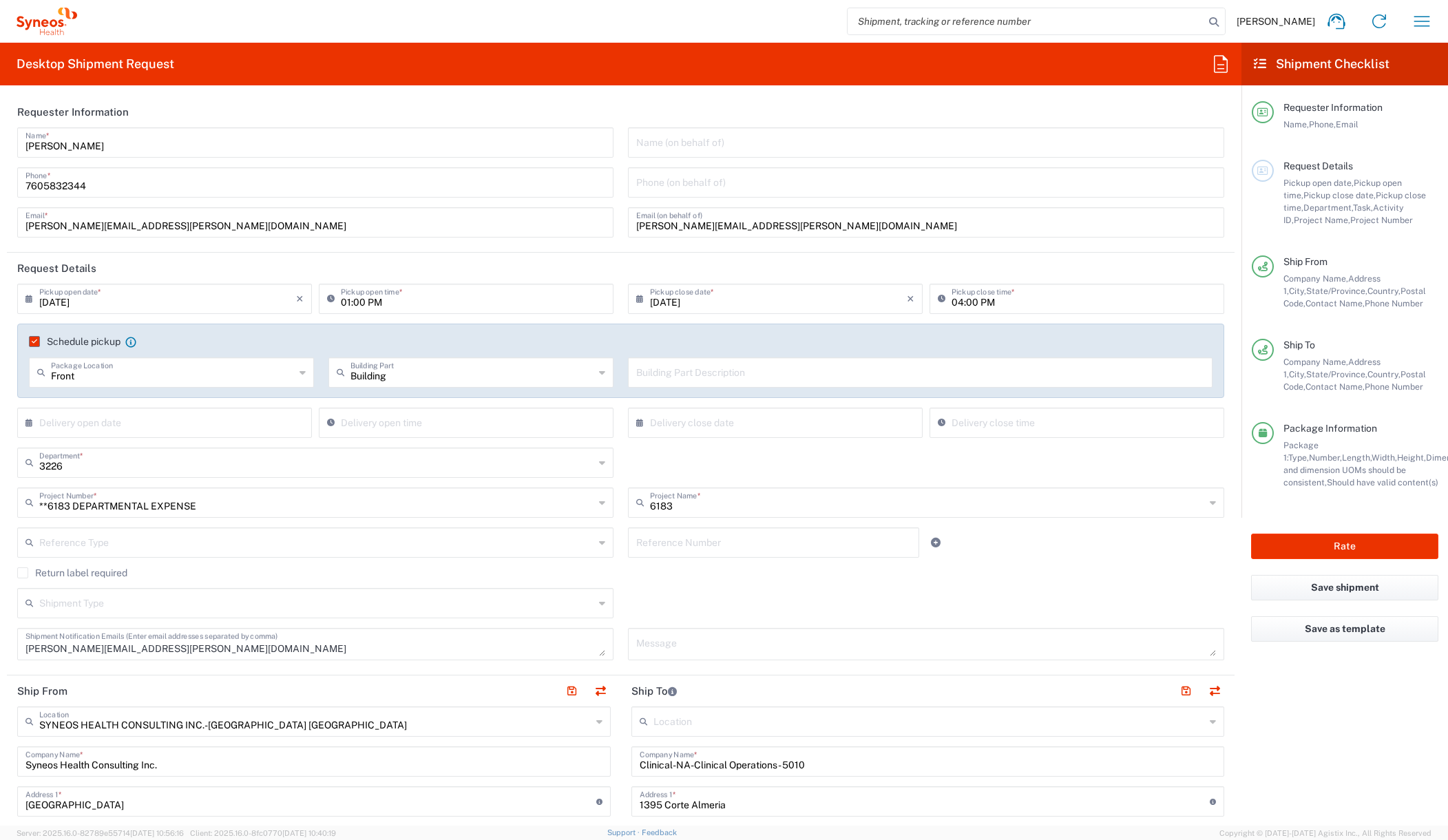
click at [30, 424] on icon at bounding box center [32, 423] width 14 height 22
click at [184, 529] on span "14" at bounding box center [185, 528] width 20 height 20
type input "08/14/2025"
click at [331, 424] on icon at bounding box center [334, 423] width 14 height 22
type input "08:50 AM"
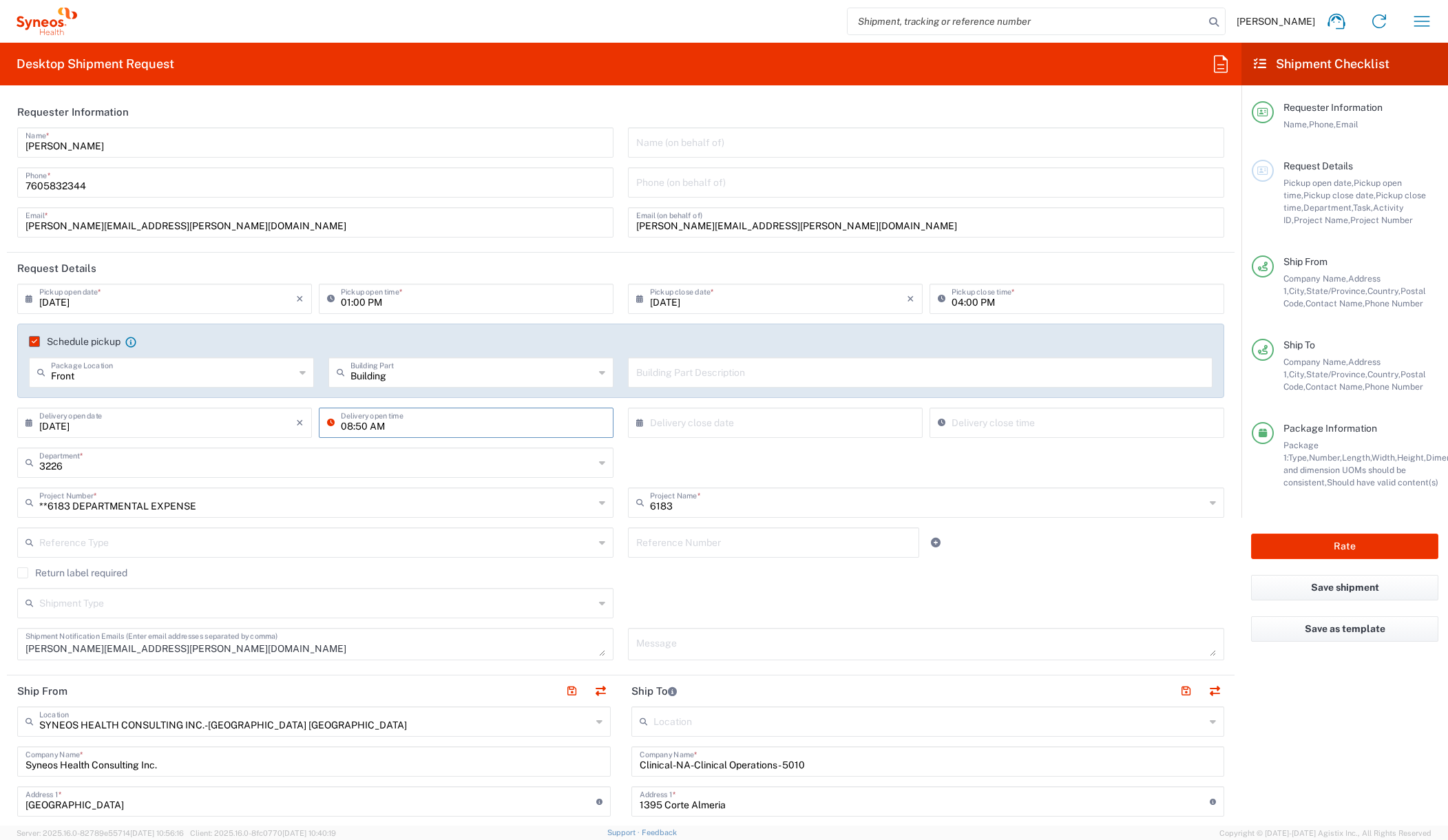
click at [636, 424] on icon at bounding box center [643, 423] width 14 height 22
click at [813, 525] on span "15" at bounding box center [811, 528] width 20 height 20
type input "08/15/2025"
click at [959, 422] on input "08:50 AM" at bounding box center [1083, 421] width 264 height 24
click at [976, 426] on input "08:50 AM" at bounding box center [1083, 421] width 264 height 24
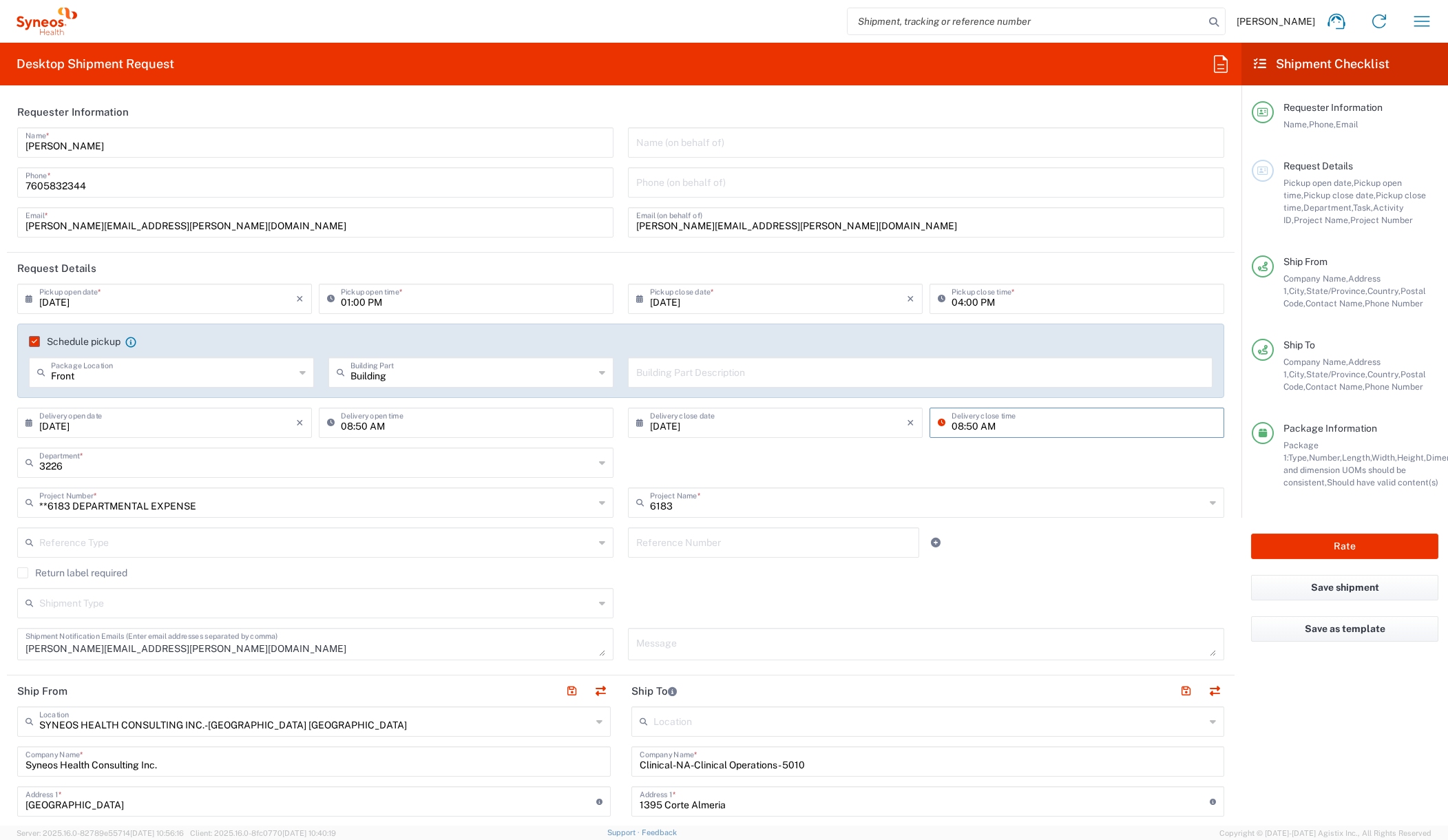
click at [951, 427] on input "08:50 AM" at bounding box center [1083, 421] width 264 height 24
click at [976, 423] on input "04:50 AM" at bounding box center [1083, 421] width 264 height 24
type input "04:50 PM"
click at [954, 453] on div "3226 Department * 3226 3000 3100 3109 3110 3111 3112 3125 3130 3135 3136 3150 3…" at bounding box center [620, 467] width 1221 height 40
click at [693, 644] on textarea at bounding box center [926, 644] width 580 height 24
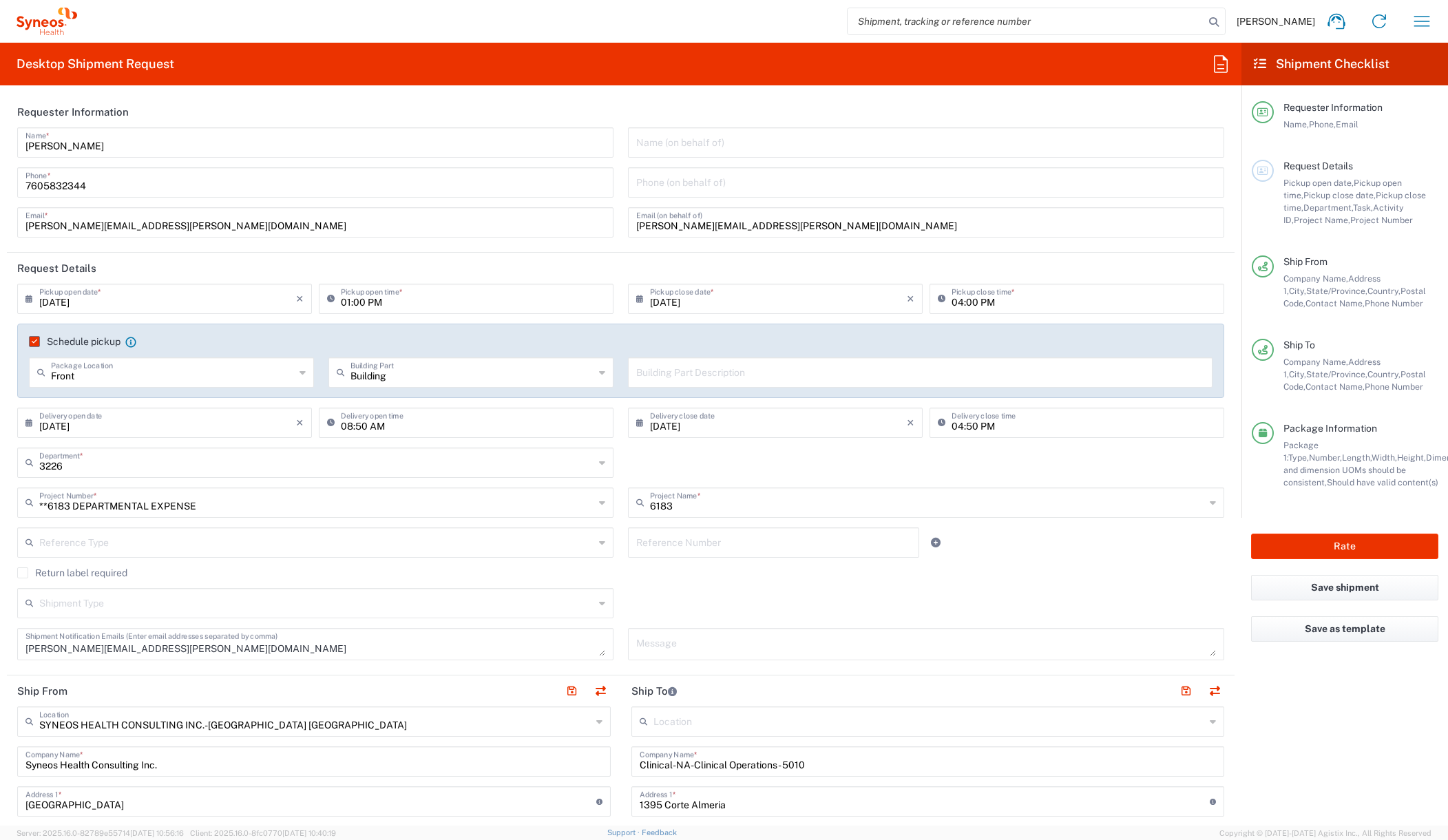
click at [1210, 719] on icon at bounding box center [1213, 722] width 6 height 22
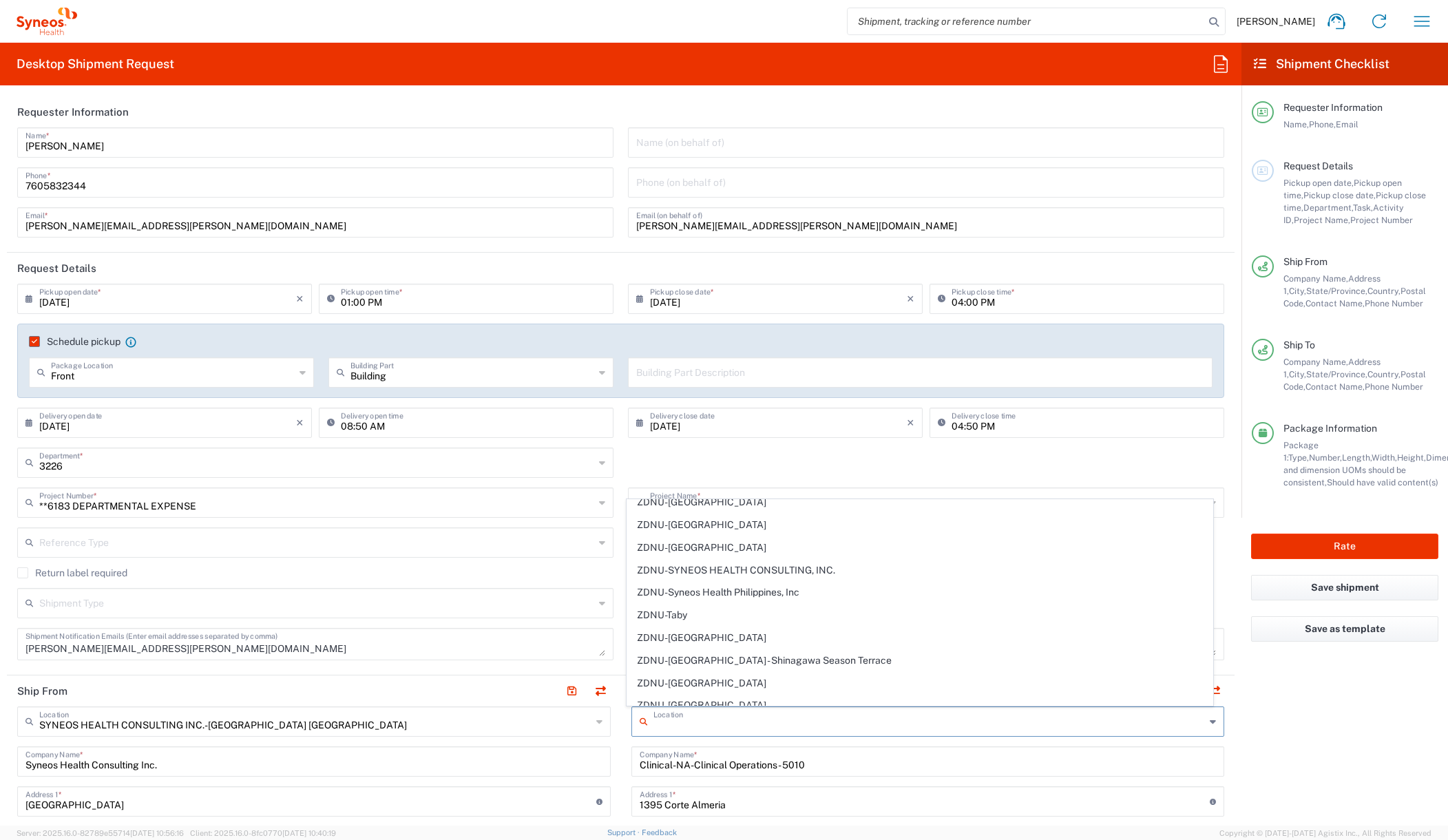
scroll to position [3022, 0]
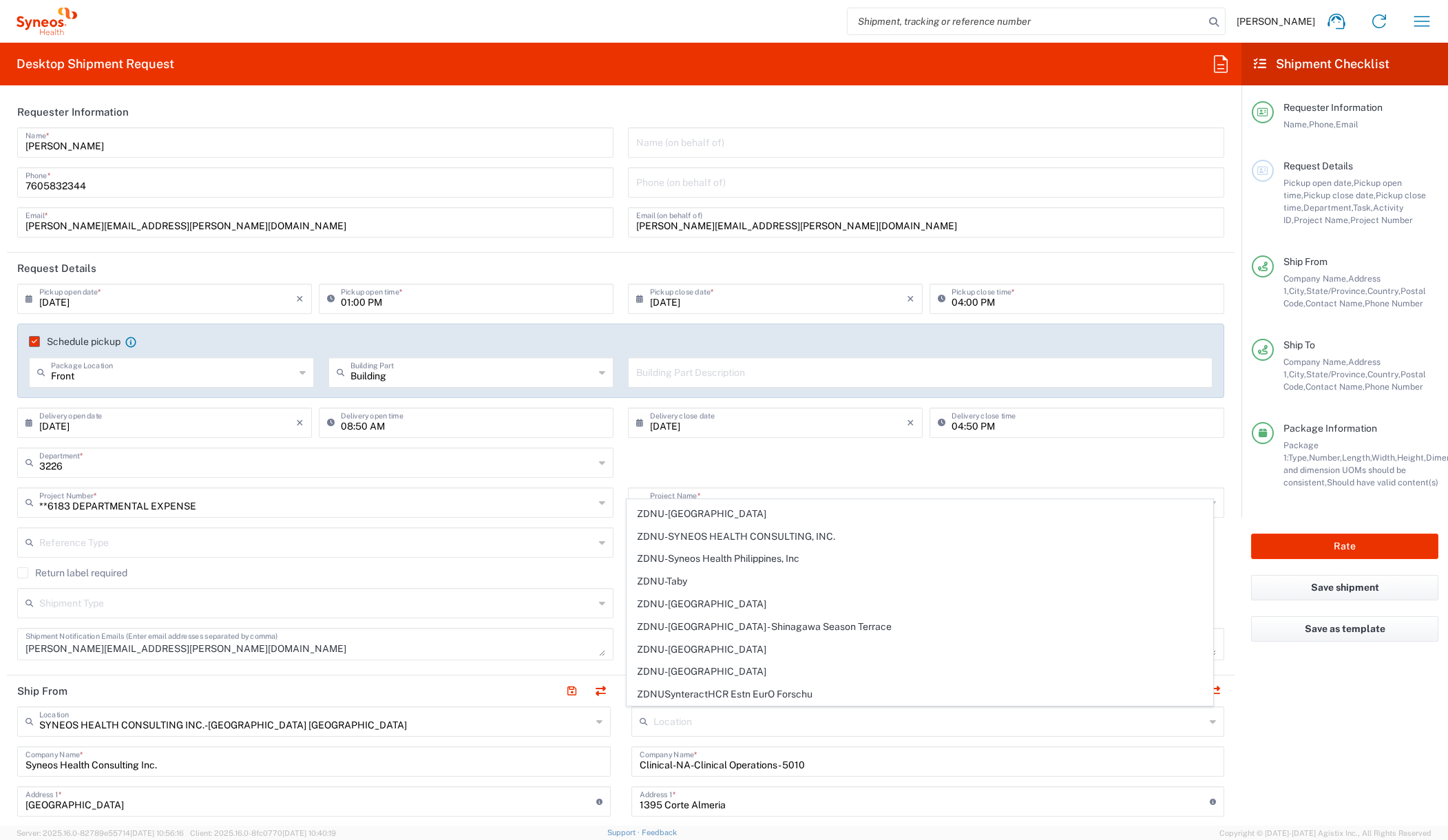
click at [1294, 717] on agx-form-checklist "Shipment Checklist Requester Information Name, Phone, Email Request Details Pic…" at bounding box center [1344, 434] width 206 height 783
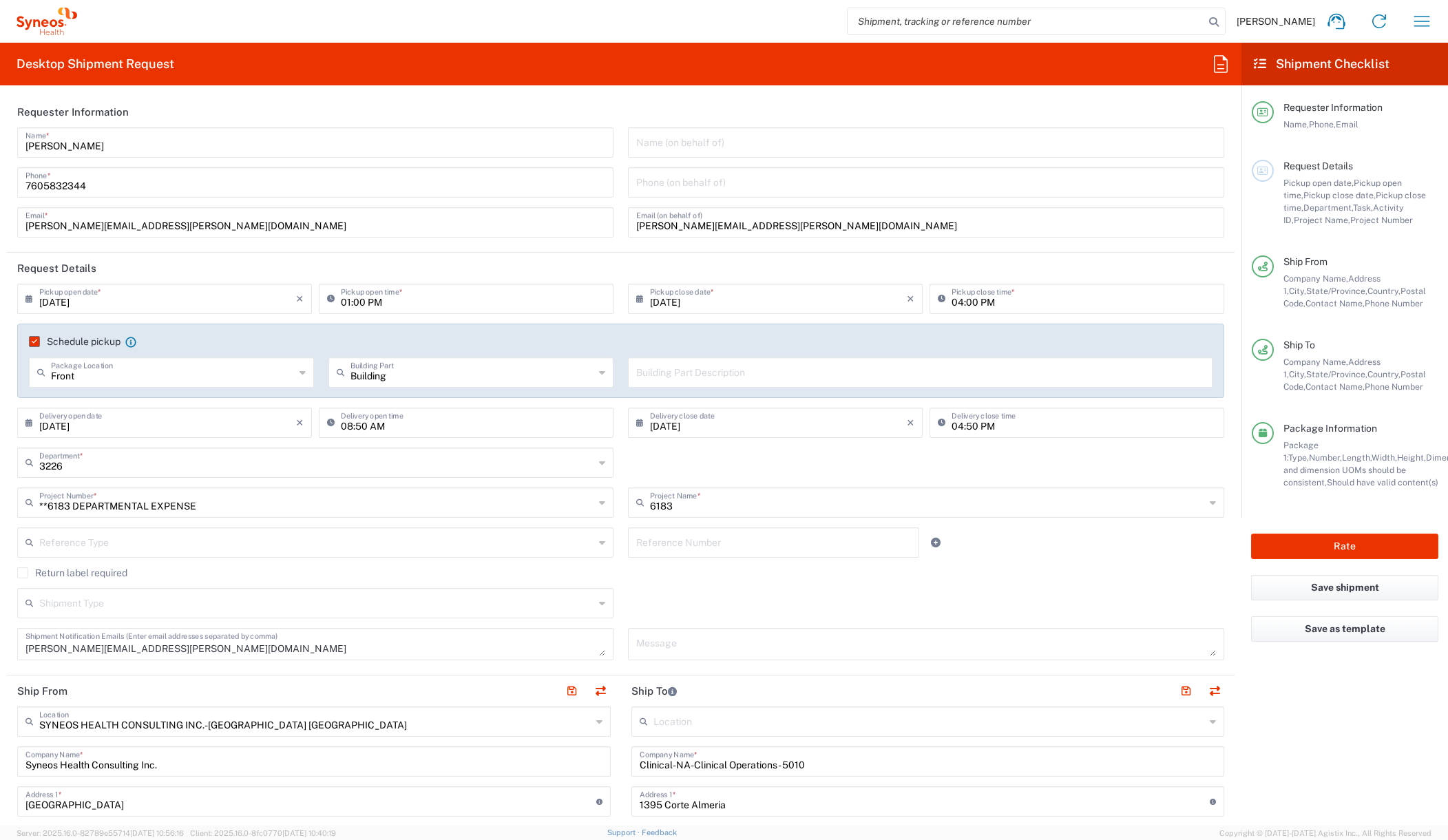
click at [206, 545] on input "text" at bounding box center [316, 541] width 555 height 24
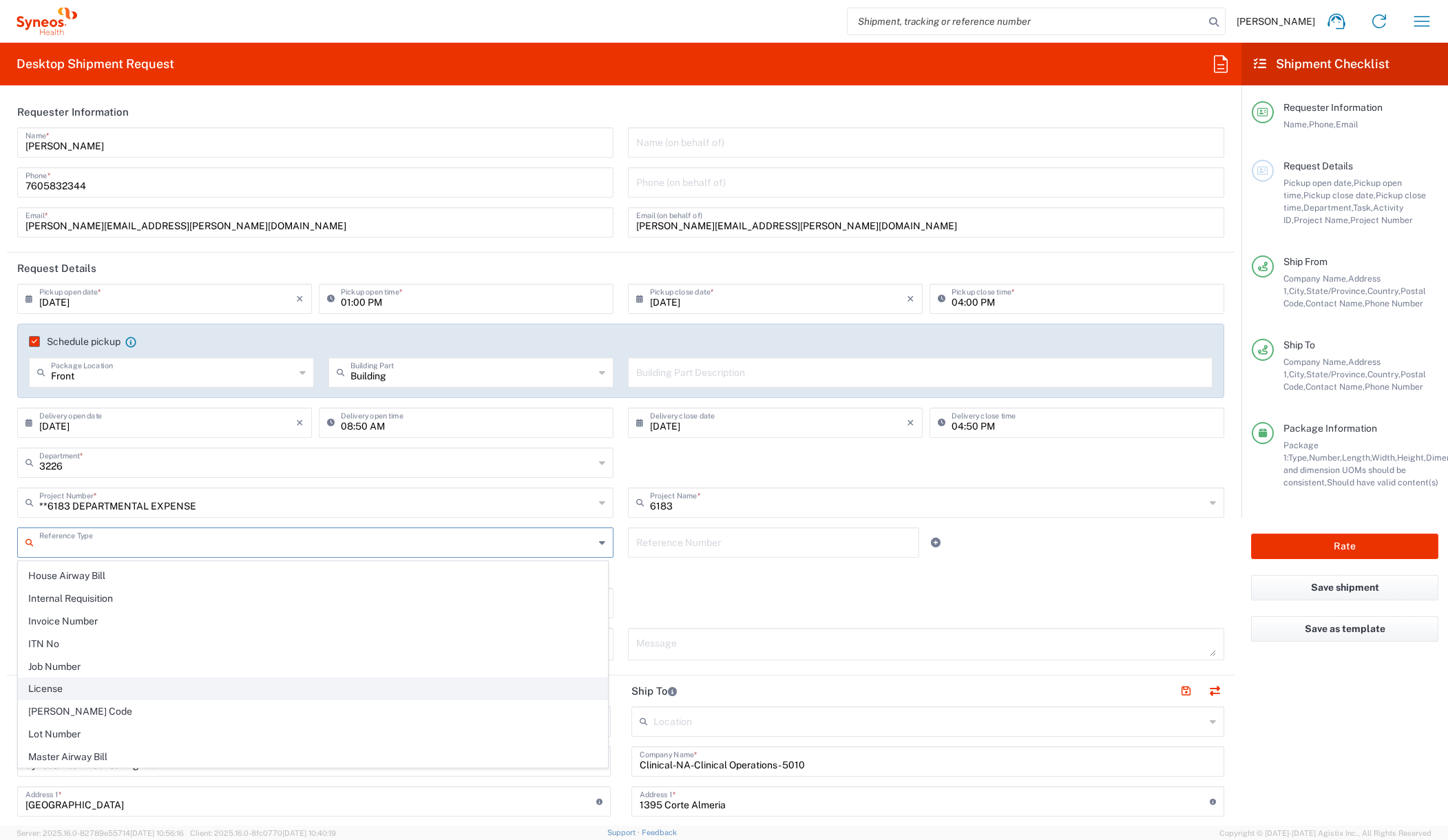
scroll to position [335, 0]
click at [67, 701] on span "General" at bounding box center [313, 711] width 588 height 21
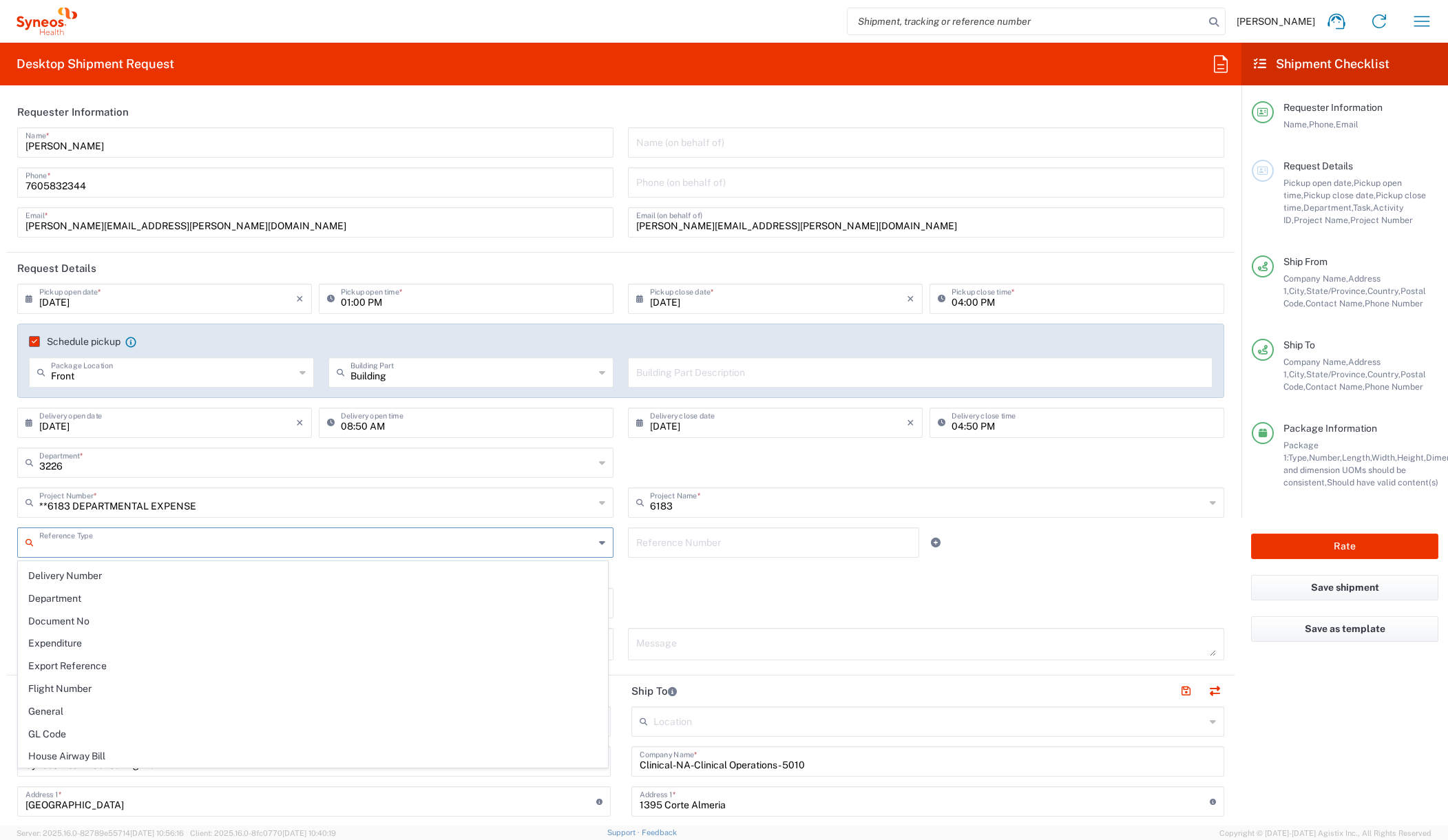
type input "General"
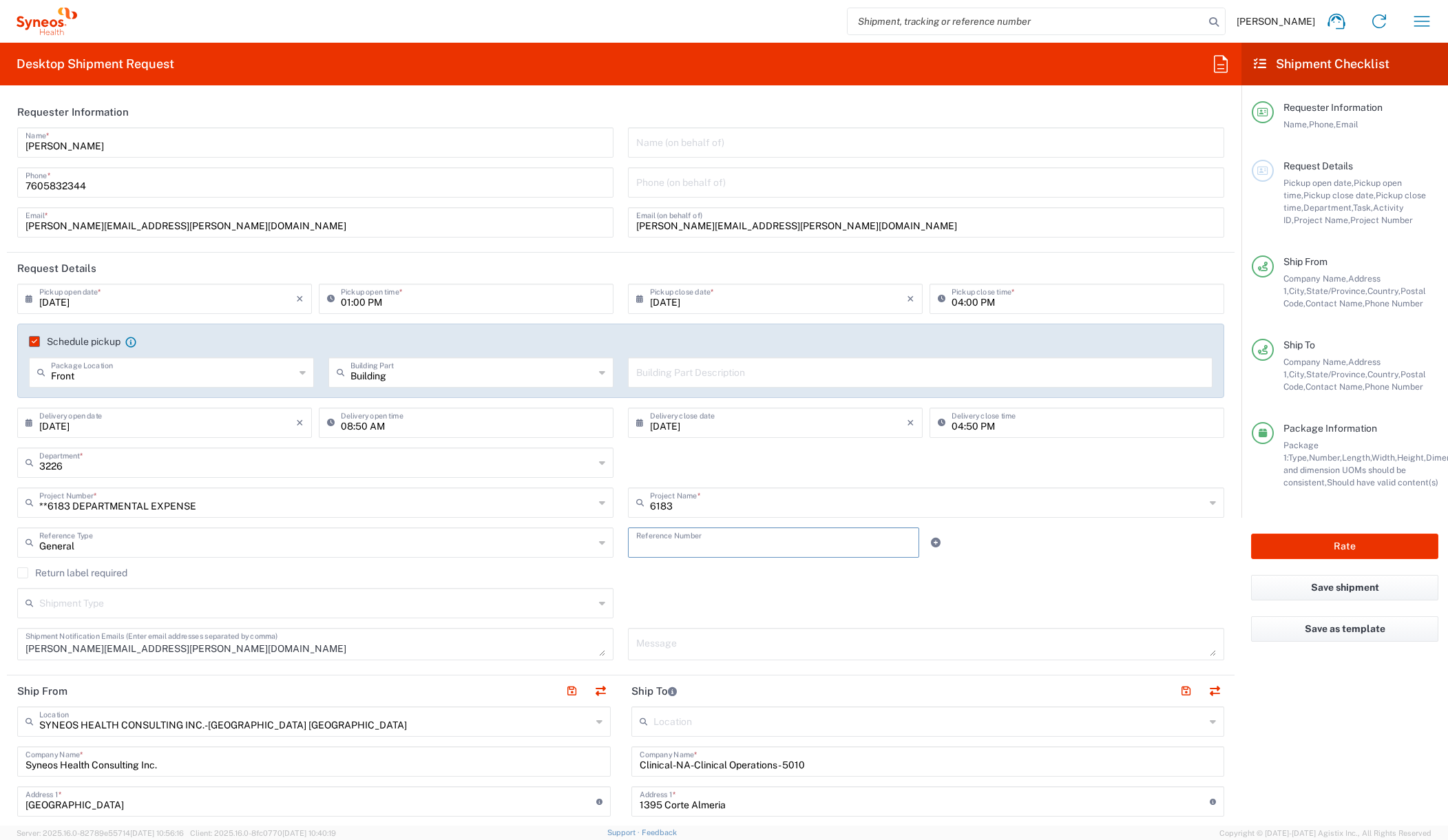
click at [707, 544] on input "text" at bounding box center [773, 541] width 275 height 24
type input "NA"
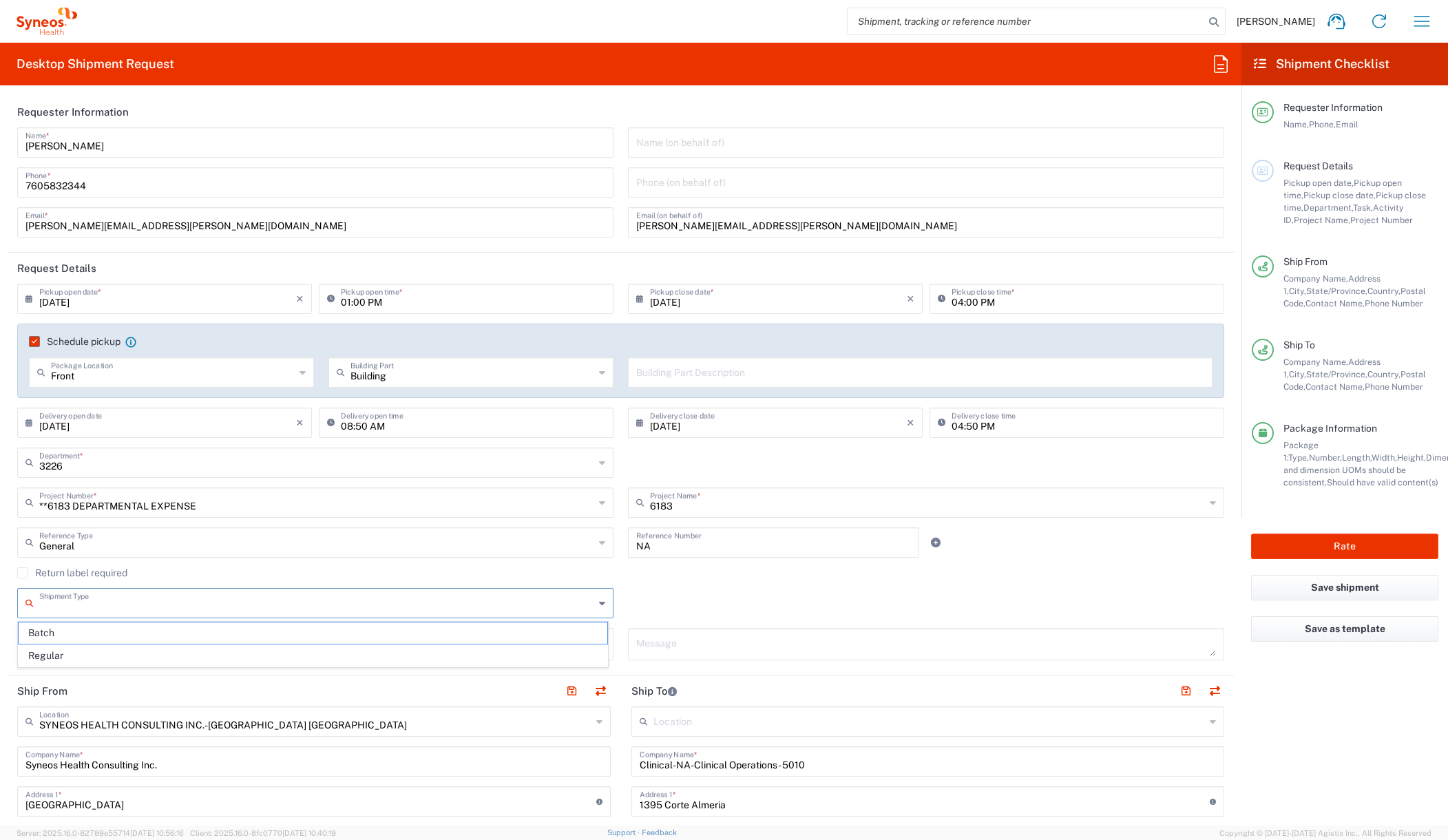
click at [113, 606] on input "text" at bounding box center [316, 602] width 555 height 24
click at [68, 649] on span "Regular" at bounding box center [313, 655] width 588 height 21
type input "Regular"
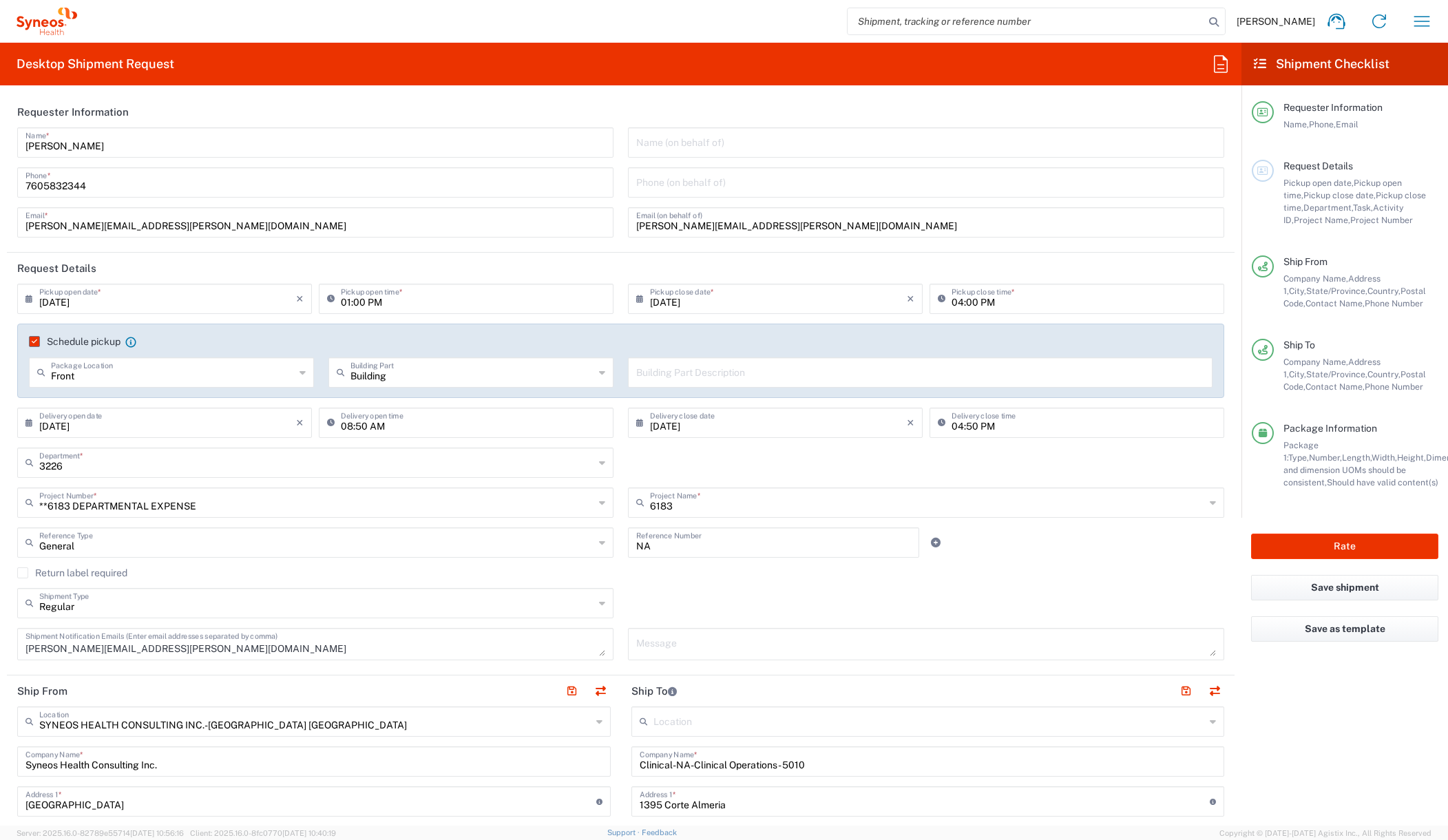
click at [731, 600] on div "Regular Shipment Type Batch Regular" at bounding box center [620, 608] width 1221 height 40
click at [678, 373] on input "text" at bounding box center [920, 371] width 568 height 24
click at [505, 381] on input "text" at bounding box center [472, 371] width 244 height 24
click at [405, 408] on span "Building" at bounding box center [467, 402] width 279 height 21
click at [639, 374] on input "text" at bounding box center [920, 371] width 568 height 24
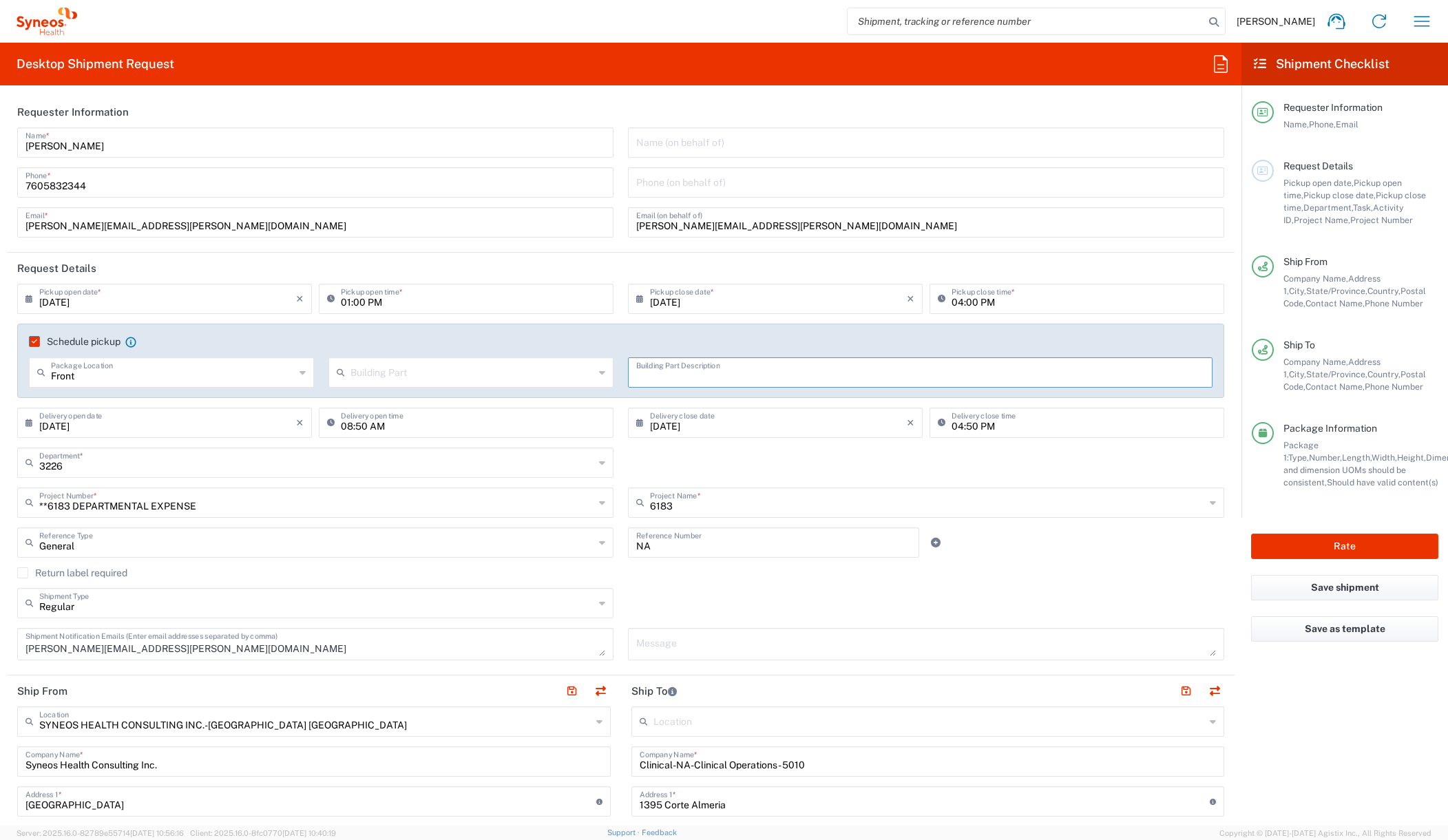
click at [480, 375] on input "text" at bounding box center [472, 371] width 244 height 24
click at [374, 421] on span "Building" at bounding box center [467, 424] width 279 height 21
type input "Building"
click at [678, 376] on input "text" at bounding box center [920, 371] width 568 height 24
click at [954, 458] on div "3226 Department * 3226 3000 3100 3109 3110 3111 3112 3125 3130 3135 3136 3150 3…" at bounding box center [620, 467] width 1221 height 40
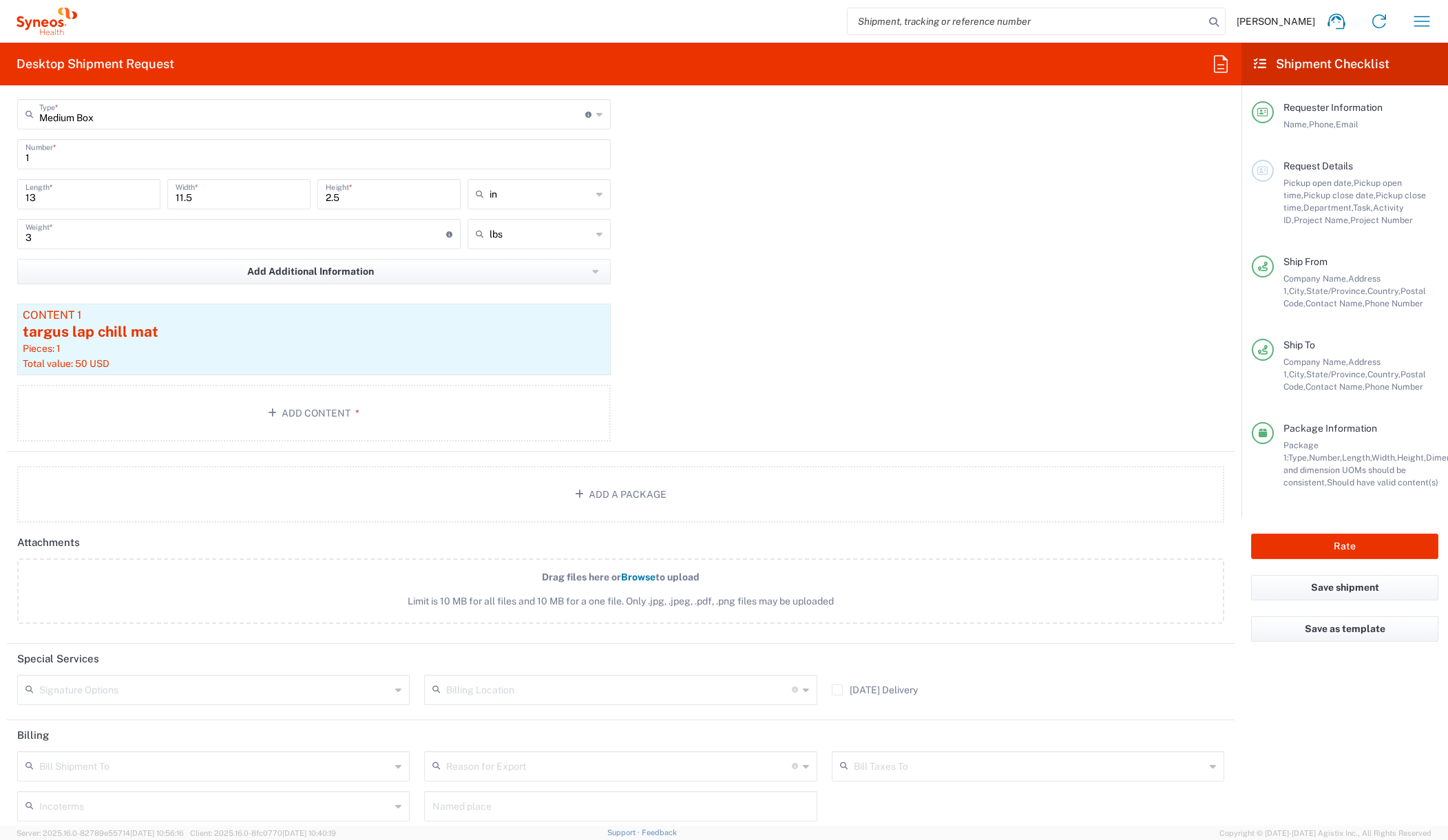
scroll to position [1395, 0]
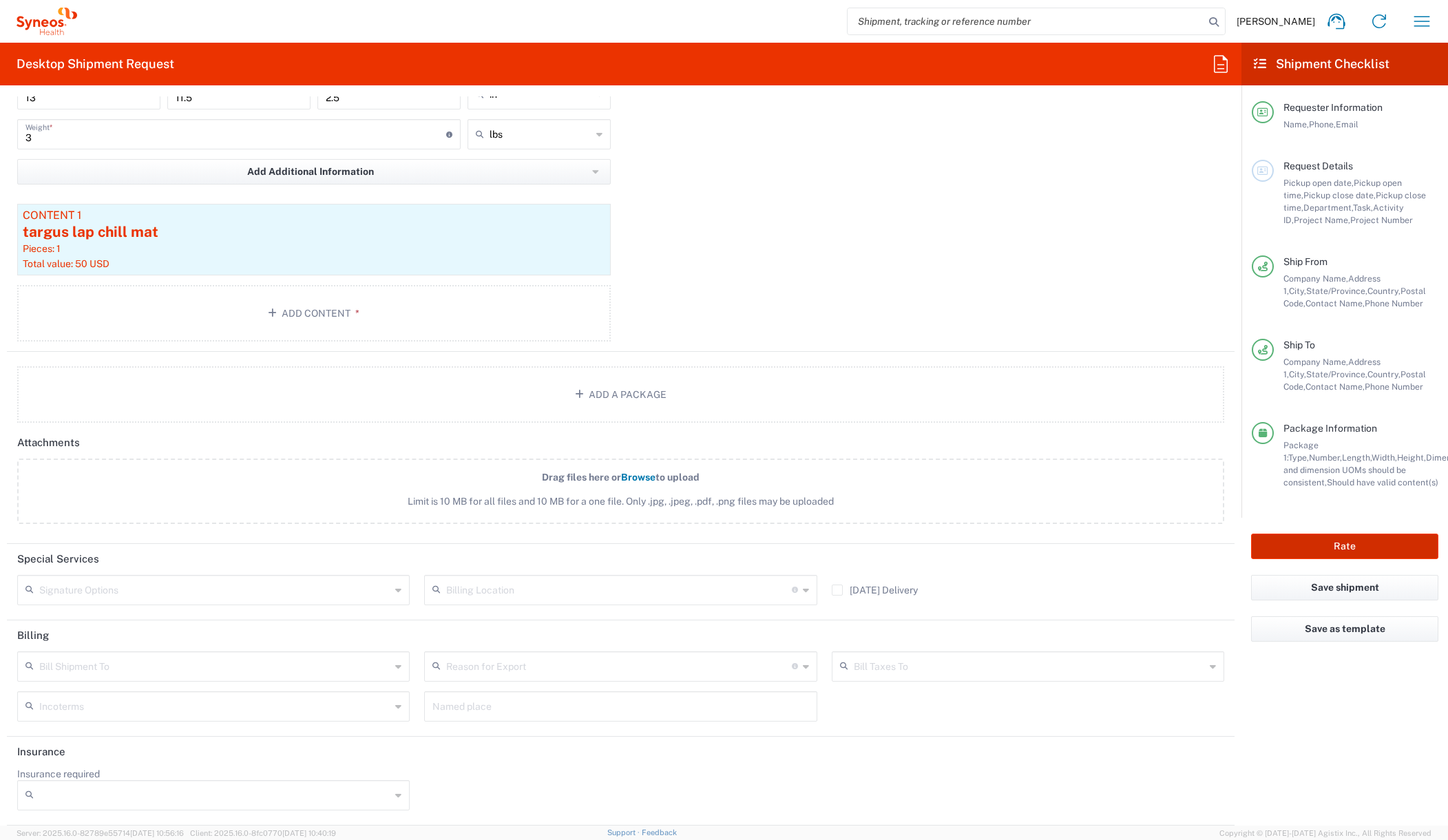
click at [1309, 540] on button "Rate" at bounding box center [1344, 546] width 187 height 25
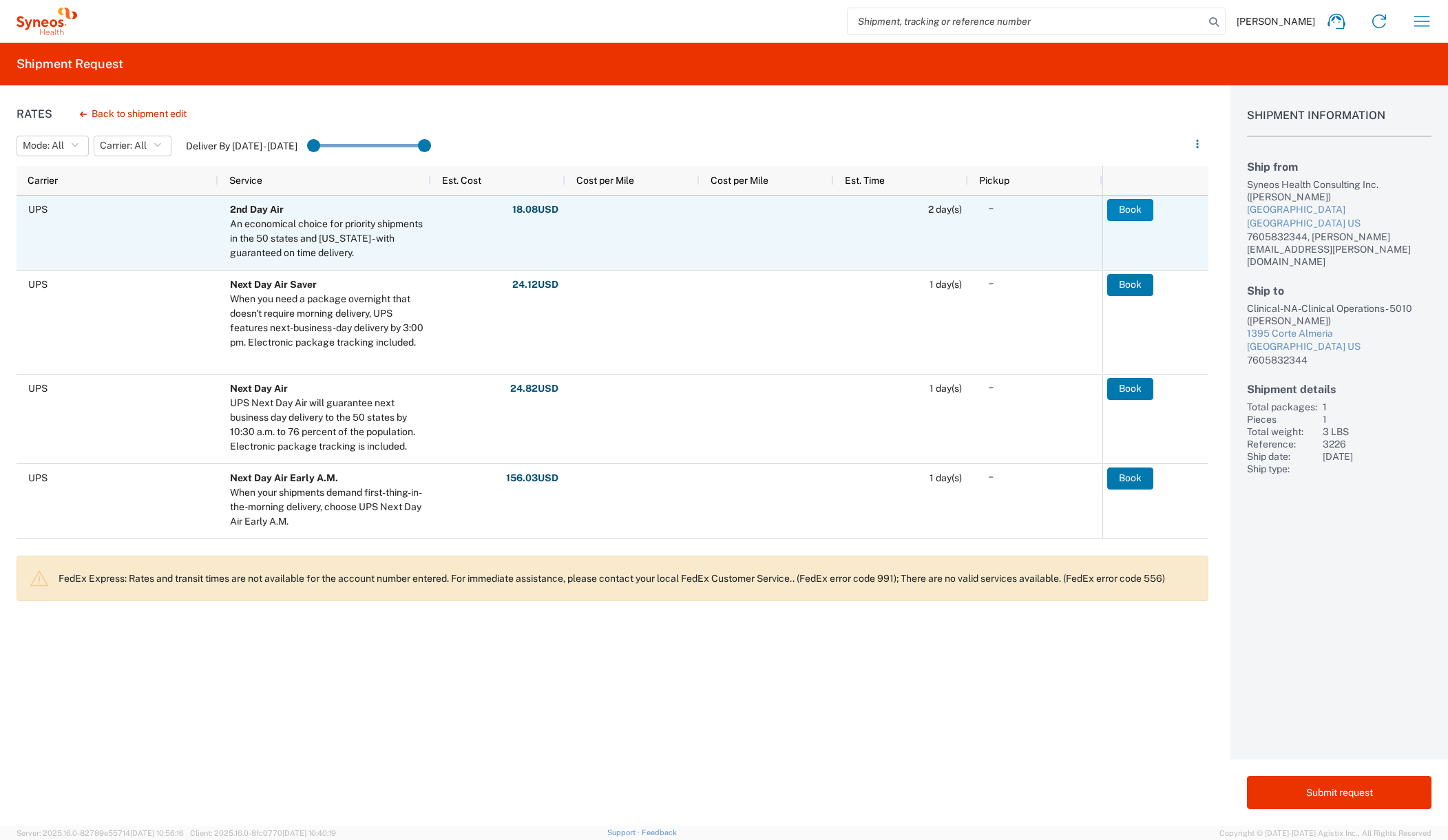
click at [1135, 206] on button "Book" at bounding box center [1130, 210] width 46 height 22
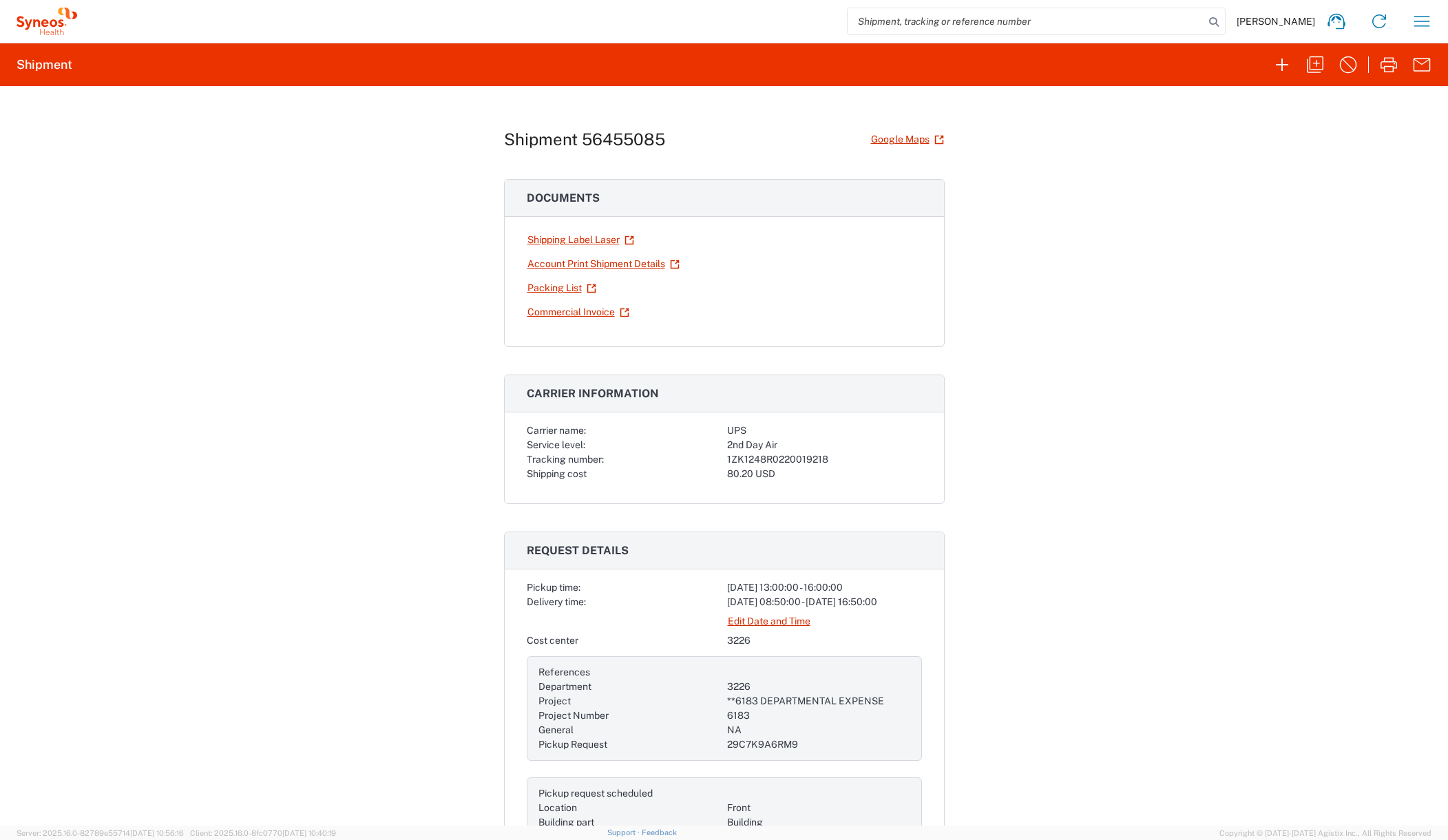
click at [318, 205] on div "Shipment 56455085 Google Maps Documents Shipping Label Laser Account Print Ship…" at bounding box center [724, 456] width 1448 height 740
click at [581, 239] on link "Shipping Label Laser" at bounding box center [580, 239] width 108 height 24
